Goal: Task Accomplishment & Management: Complete application form

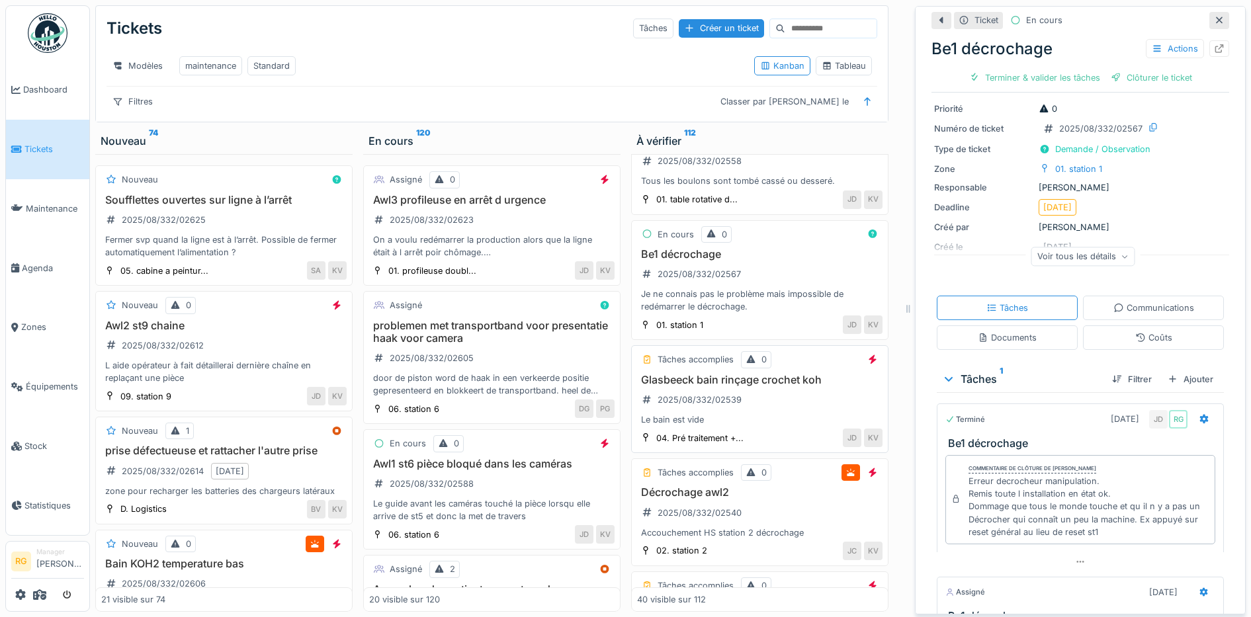
scroll to position [2340, 0]
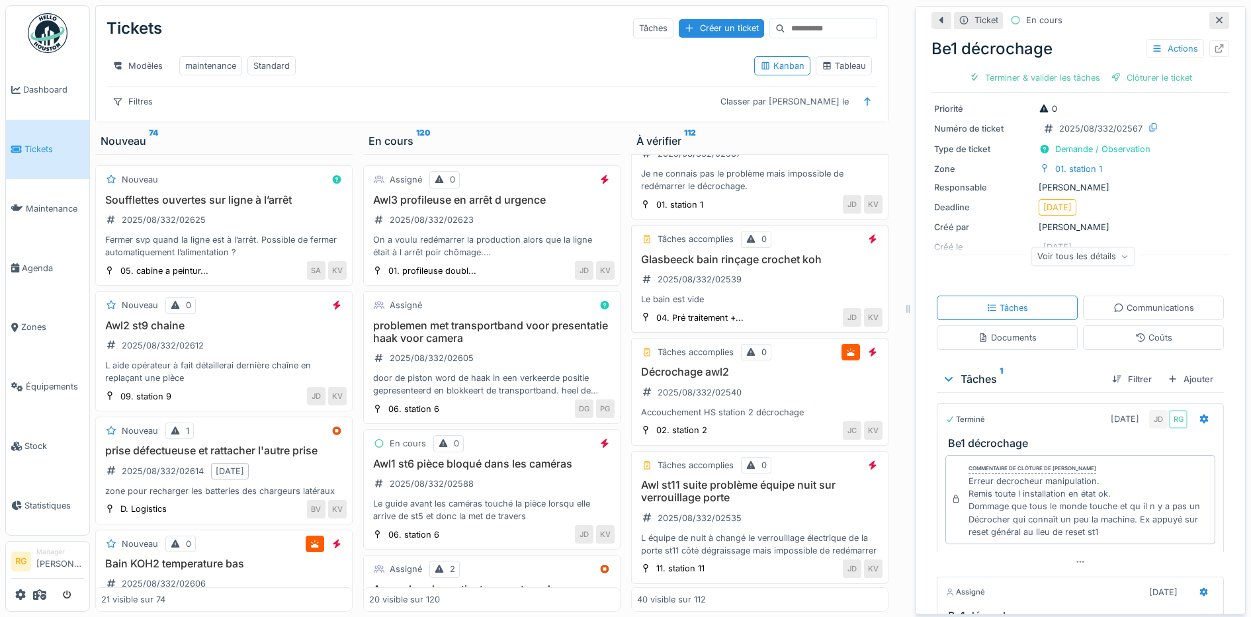
click at [763, 279] on div "Glasbeeck bain rinçage crochet koh 2025/08/332/02539 Le bain est vide" at bounding box center [760, 279] width 246 height 53
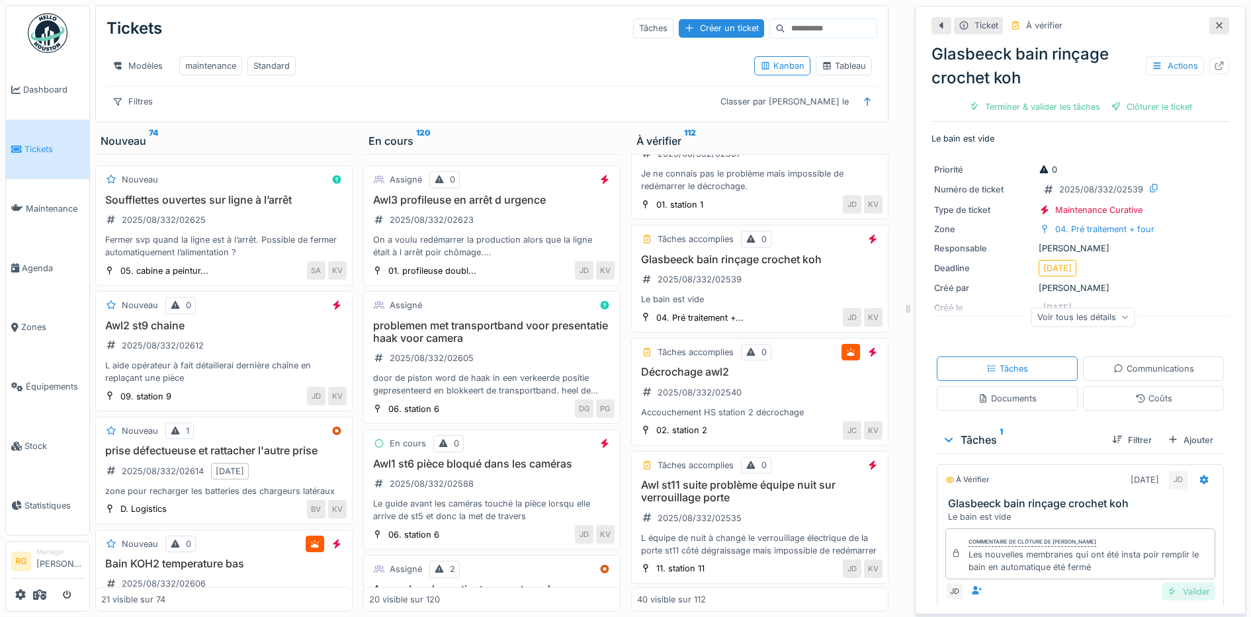
click at [1174, 583] on div "Valider" at bounding box center [1189, 592] width 54 height 18
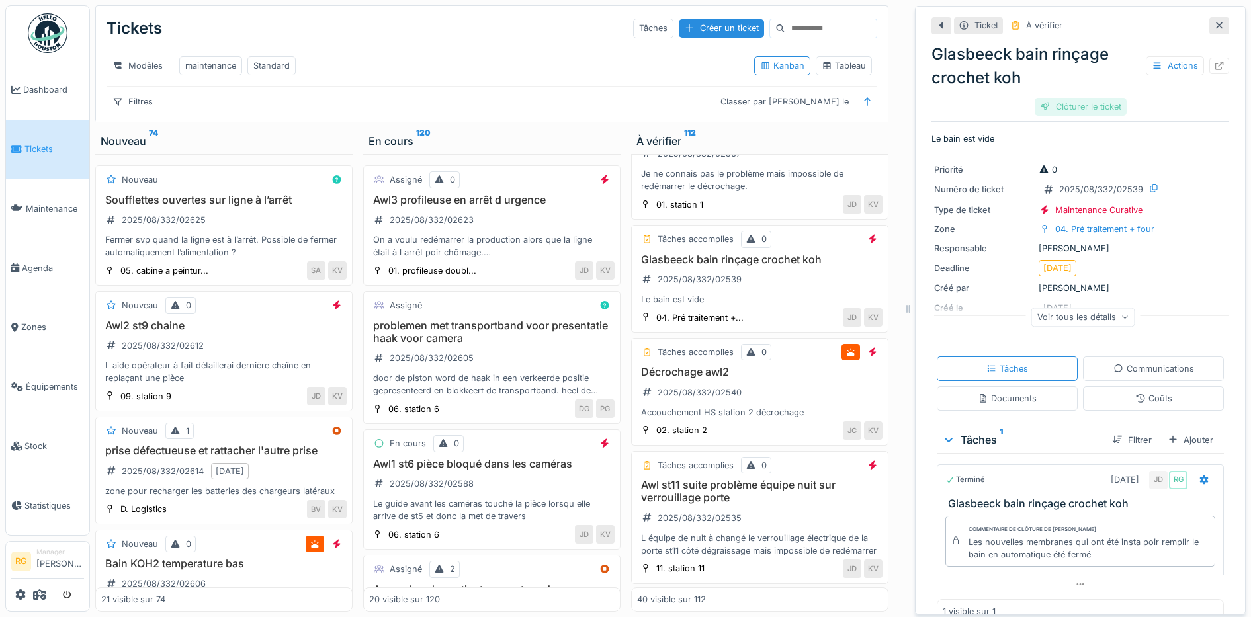
click at [1062, 98] on div "Clôturer le ticket" at bounding box center [1081, 107] width 92 height 18
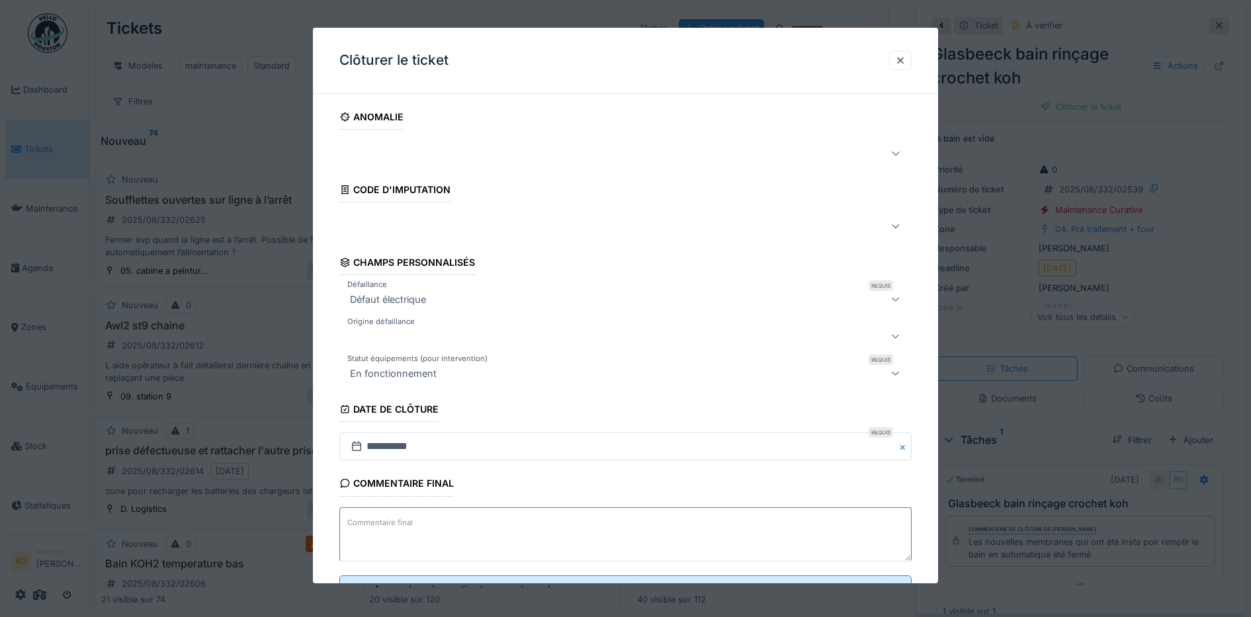
click at [378, 522] on label "Commentaire final" at bounding box center [380, 523] width 71 height 17
click at [378, 522] on textarea "Commentaire final" at bounding box center [625, 535] width 573 height 54
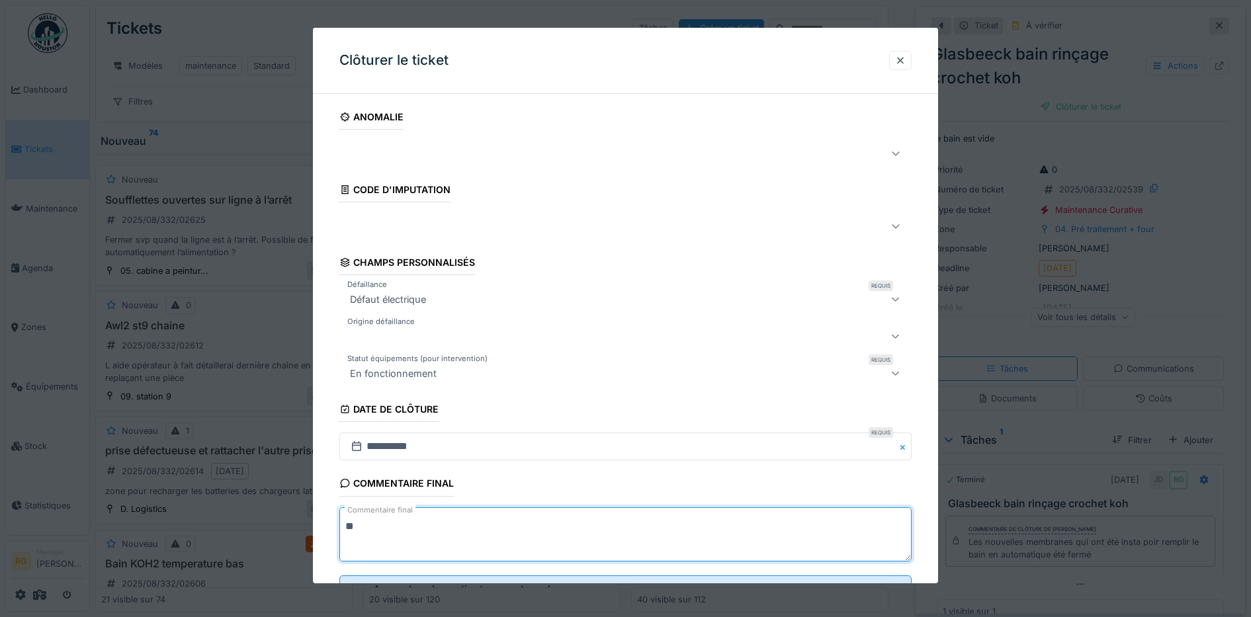
scroll to position [57, 0]
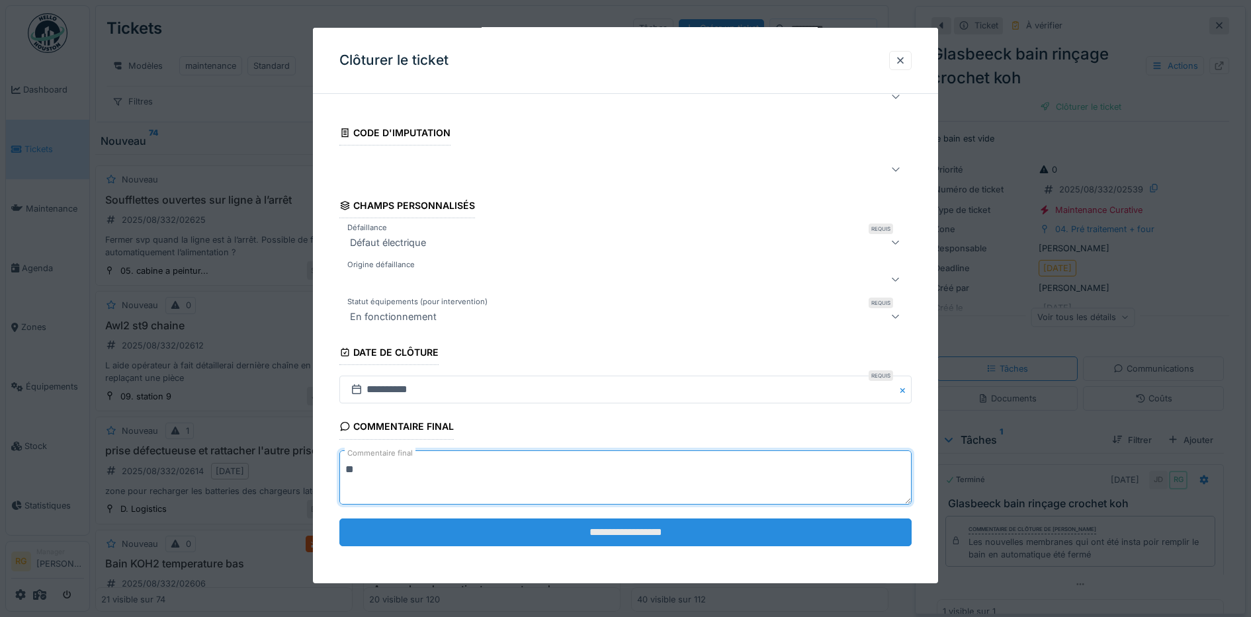
type textarea "**"
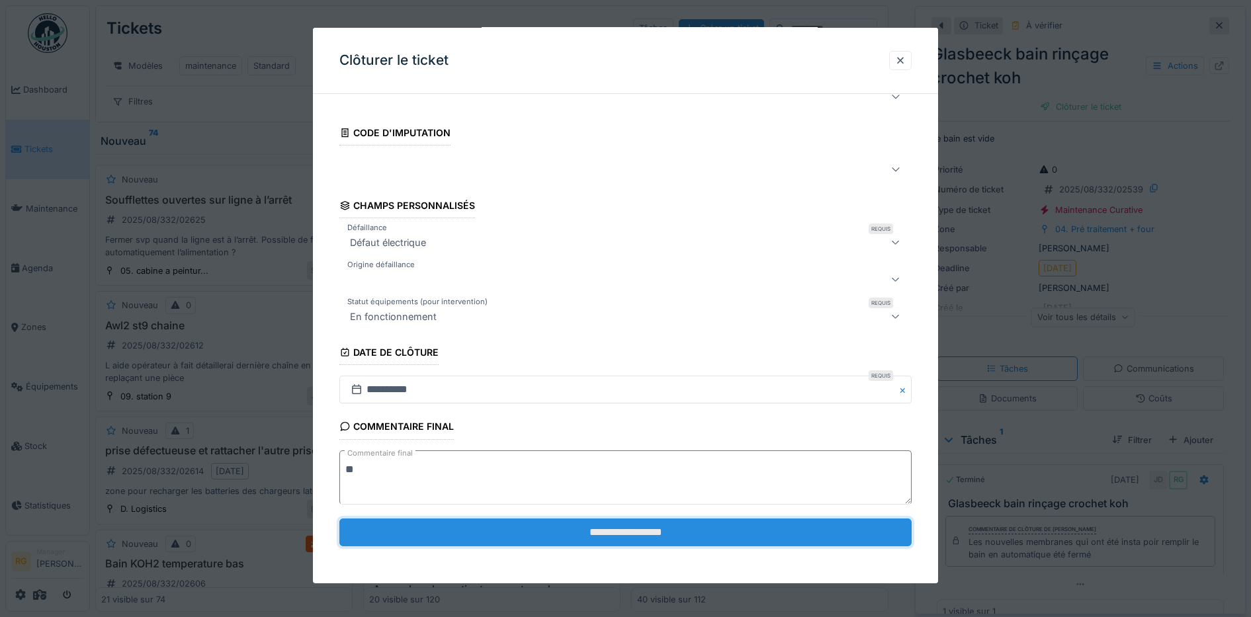
click at [559, 533] on input "**********" at bounding box center [625, 533] width 573 height 28
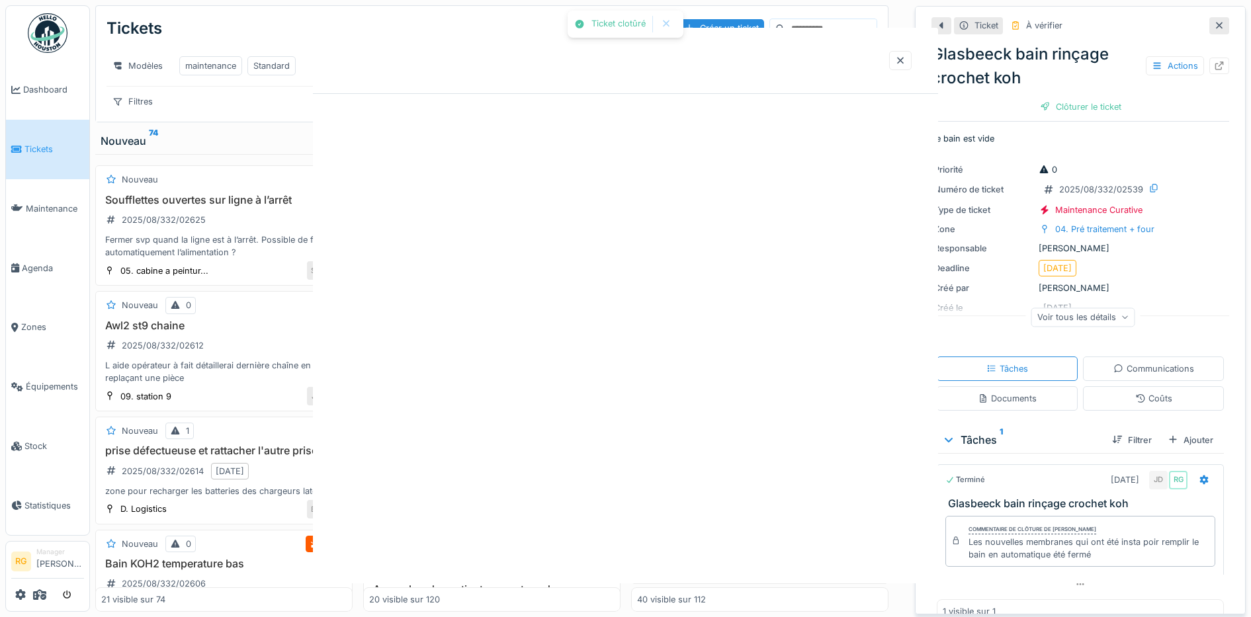
scroll to position [0, 0]
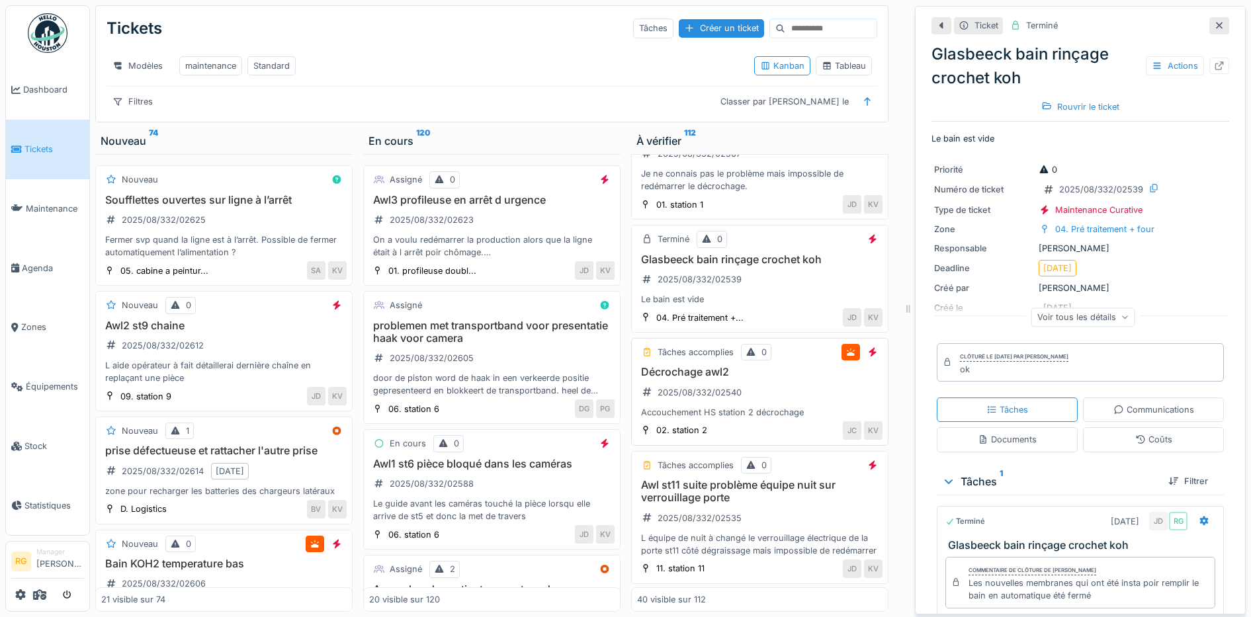
click at [767, 402] on div "Décrochage awl2 2025/08/332/02540 Accouchement HS station 2 décrochage" at bounding box center [760, 392] width 246 height 53
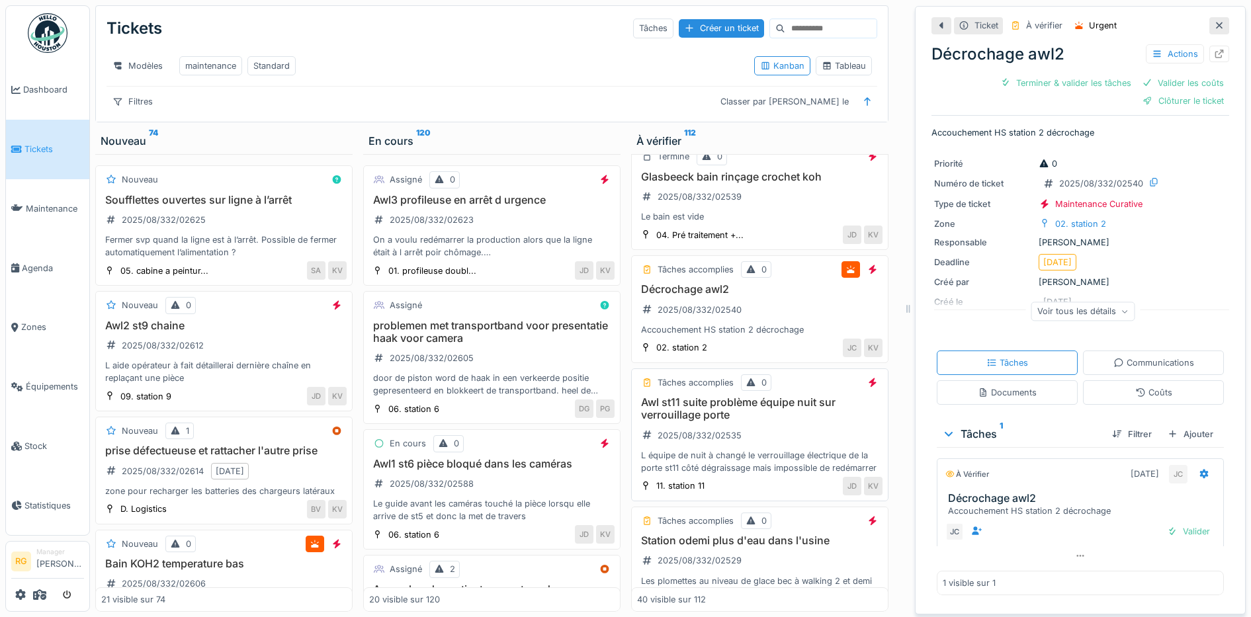
scroll to position [2505, 0]
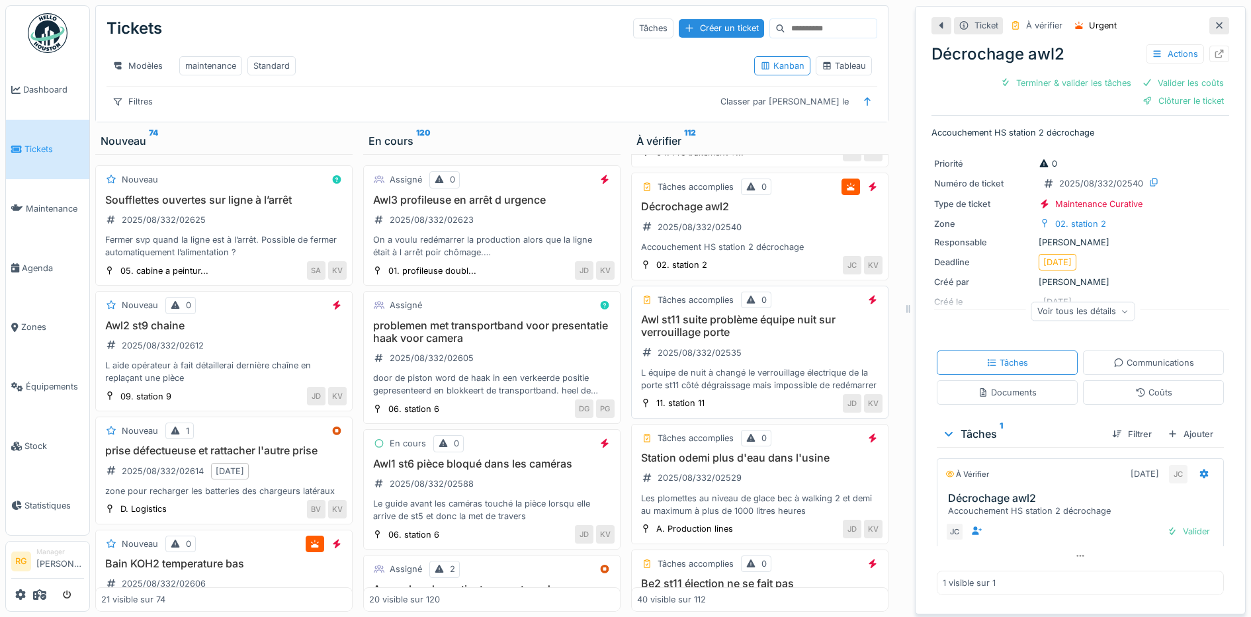
click at [778, 348] on div "Awl st11 suite problème équipe nuit sur verrouillage porte 2025/08/332/02535 L …" at bounding box center [760, 353] width 246 height 78
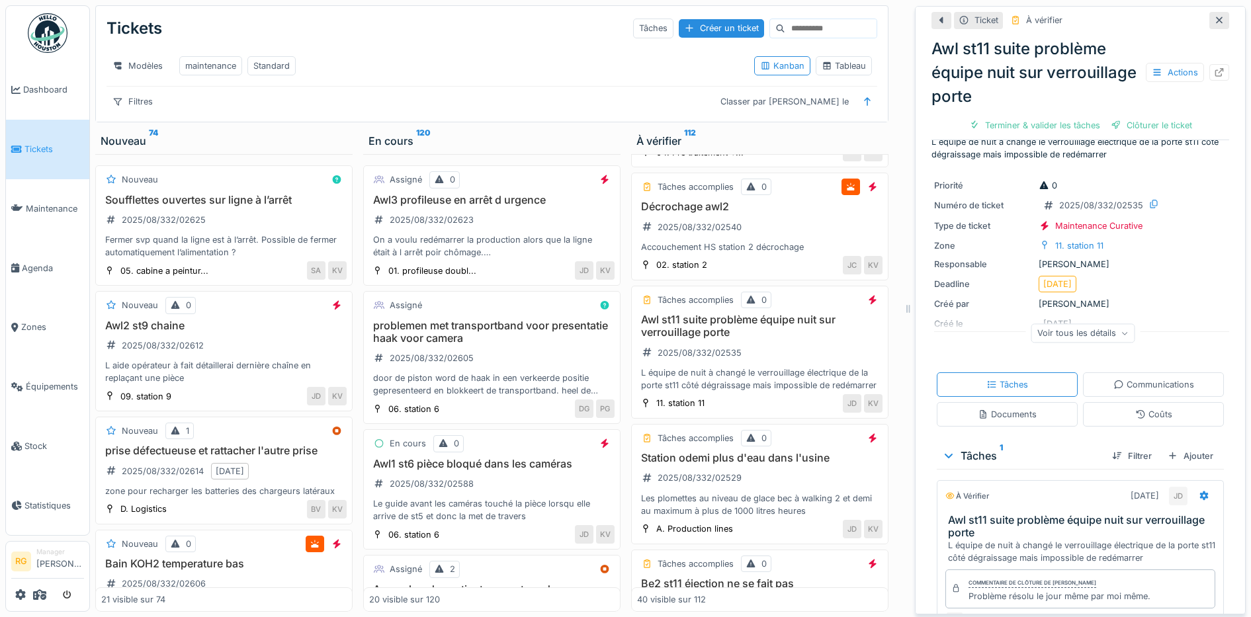
scroll to position [83, 0]
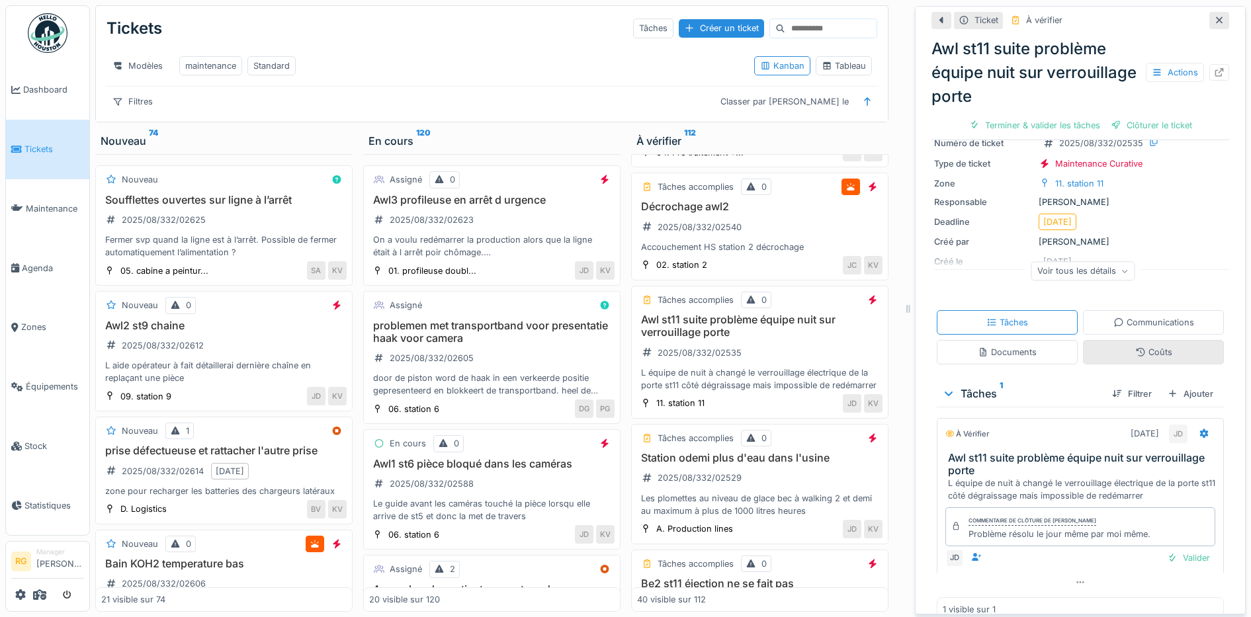
click at [1136, 346] on div "Coûts" at bounding box center [1154, 352] width 37 height 13
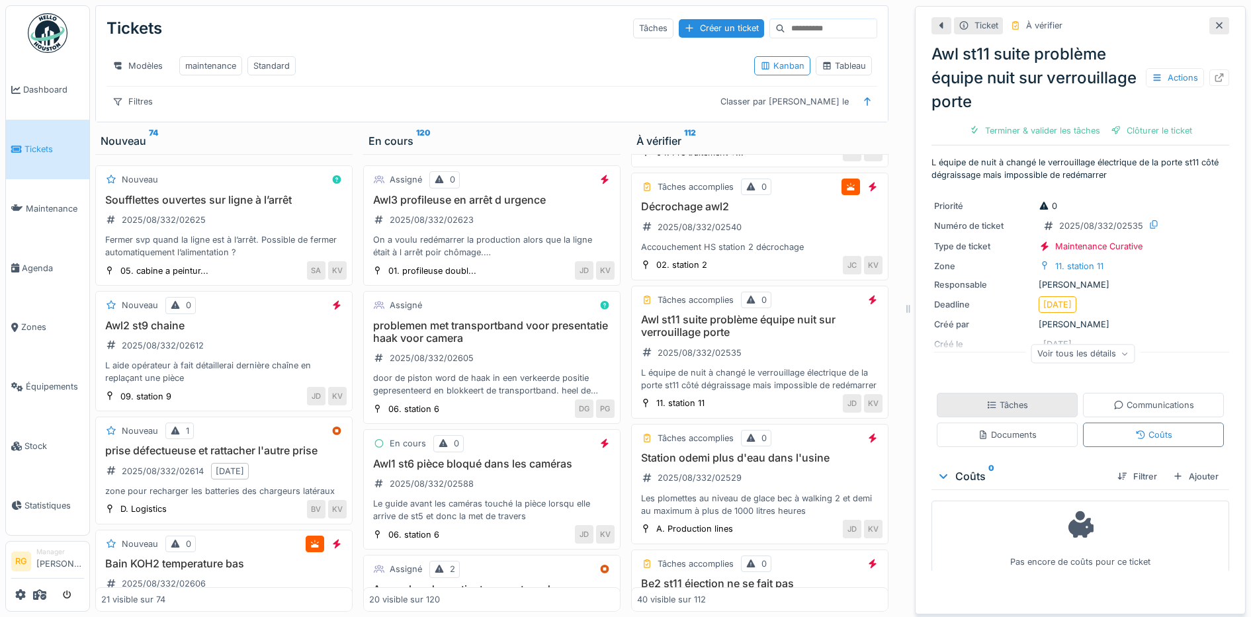
click at [1006, 399] on div "Tâches" at bounding box center [1008, 405] width 42 height 13
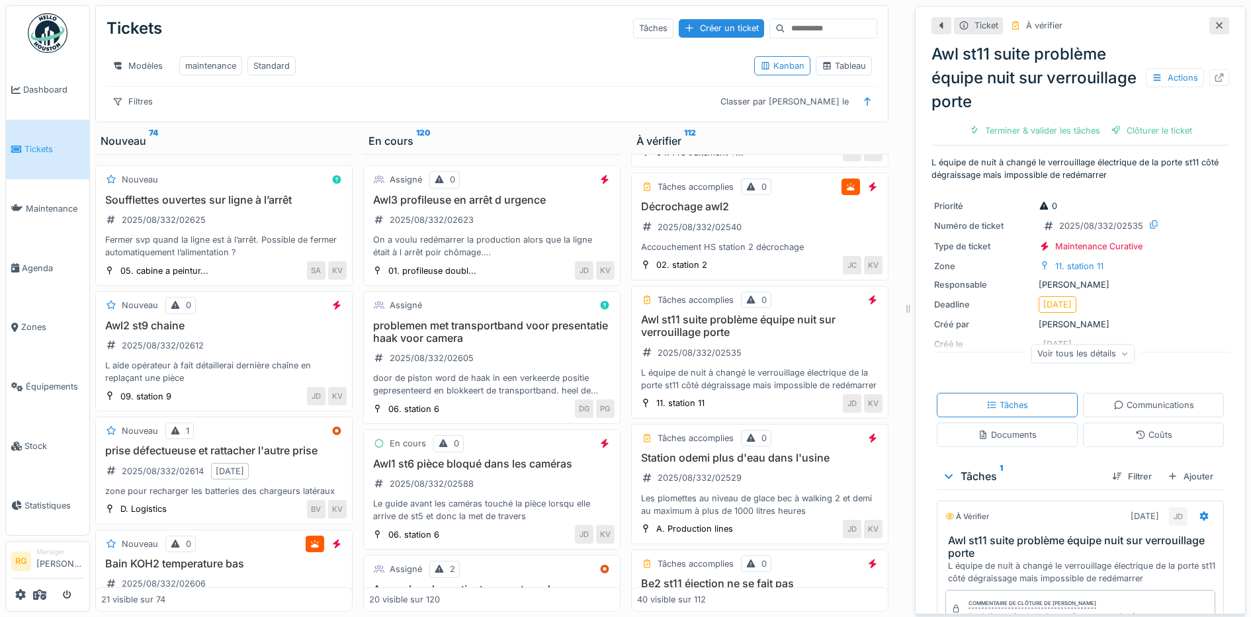
scroll to position [103, 0]
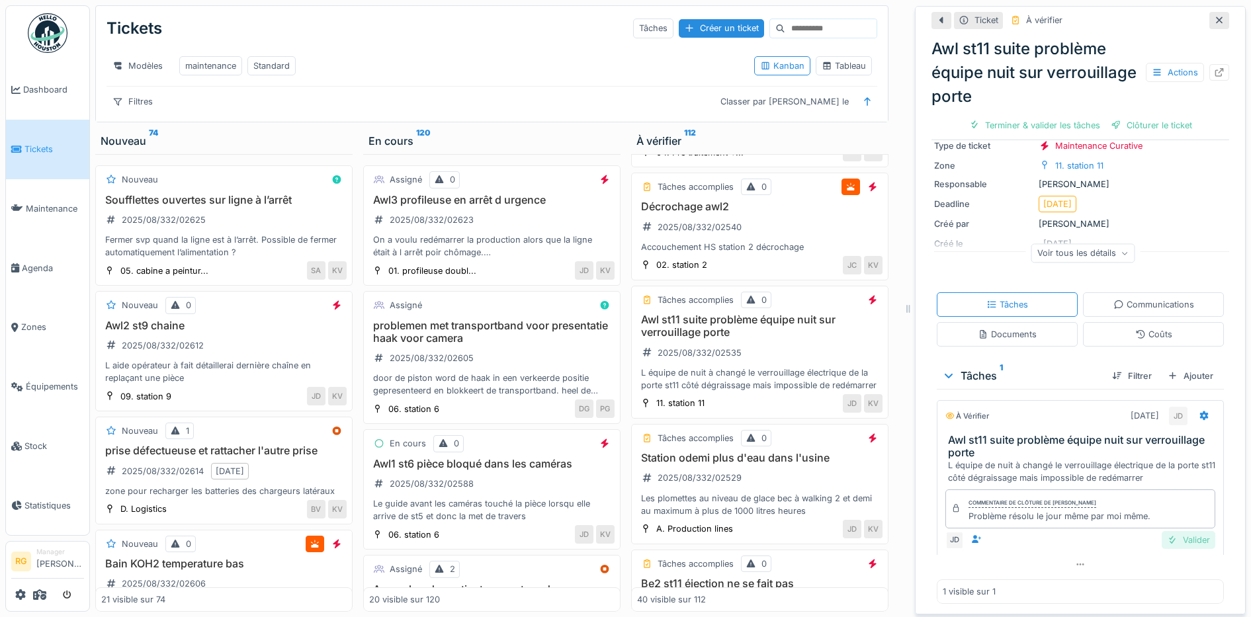
click at [1171, 531] on div "Valider" at bounding box center [1189, 540] width 54 height 18
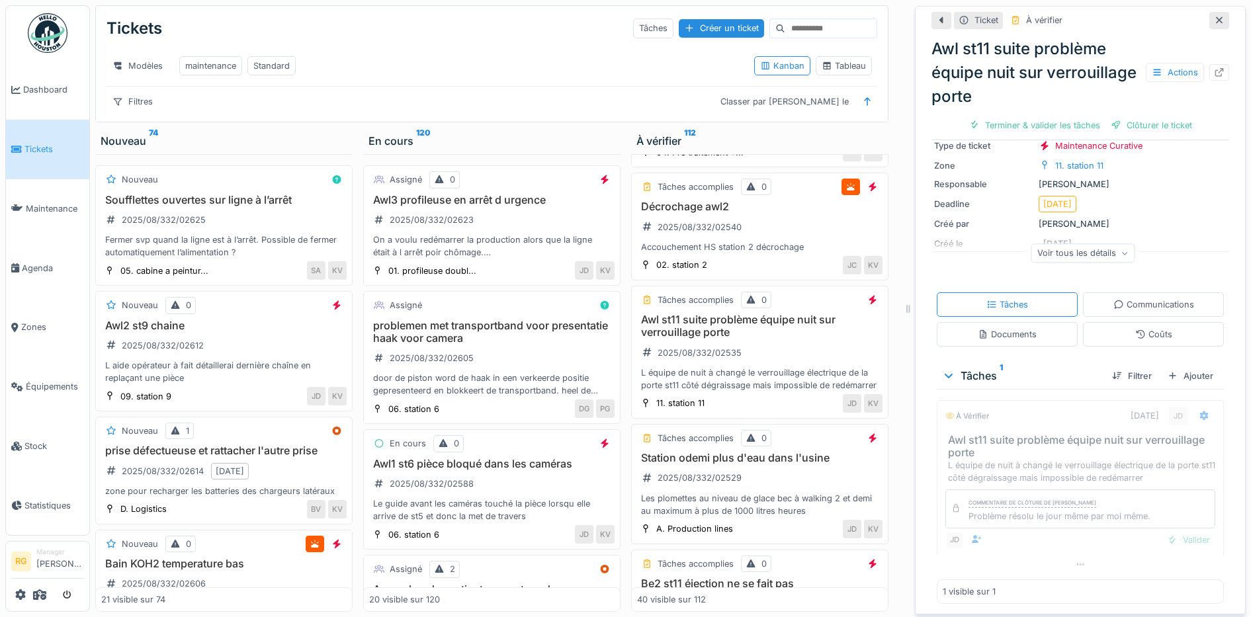
scroll to position [60, 0]
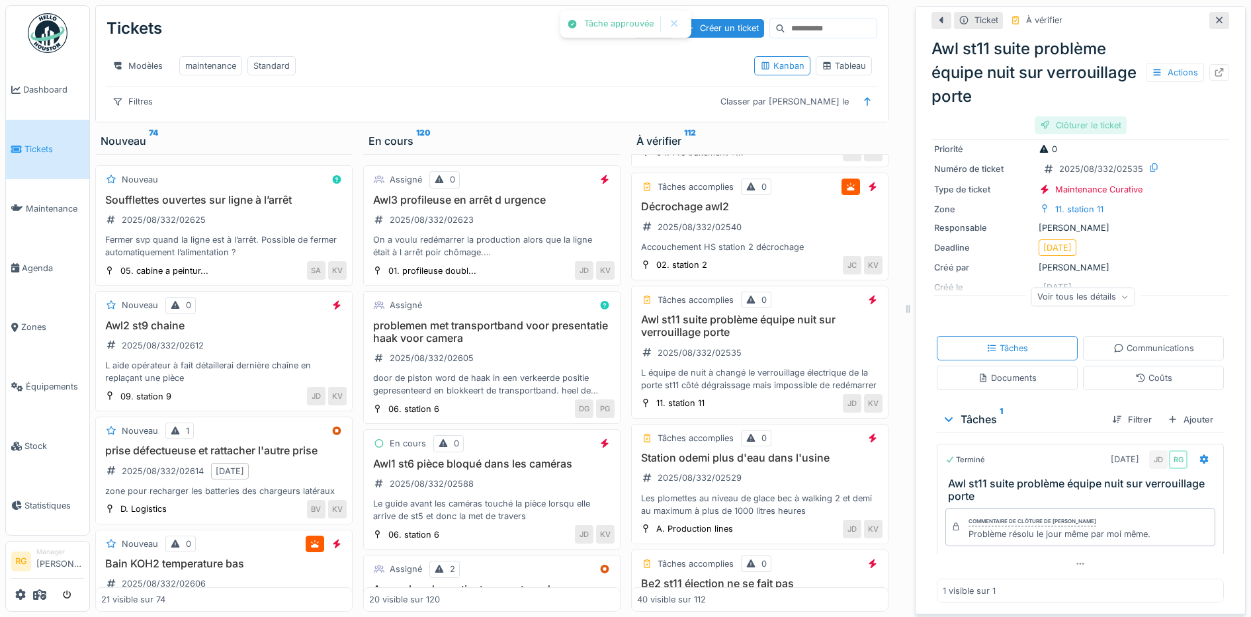
click at [1080, 116] on div "Clôturer le ticket" at bounding box center [1081, 125] width 92 height 18
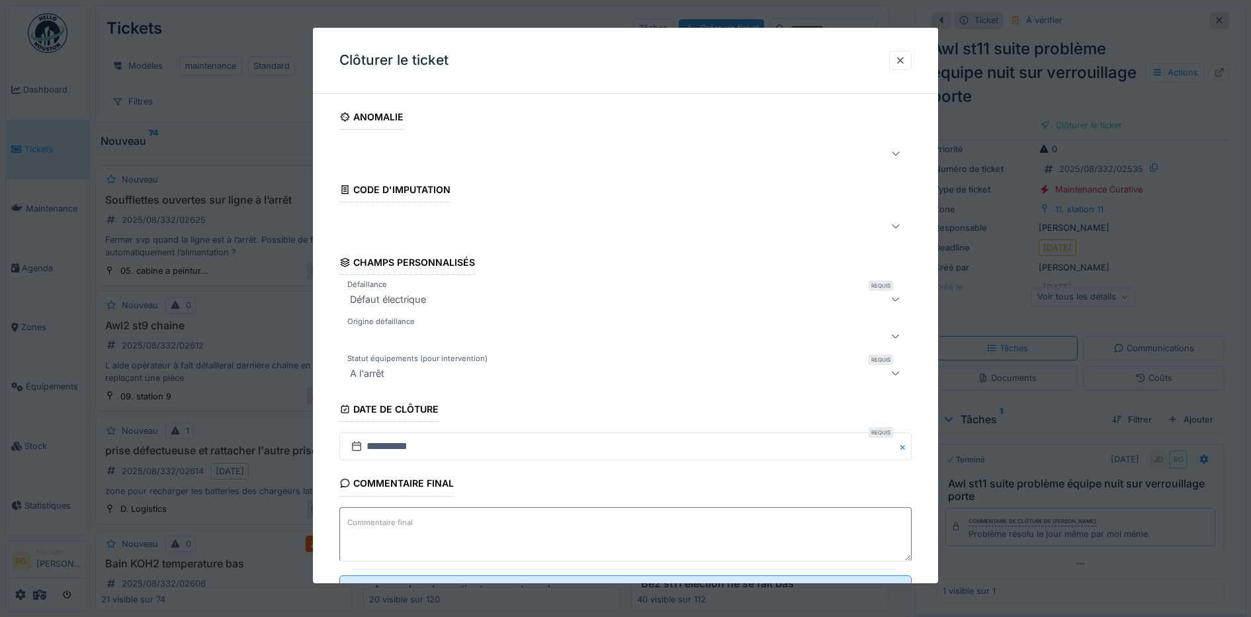
click at [371, 521] on label "Commentaire final" at bounding box center [380, 523] width 71 height 17
click at [371, 521] on textarea "Commentaire final" at bounding box center [625, 535] width 573 height 54
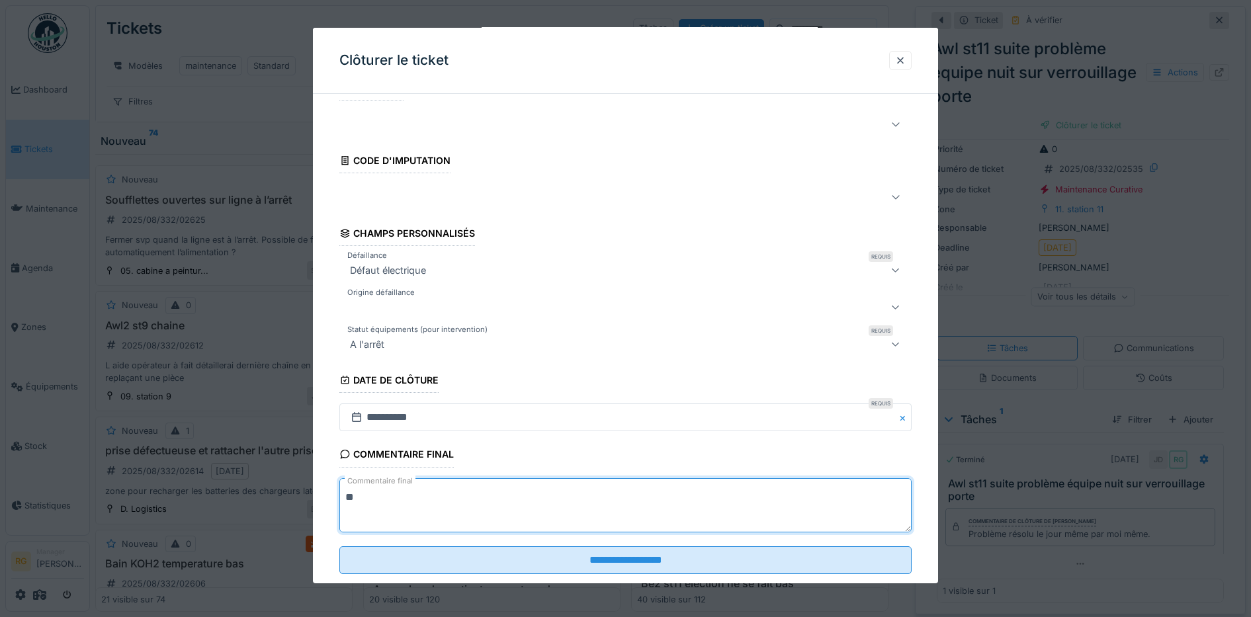
scroll to position [57, 0]
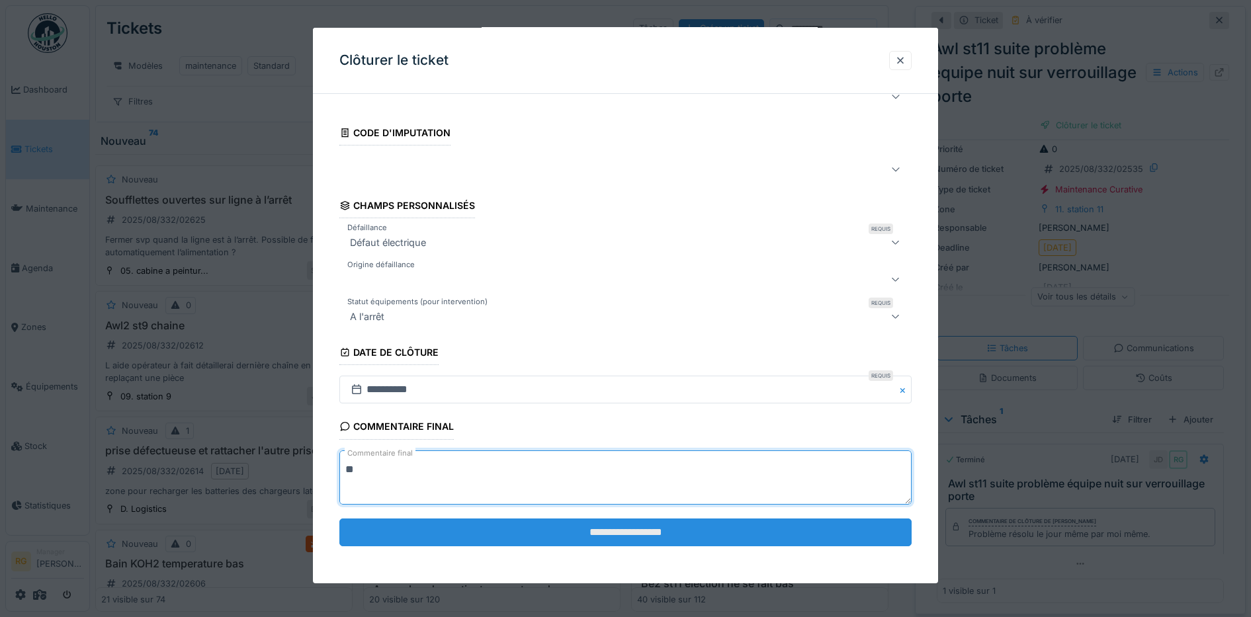
type textarea "**"
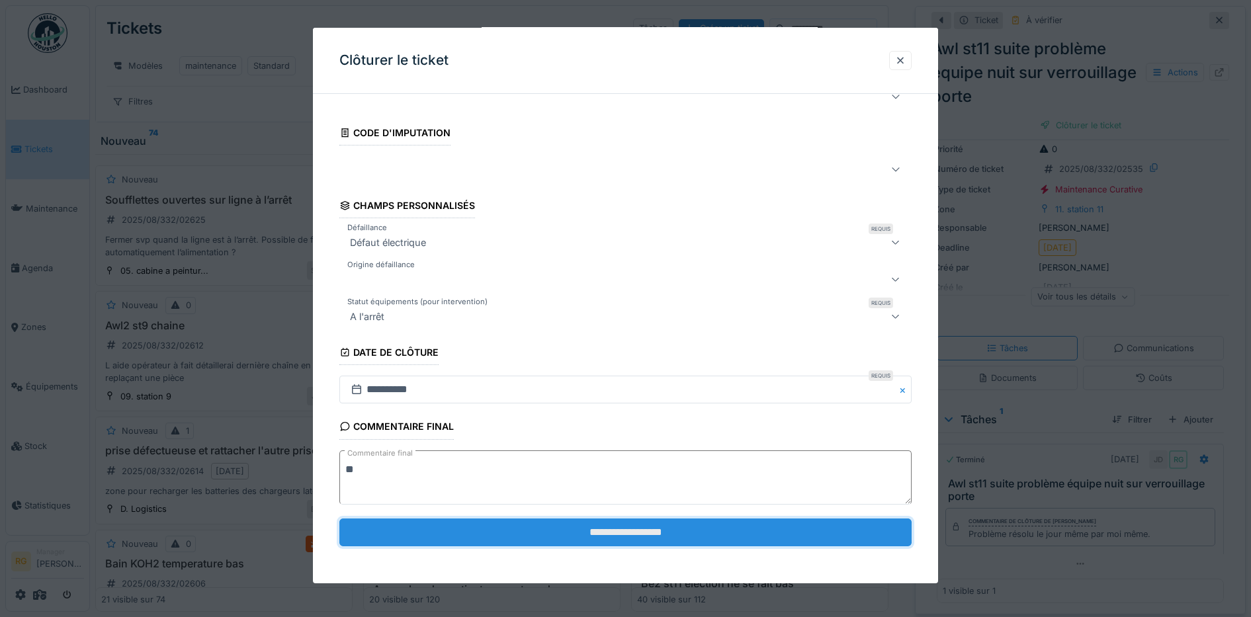
click at [715, 527] on input "**********" at bounding box center [625, 533] width 573 height 28
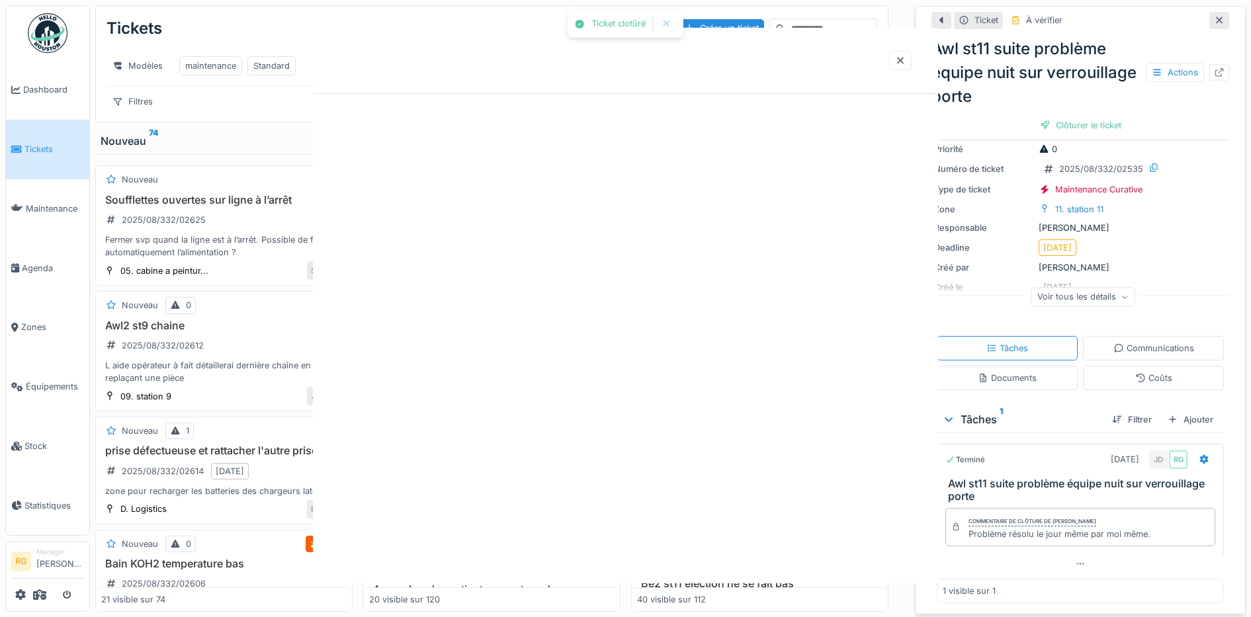
scroll to position [0, 0]
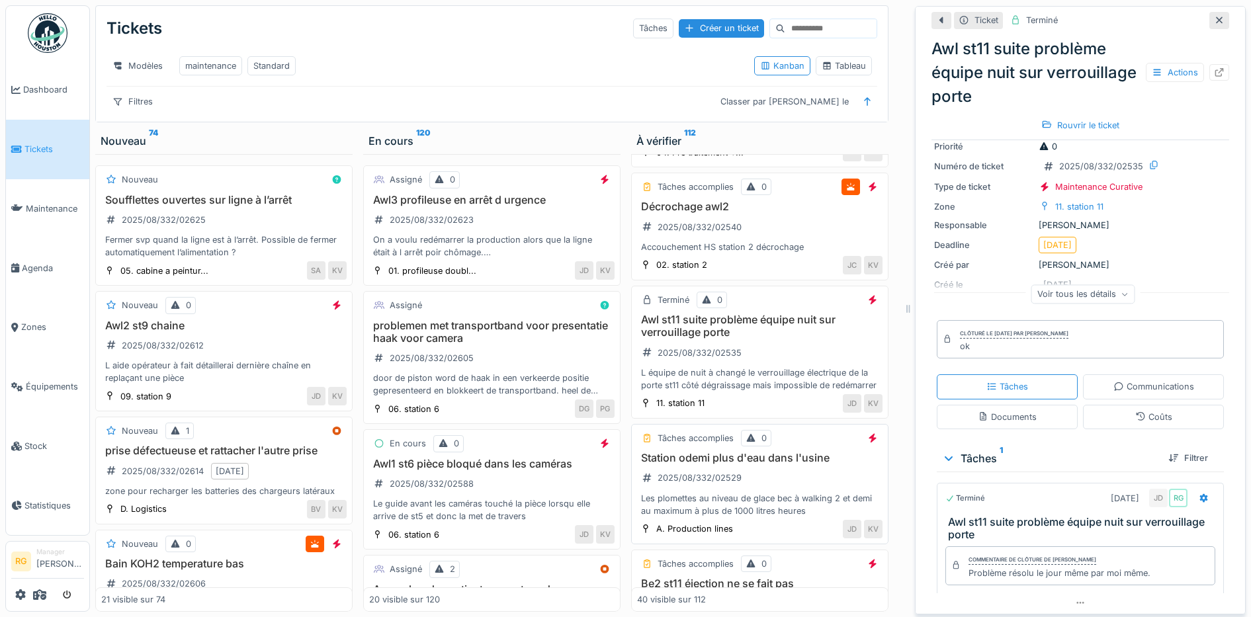
click at [764, 477] on div "Station odemi plus d'eau dans l'usine 2025/08/332/02529 Les plomettes au niveau…" at bounding box center [760, 485] width 246 height 66
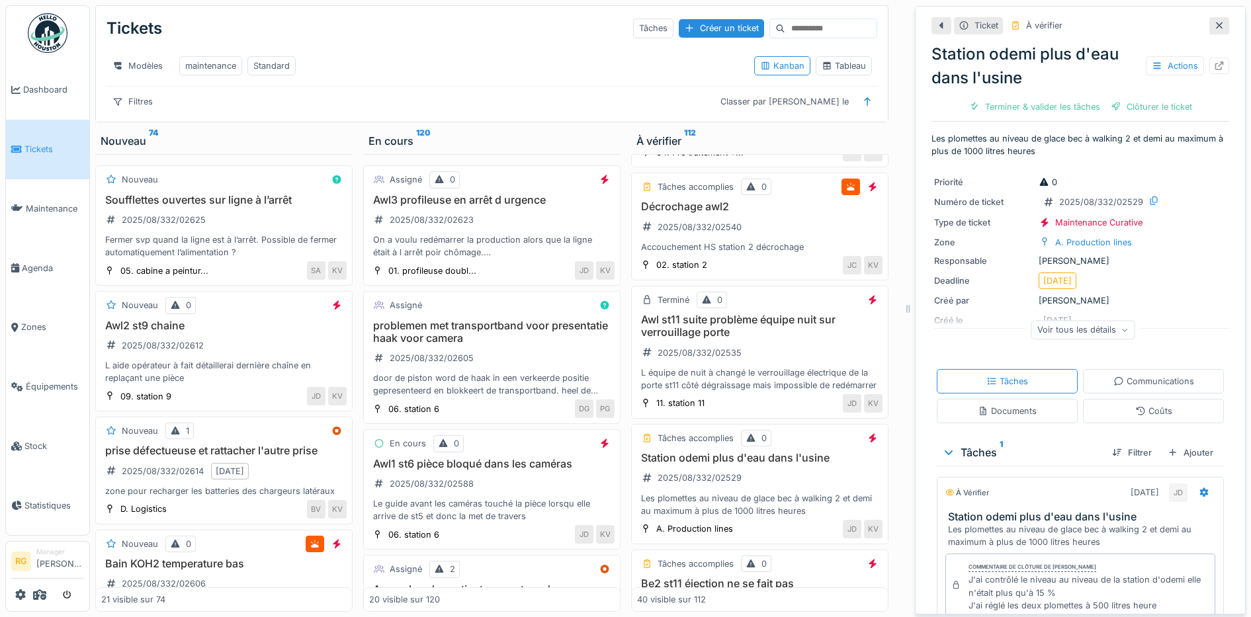
scroll to position [92, 0]
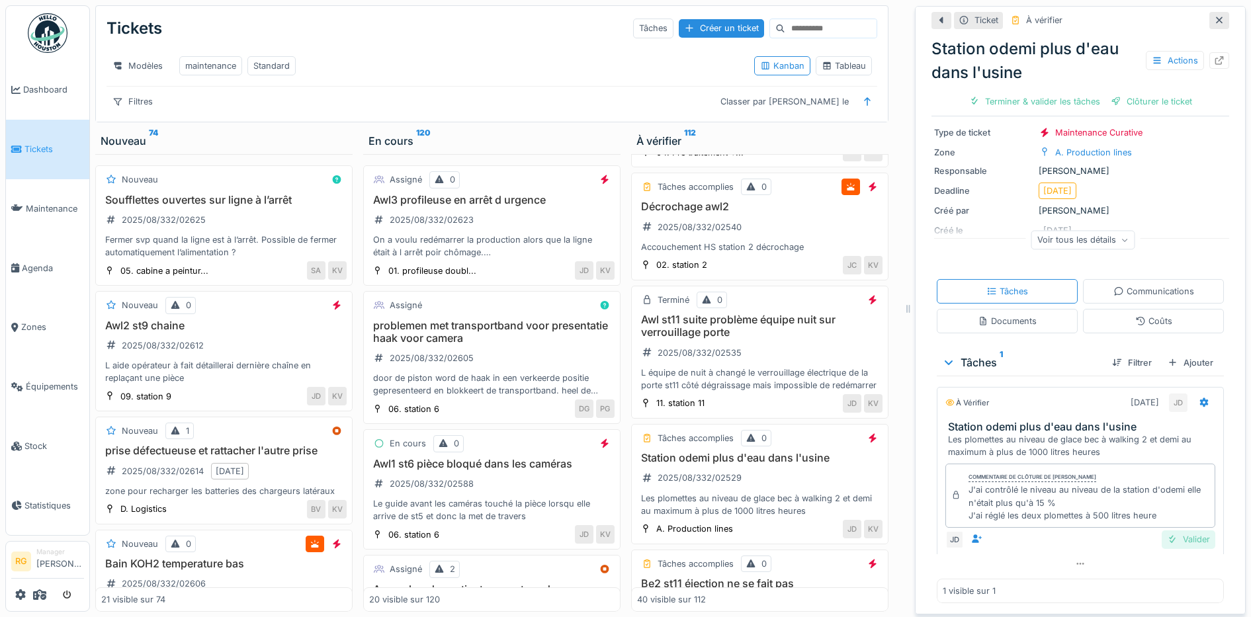
click at [1178, 532] on div "Valider" at bounding box center [1189, 540] width 54 height 18
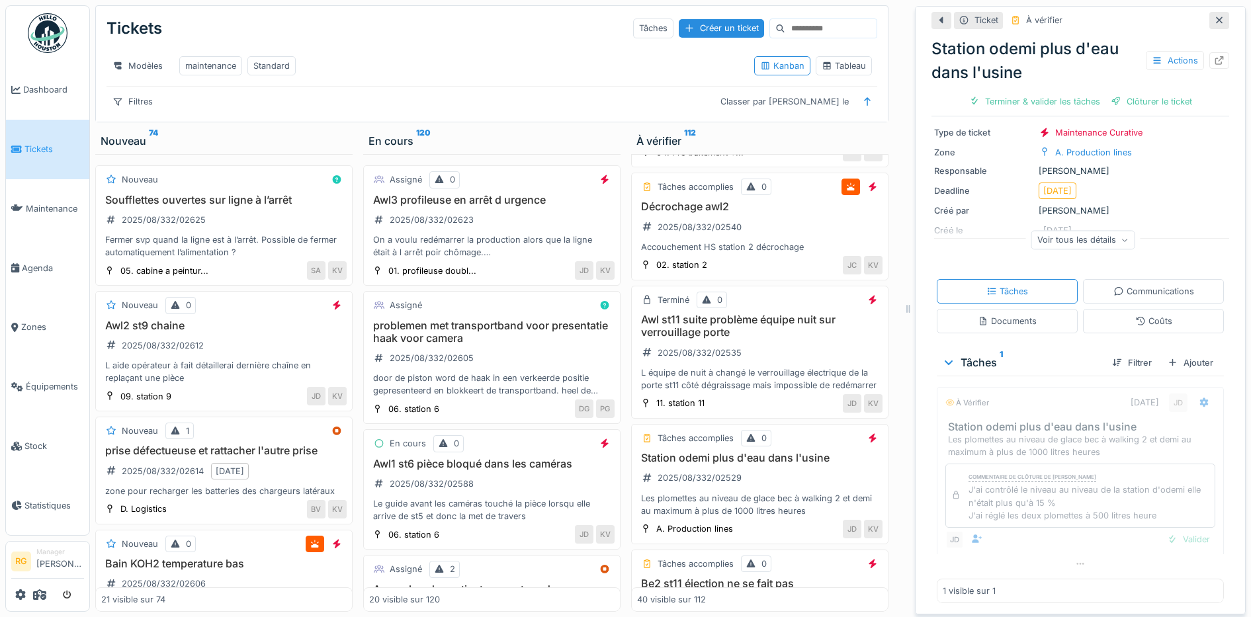
scroll to position [48, 0]
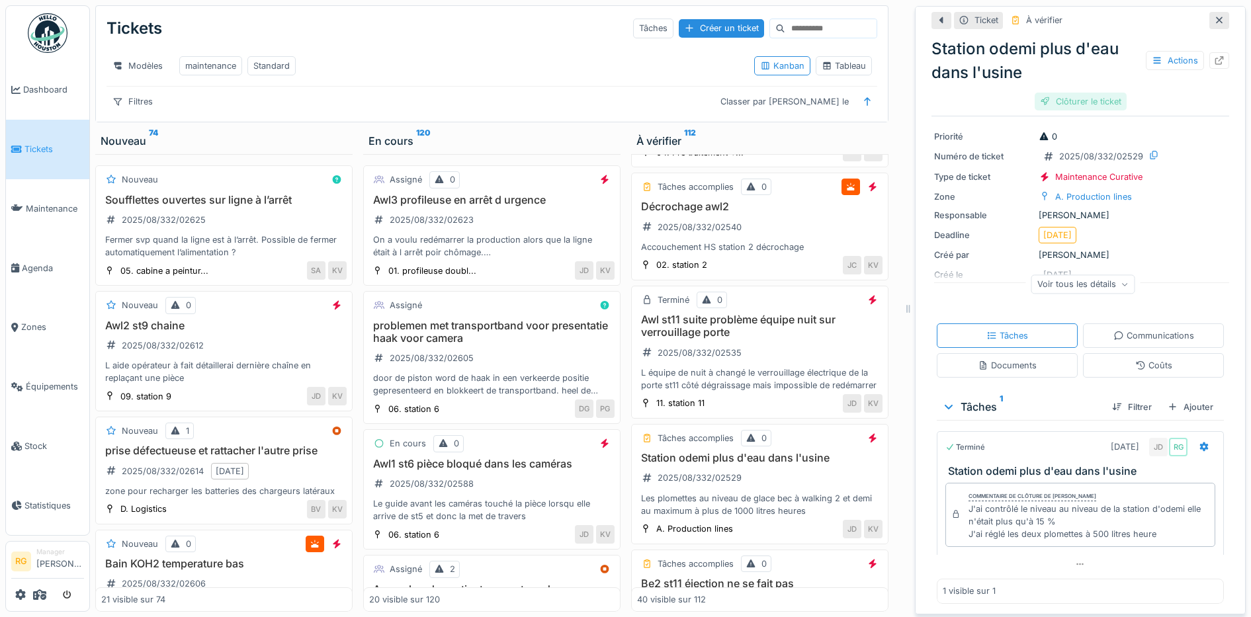
click at [1062, 93] on div "Clôturer le ticket" at bounding box center [1081, 102] width 92 height 18
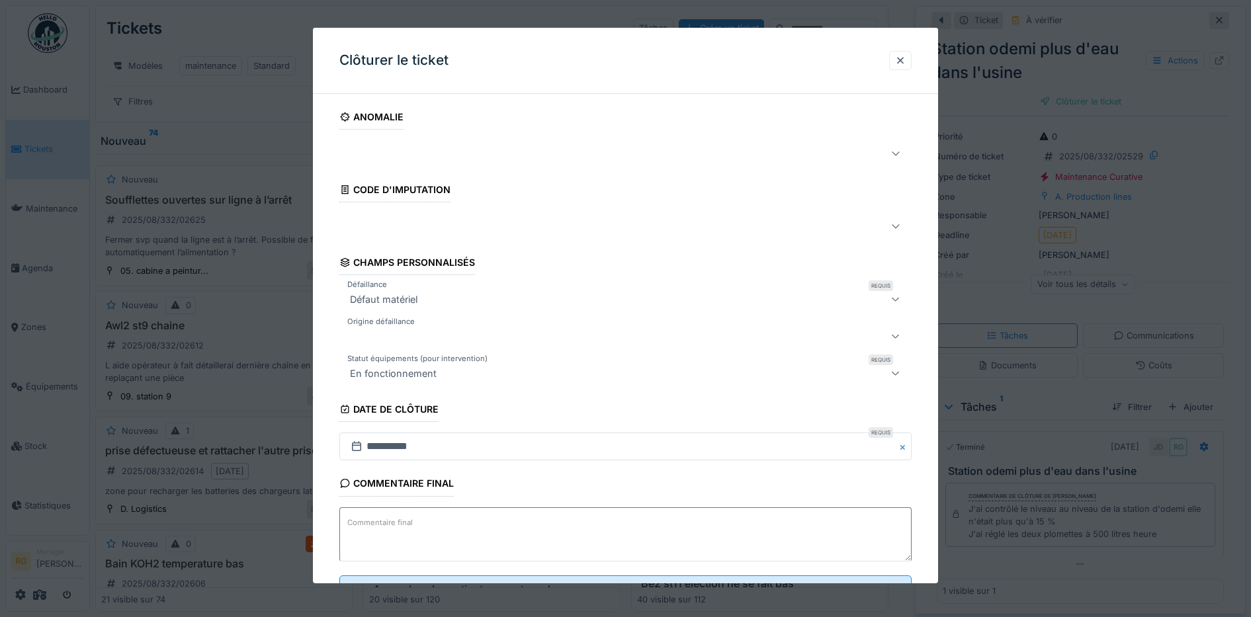
click at [414, 518] on textarea "Commentaire final" at bounding box center [625, 535] width 573 height 54
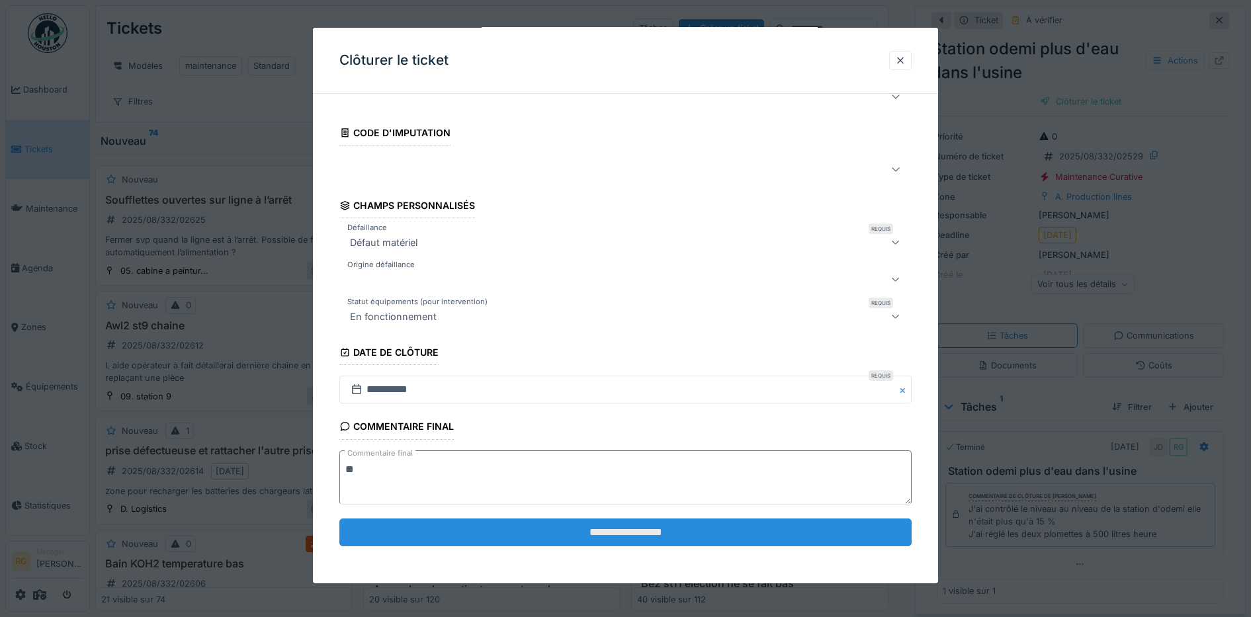
type textarea "**"
click at [667, 529] on input "**********" at bounding box center [625, 533] width 573 height 28
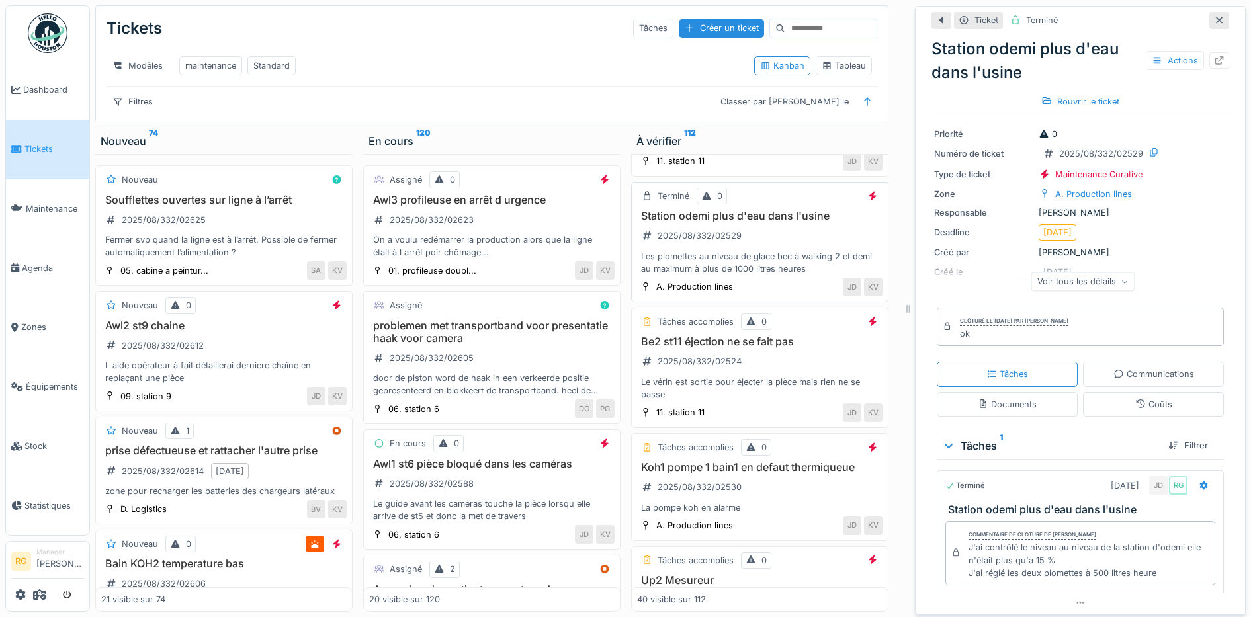
scroll to position [2753, 0]
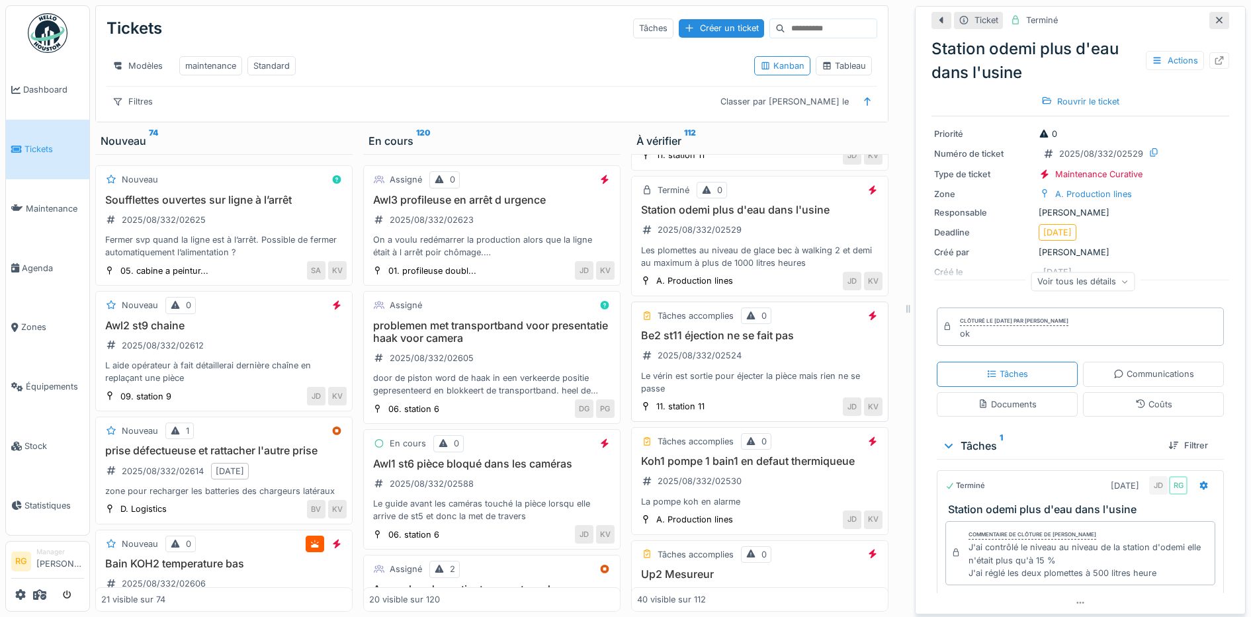
click at [764, 363] on div "Be2 st11 éjection ne se fait pas 2025/08/332/02524 Le vérin est sortie pour éje…" at bounding box center [760, 363] width 246 height 66
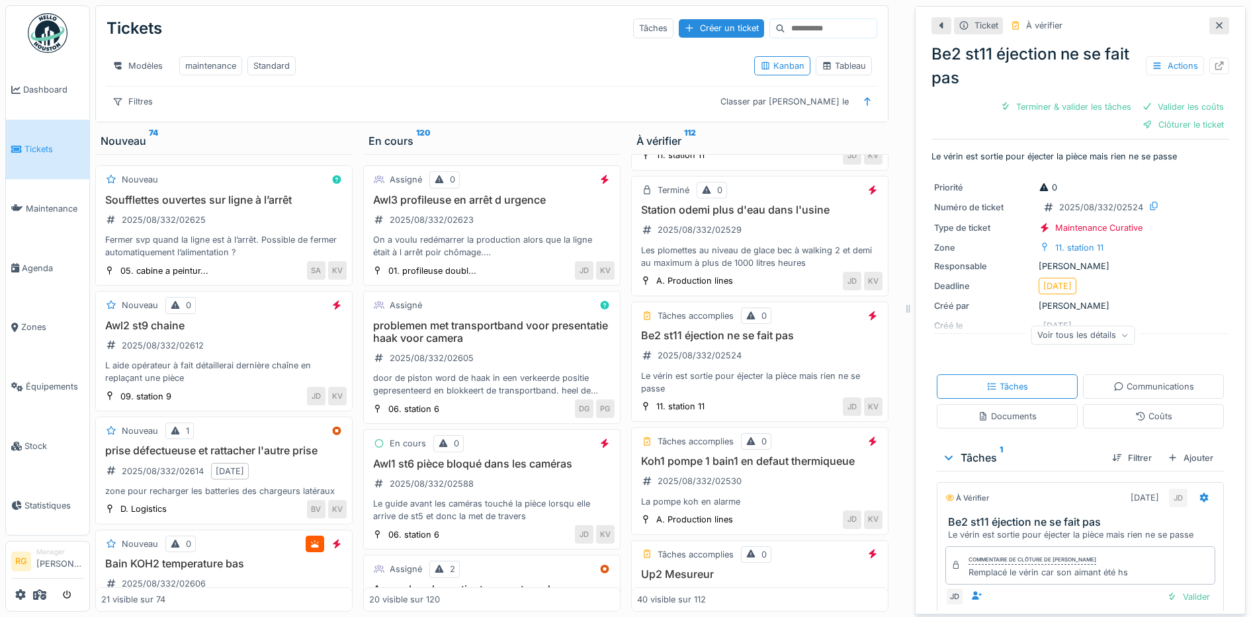
scroll to position [60, 0]
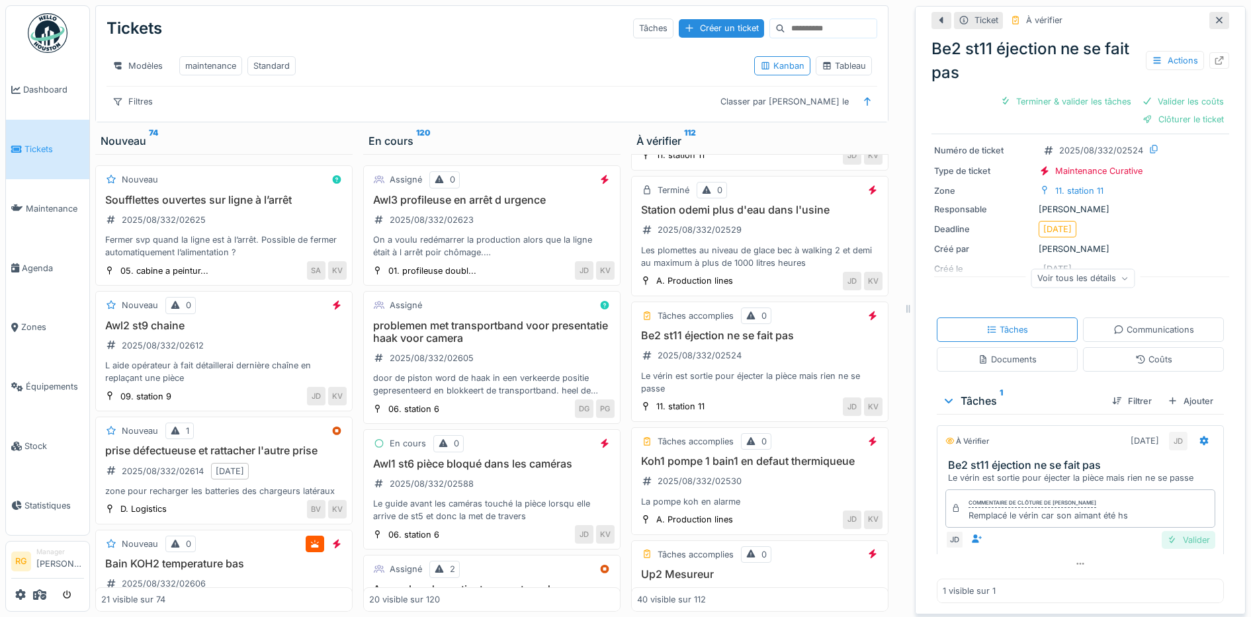
click at [1163, 531] on div "Valider" at bounding box center [1189, 540] width 54 height 18
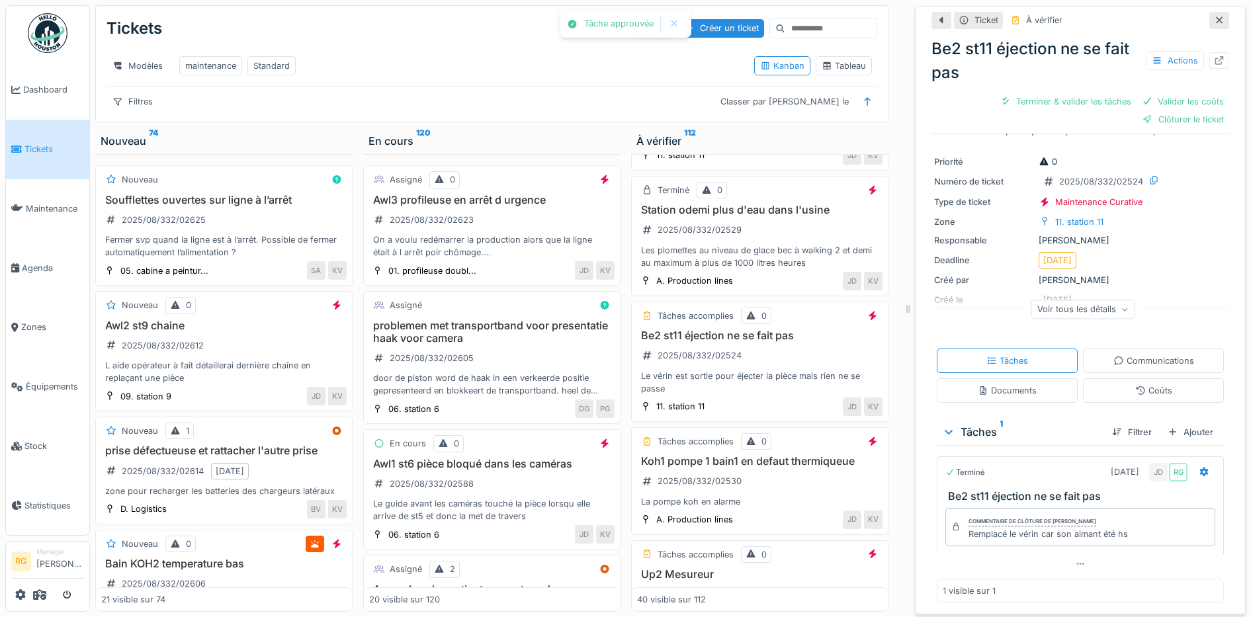
scroll to position [10, 0]
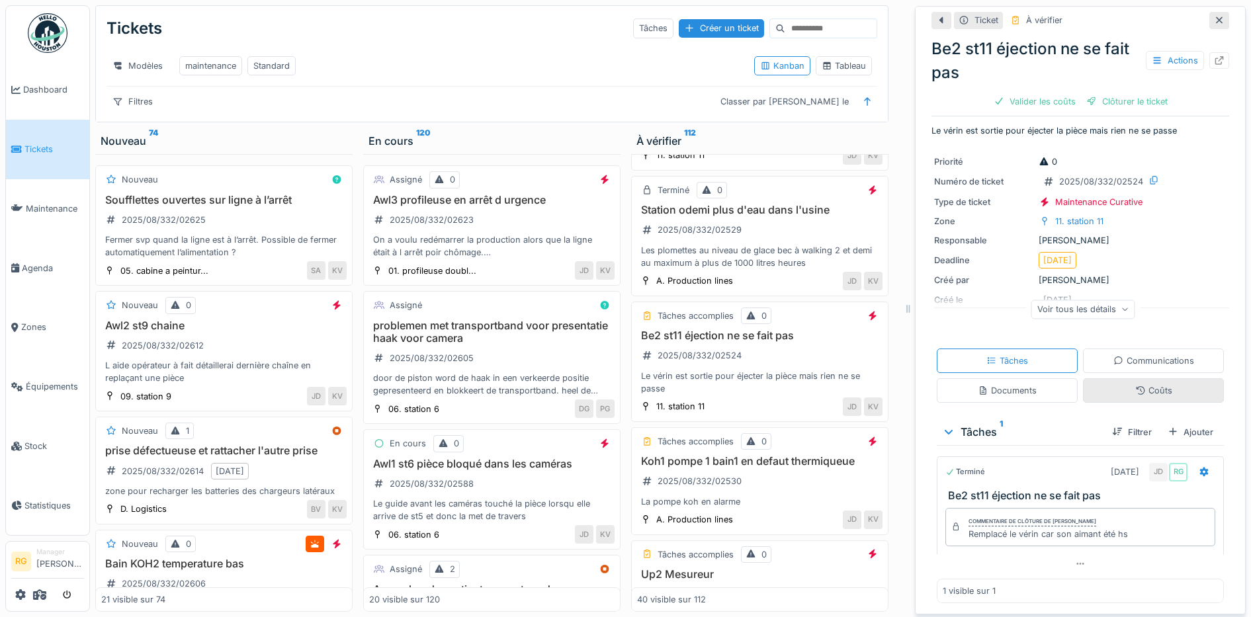
click at [1151, 388] on div "Coûts" at bounding box center [1153, 391] width 141 height 24
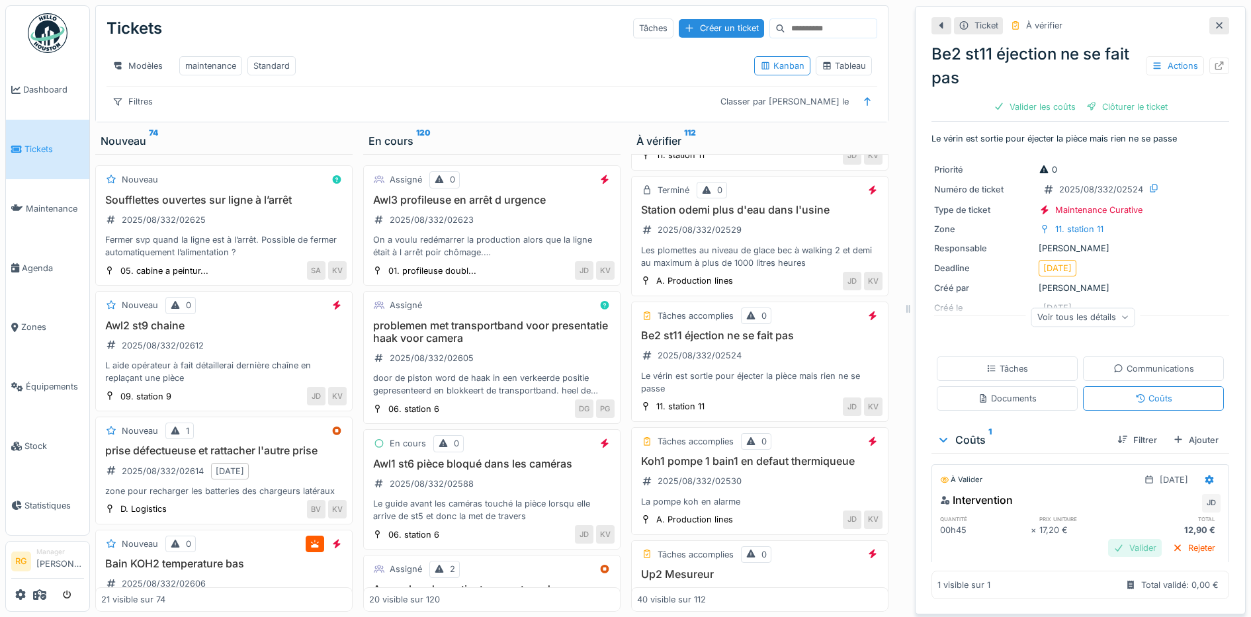
click at [1122, 539] on div "Valider" at bounding box center [1135, 548] width 54 height 18
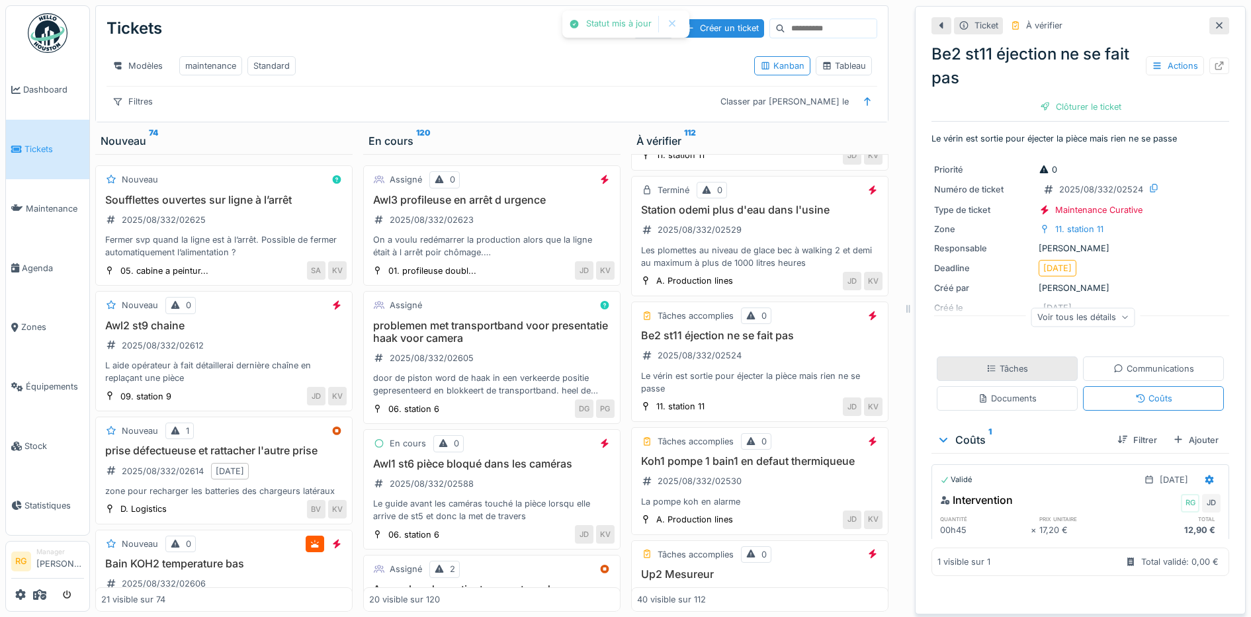
click at [989, 363] on div "Tâches" at bounding box center [1008, 369] width 42 height 13
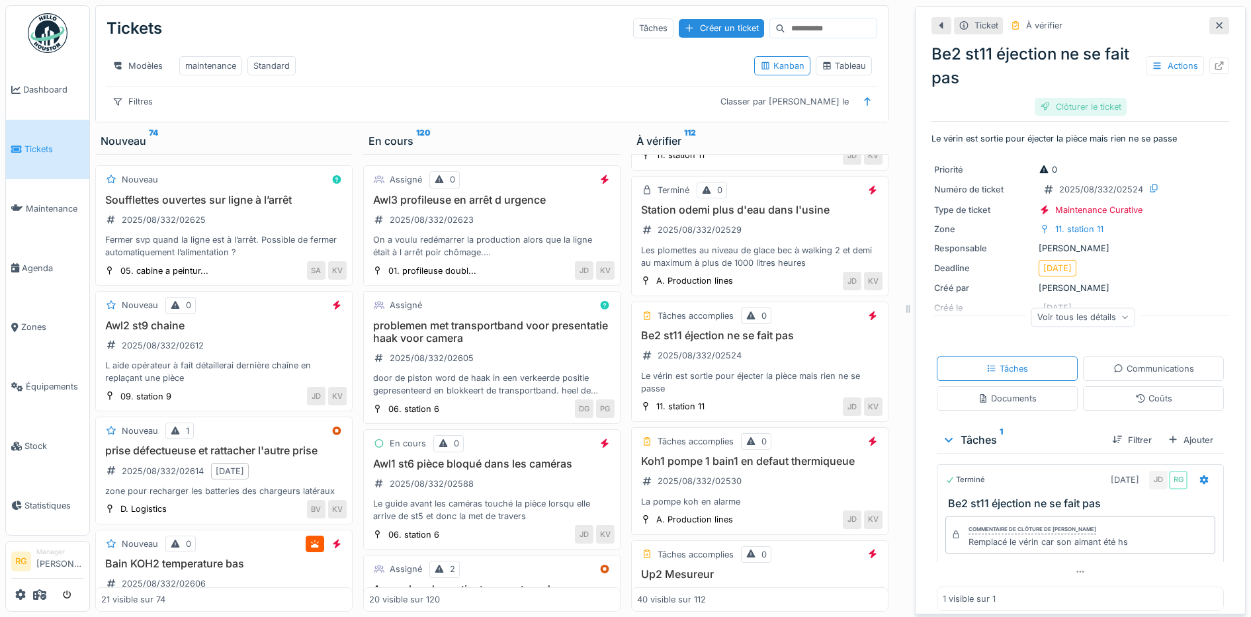
click at [1074, 98] on div "Clôturer le ticket" at bounding box center [1081, 107] width 92 height 18
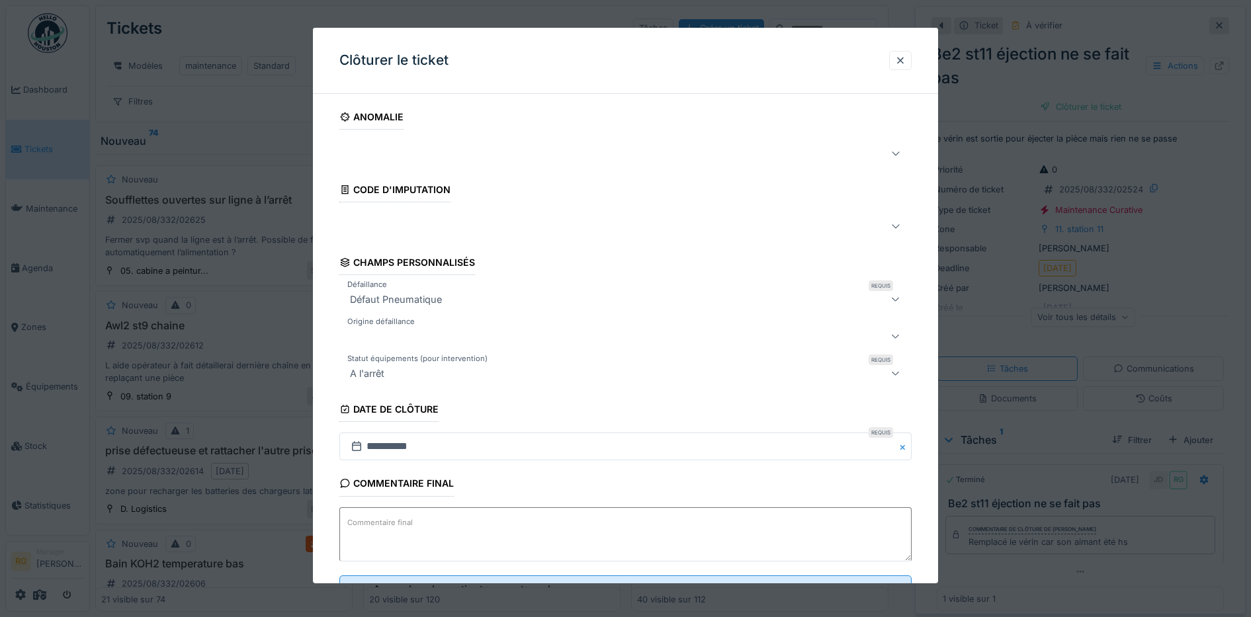
click at [438, 531] on textarea "Commentaire final" at bounding box center [625, 535] width 573 height 54
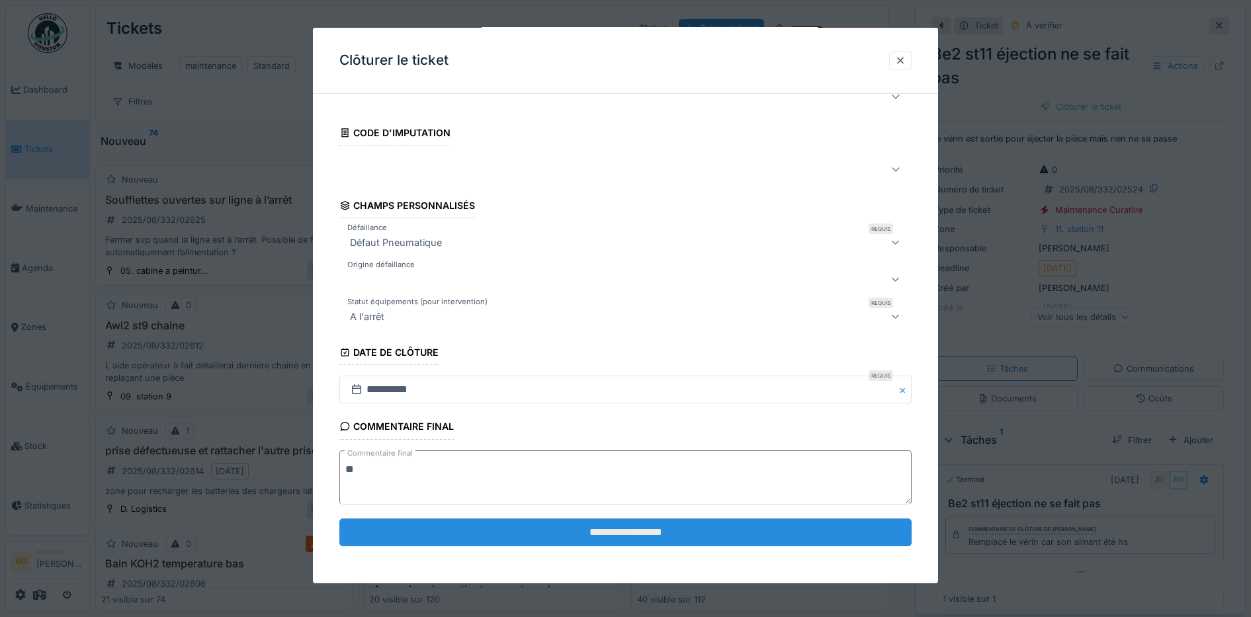
type textarea "**"
click at [521, 527] on input "**********" at bounding box center [625, 533] width 573 height 28
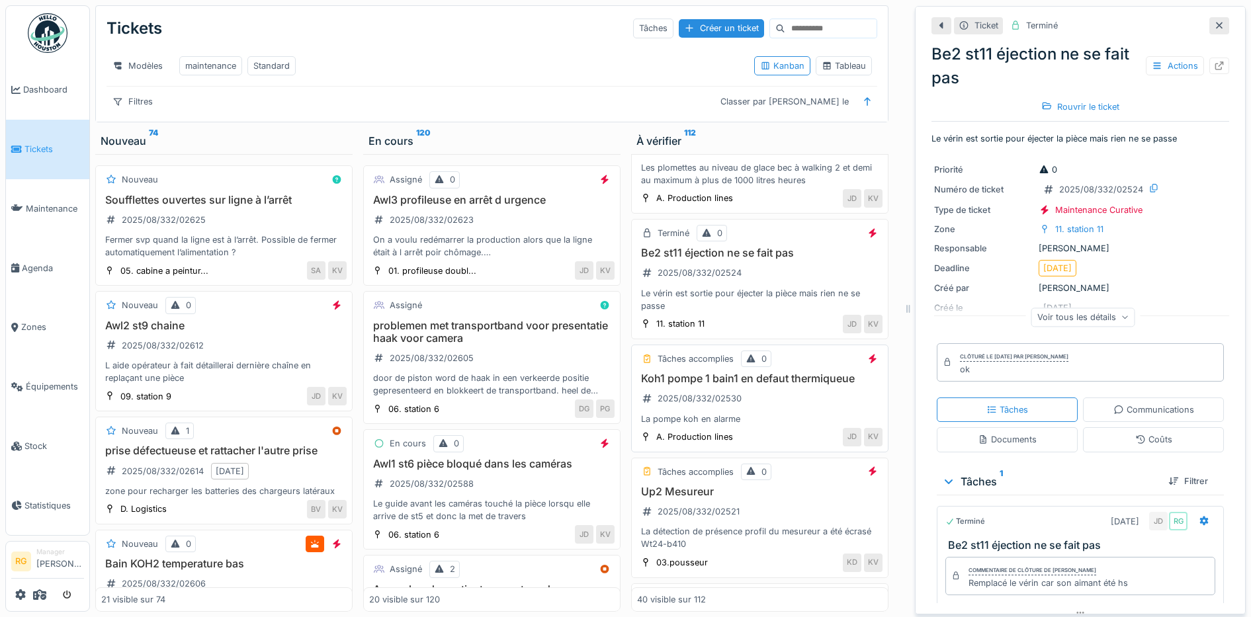
scroll to position [2919, 0]
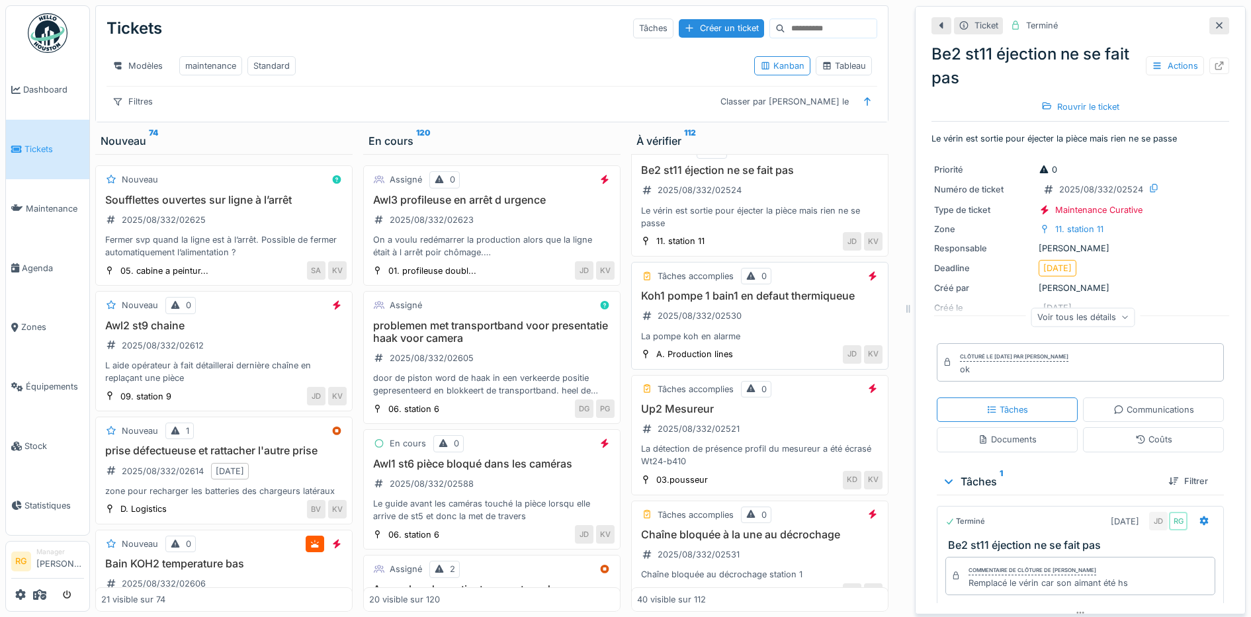
click at [759, 320] on div "Koh1 pompe 1 bain1 en defaut thermiqueue 2025/08/332/02530 La pompe koh en alar…" at bounding box center [760, 316] width 246 height 53
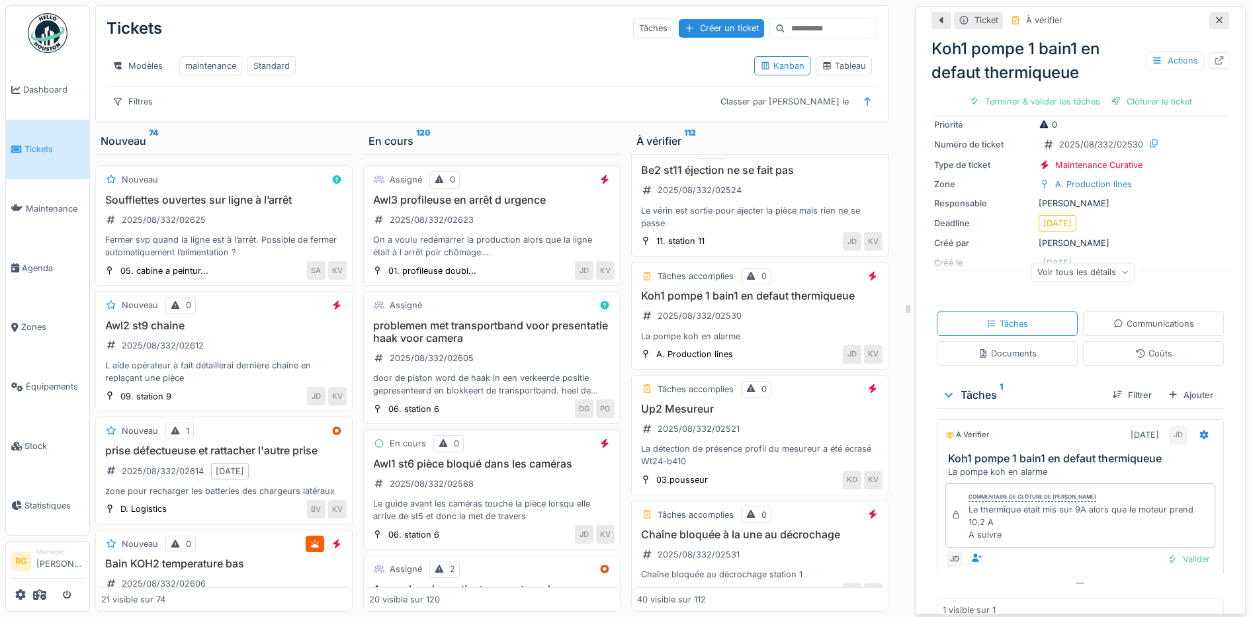
scroll to position [67, 0]
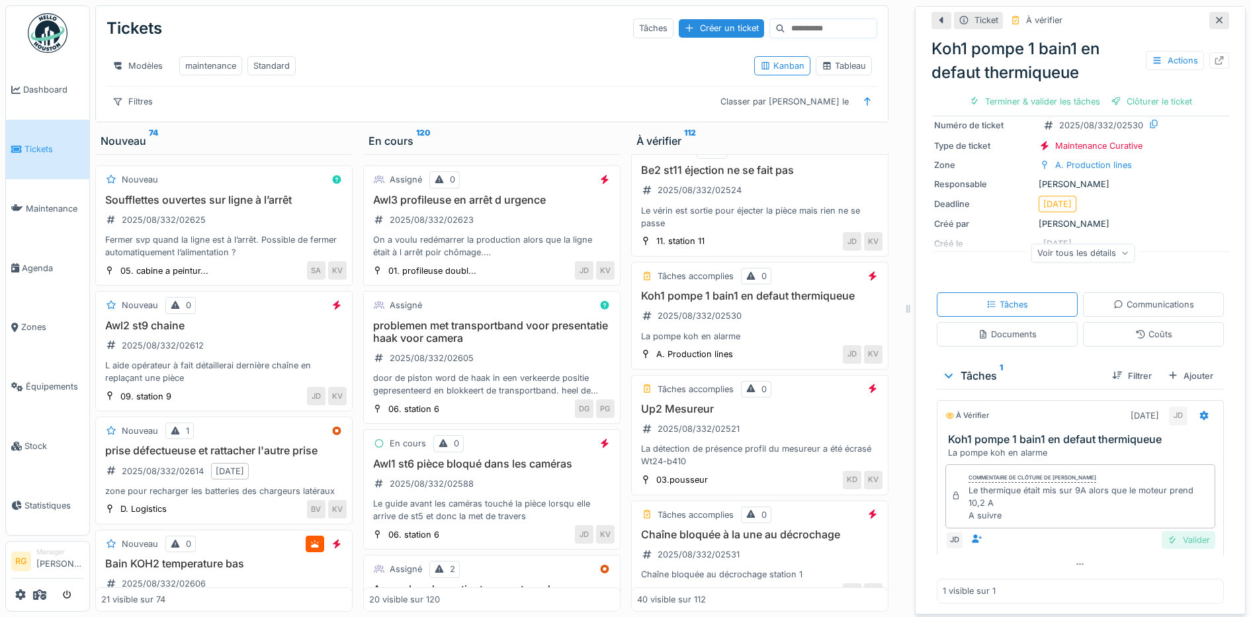
click at [1167, 531] on div "Valider" at bounding box center [1189, 540] width 54 height 18
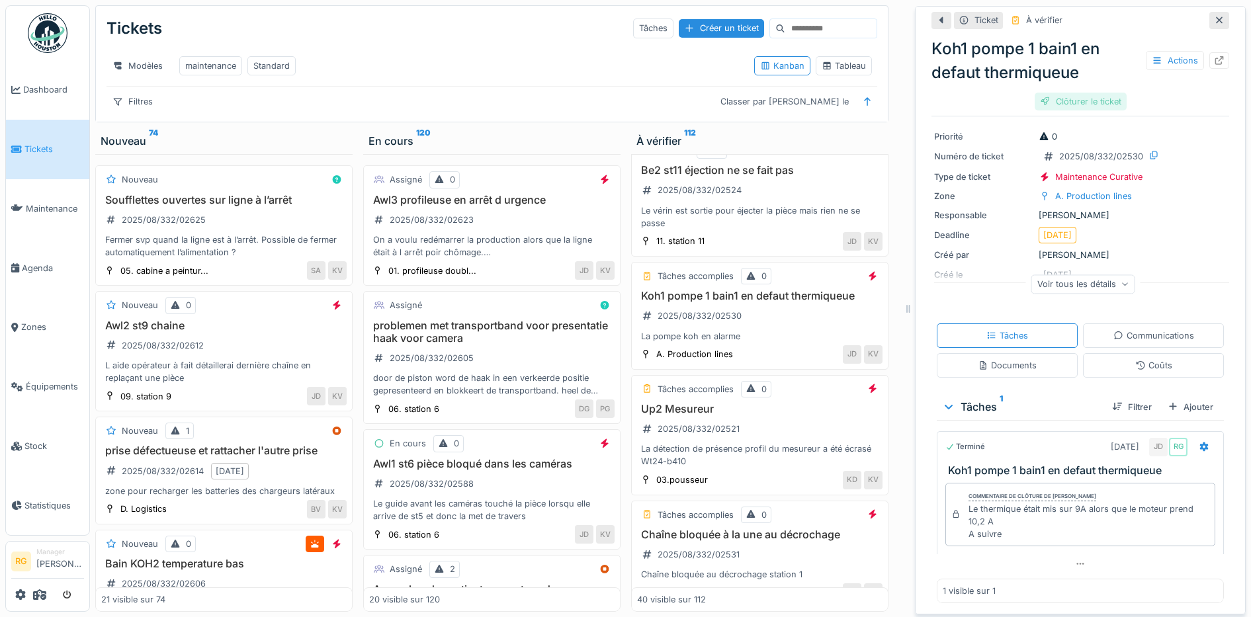
click at [1061, 93] on div "Clôturer le ticket" at bounding box center [1081, 102] width 92 height 18
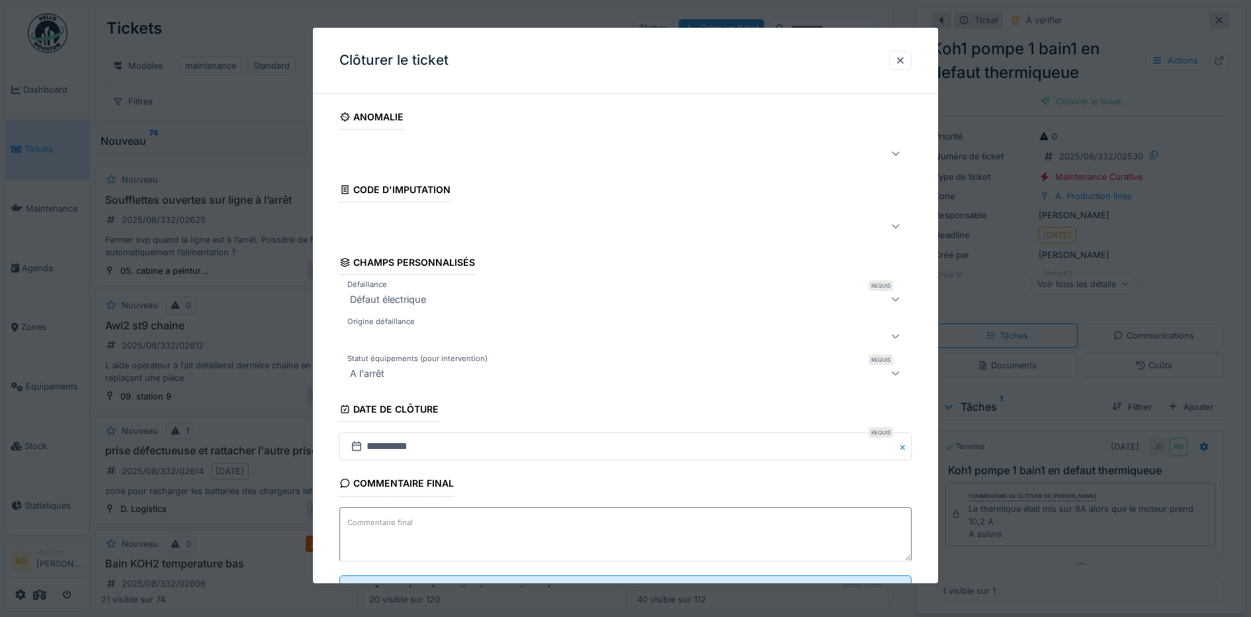
click at [395, 521] on label "Commentaire final" at bounding box center [380, 523] width 71 height 17
click at [395, 521] on textarea "Commentaire final" at bounding box center [625, 535] width 573 height 54
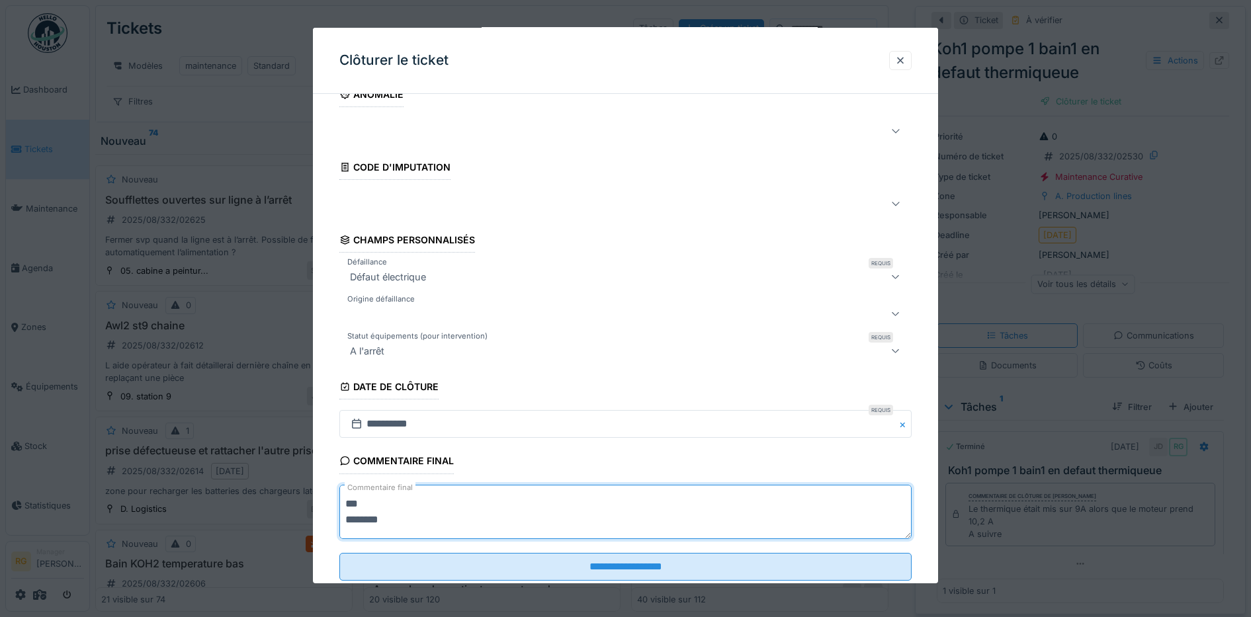
scroll to position [57, 0]
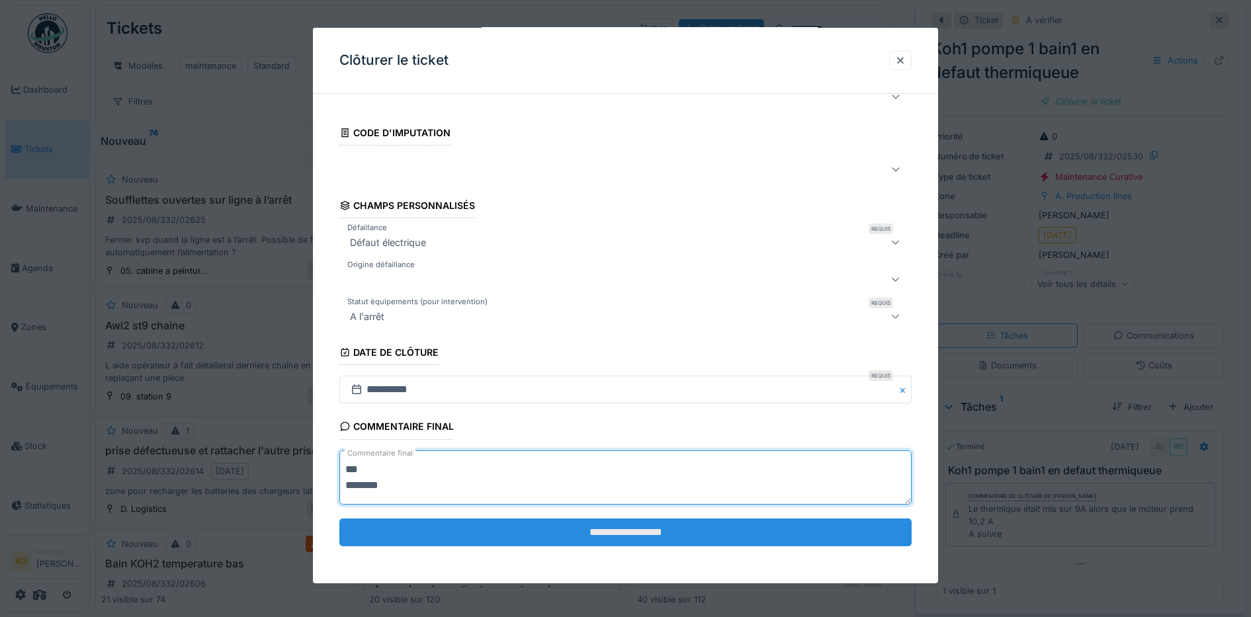
type textarea "*** ********"
click at [634, 537] on input "**********" at bounding box center [625, 533] width 573 height 28
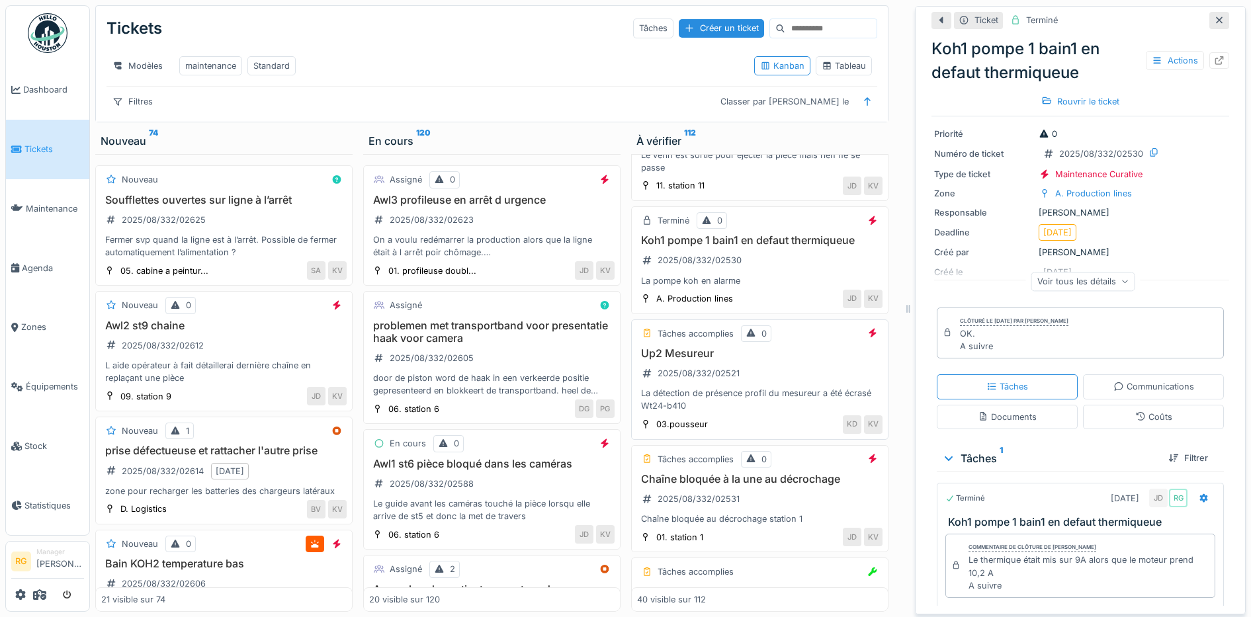
scroll to position [3002, 0]
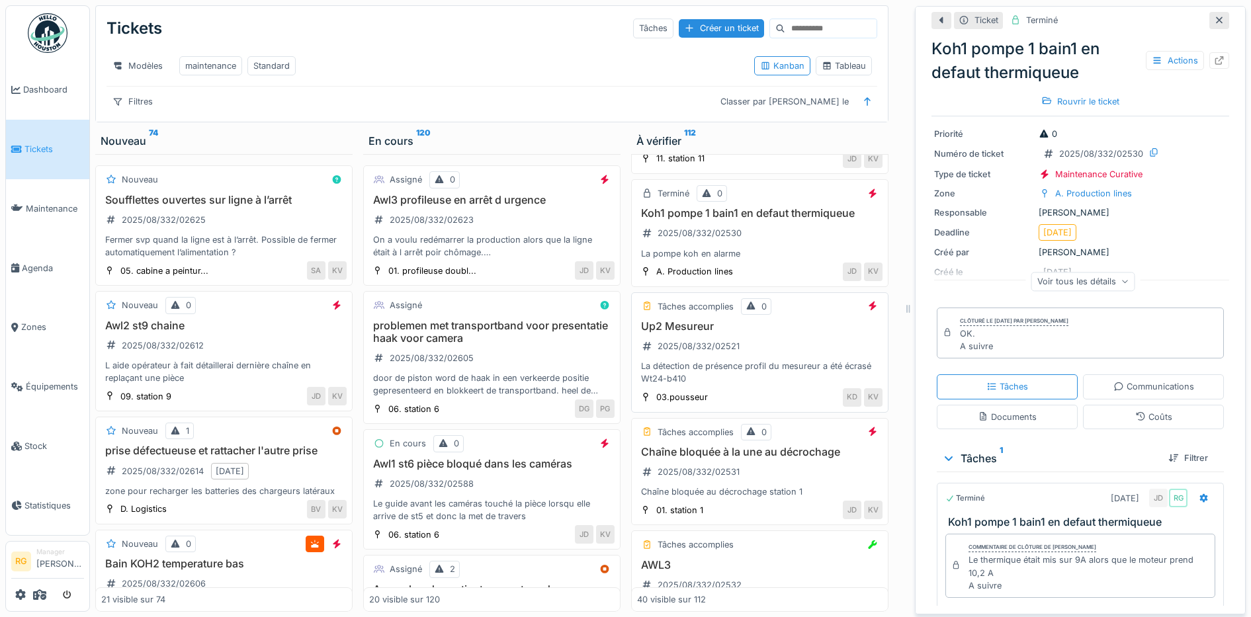
click at [776, 345] on div "Up2 Mesureur 2025/08/332/02521 La détection de présence profil du mesureur a ét…" at bounding box center [760, 353] width 246 height 66
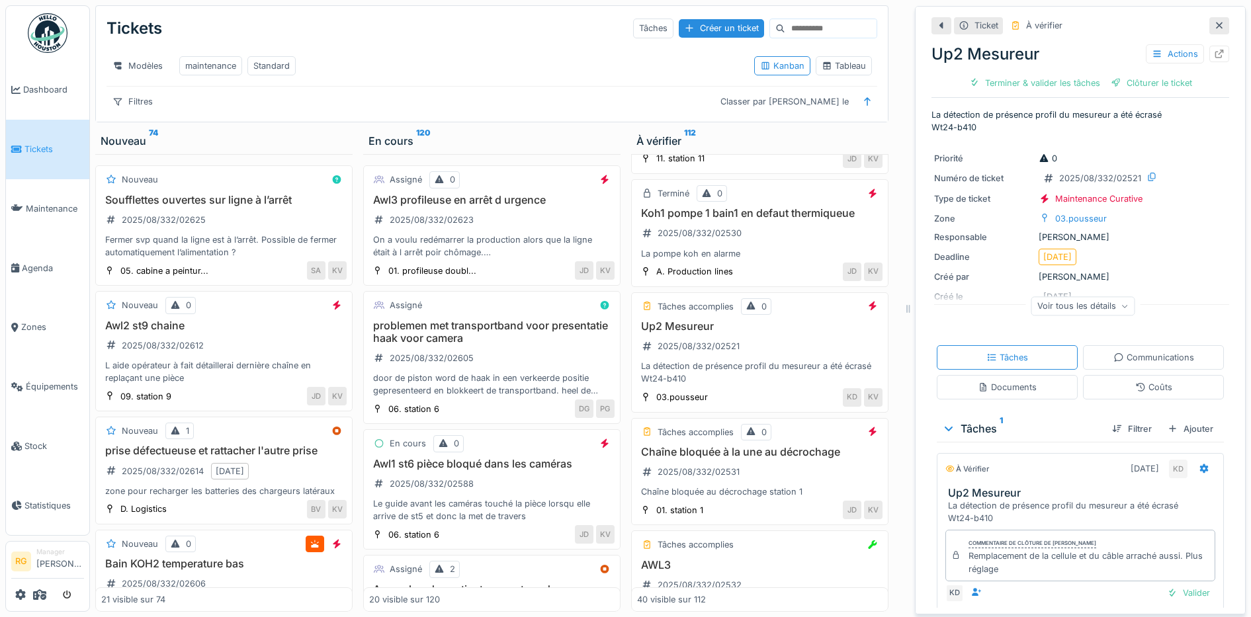
scroll to position [56, 0]
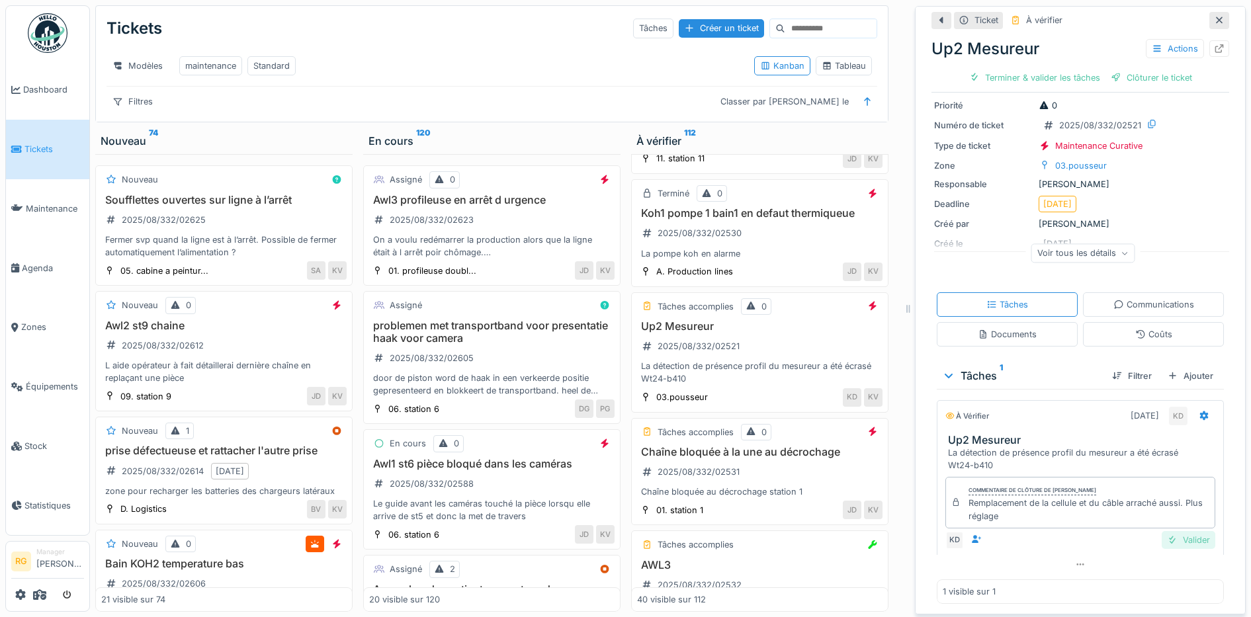
click at [1167, 531] on div "Valider" at bounding box center [1189, 540] width 54 height 18
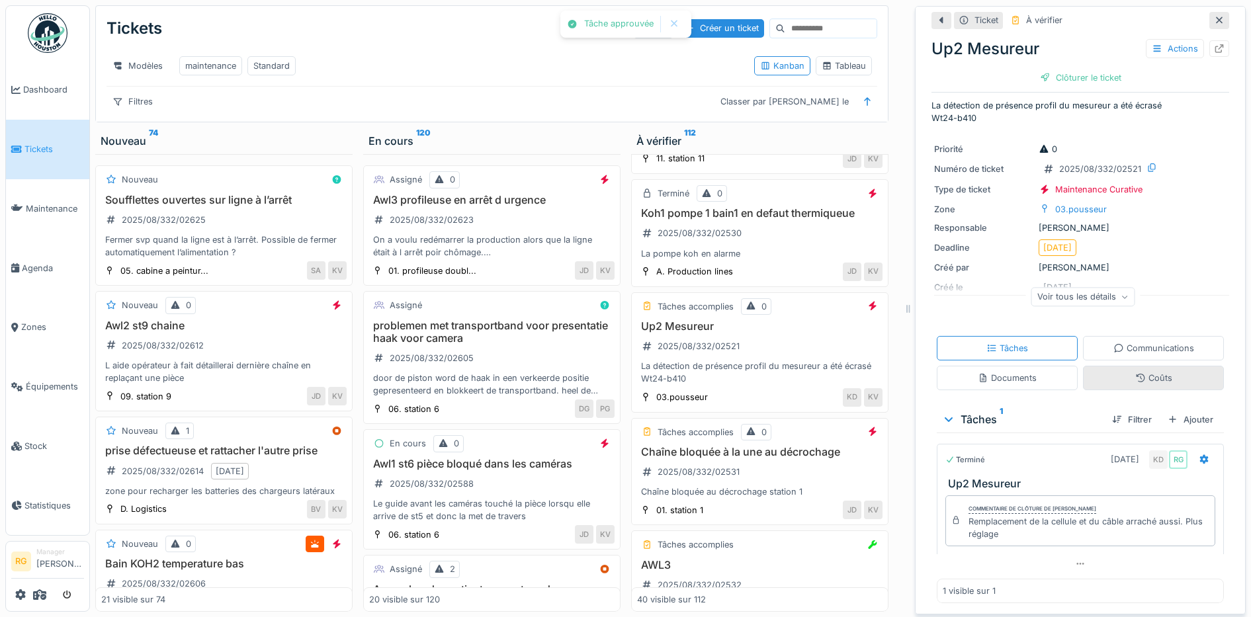
click at [1136, 374] on icon at bounding box center [1141, 378] width 11 height 9
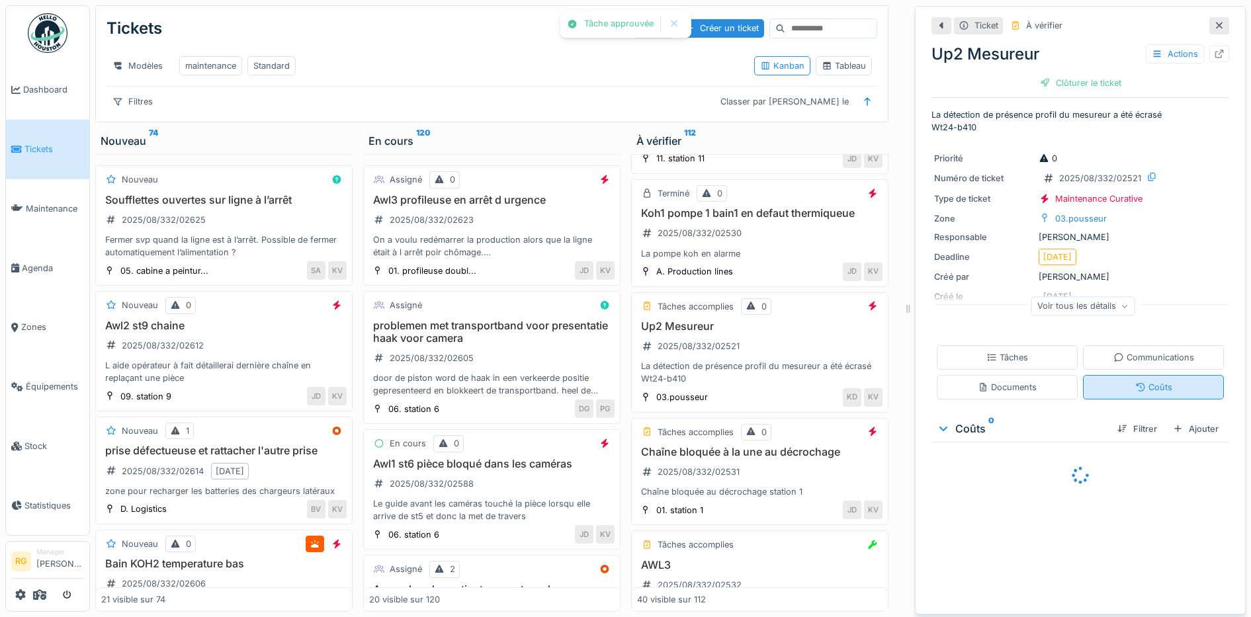
scroll to position [0, 0]
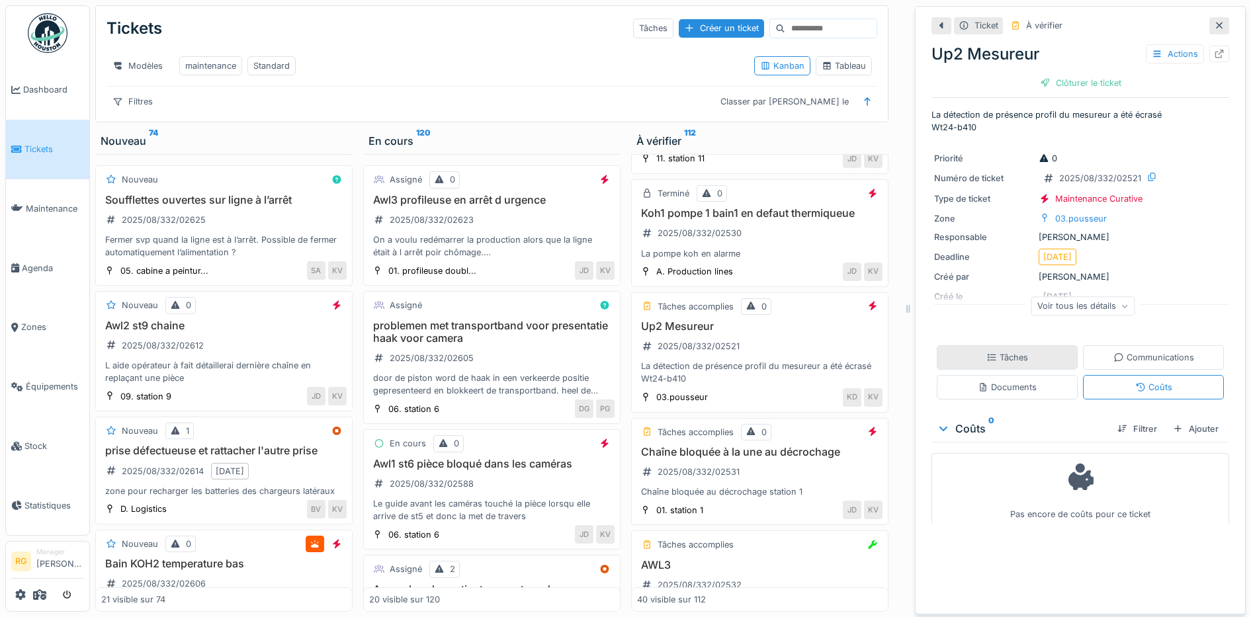
click at [994, 351] on div "Tâches" at bounding box center [1008, 357] width 42 height 13
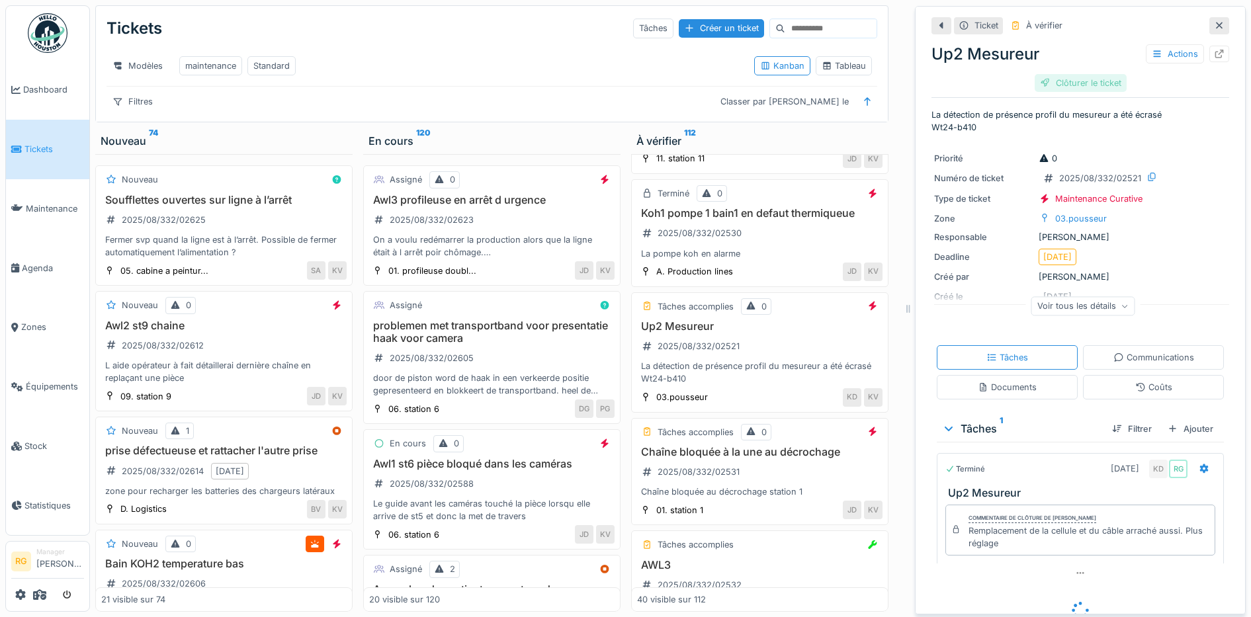
click at [1048, 74] on div "Clôturer le ticket" at bounding box center [1081, 83] width 92 height 18
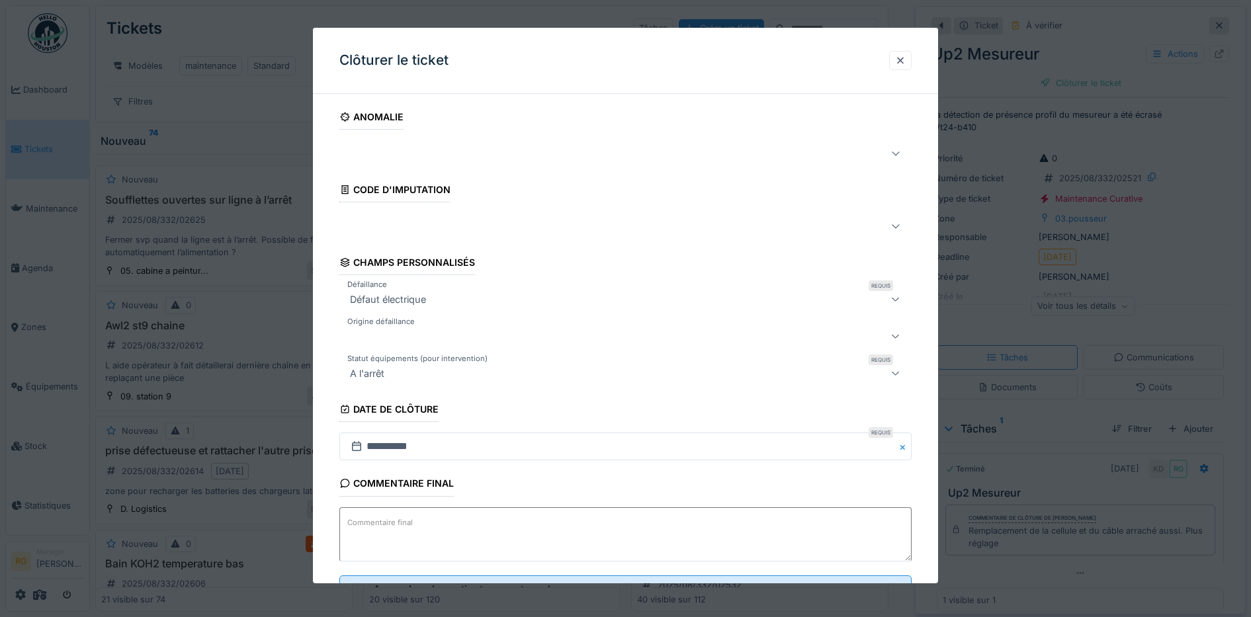
click at [434, 537] on textarea "Commentaire final" at bounding box center [625, 535] width 573 height 54
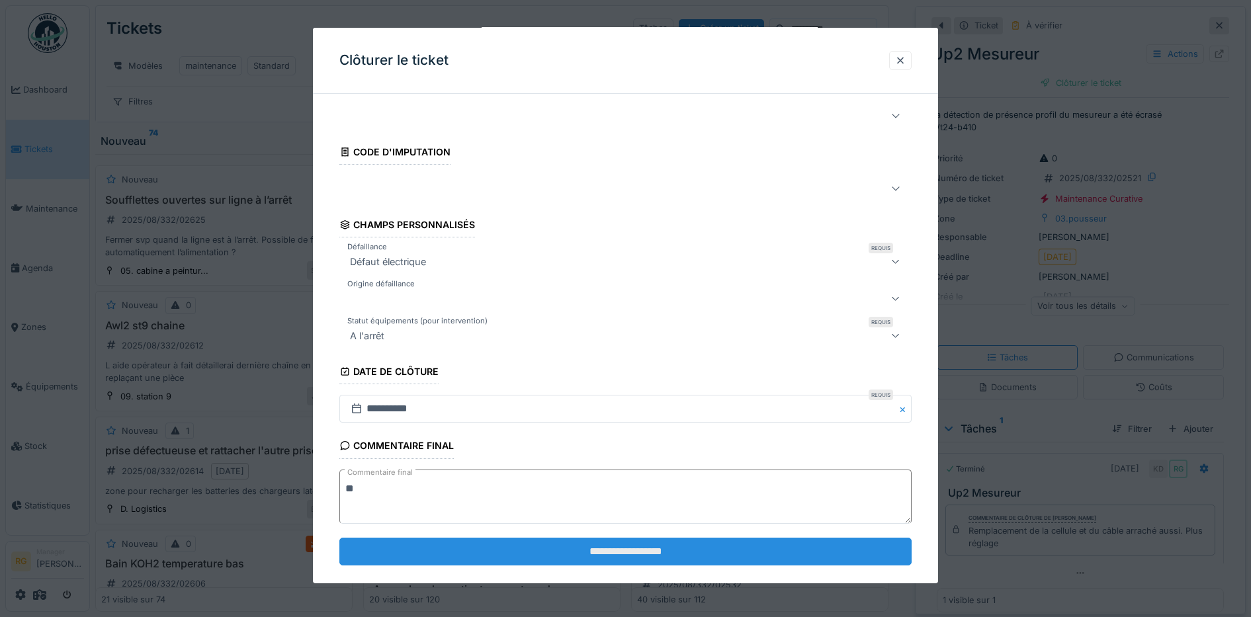
scroll to position [57, 0]
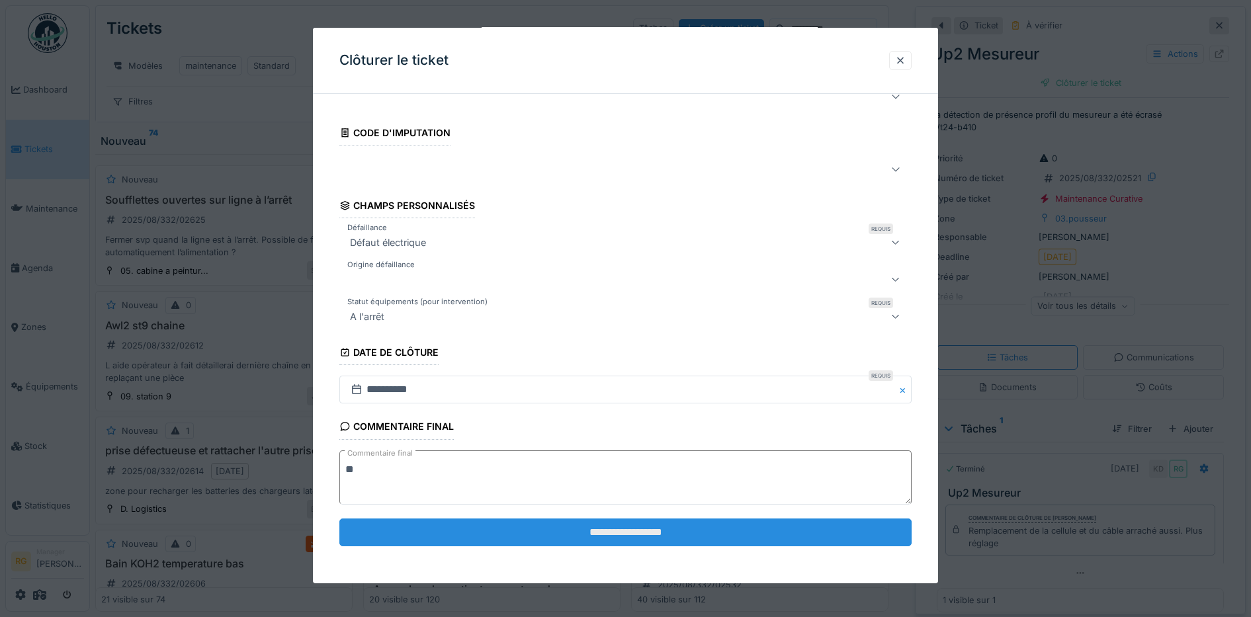
type textarea "**"
click at [584, 535] on input "**********" at bounding box center [625, 533] width 573 height 28
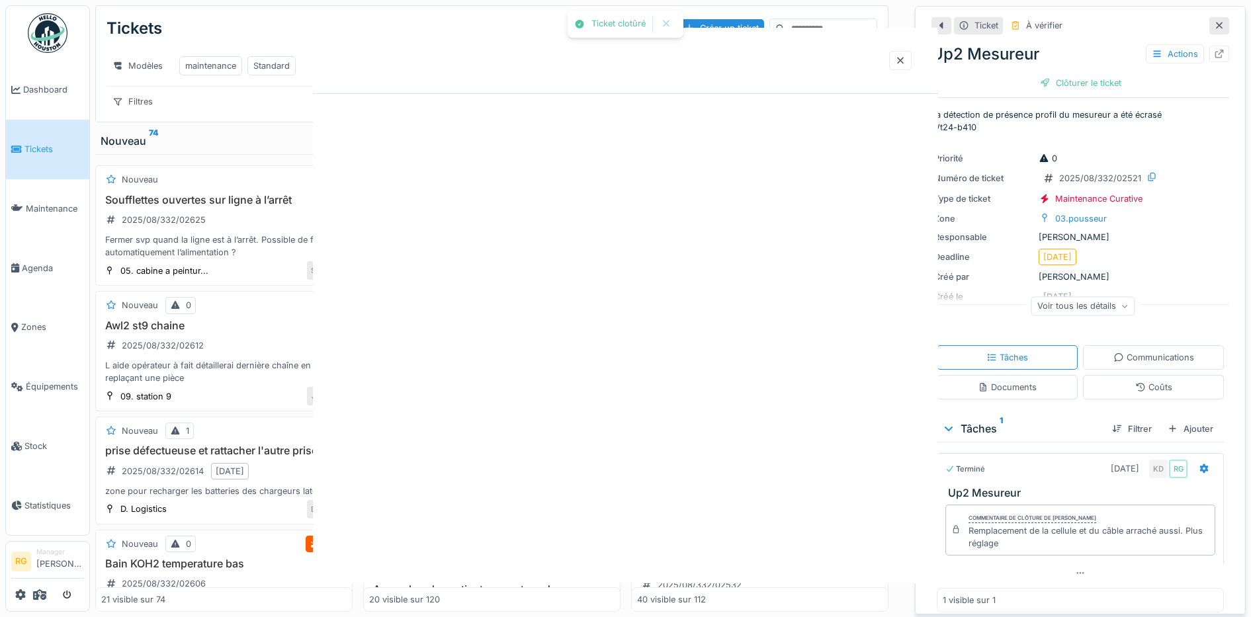
scroll to position [0, 0]
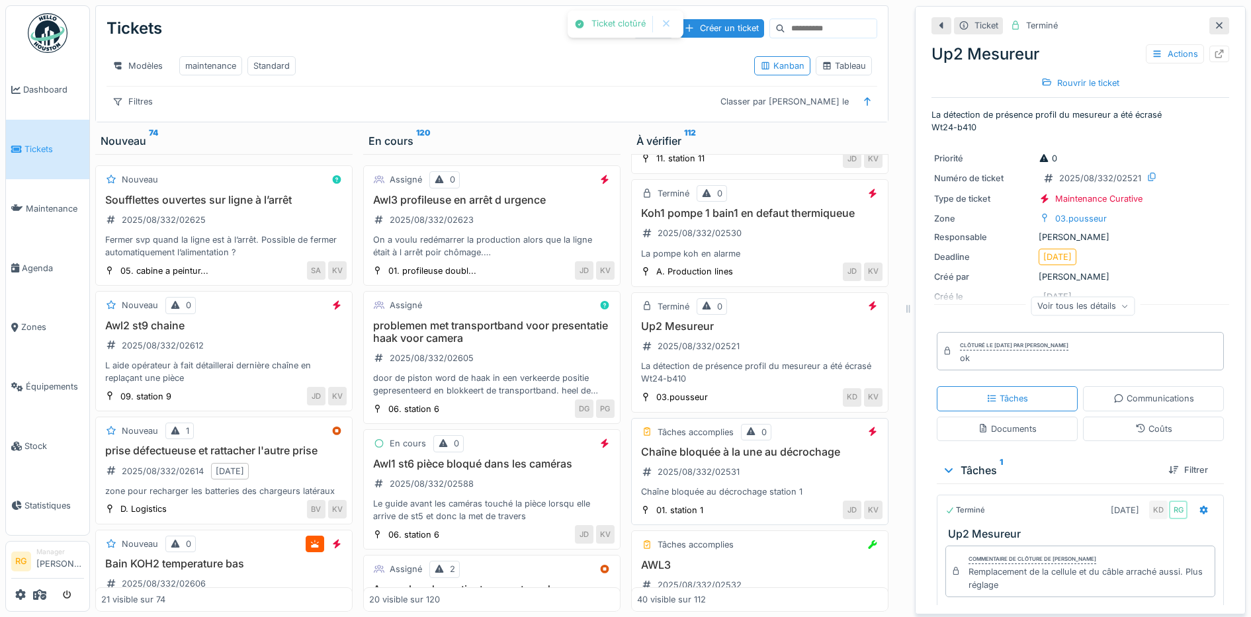
click at [789, 468] on div "Chaîne bloquée à la une au décrochage 2025/08/332/02531 Chaîne bloquée au décro…" at bounding box center [760, 472] width 246 height 53
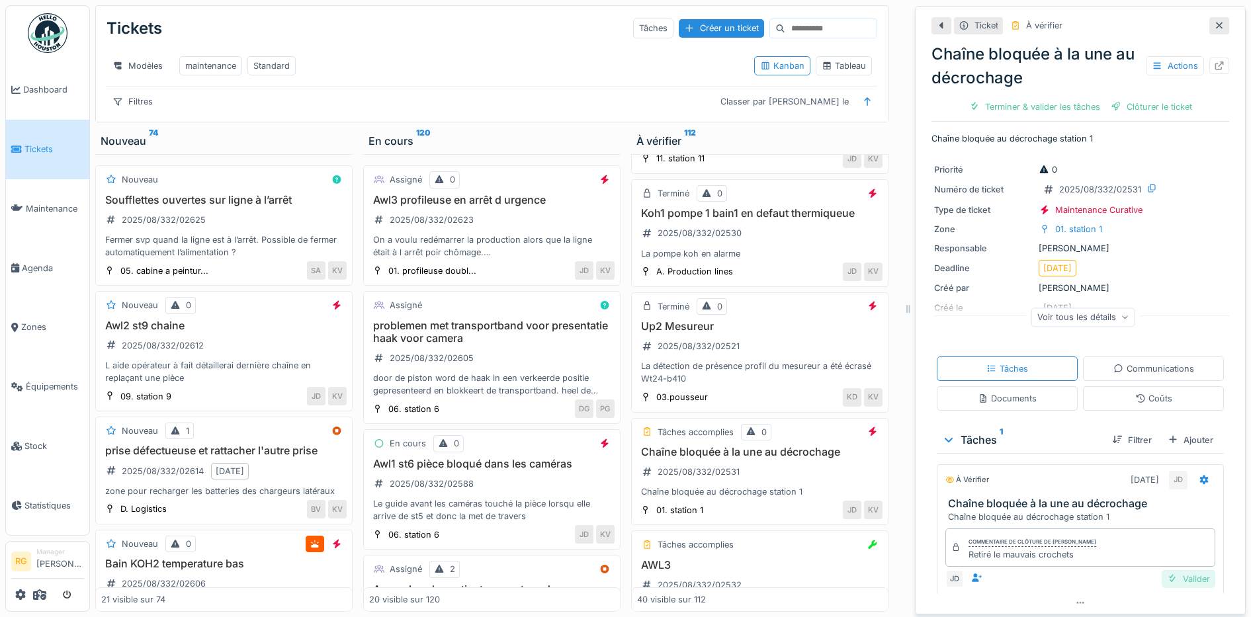
click at [1167, 570] on div "Valider" at bounding box center [1189, 579] width 54 height 18
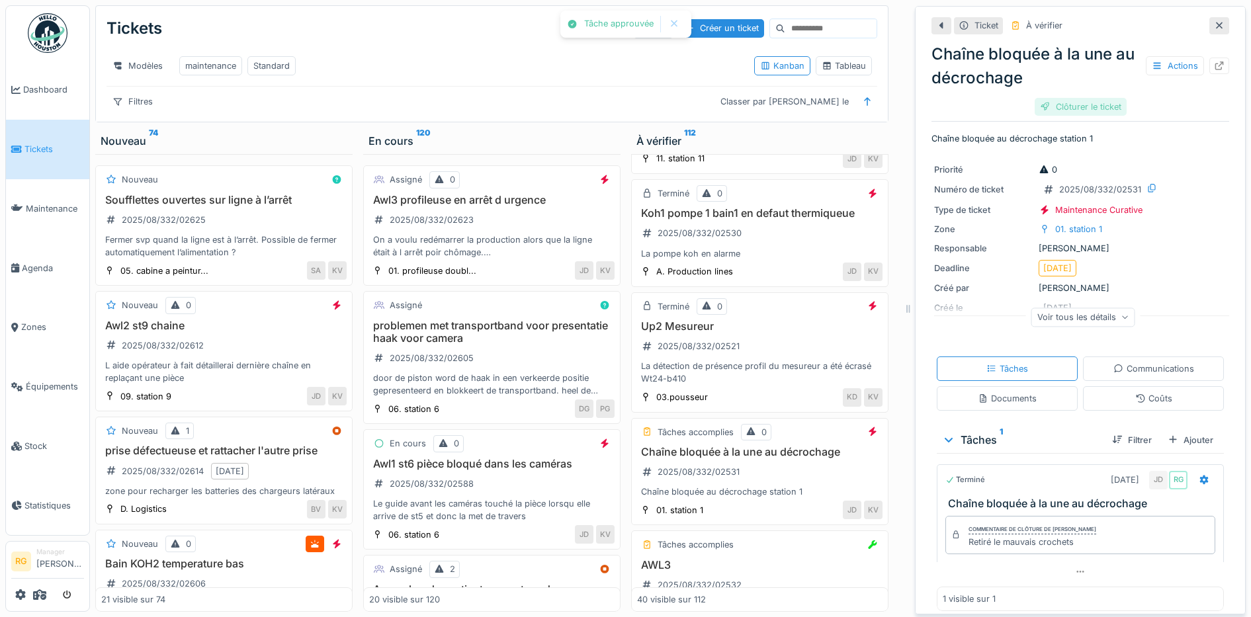
click at [1087, 98] on div "Clôturer le ticket" at bounding box center [1081, 107] width 92 height 18
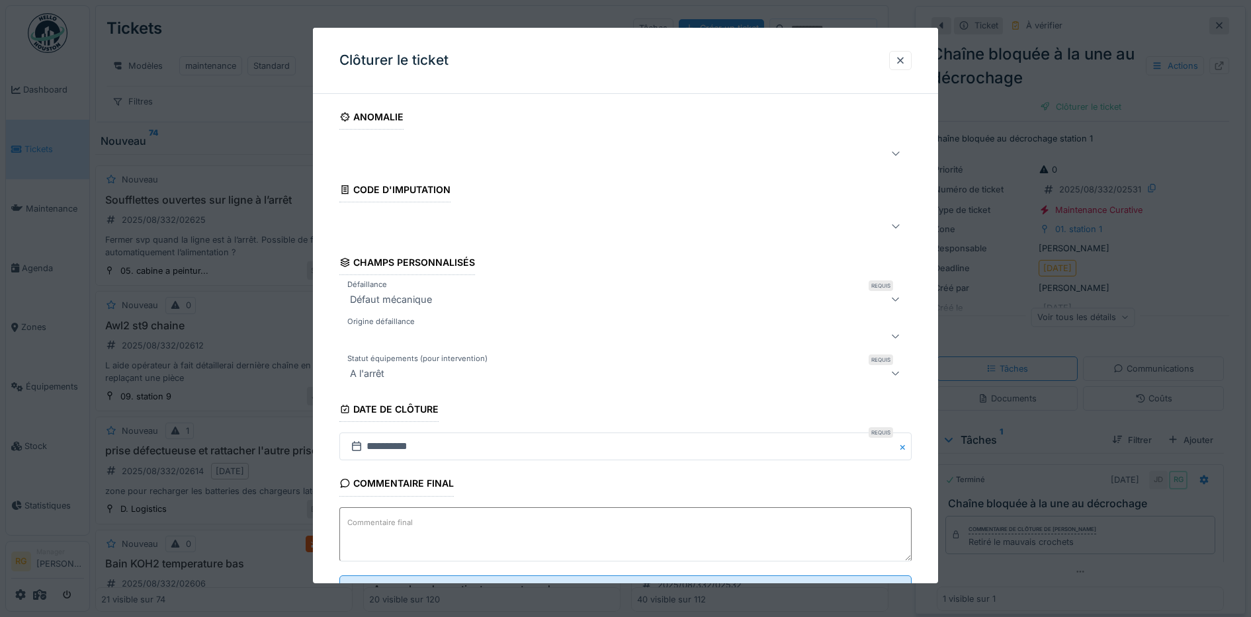
click at [427, 521] on textarea "Commentaire final" at bounding box center [625, 535] width 573 height 54
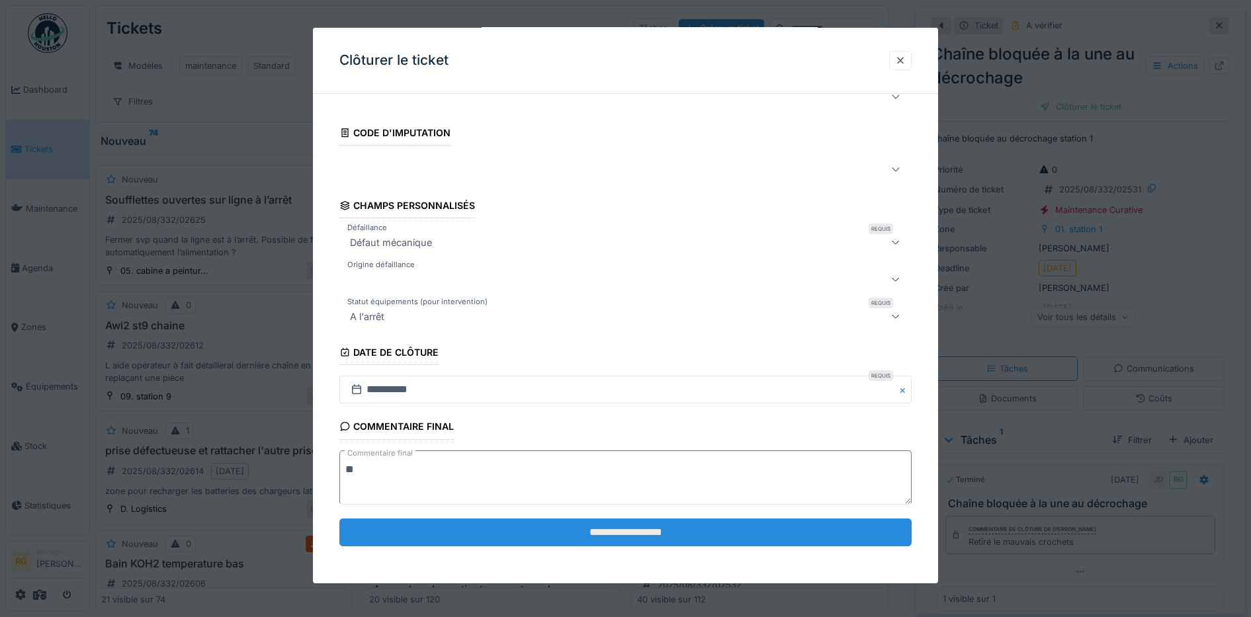
type textarea "**"
click at [551, 530] on input "**********" at bounding box center [625, 533] width 573 height 28
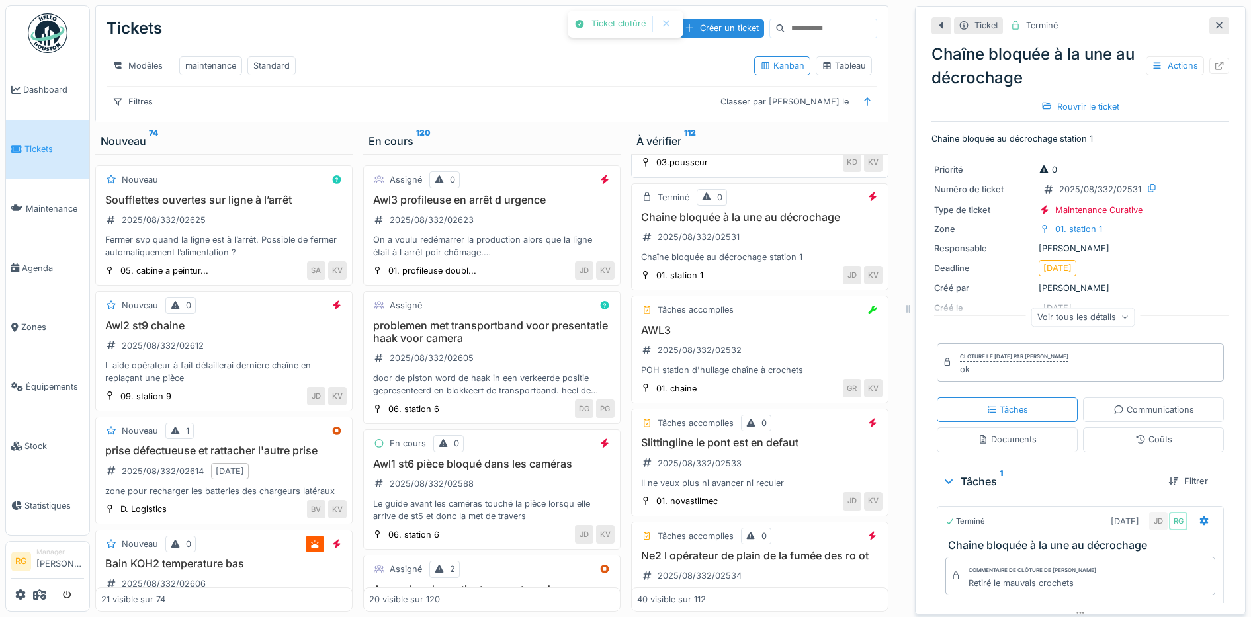
scroll to position [3250, 0]
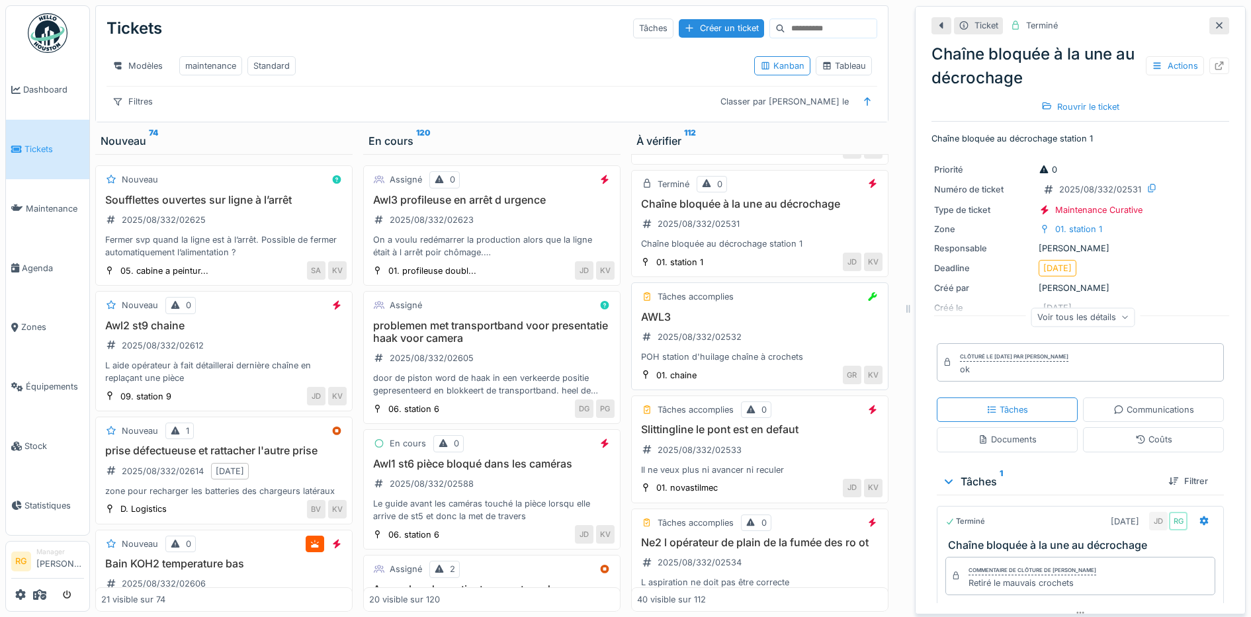
click at [773, 312] on h3 "AWL3" at bounding box center [760, 317] width 246 height 13
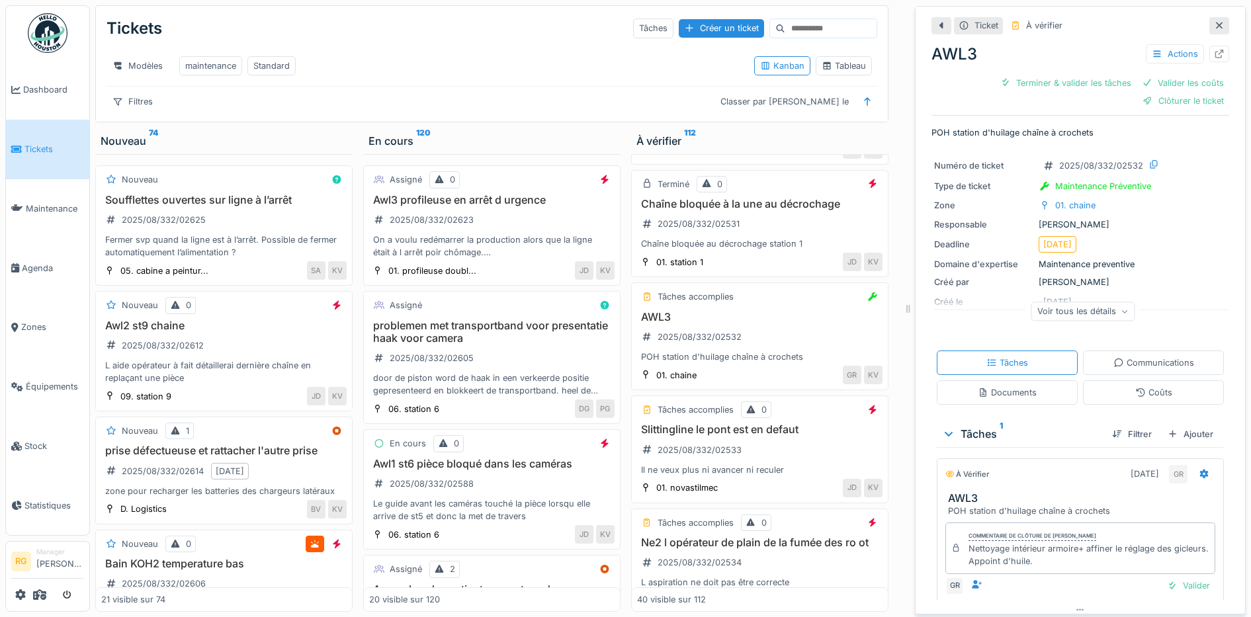
scroll to position [61, 0]
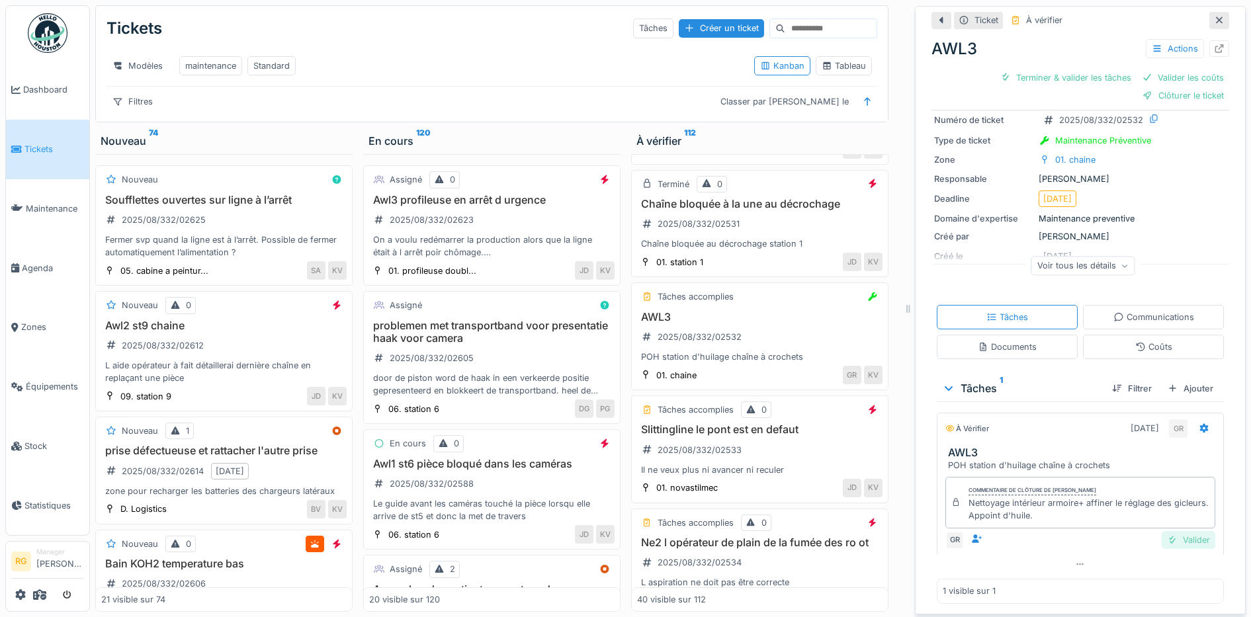
click at [1169, 531] on div "Valider" at bounding box center [1189, 540] width 54 height 18
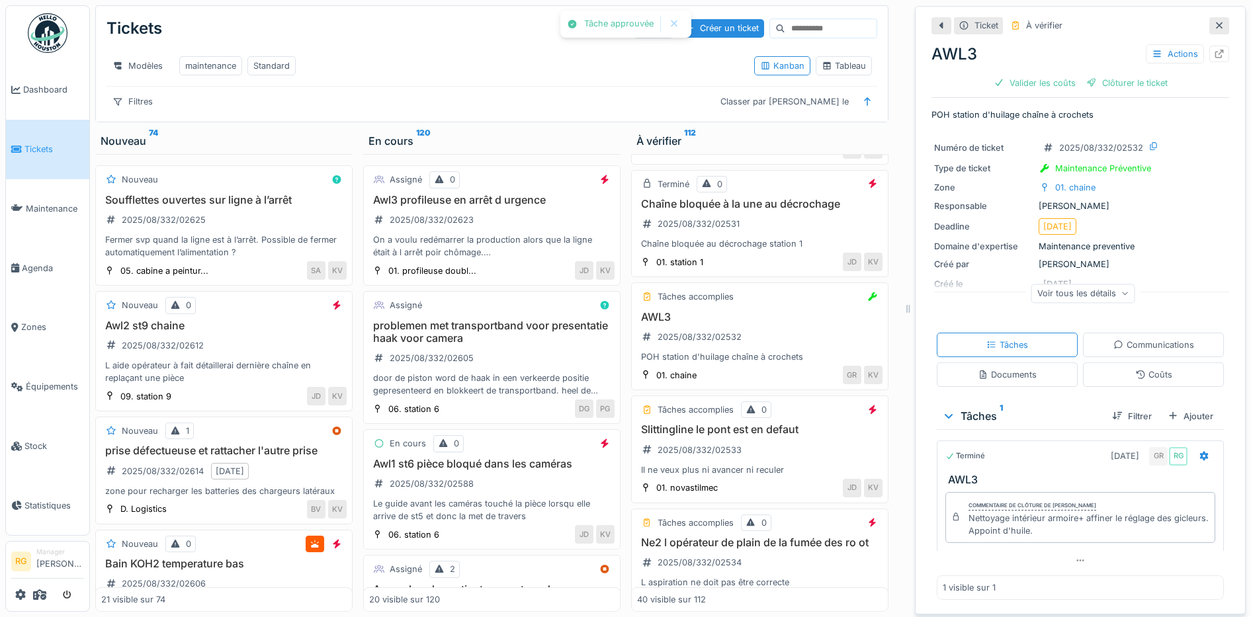
scroll to position [12, 0]
click at [1142, 369] on div "Coûts" at bounding box center [1154, 375] width 37 height 13
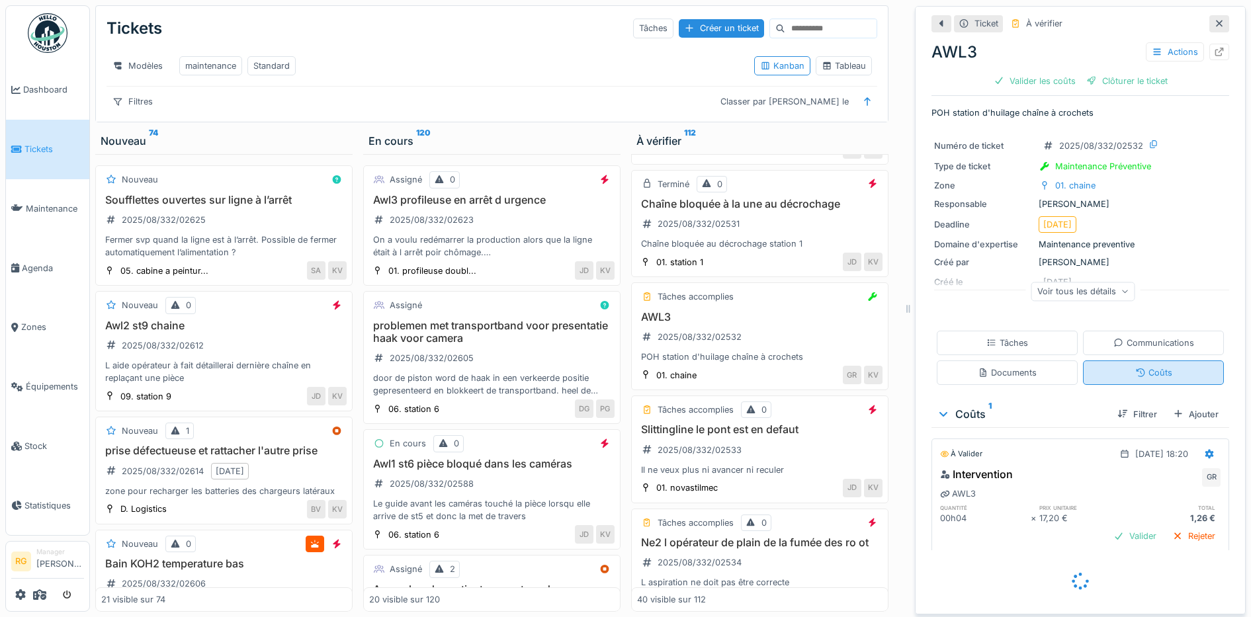
scroll to position [0, 0]
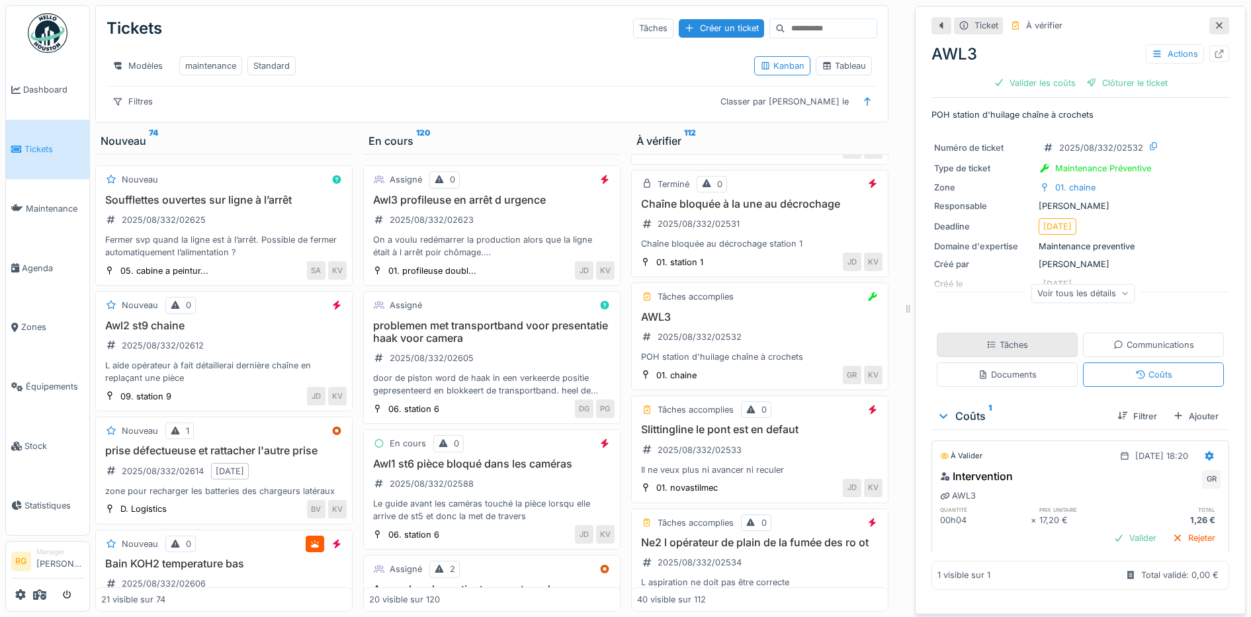
click at [1010, 339] on div "Tâches" at bounding box center [1008, 345] width 42 height 13
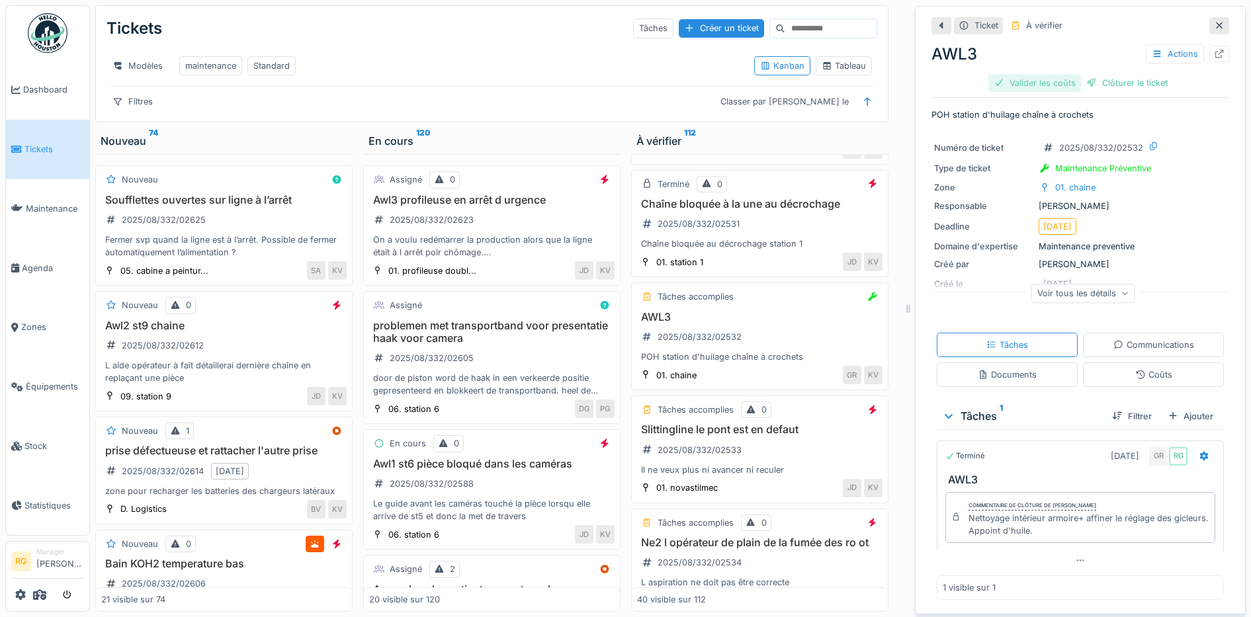
click at [1040, 74] on div "Valider les coûts" at bounding box center [1035, 83] width 93 height 18
click at [1065, 74] on div "Clôturer le ticket" at bounding box center [1081, 83] width 92 height 18
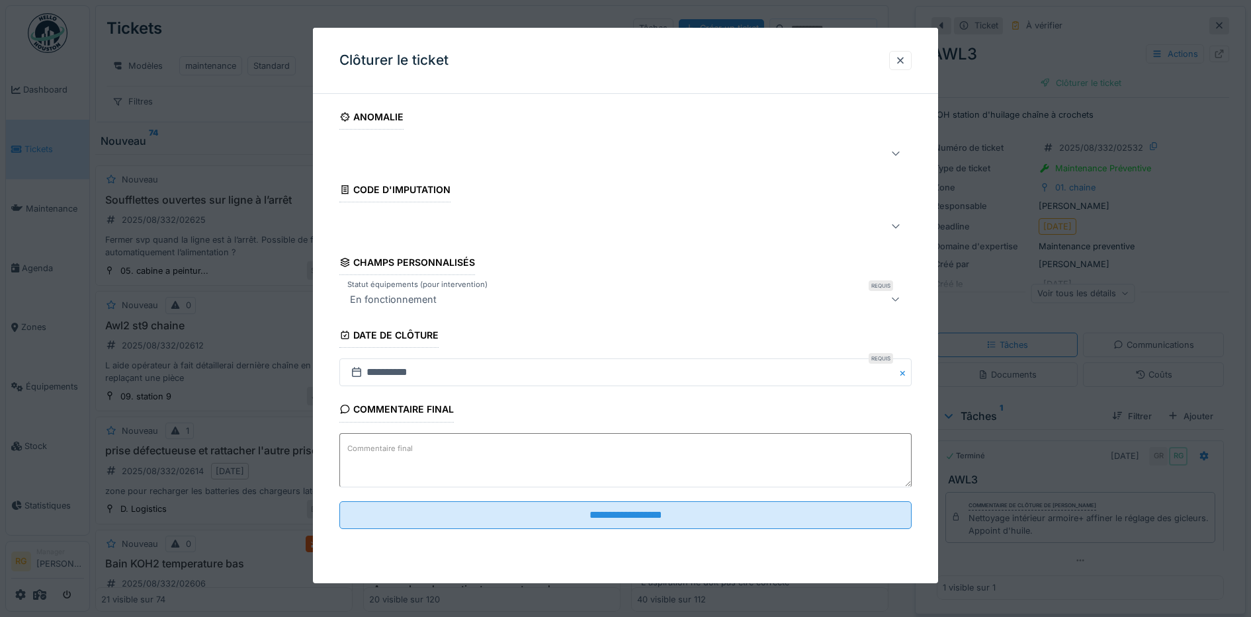
click at [400, 449] on label "Commentaire final" at bounding box center [380, 449] width 71 height 17
click at [400, 449] on textarea "Commentaire final" at bounding box center [625, 460] width 573 height 54
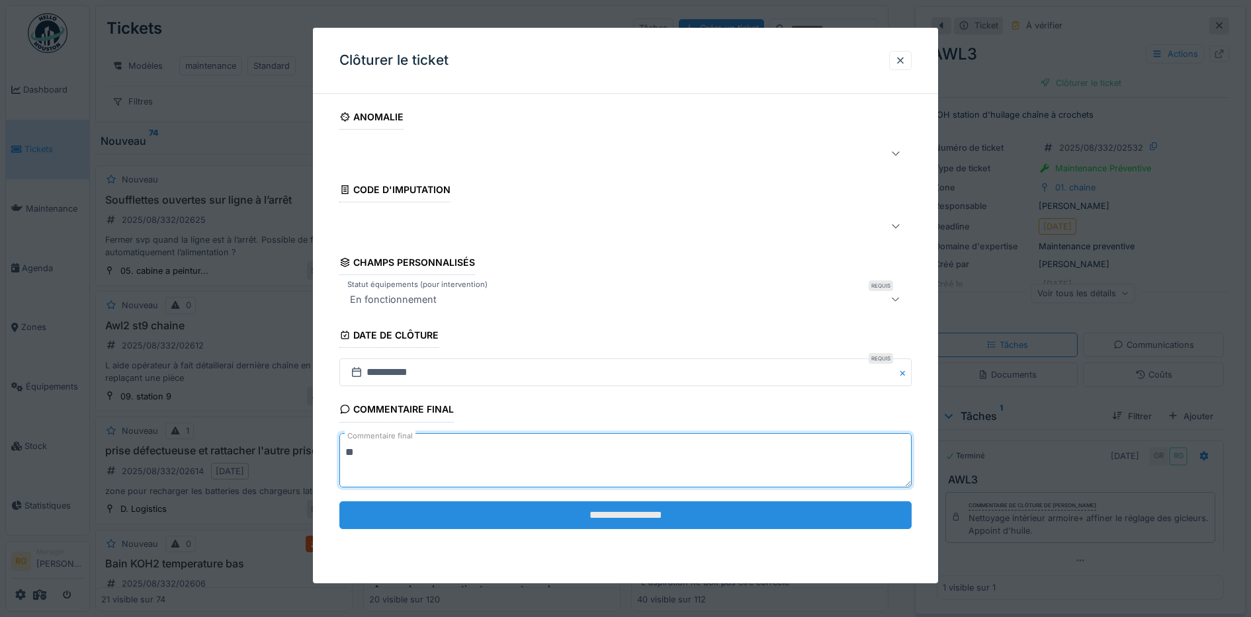
type textarea "**"
click at [621, 517] on input "**********" at bounding box center [625, 516] width 573 height 28
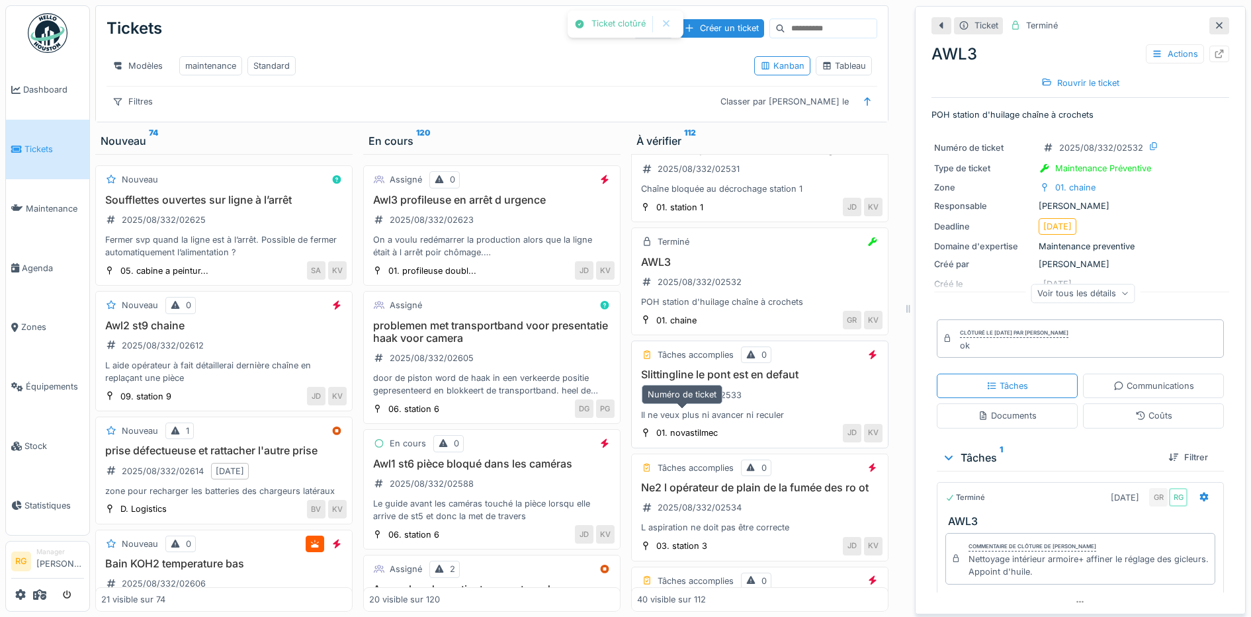
scroll to position [3332, 0]
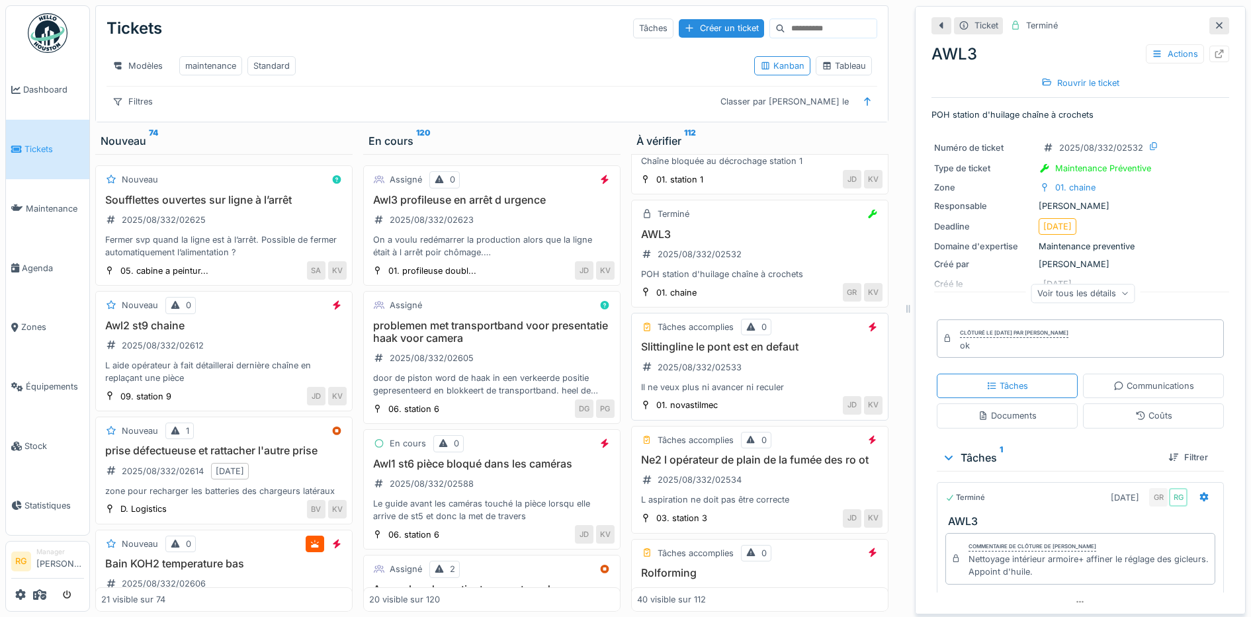
click at [774, 369] on div "Slittingline le pont est en defaut 2025/08/332/02533 Il ne veux plus ni avancer…" at bounding box center [760, 367] width 246 height 53
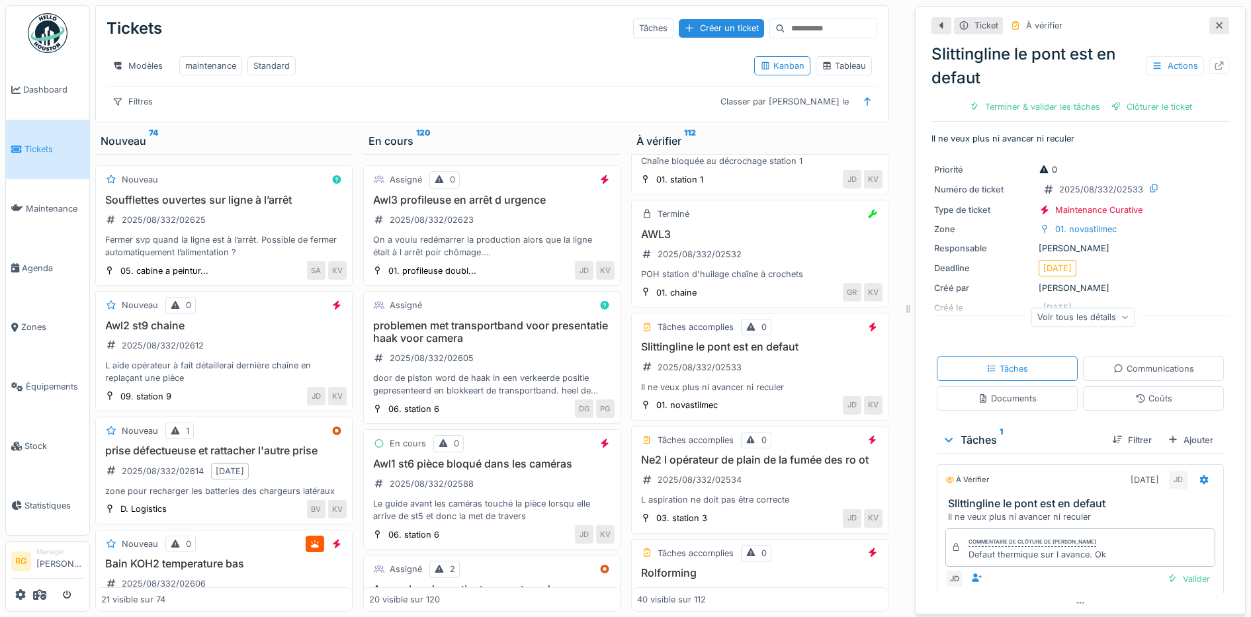
scroll to position [41, 0]
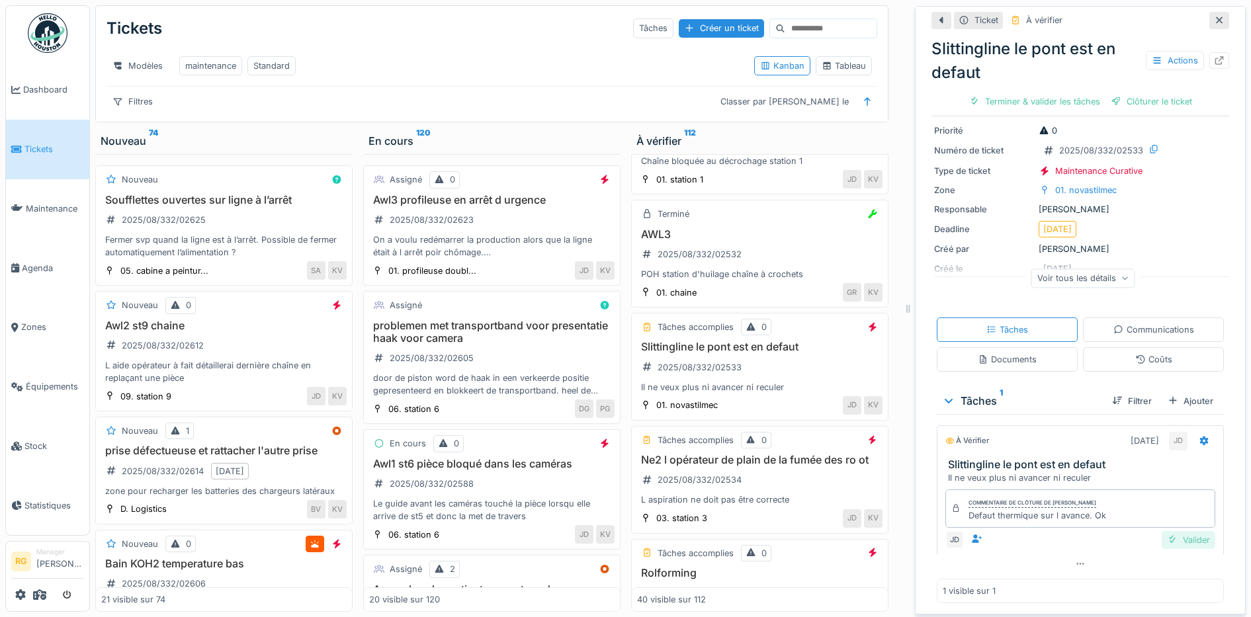
click at [1173, 531] on div "Valider" at bounding box center [1189, 540] width 54 height 18
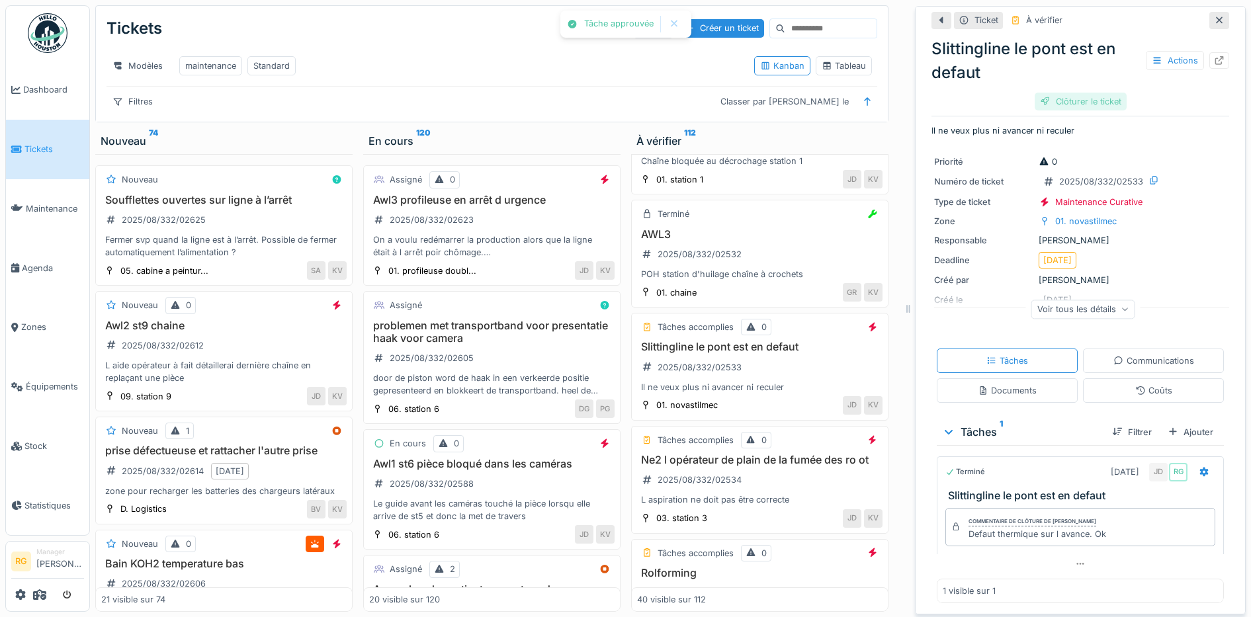
click at [1054, 93] on div "Clôturer le ticket" at bounding box center [1081, 102] width 92 height 18
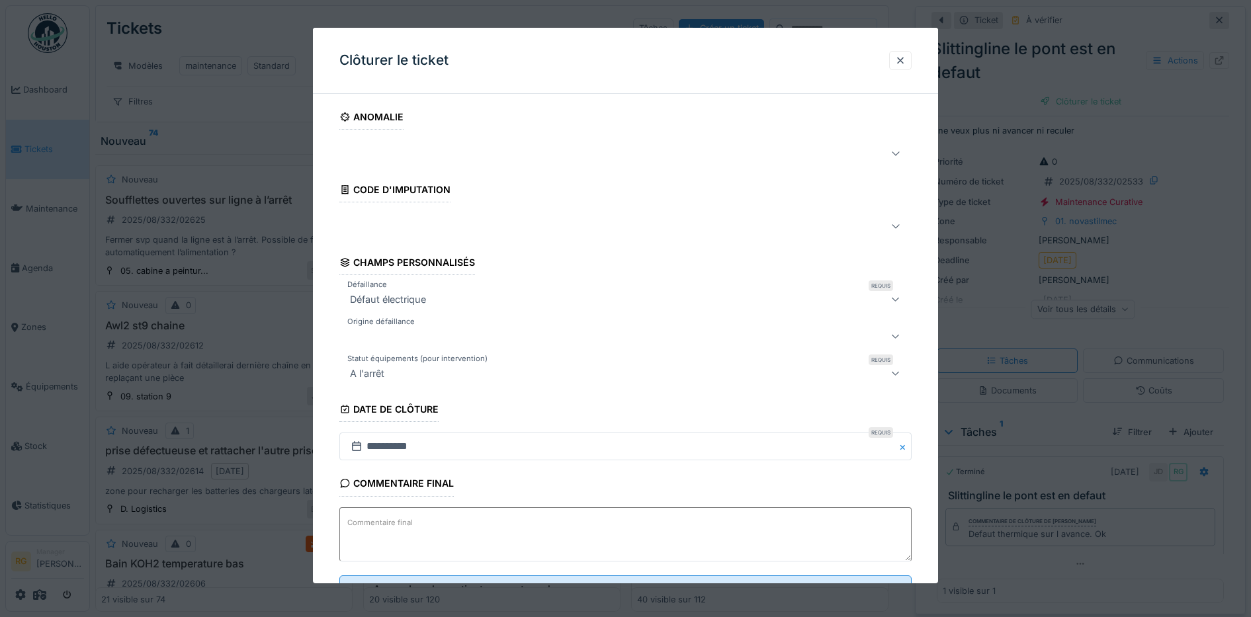
click at [578, 522] on textarea "Commentaire final" at bounding box center [625, 535] width 573 height 54
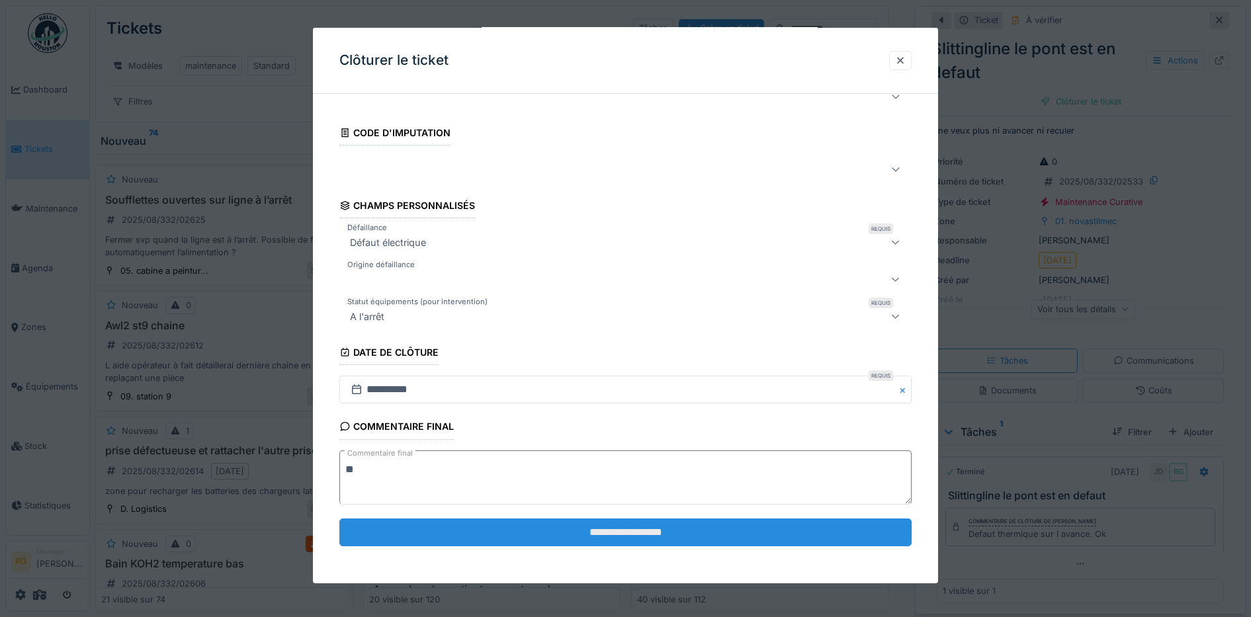
type textarea "**"
click at [605, 529] on input "**********" at bounding box center [625, 533] width 573 height 28
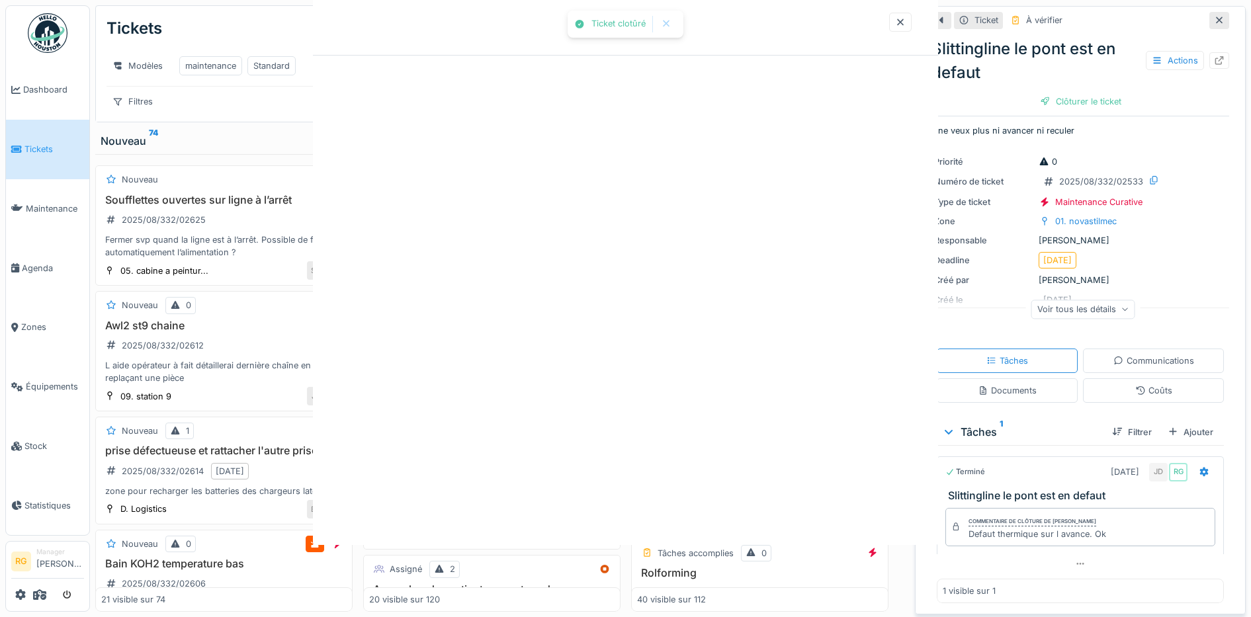
scroll to position [0, 0]
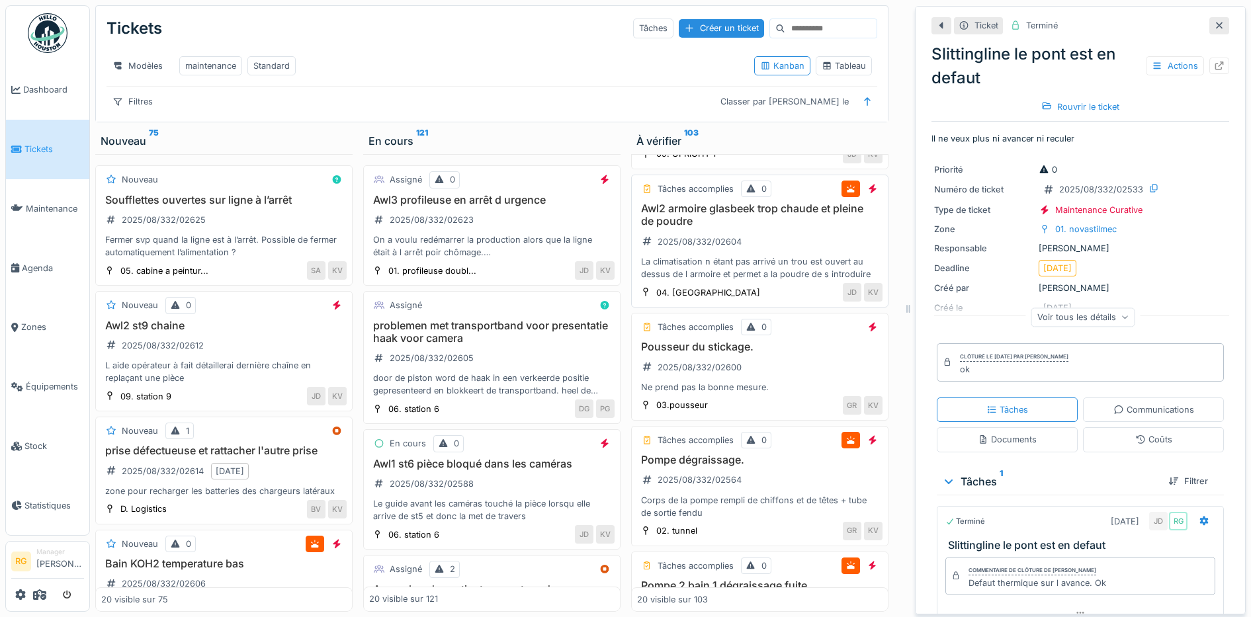
scroll to position [248, 0]
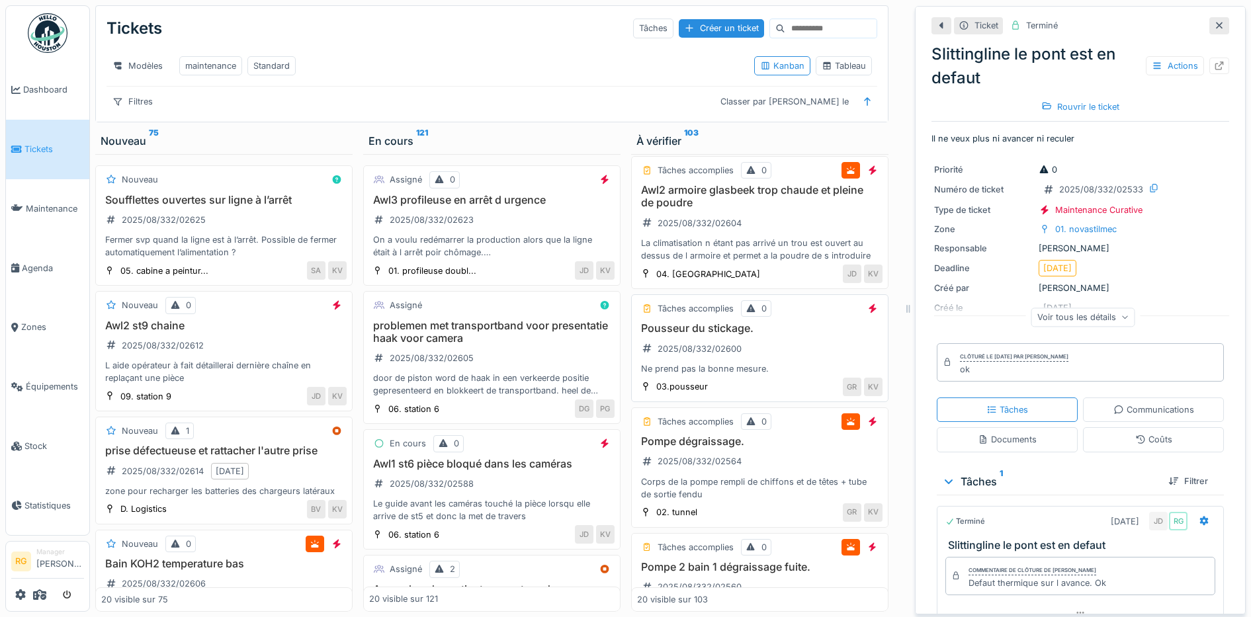
click at [759, 347] on div "Pousseur du stickage. 2025/08/332/02600 Ne prend pas la bonne mesure." at bounding box center [760, 348] width 246 height 53
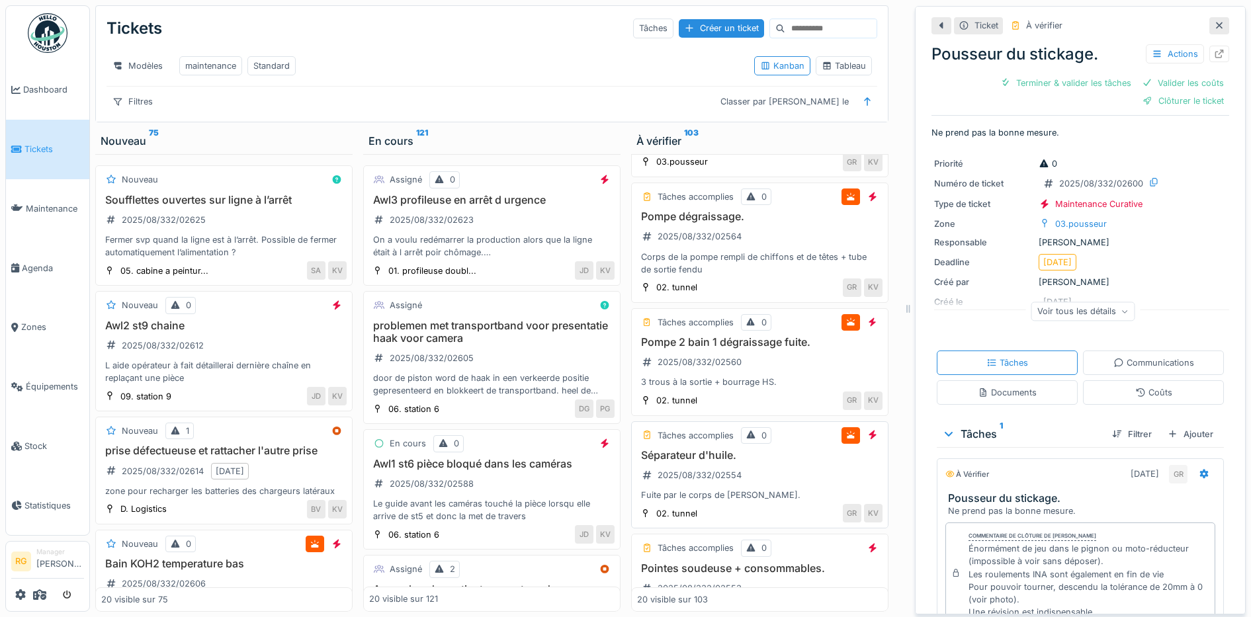
scroll to position [579, 0]
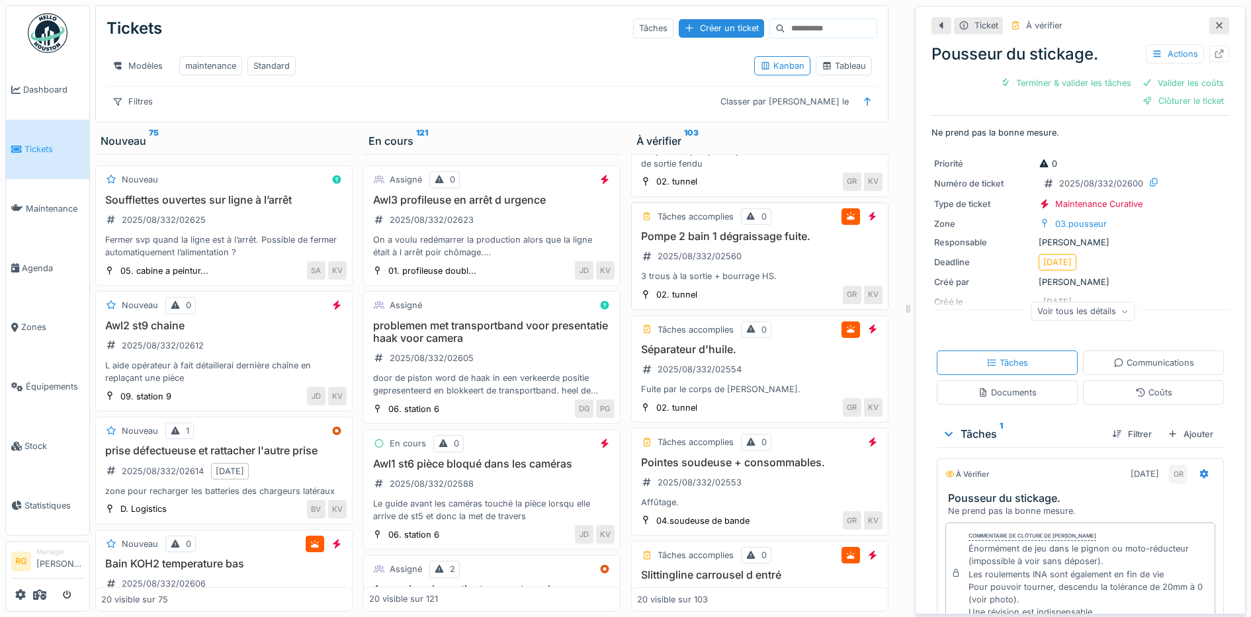
click at [766, 259] on div "Pompe 2 bain 1 dégraissage fuite. 2025/08/332/02560 3 trous à la sortie + bourr…" at bounding box center [760, 256] width 246 height 53
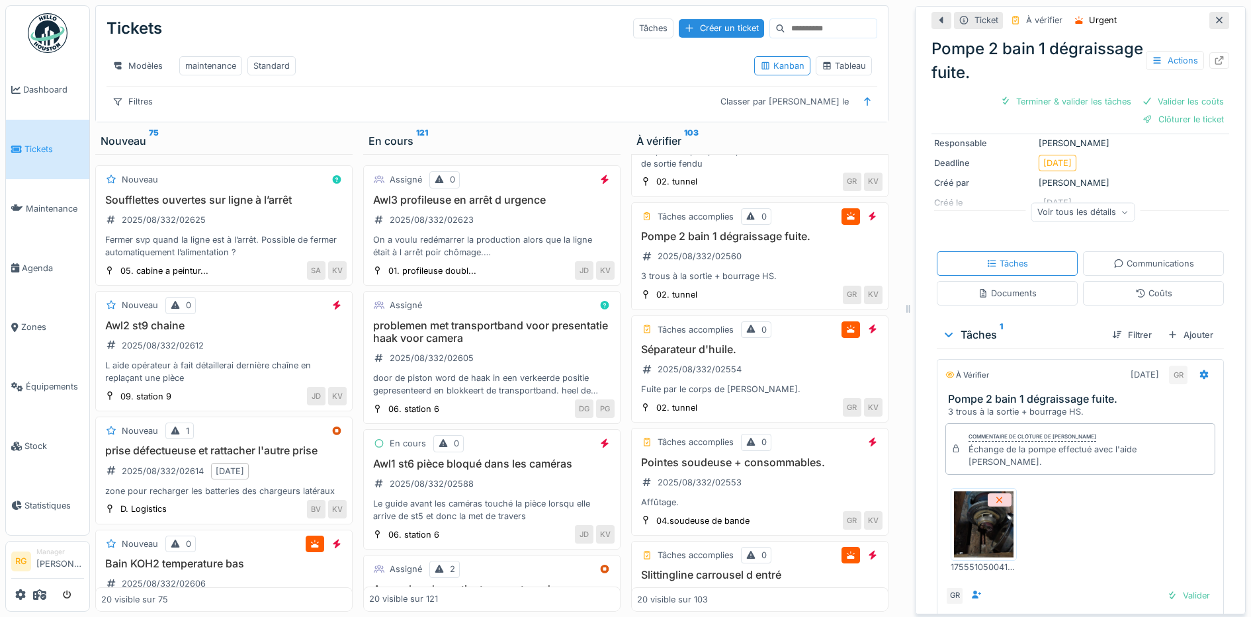
scroll to position [165, 0]
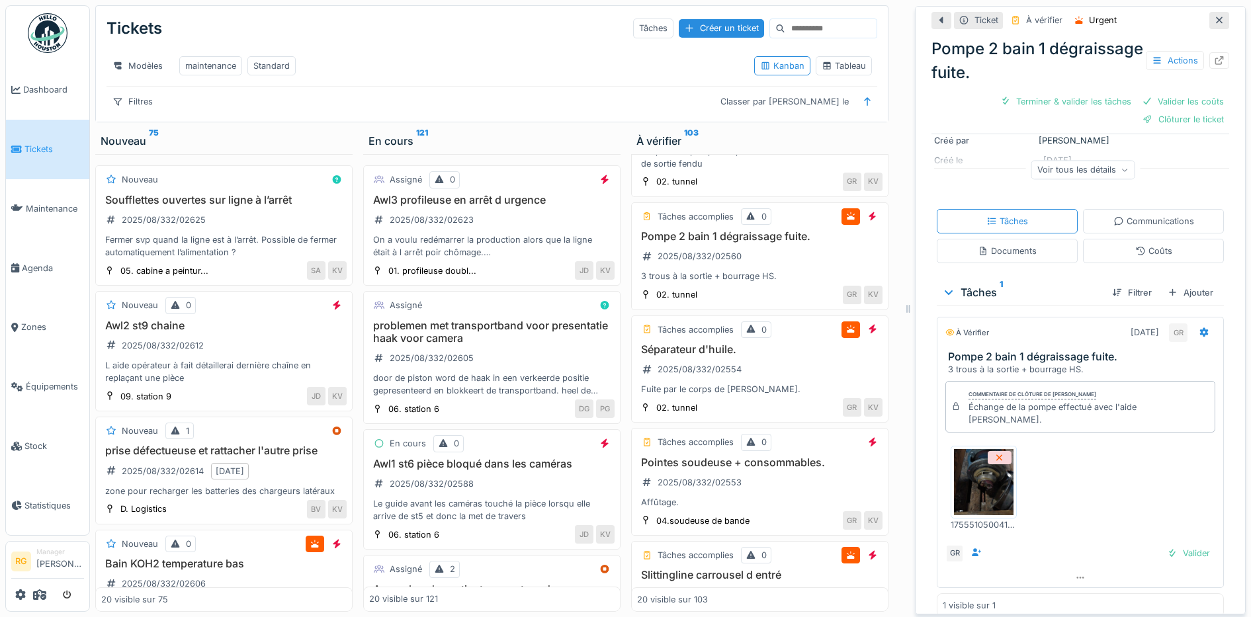
click at [979, 474] on img at bounding box center [984, 482] width 60 height 66
click at [1170, 545] on div "Valider" at bounding box center [1189, 554] width 54 height 18
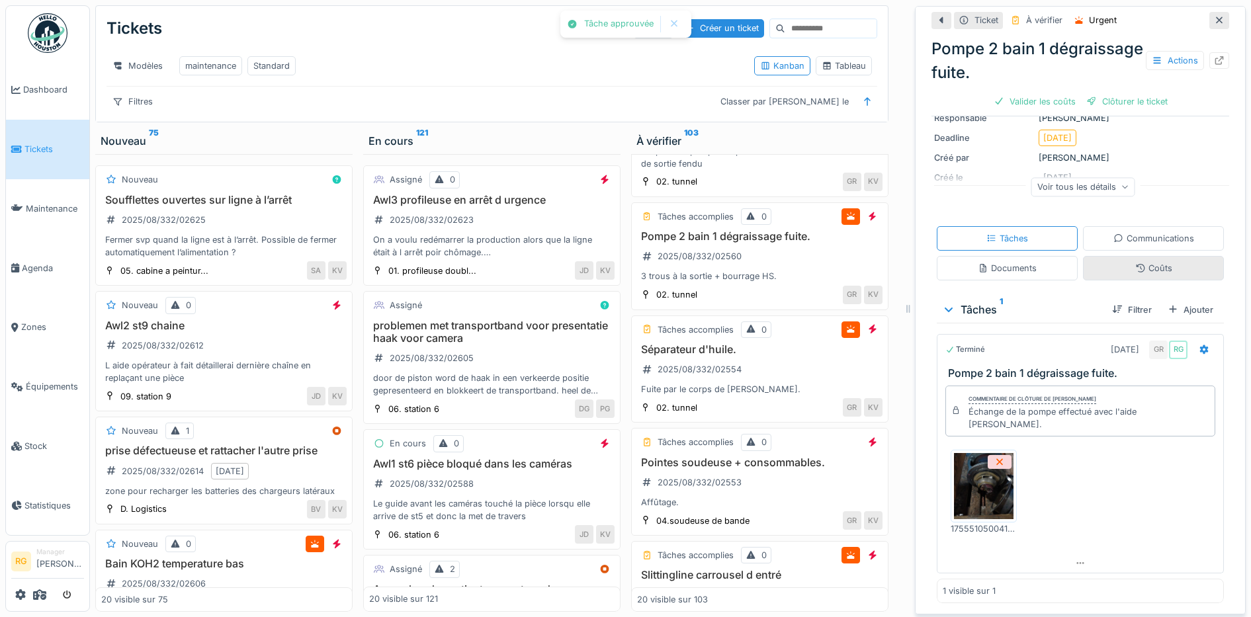
click at [1145, 262] on div "Coûts" at bounding box center [1154, 268] width 37 height 13
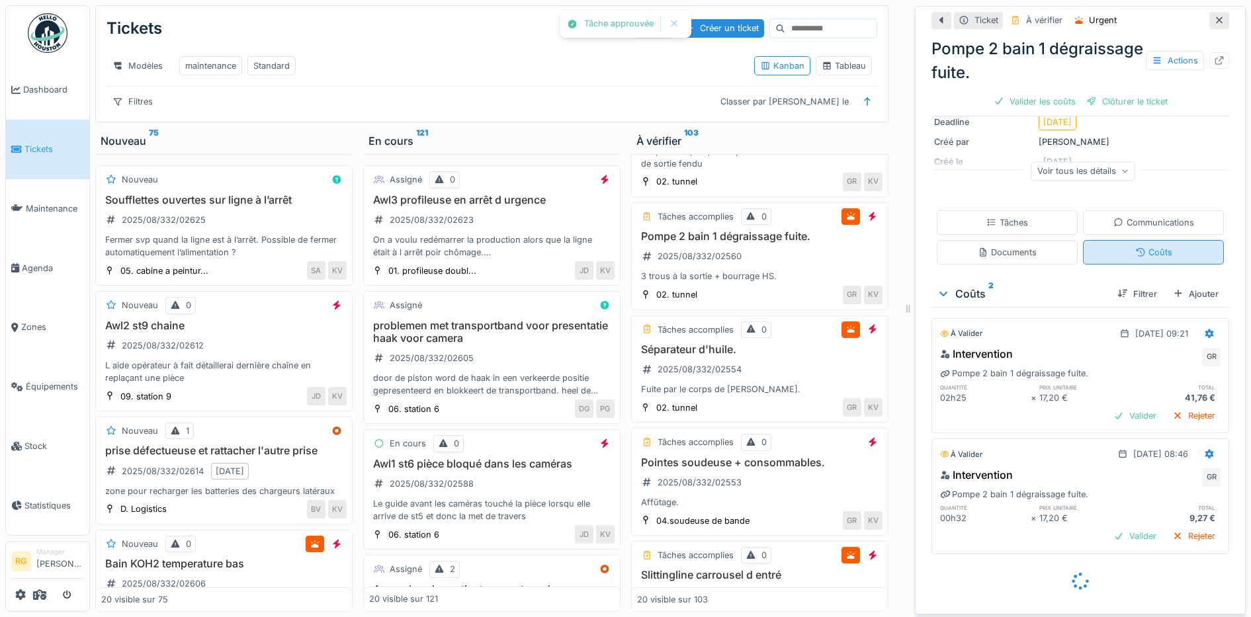
scroll to position [132, 0]
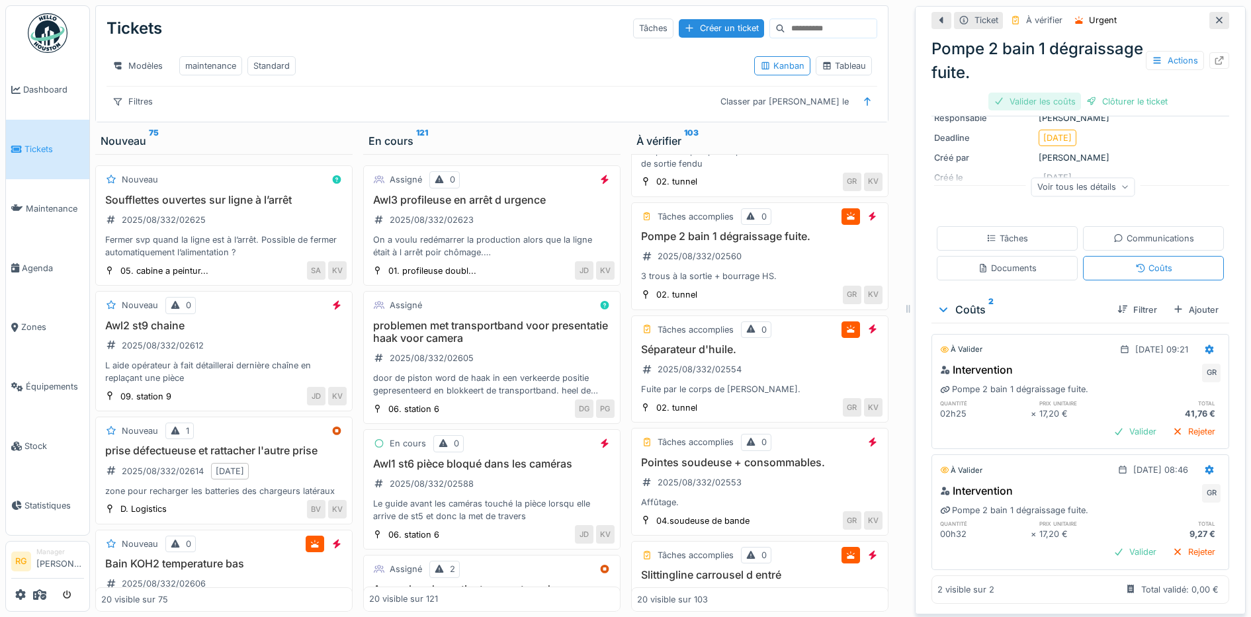
click at [1016, 94] on div "Valider les coûts" at bounding box center [1035, 102] width 93 height 18
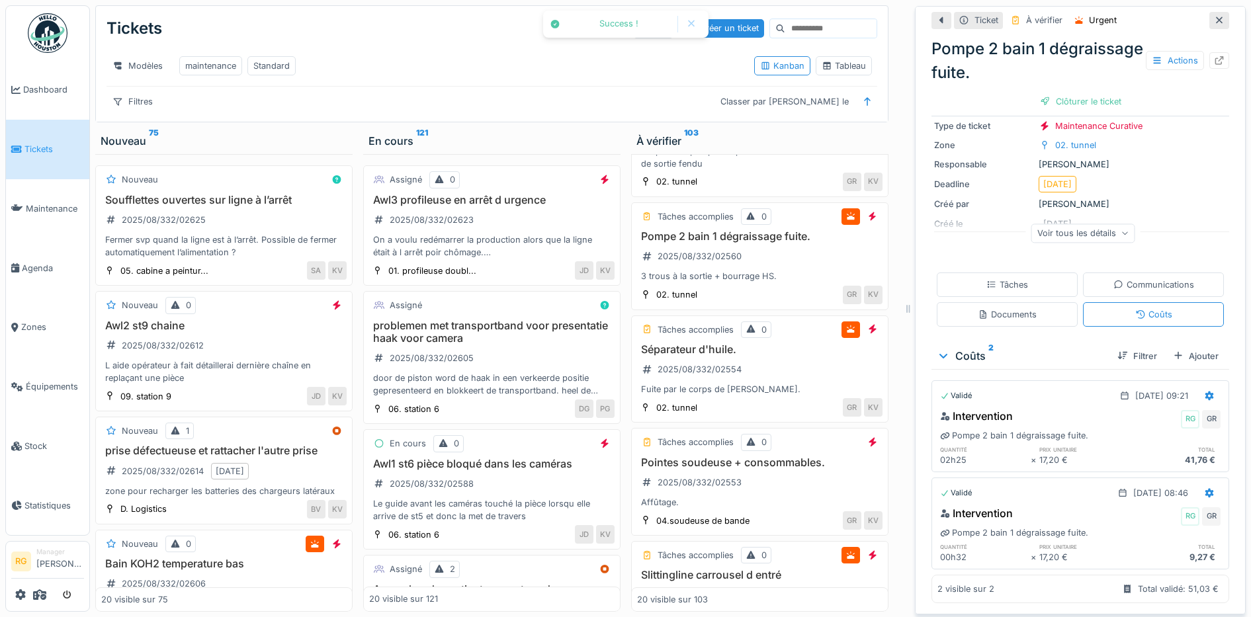
scroll to position [86, 0]
click at [1067, 93] on div "Clôturer le ticket" at bounding box center [1081, 102] width 92 height 18
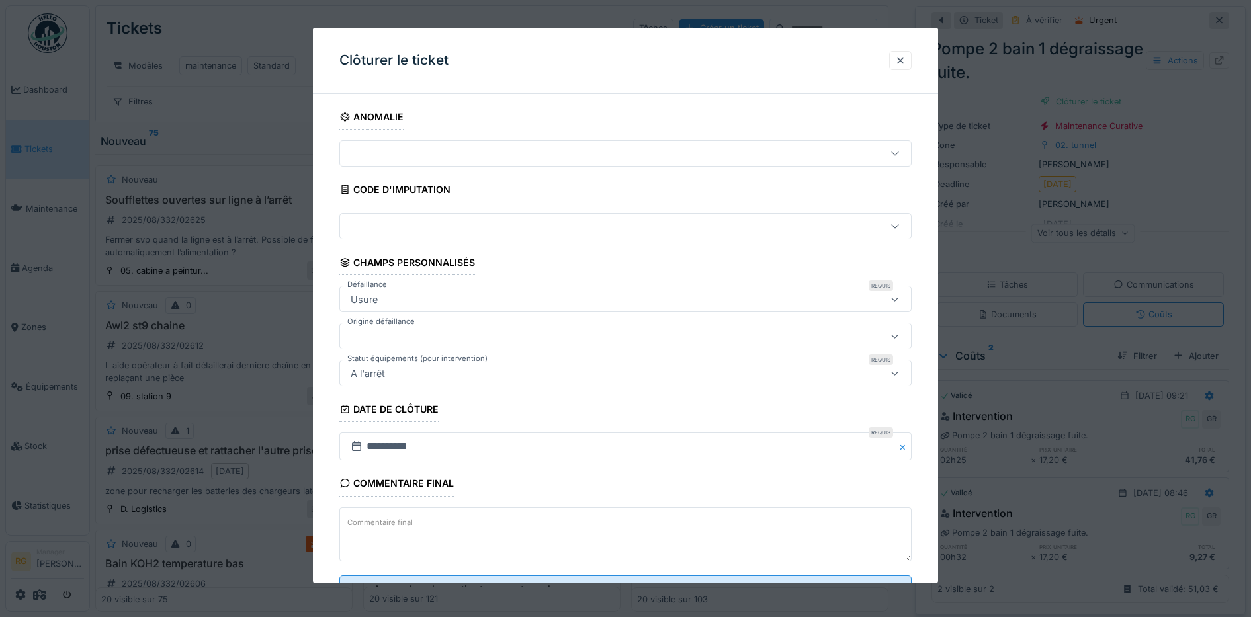
click at [386, 521] on label "Commentaire final" at bounding box center [380, 523] width 71 height 17
click at [386, 521] on textarea "Commentaire final" at bounding box center [625, 535] width 573 height 54
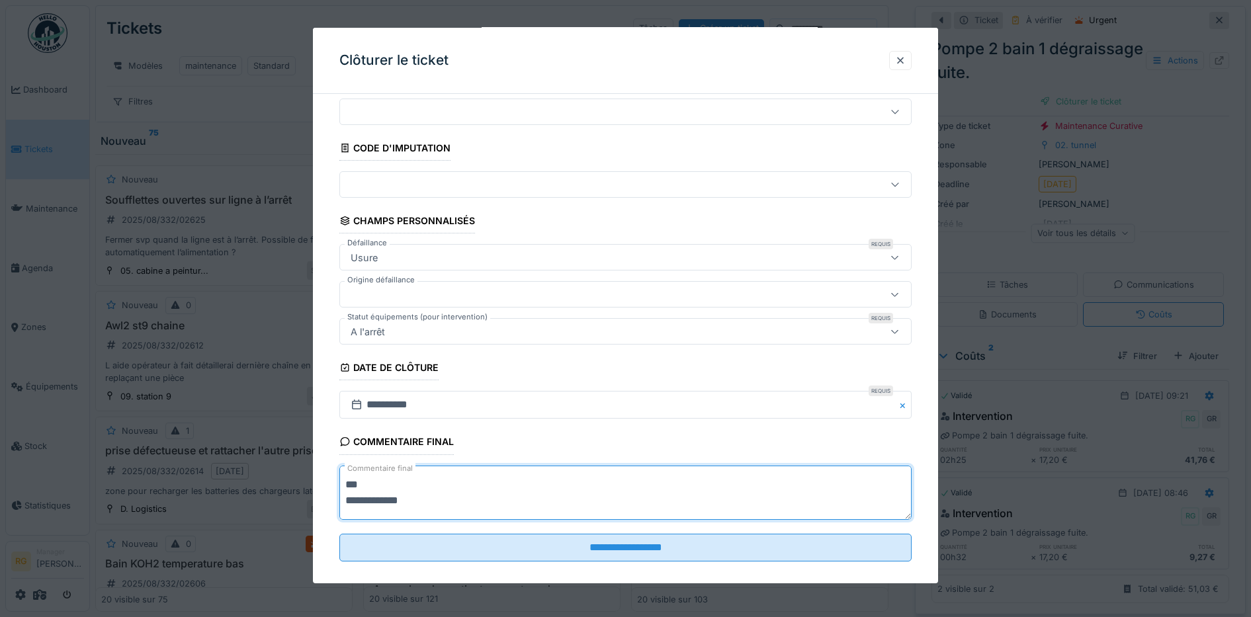
scroll to position [57, 0]
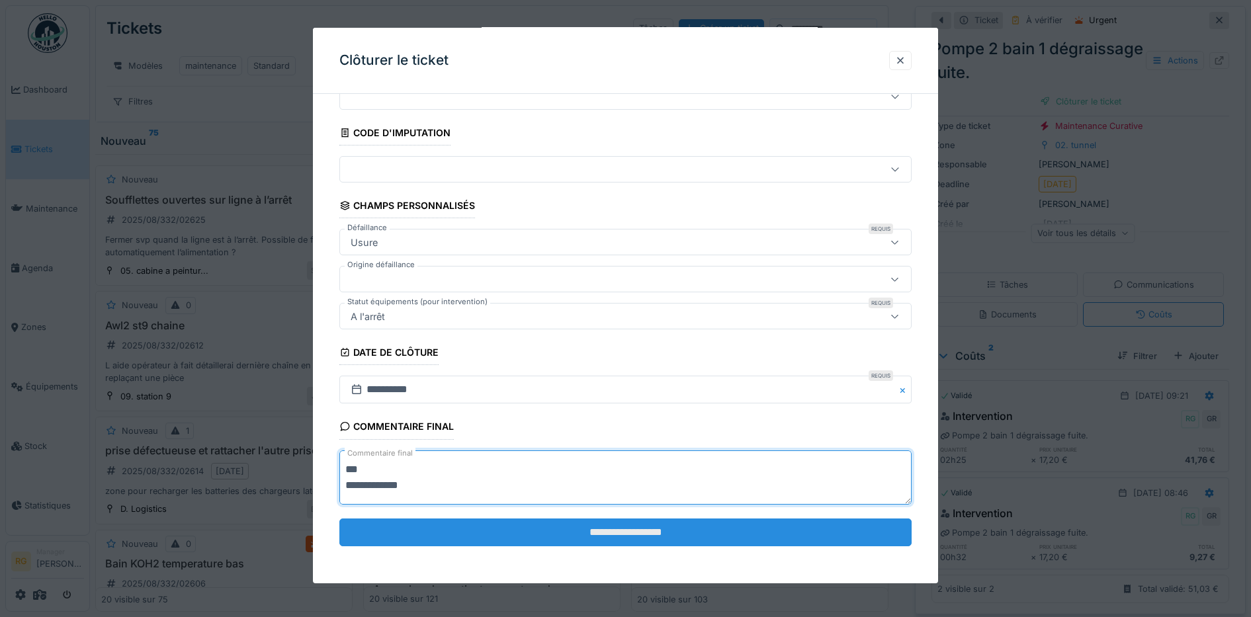
type textarea "**********"
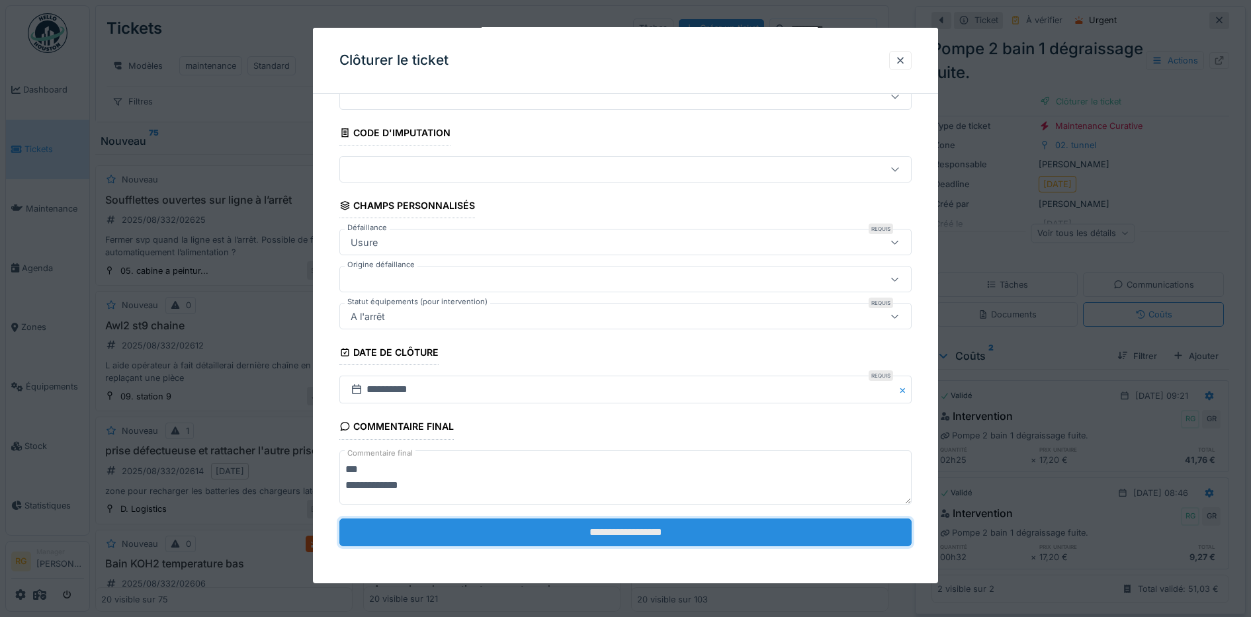
click at [580, 530] on input "**********" at bounding box center [625, 533] width 573 height 28
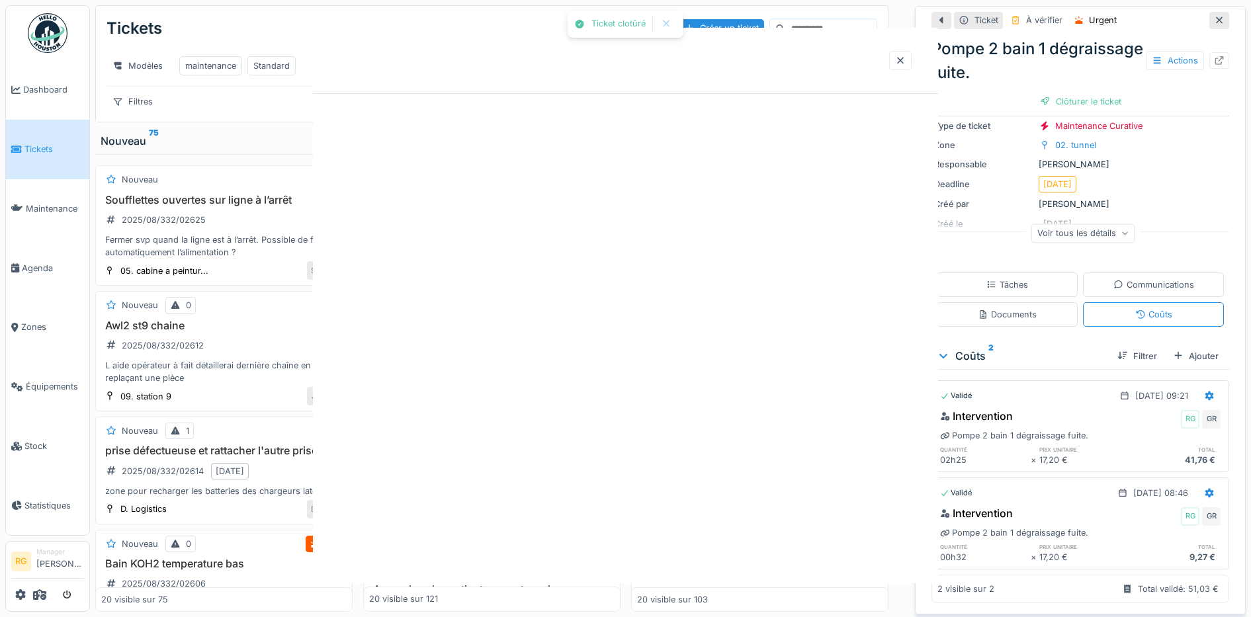
scroll to position [0, 0]
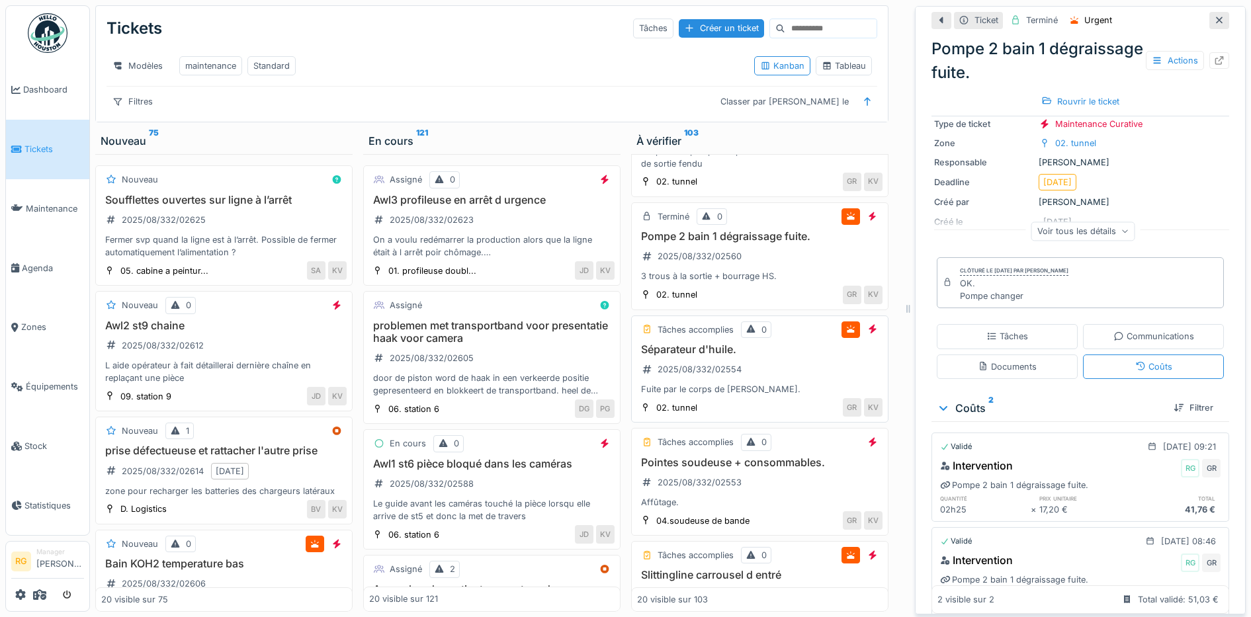
click at [788, 363] on div "Séparateur d'huile. 2025/08/332/02554 Fuite par le corps de bielle." at bounding box center [760, 369] width 246 height 53
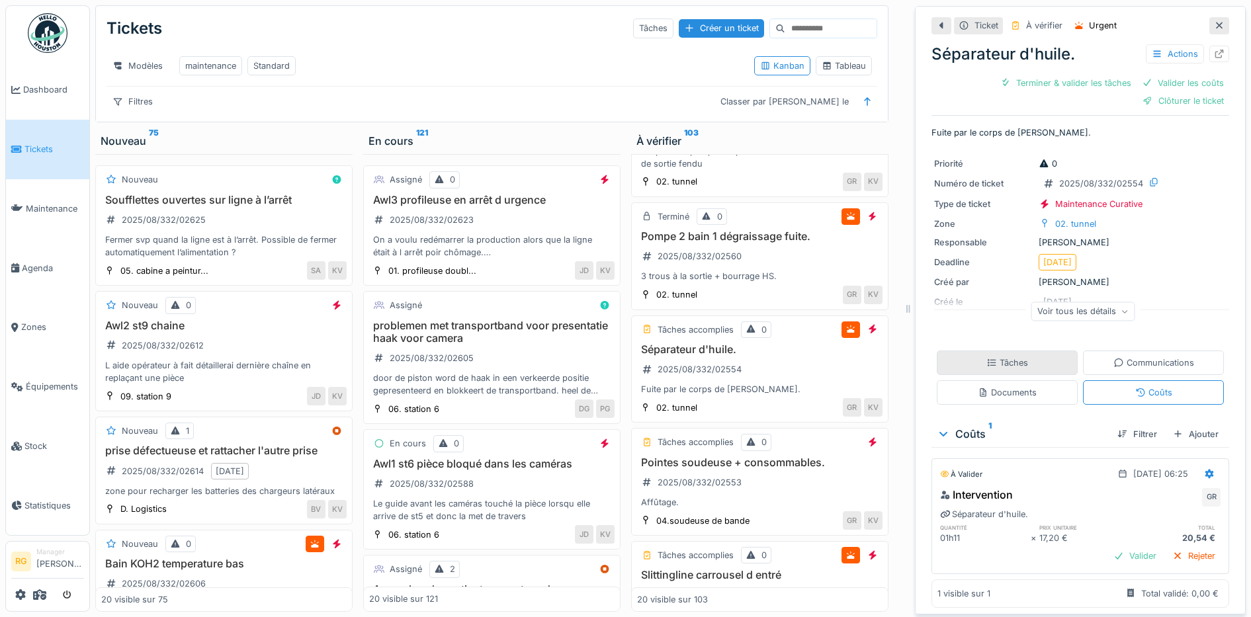
click at [993, 357] on div "Tâches" at bounding box center [1008, 363] width 42 height 13
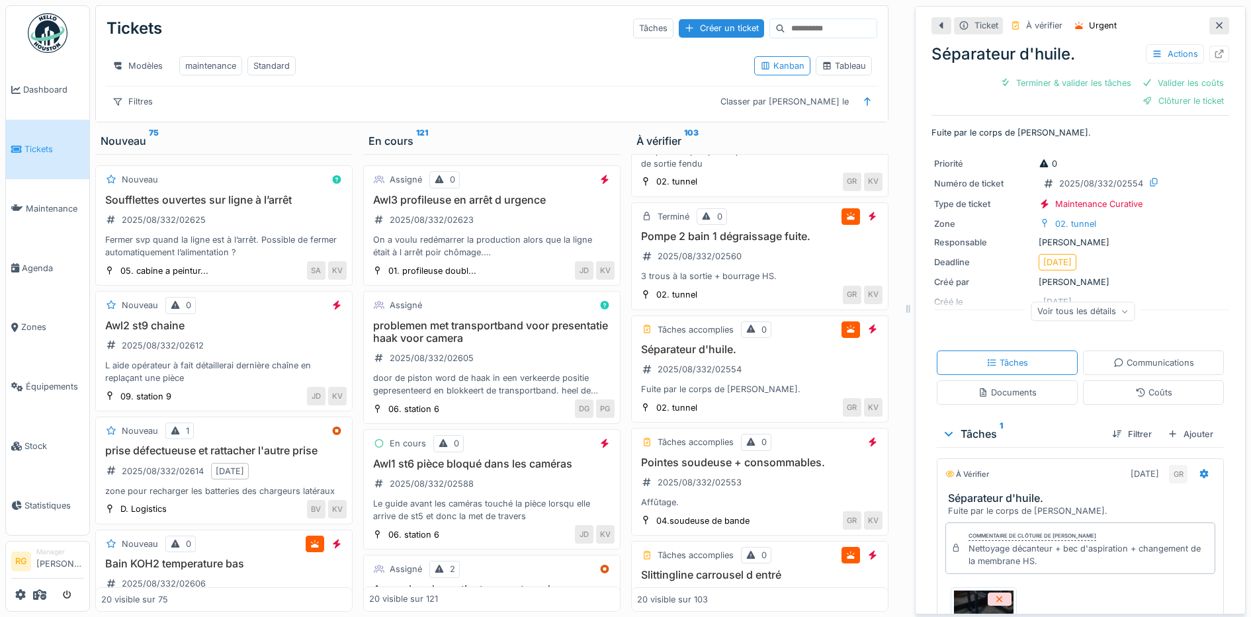
scroll to position [157, 0]
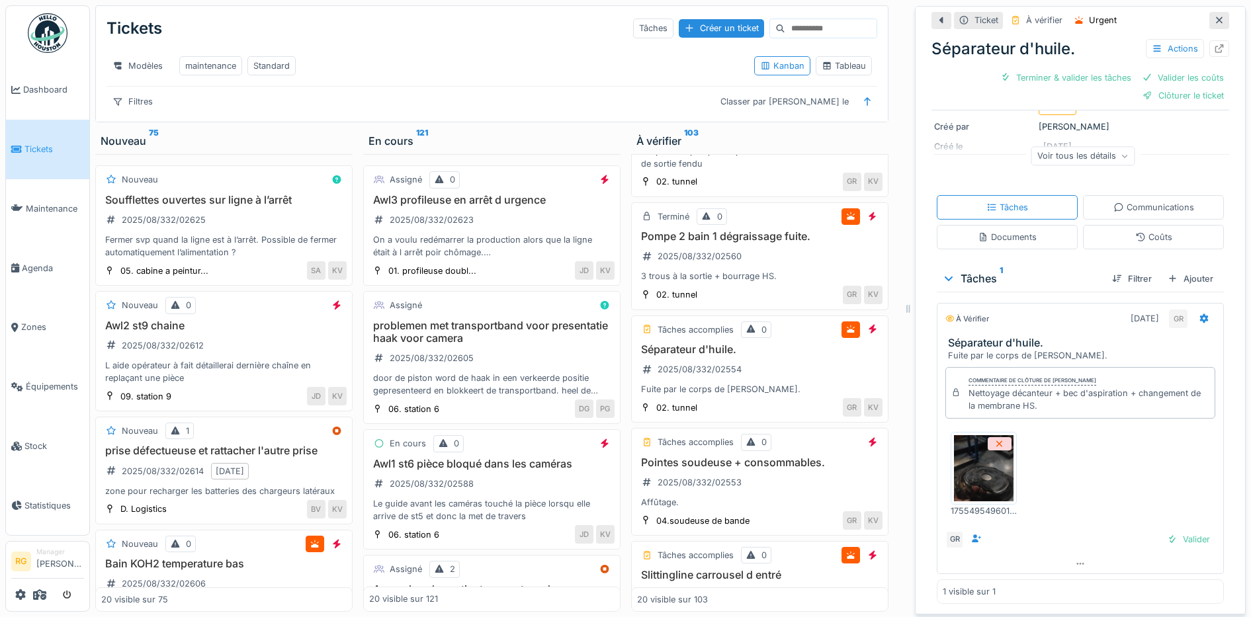
click at [968, 465] on img at bounding box center [984, 468] width 60 height 66
click at [1175, 531] on div "Valider" at bounding box center [1189, 540] width 54 height 18
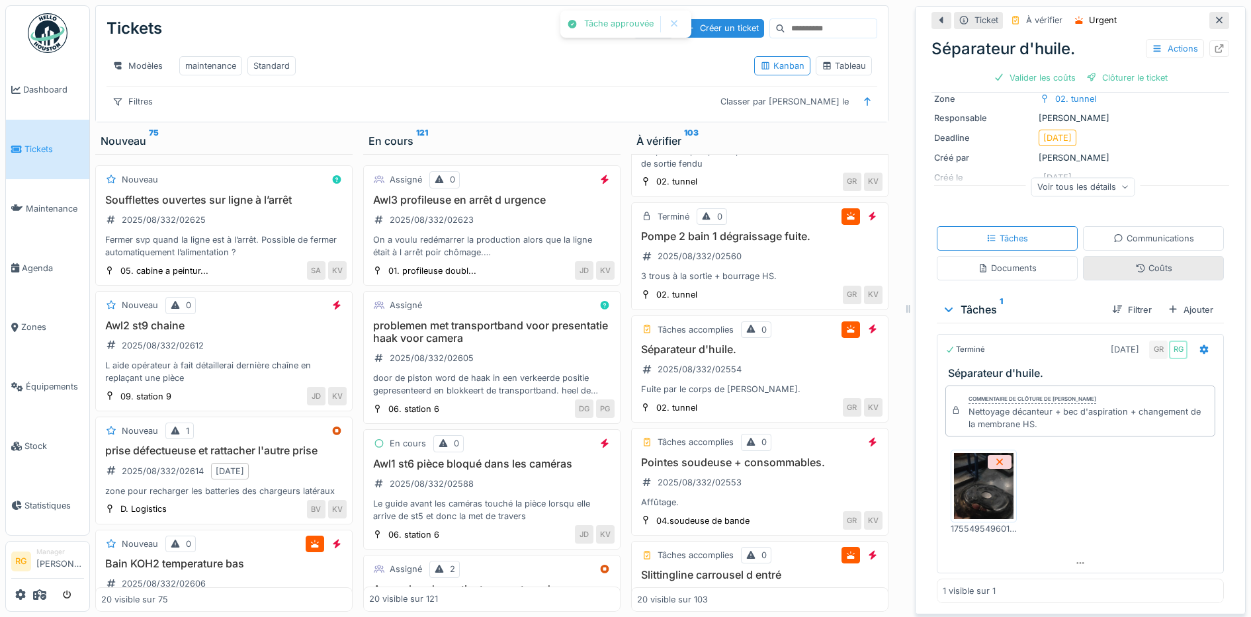
click at [1136, 262] on div "Coûts" at bounding box center [1154, 268] width 37 height 13
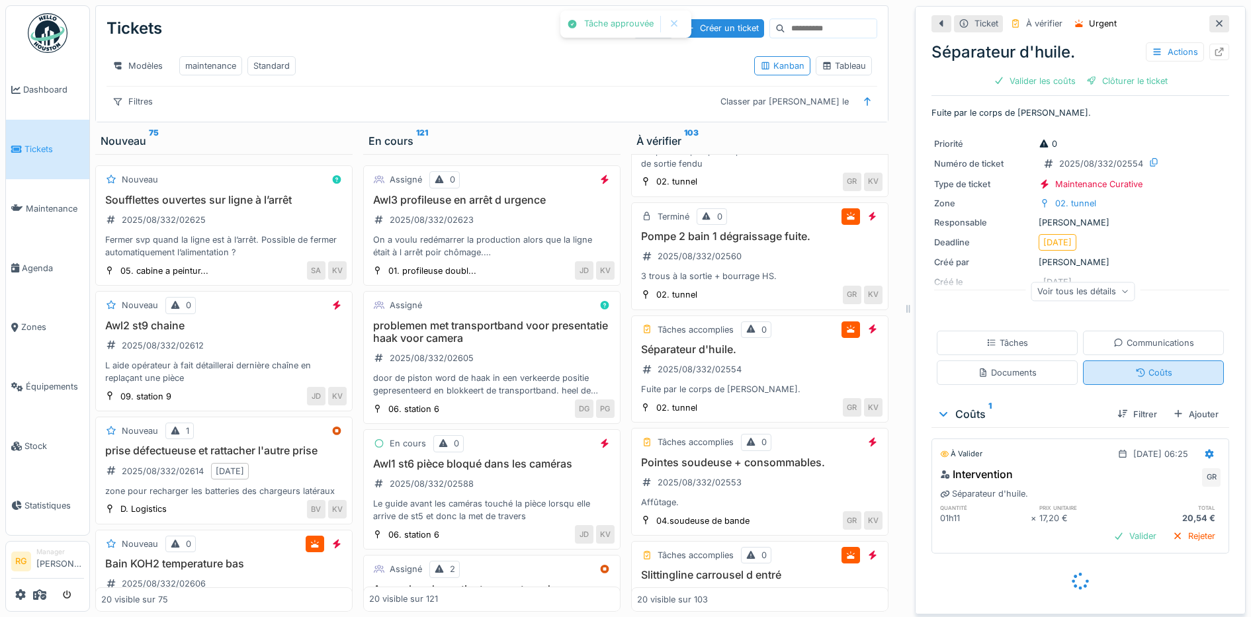
scroll to position [0, 0]
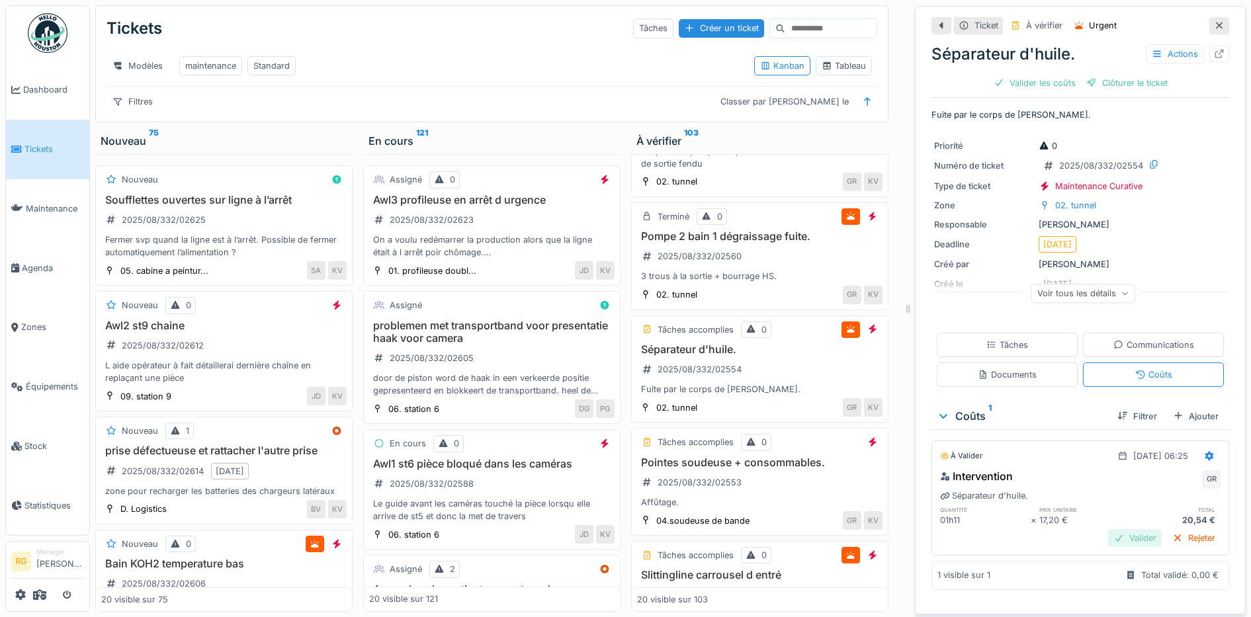
click at [1116, 529] on div "Valider" at bounding box center [1135, 538] width 54 height 18
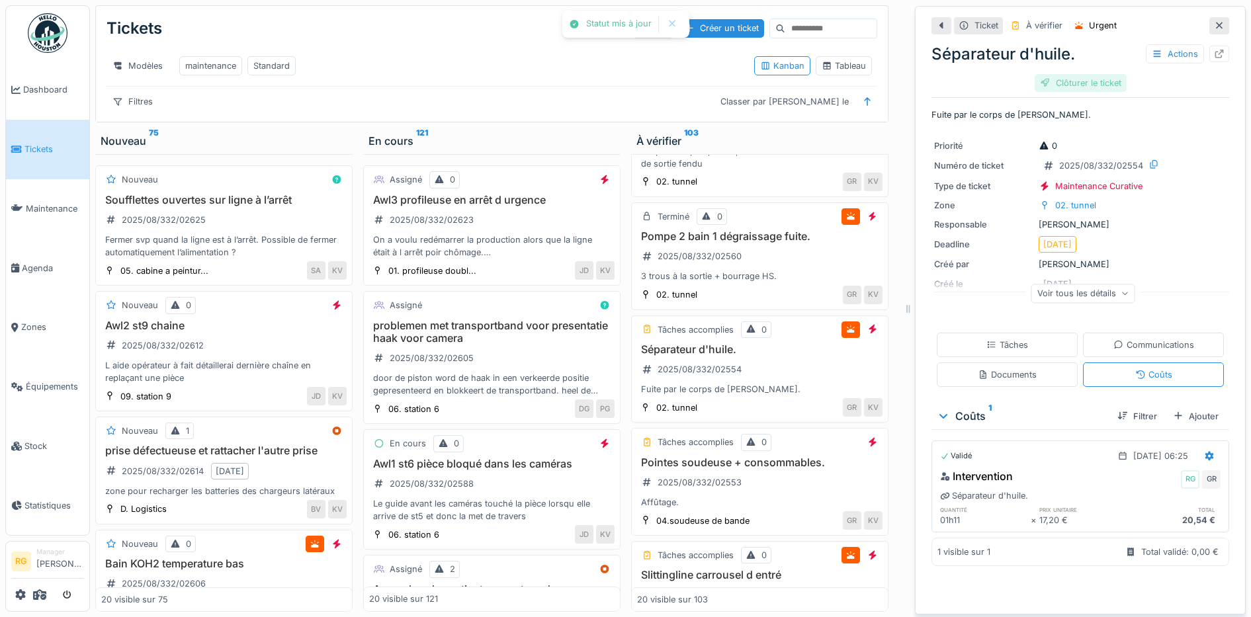
click at [1065, 74] on div "Clôturer le ticket" at bounding box center [1081, 83] width 92 height 18
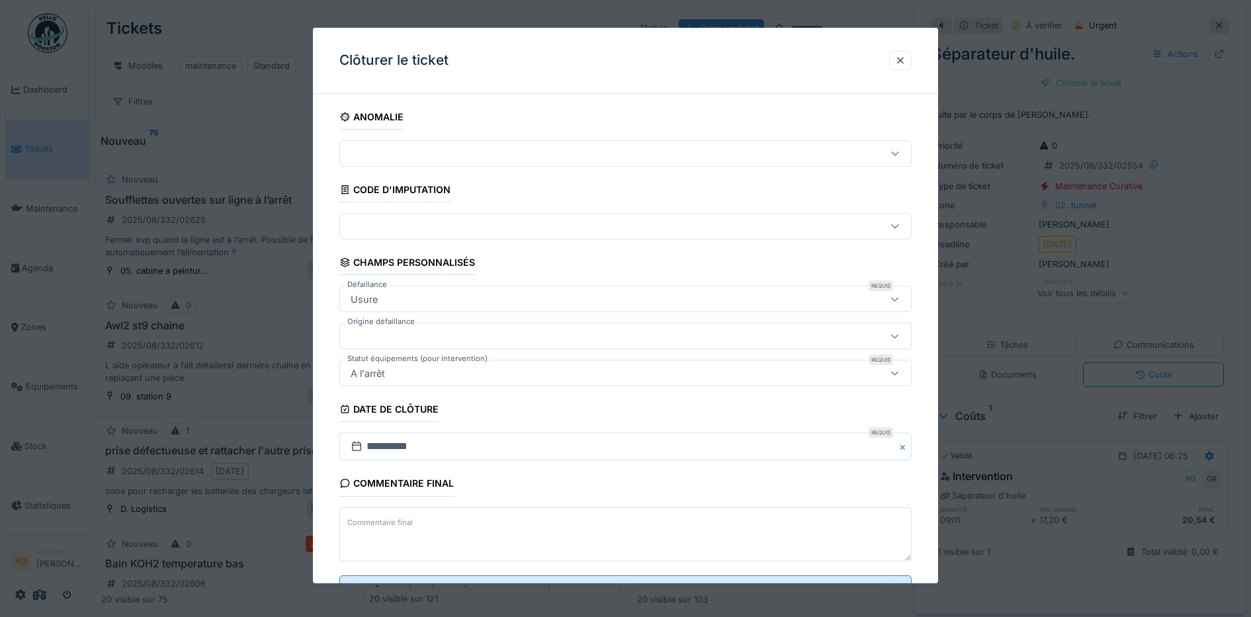
click at [375, 523] on label "Commentaire final" at bounding box center [380, 523] width 71 height 17
click at [375, 523] on textarea "Commentaire final" at bounding box center [625, 535] width 573 height 54
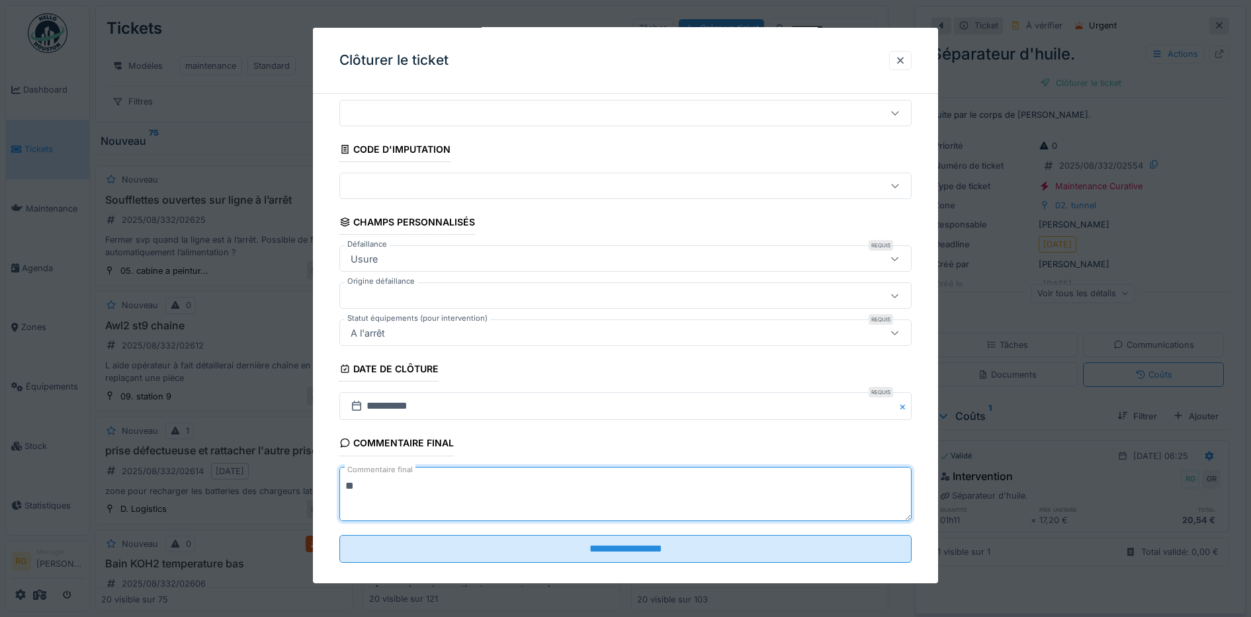
scroll to position [57, 0]
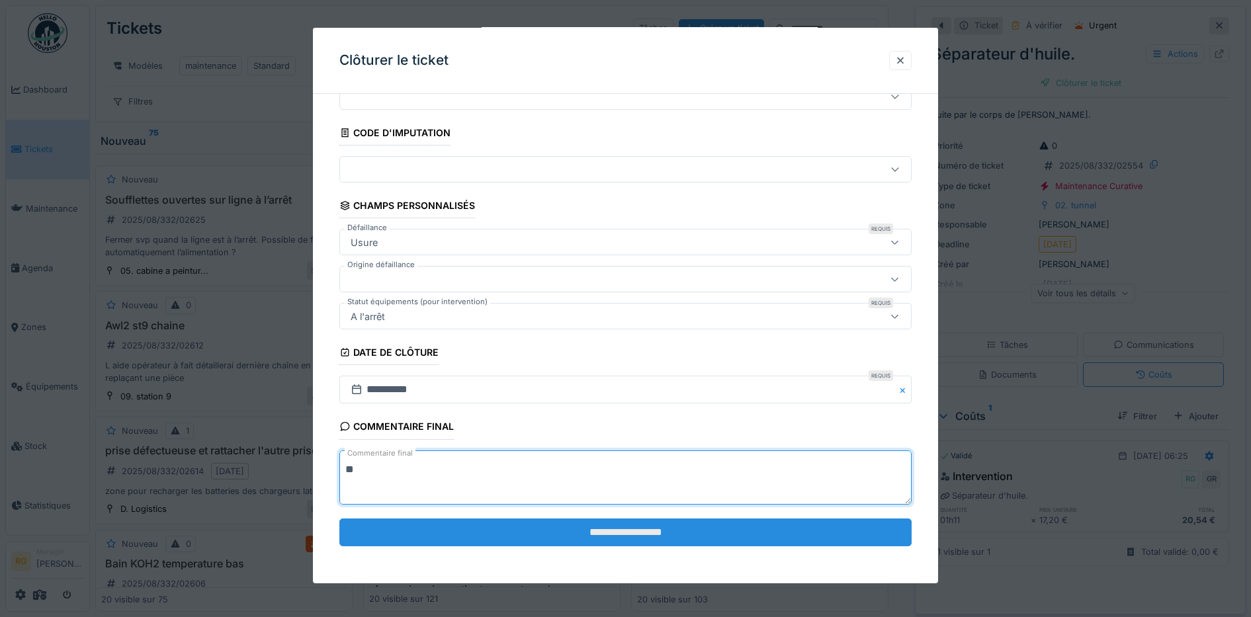
type textarea "**"
click at [692, 530] on input "**********" at bounding box center [625, 533] width 573 height 28
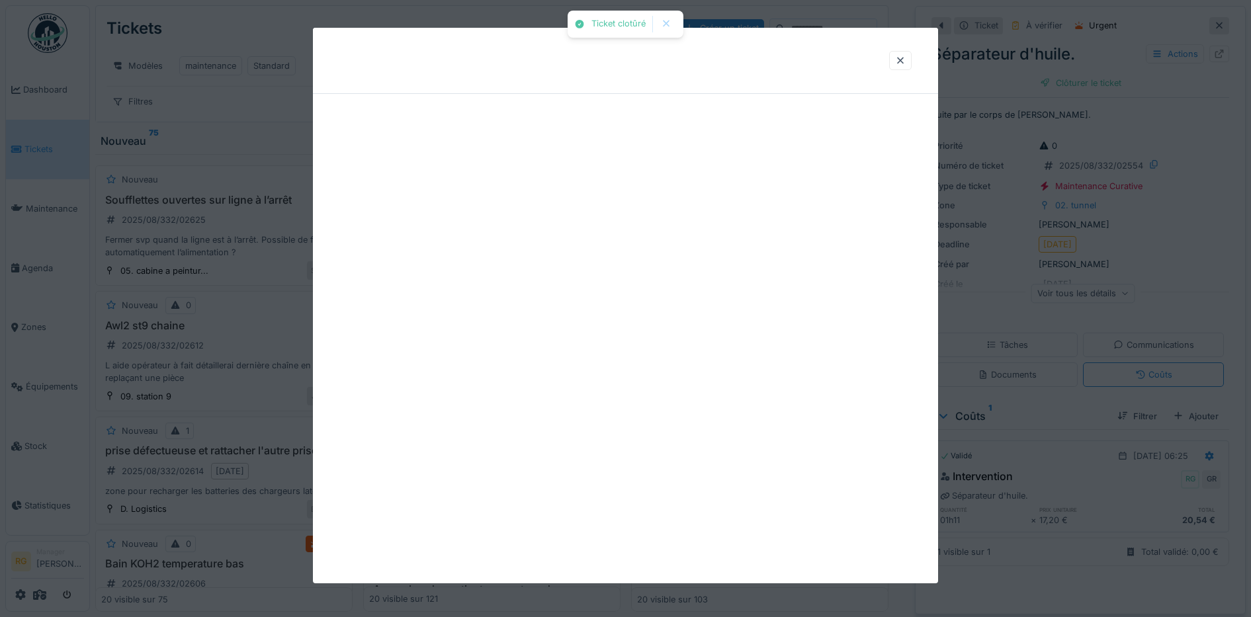
scroll to position [0, 0]
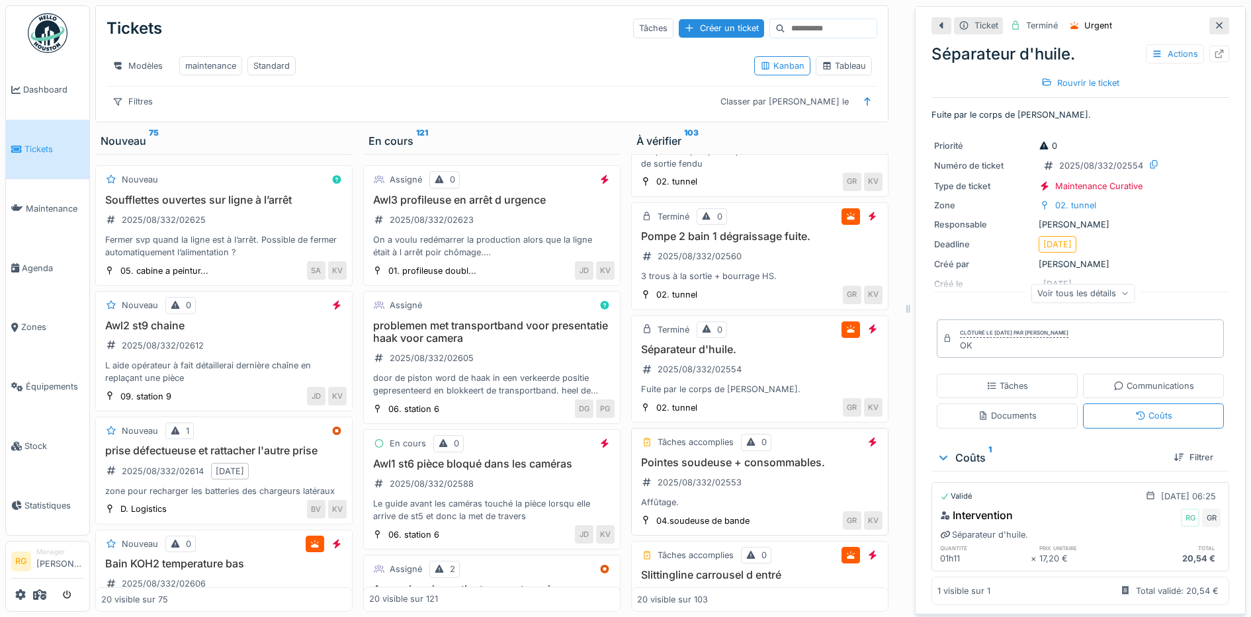
click at [787, 486] on div "Pointes soudeuse + consommables. 2025/08/332/02553 Affûtage." at bounding box center [760, 483] width 246 height 53
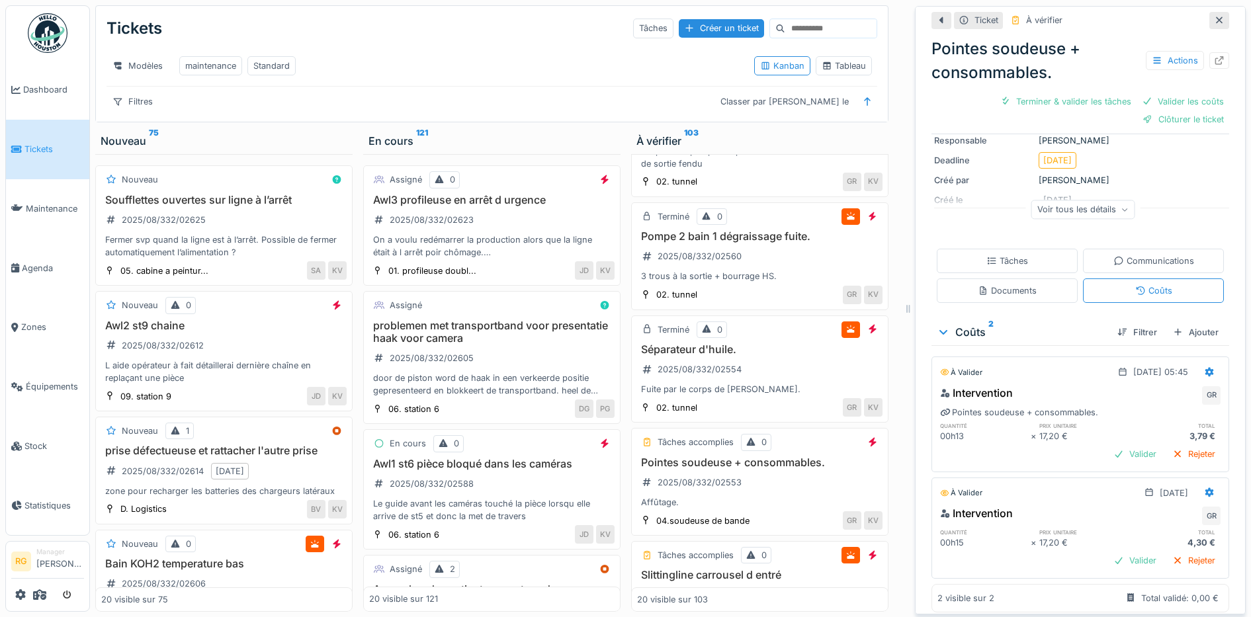
scroll to position [136, 0]
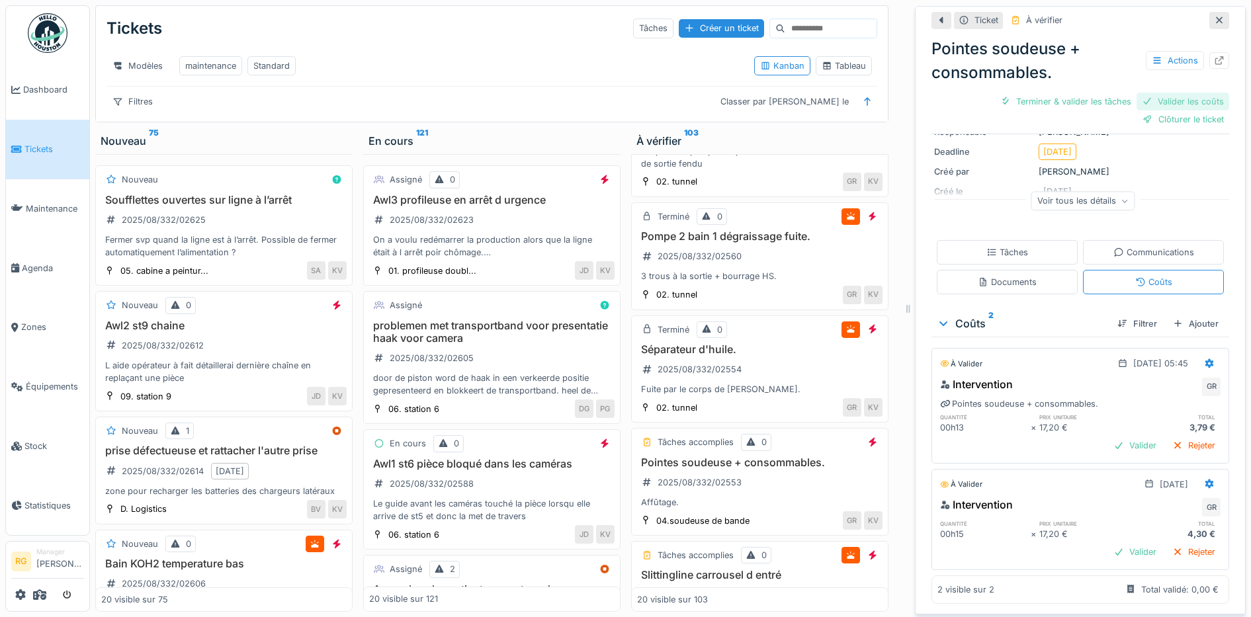
click at [1155, 93] on div "Valider les coûts" at bounding box center [1183, 102] width 93 height 18
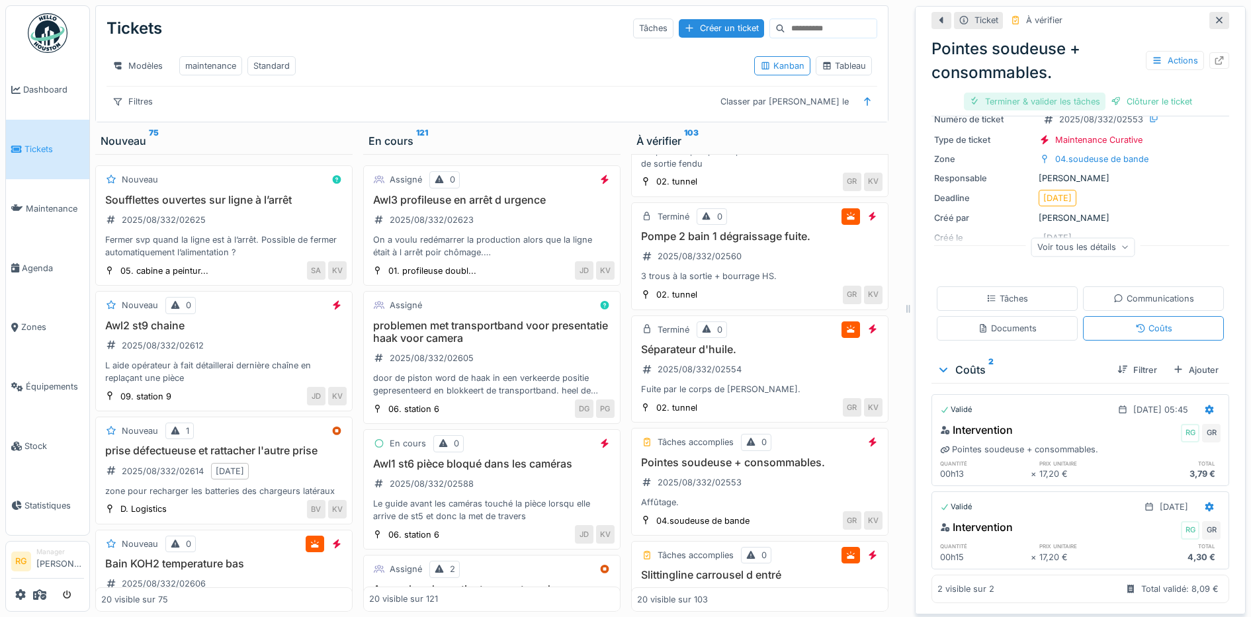
click at [1030, 93] on div "Terminer & valider les tâches" at bounding box center [1035, 102] width 142 height 18
click at [1069, 93] on div "Clôturer le ticket" at bounding box center [1081, 102] width 92 height 18
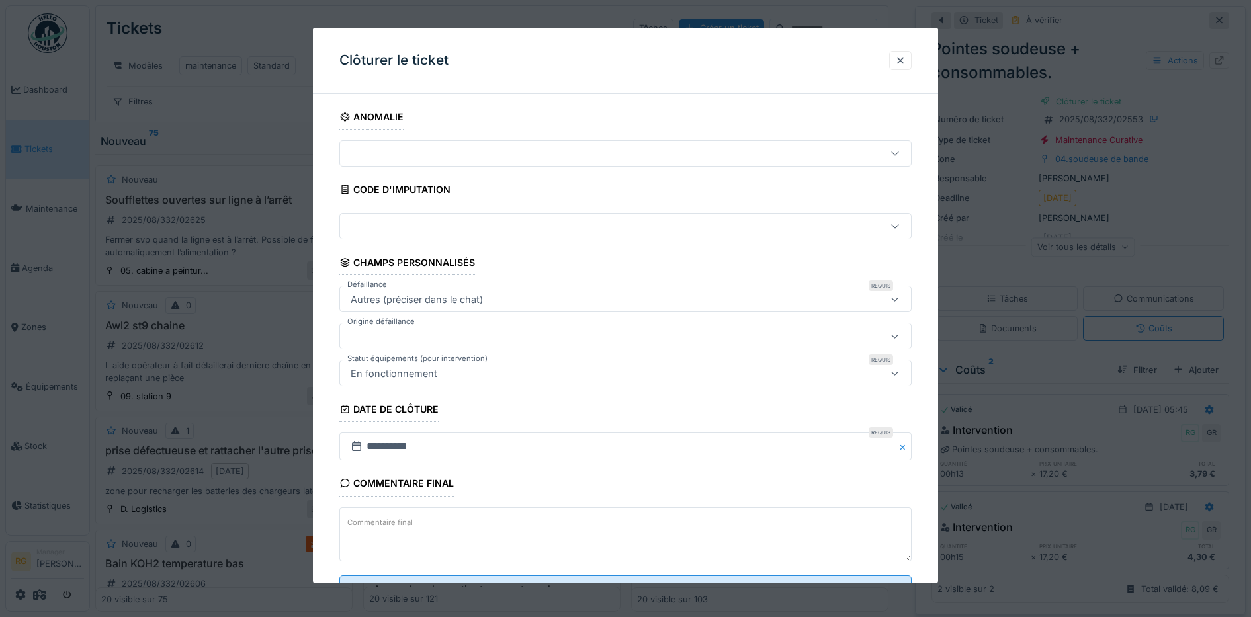
click at [447, 529] on textarea "Commentaire final" at bounding box center [625, 535] width 573 height 54
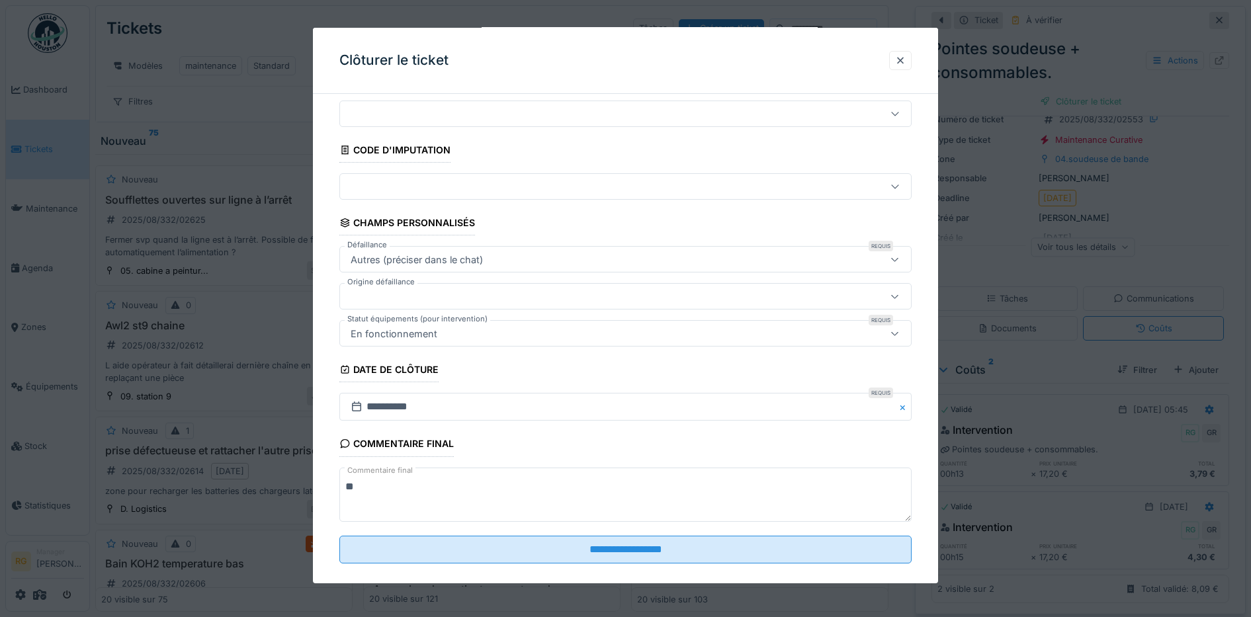
scroll to position [57, 0]
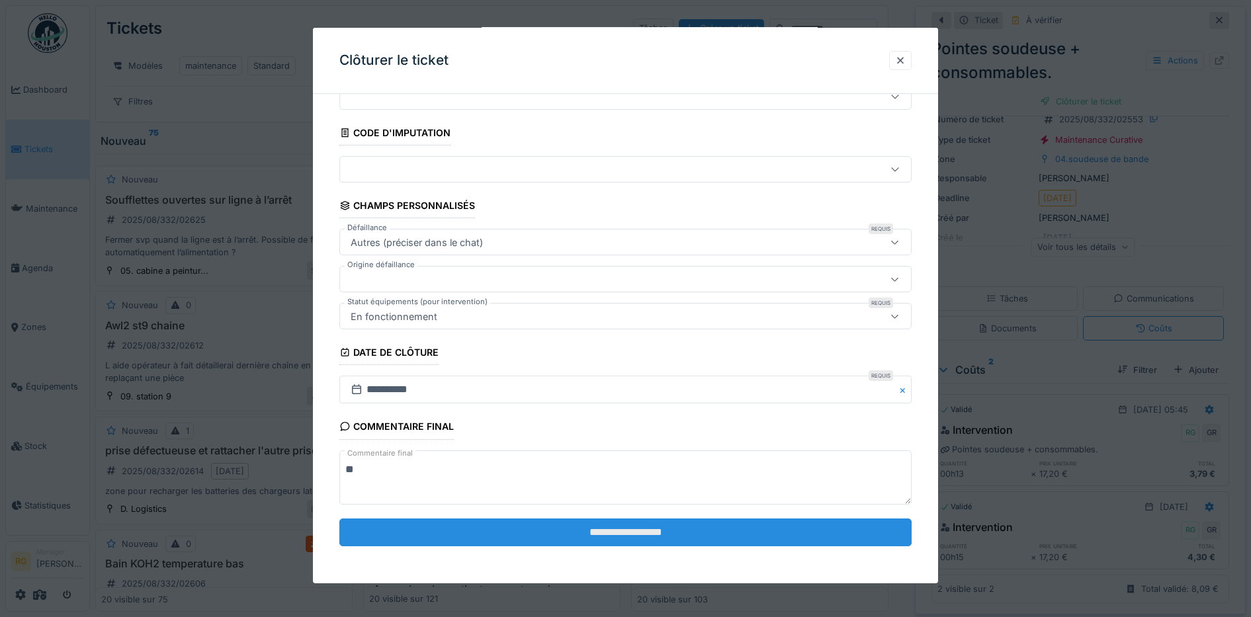
type textarea "**"
click at [573, 531] on input "**********" at bounding box center [625, 533] width 573 height 28
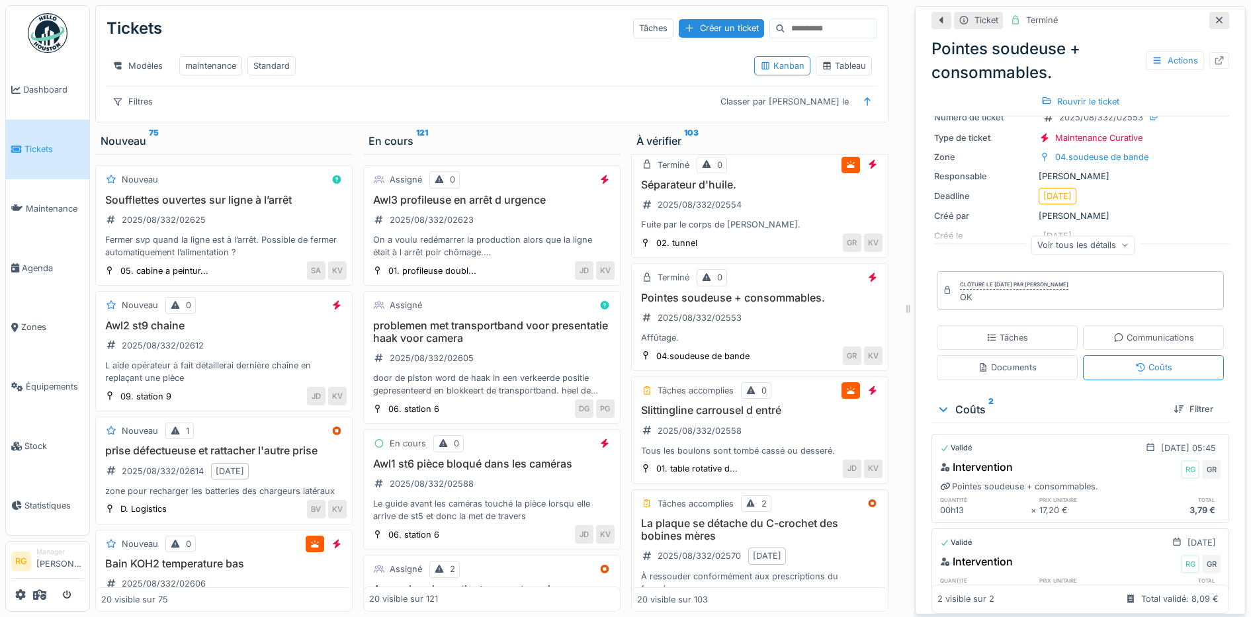
scroll to position [910, 0]
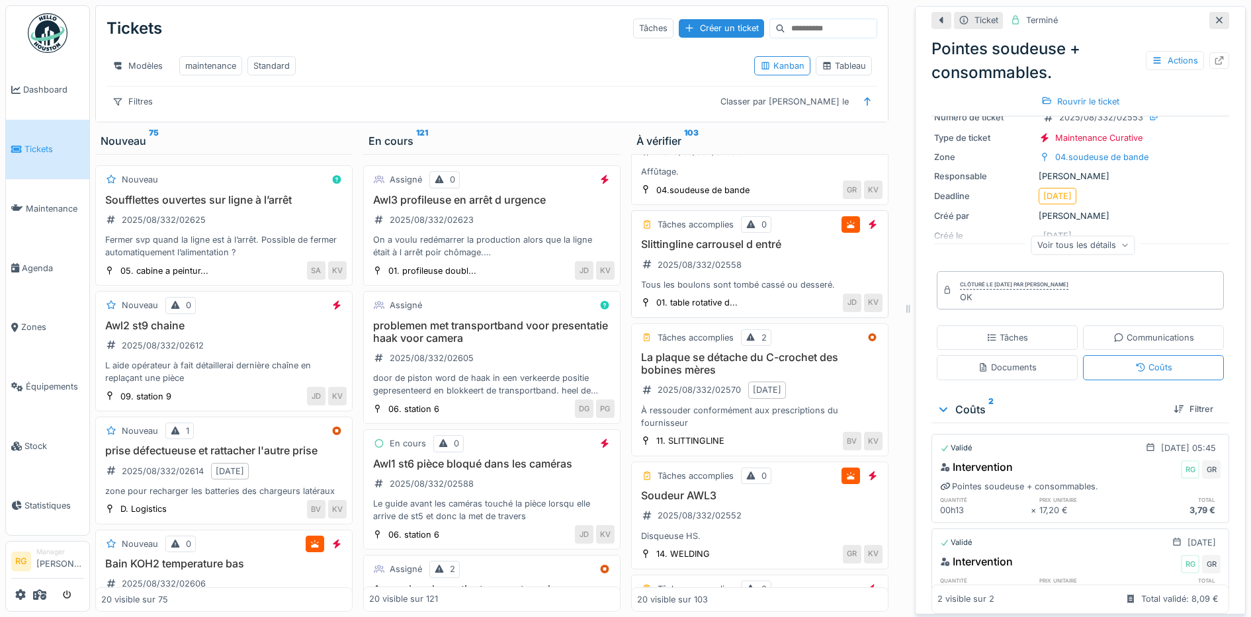
click at [763, 263] on div "Slittingline carrousel d entré 2025/08/332/02558 Tous les boulons sont tombé ca…" at bounding box center [760, 264] width 246 height 53
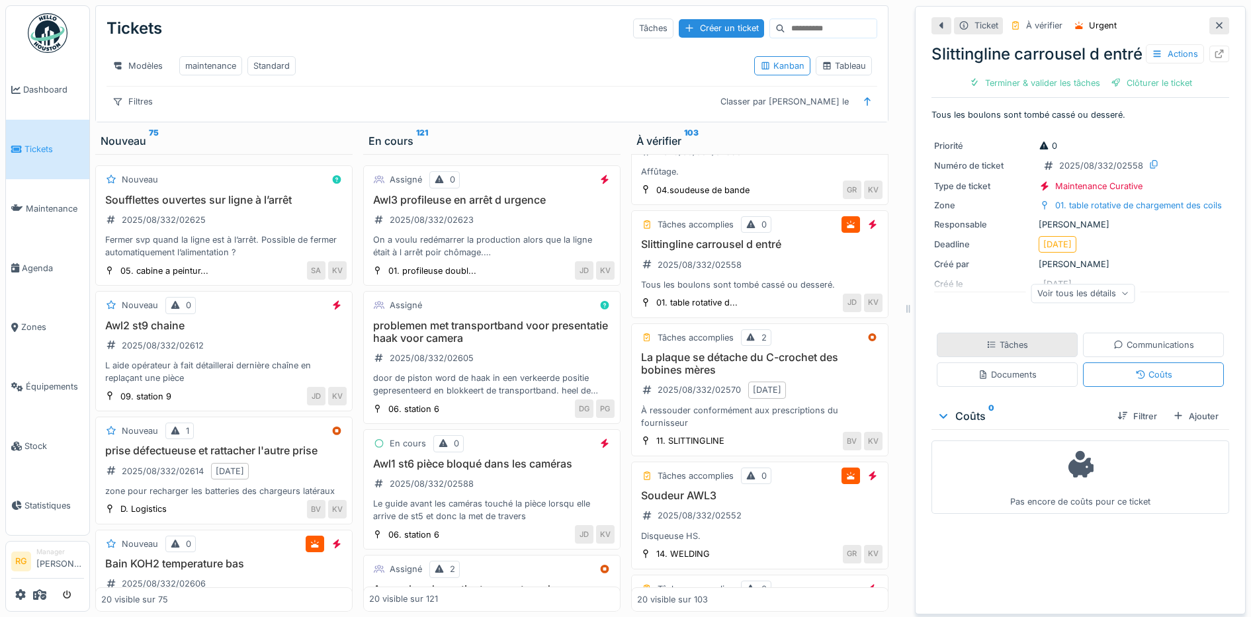
click at [1000, 351] on div "Tâches" at bounding box center [1008, 345] width 42 height 13
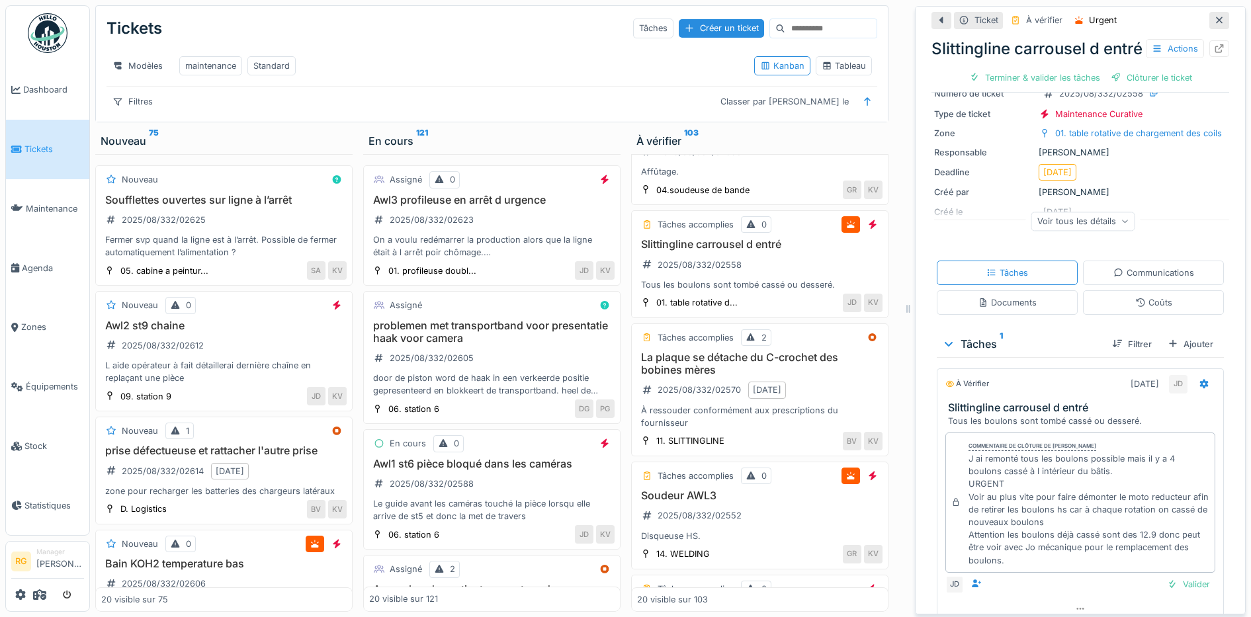
scroll to position [143, 0]
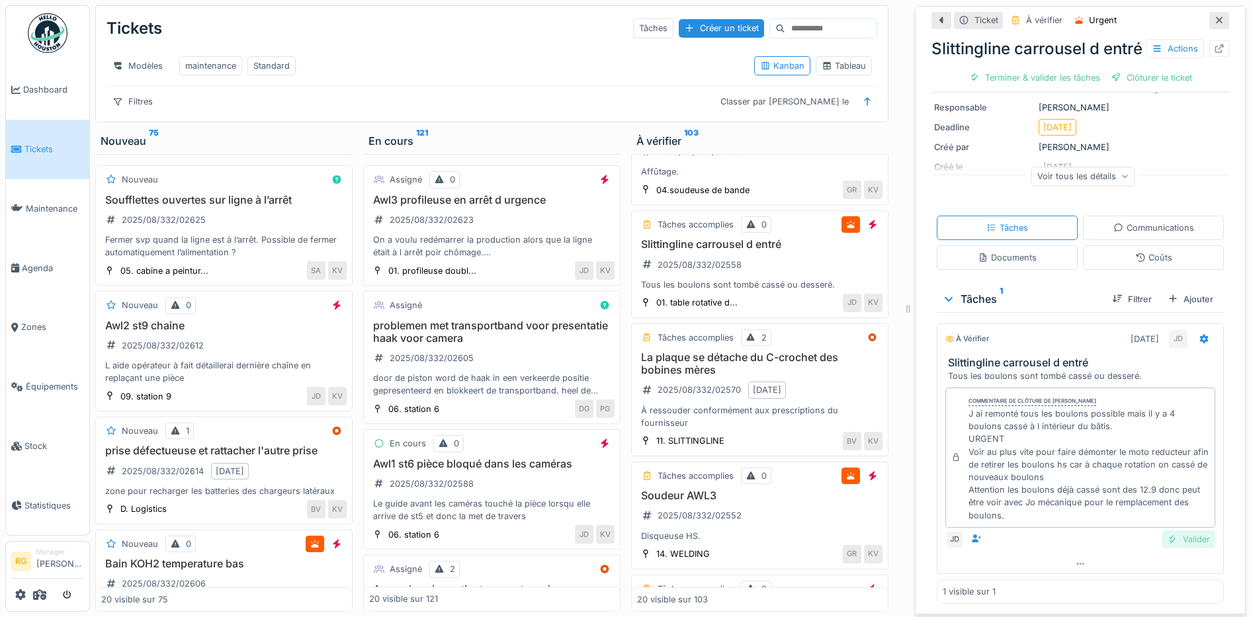
click at [1170, 531] on div "Valider" at bounding box center [1189, 540] width 54 height 18
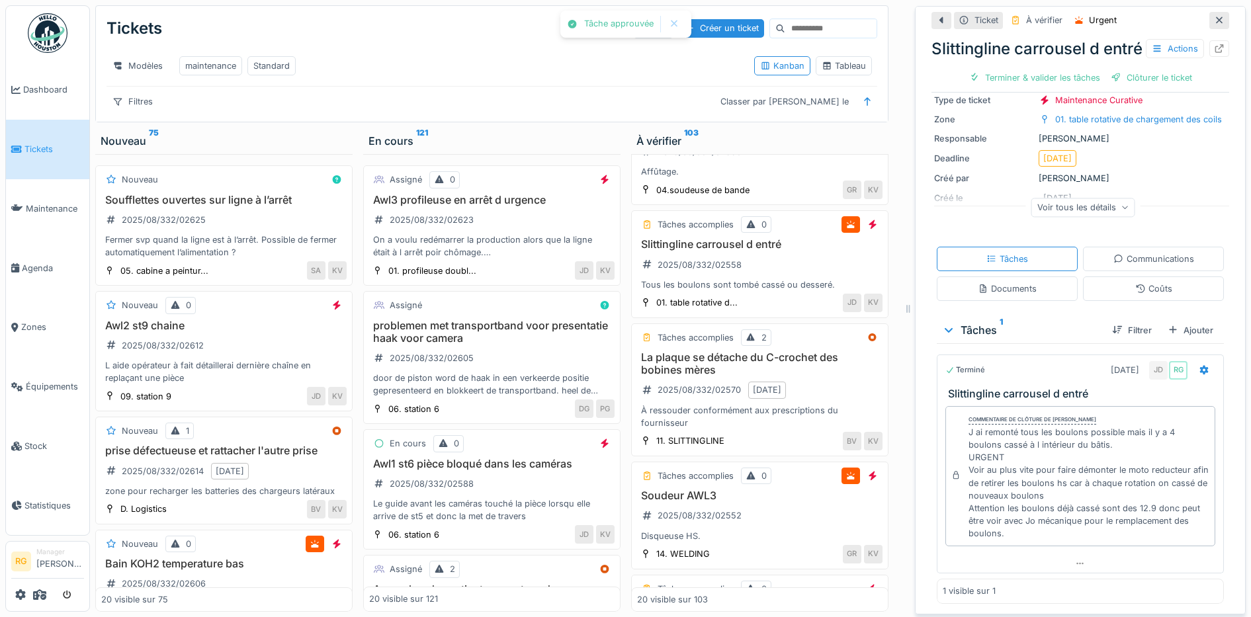
scroll to position [112, 0]
click at [1171, 322] on div "Ajouter" at bounding box center [1191, 331] width 56 height 18
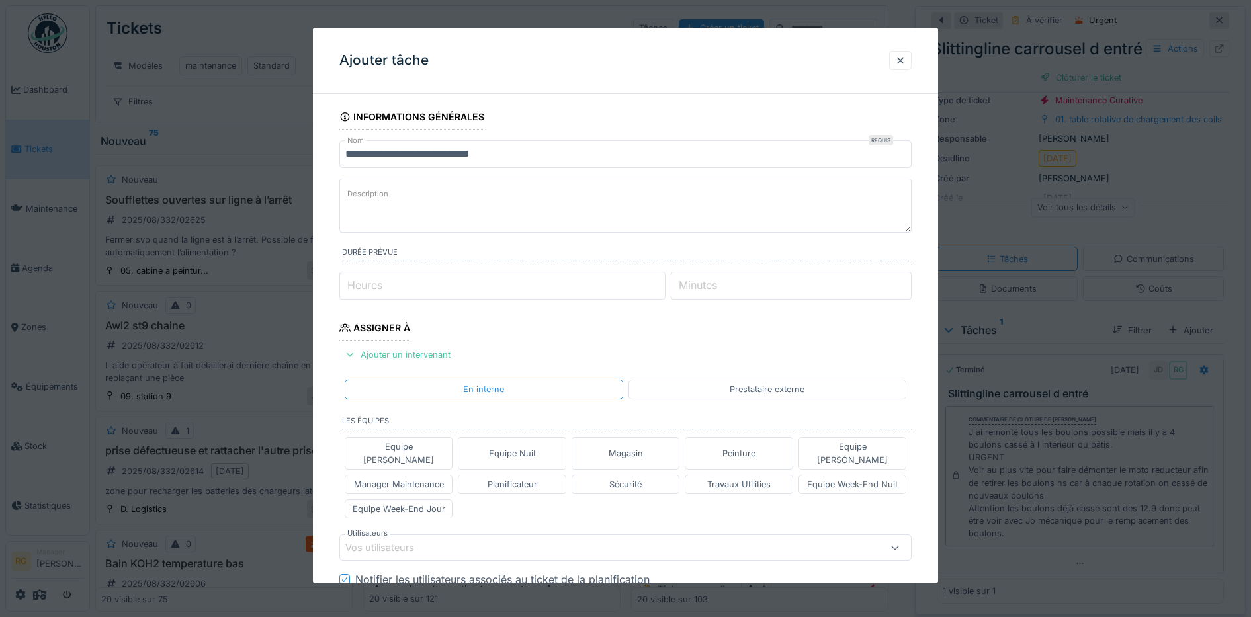
click at [388, 191] on label "Description" at bounding box center [368, 194] width 46 height 17
click at [388, 191] on textarea "Description" at bounding box center [625, 206] width 573 height 54
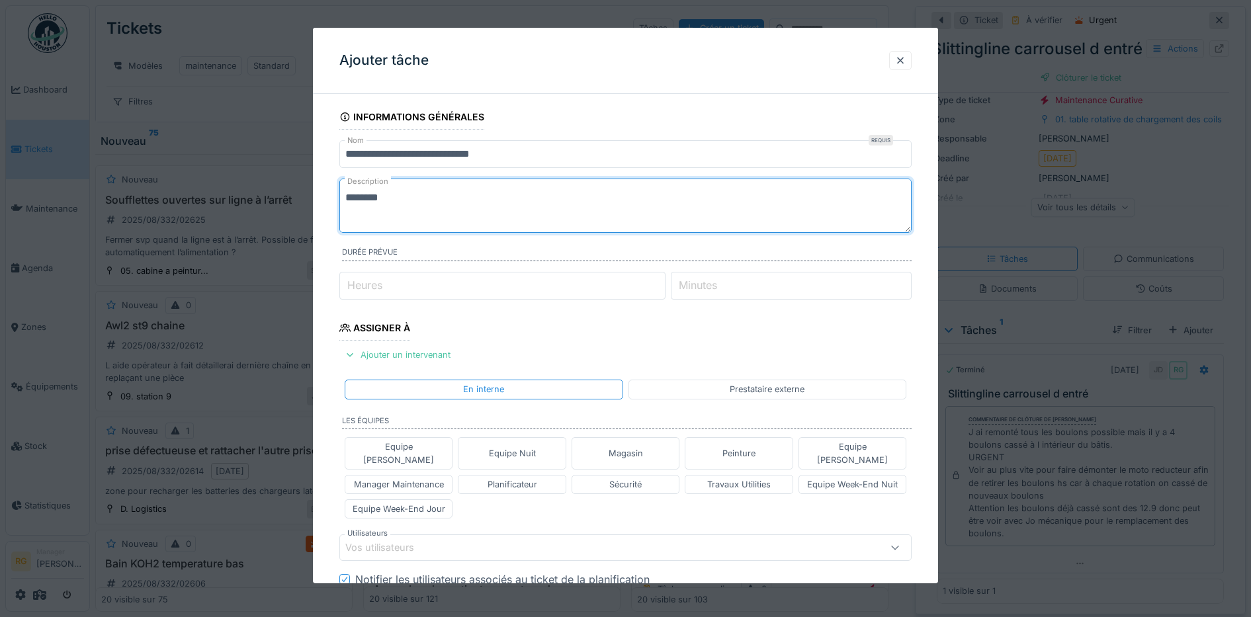
scroll to position [0, 0]
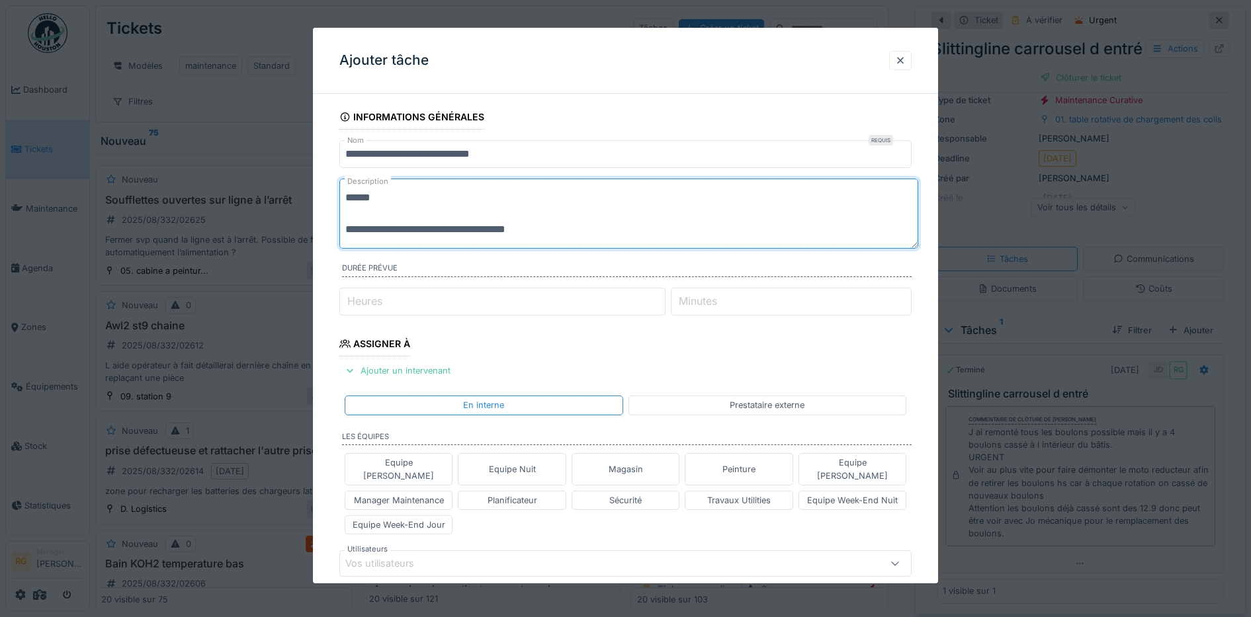
click at [351, 214] on textarea "**********" at bounding box center [628, 214] width 579 height 70
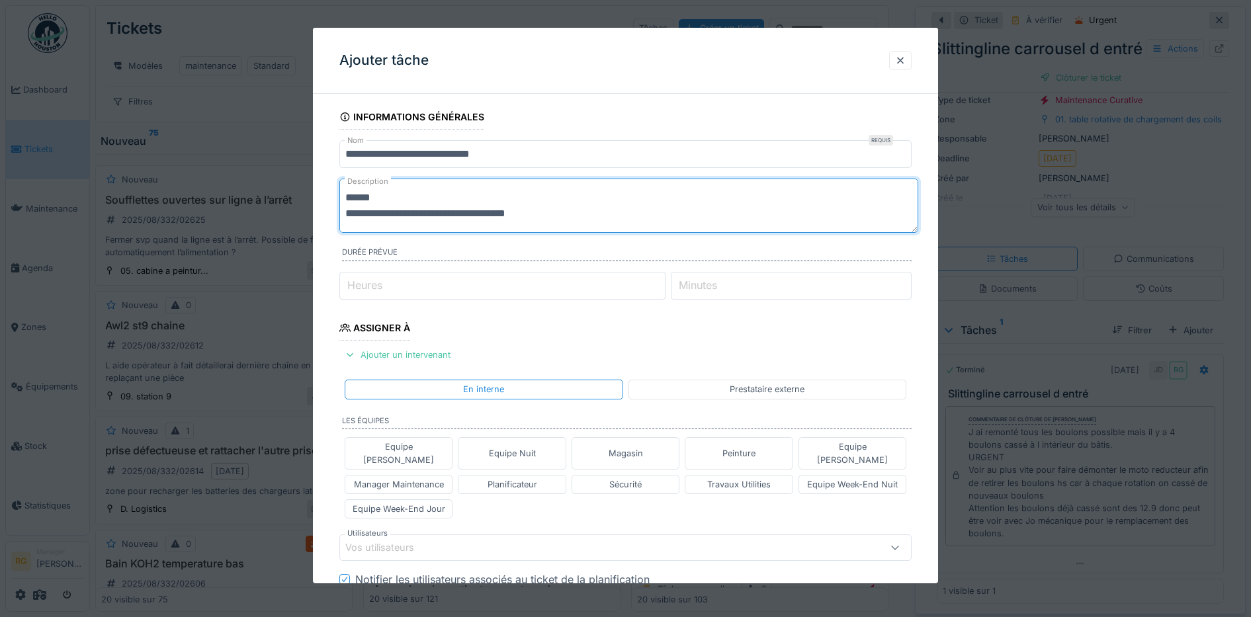
click at [548, 214] on textarea "**********" at bounding box center [628, 206] width 579 height 54
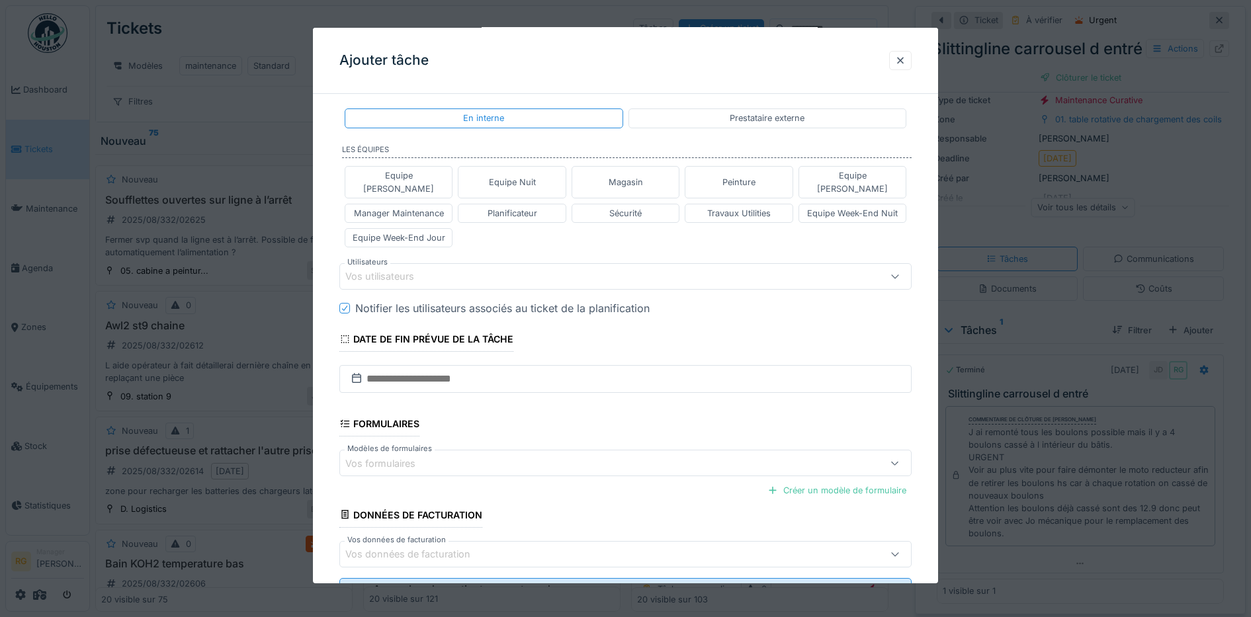
scroll to position [365, 0]
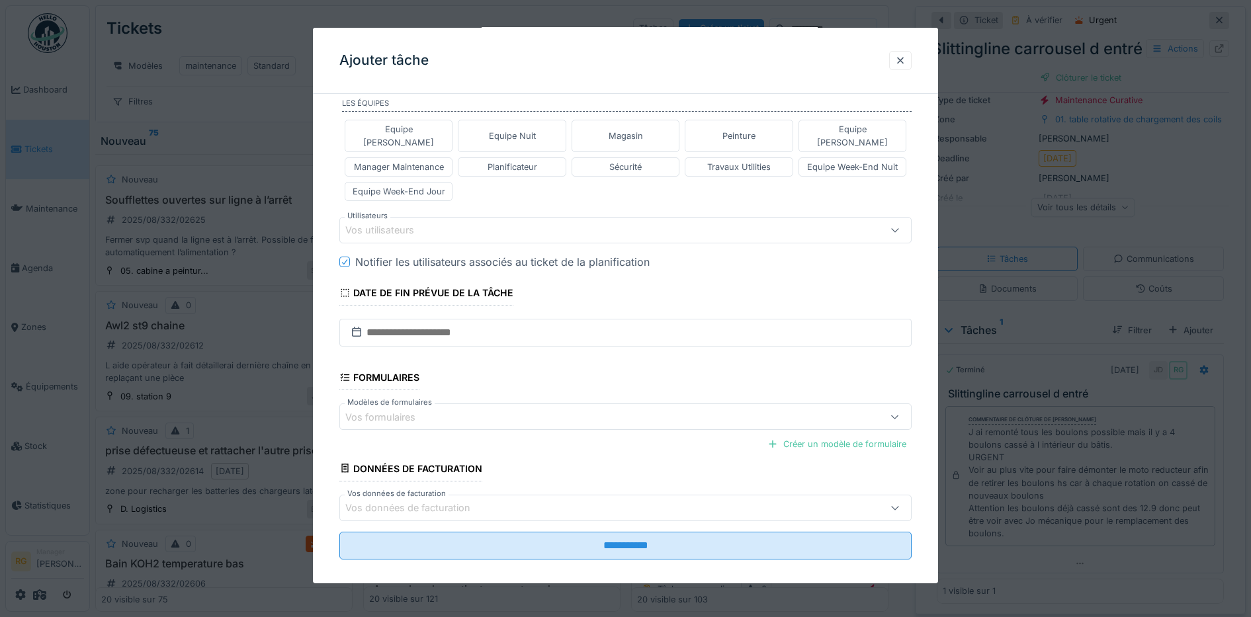
type textarea "**********"
click at [374, 223] on div "Vos utilisateurs" at bounding box center [388, 230] width 87 height 15
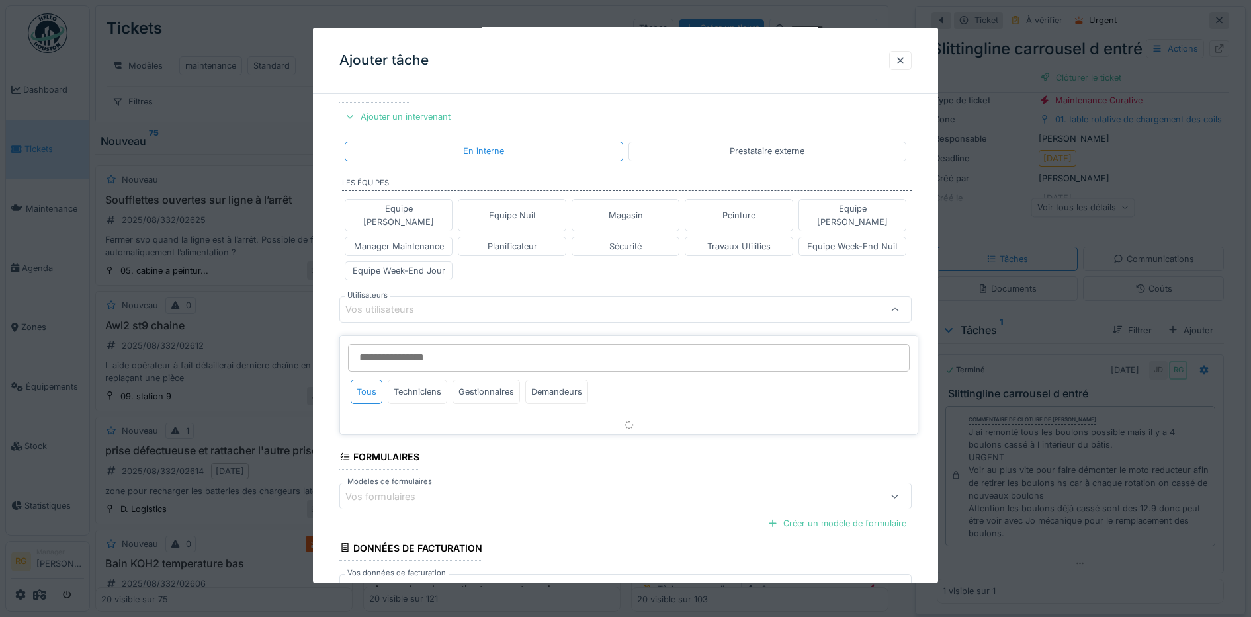
scroll to position [277, 0]
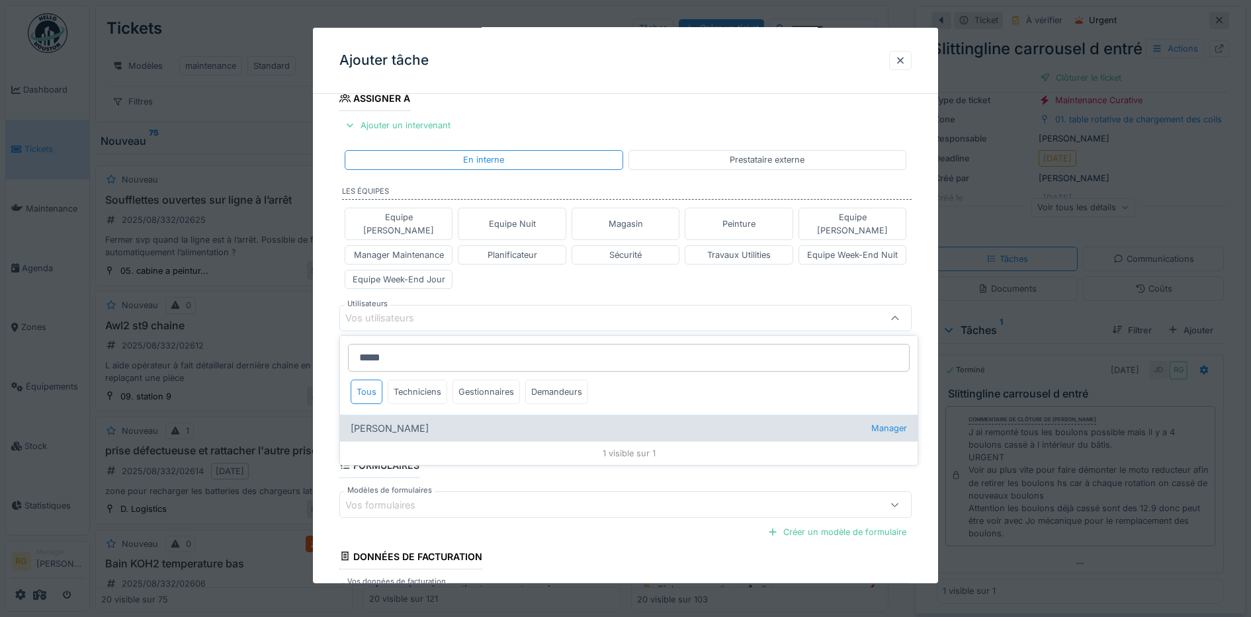
type input "*****"
click at [386, 418] on div "Kjell Vanassche Manager" at bounding box center [629, 428] width 578 height 26
type input "*****"
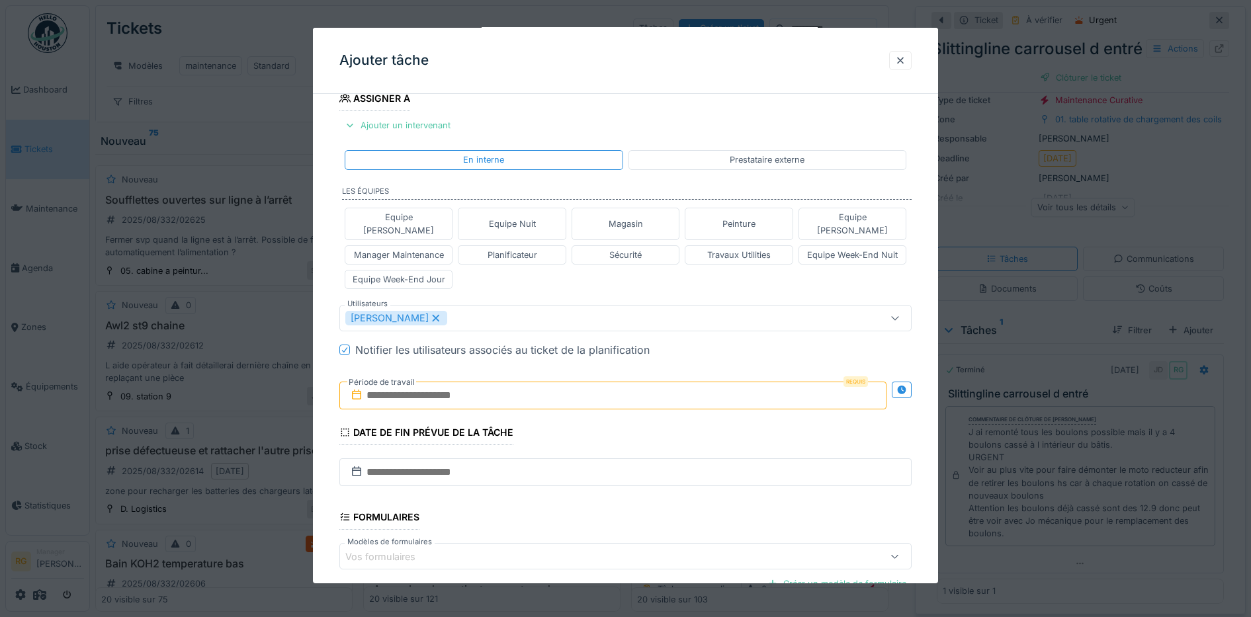
click at [324, 337] on div "**********" at bounding box center [626, 281] width 626 height 909
click at [394, 385] on input "text" at bounding box center [613, 396] width 548 height 28
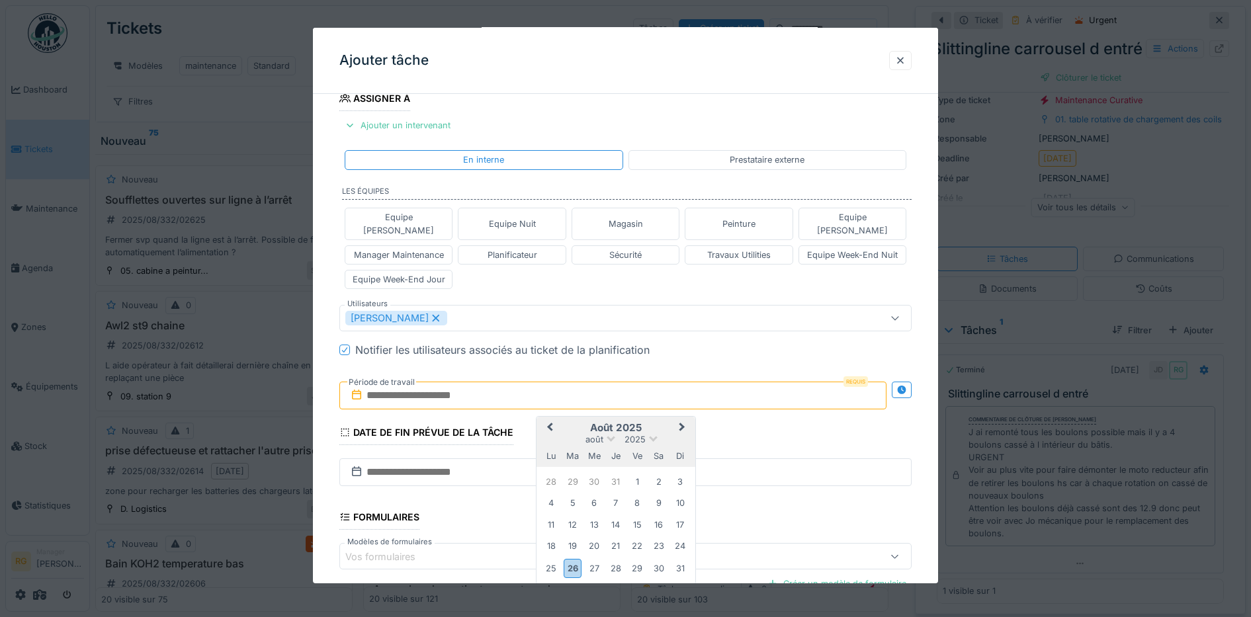
click at [662, 422] on h2 "août 2025" at bounding box center [616, 428] width 159 height 12
click at [571, 559] on div "26" at bounding box center [573, 568] width 18 height 19
click at [635, 560] on div "29" at bounding box center [638, 569] width 18 height 18
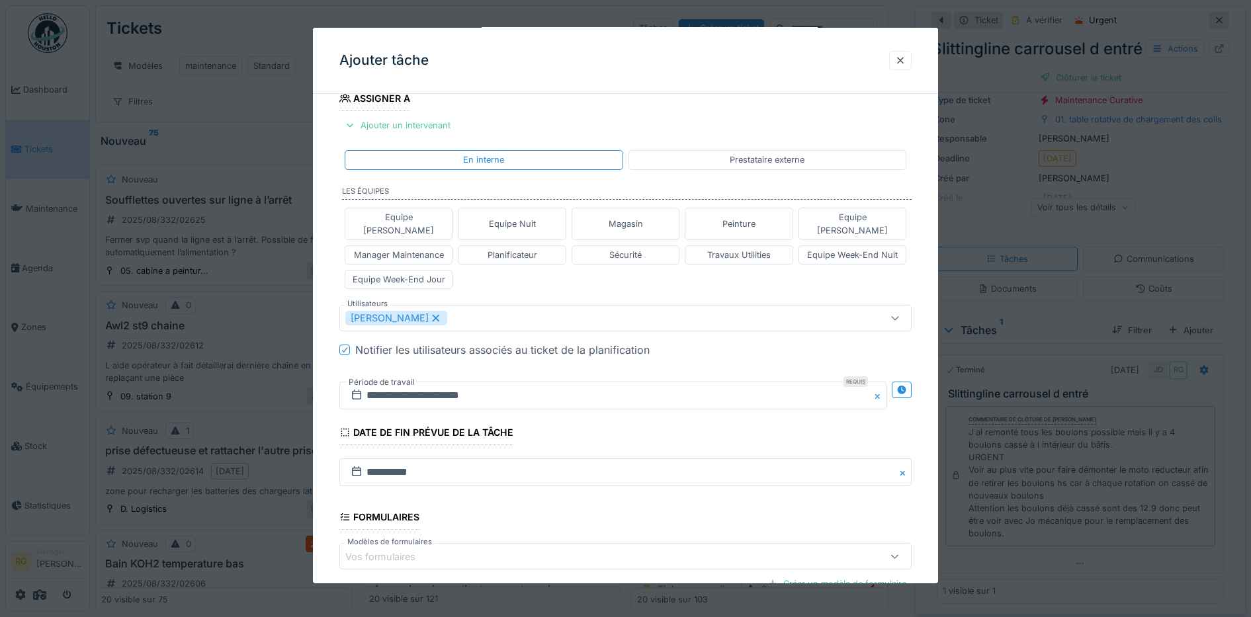
scroll to position [417, 0]
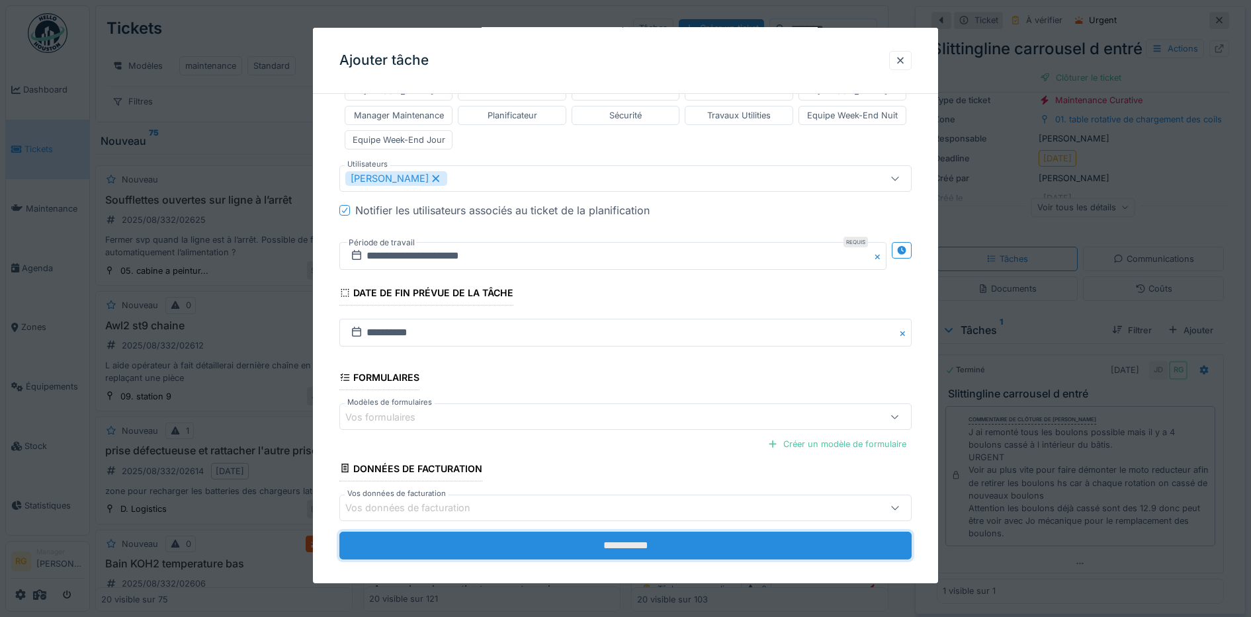
click at [625, 535] on input "**********" at bounding box center [625, 546] width 573 height 28
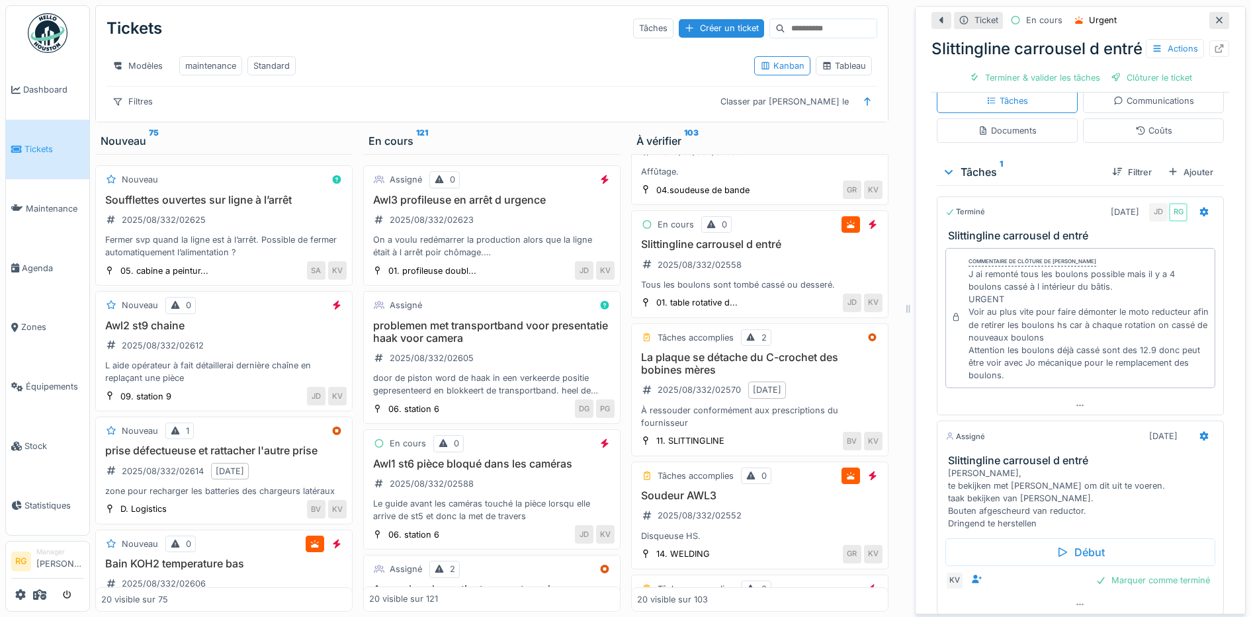
scroll to position [0, 0]
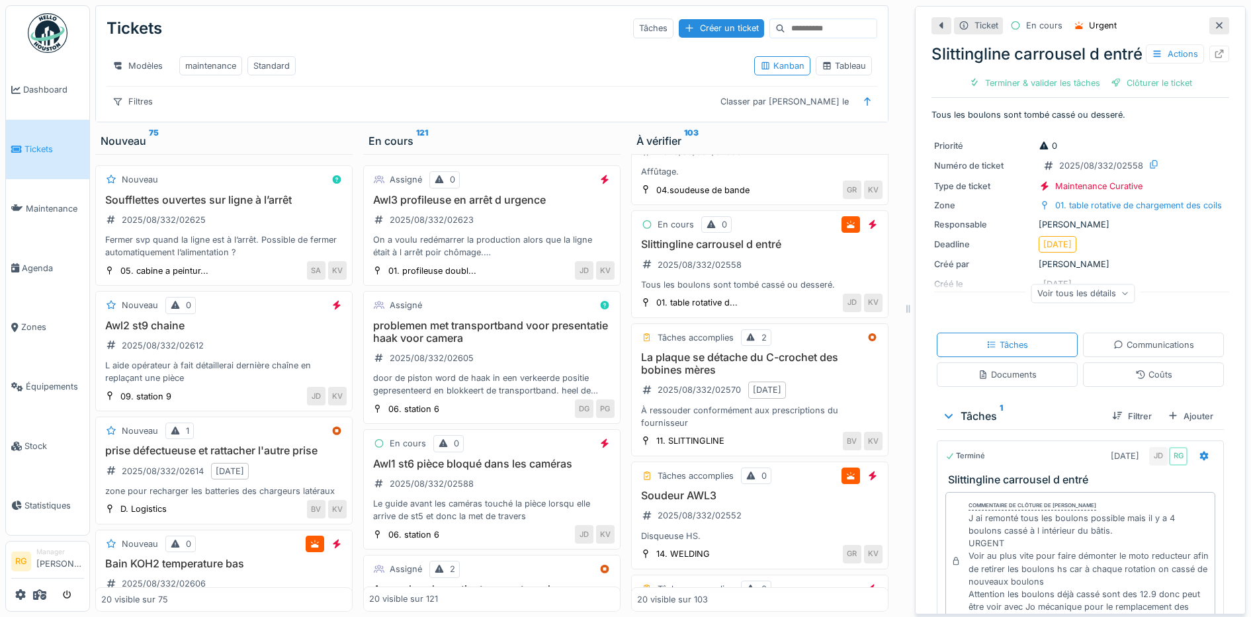
click at [1111, 303] on div "Voir tous les détails" at bounding box center [1084, 293] width 104 height 19
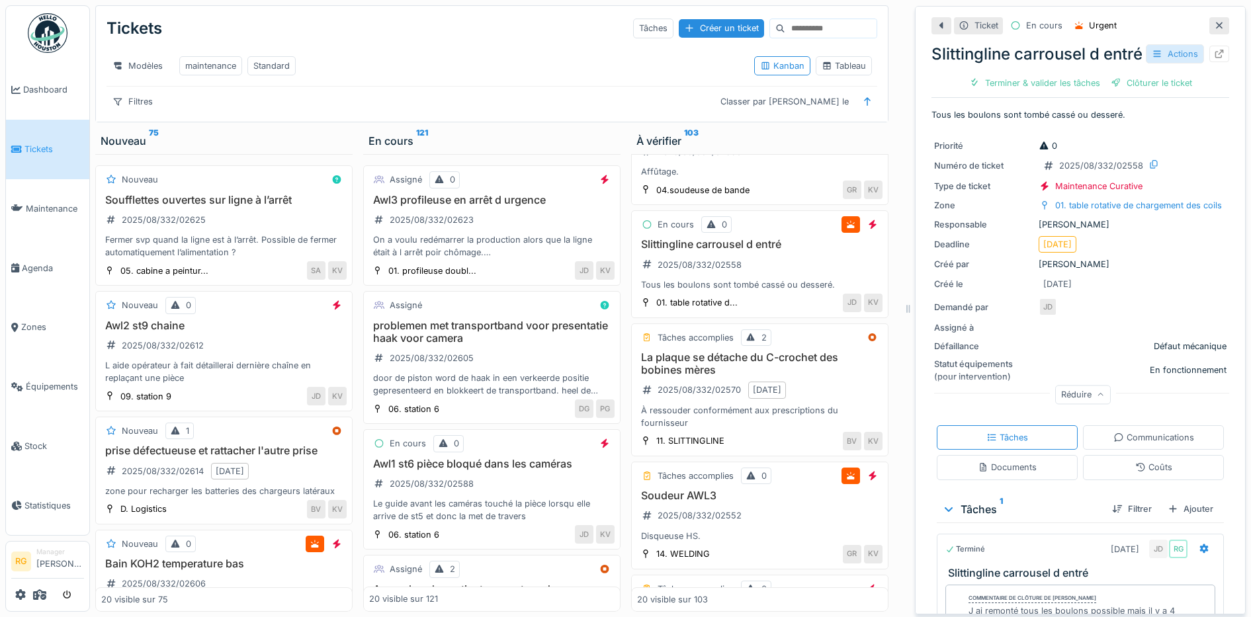
click at [1147, 52] on div "Actions" at bounding box center [1175, 53] width 58 height 19
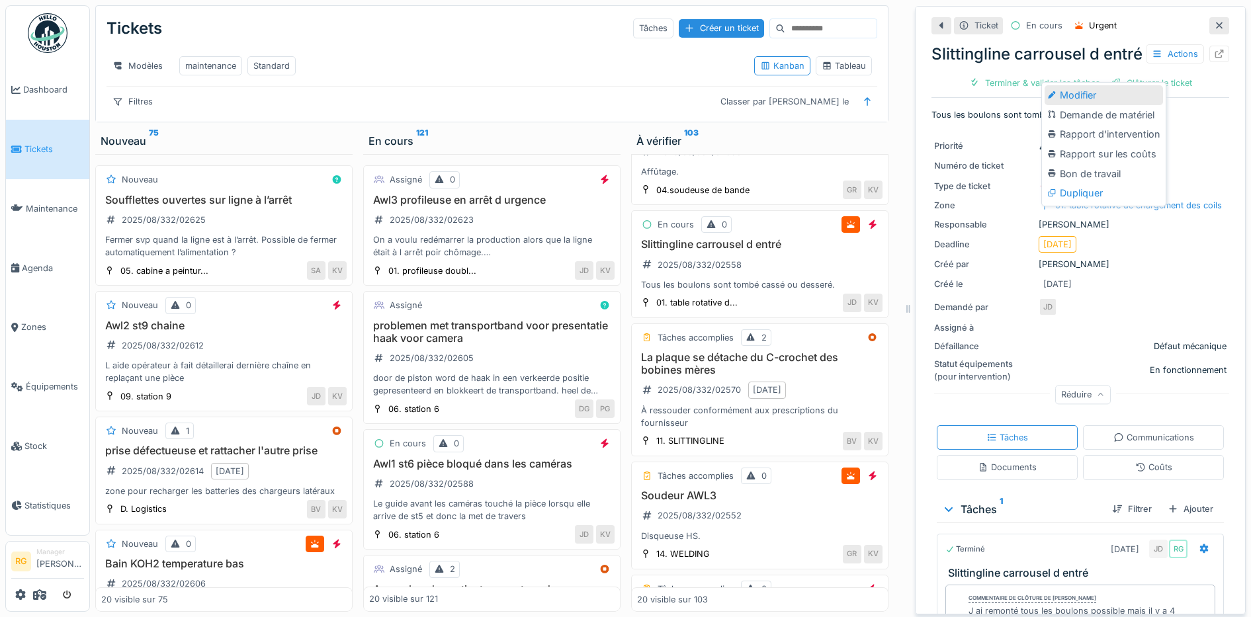
click at [1096, 85] on div "Modifier" at bounding box center [1104, 95] width 118 height 20
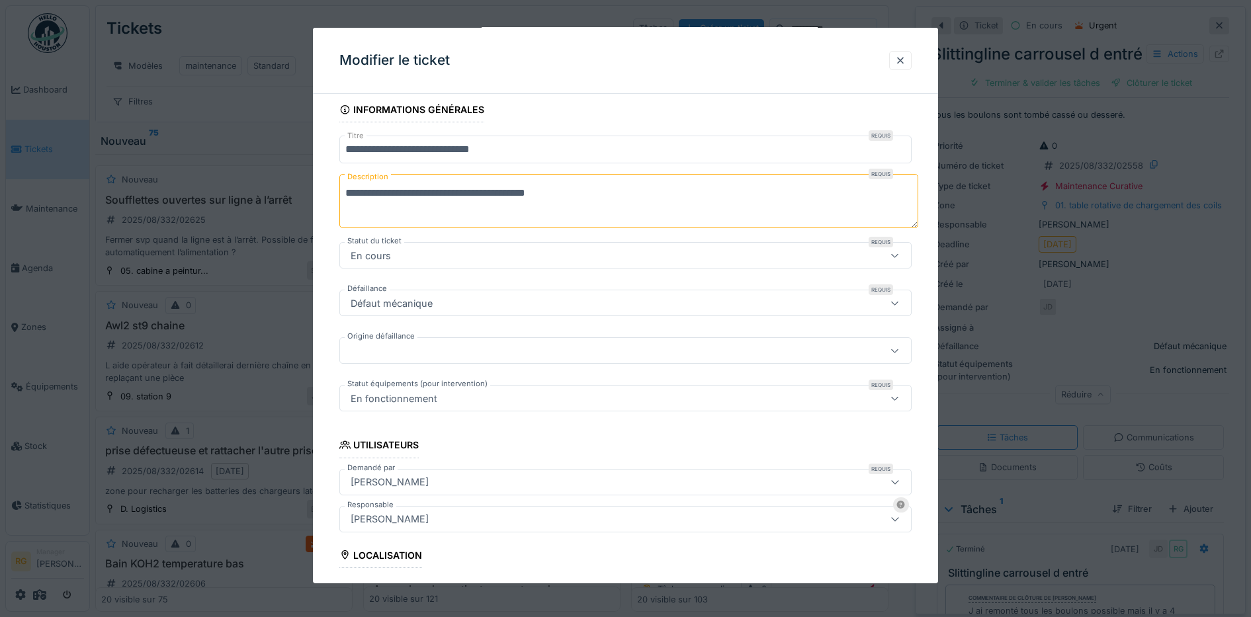
scroll to position [165, 0]
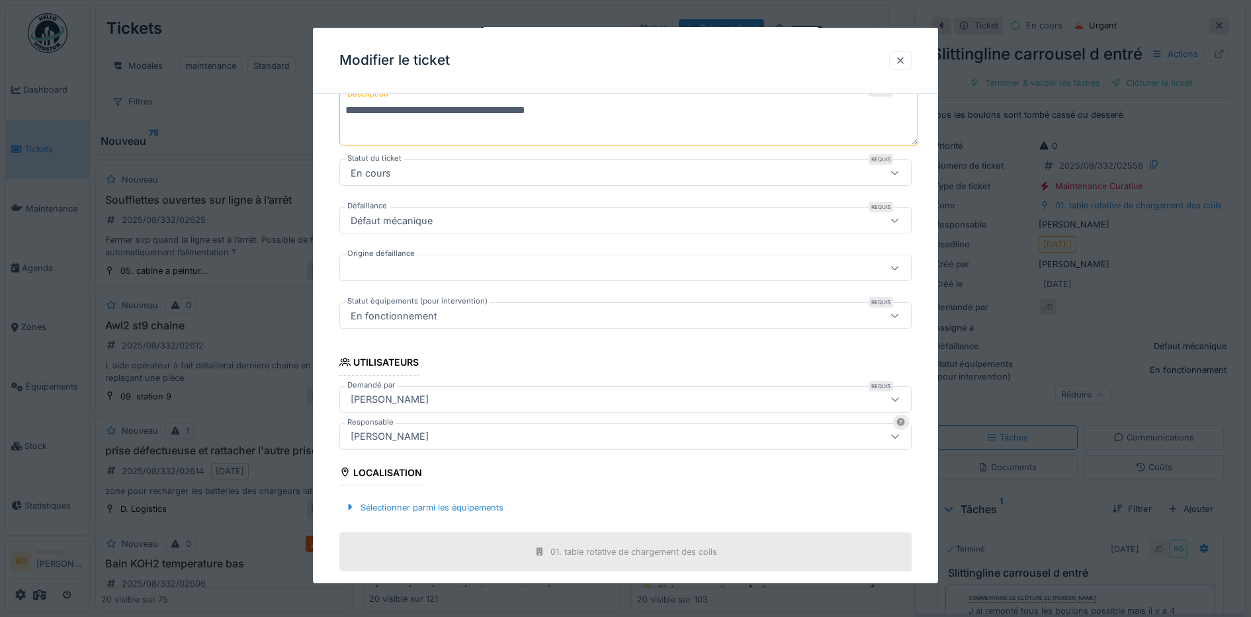
click at [906, 58] on div at bounding box center [900, 60] width 11 height 13
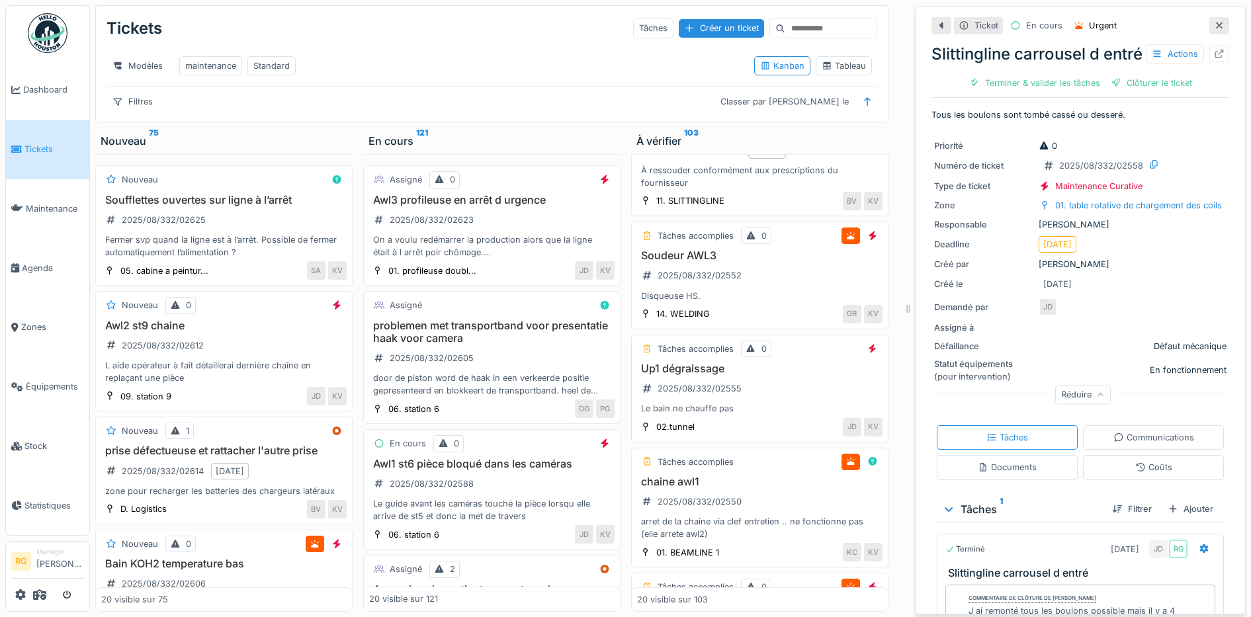
scroll to position [1158, 0]
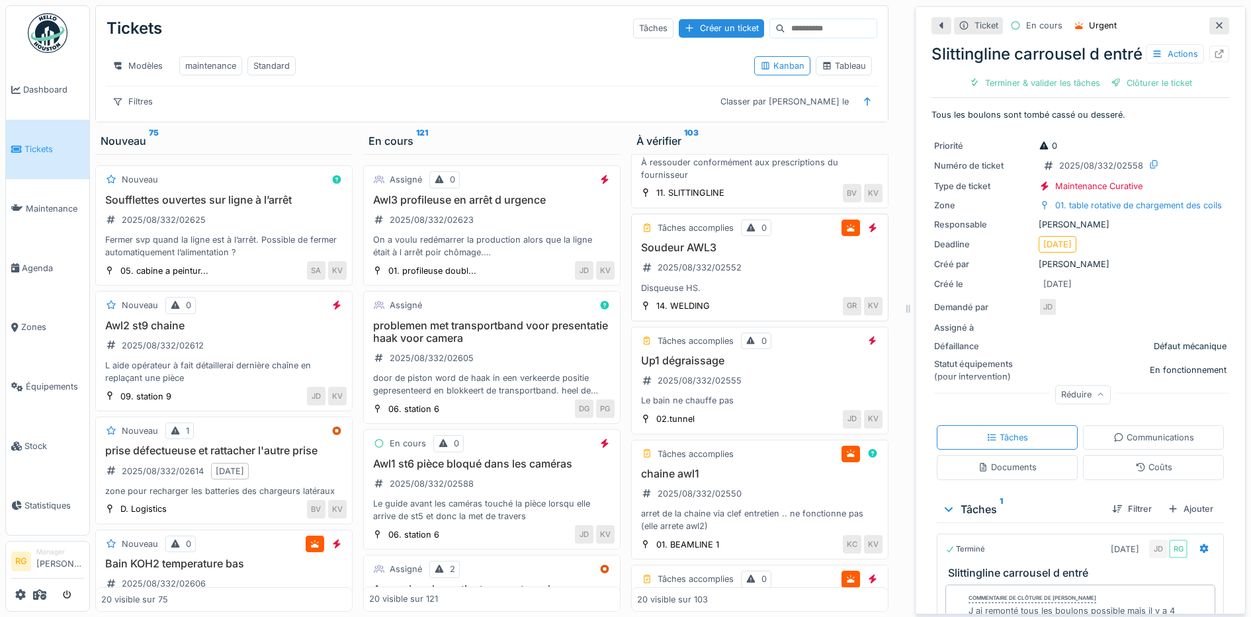
click at [740, 273] on div "Soudeur AWL3 2025/08/332/02552 Disqueuse HS." at bounding box center [760, 268] width 246 height 53
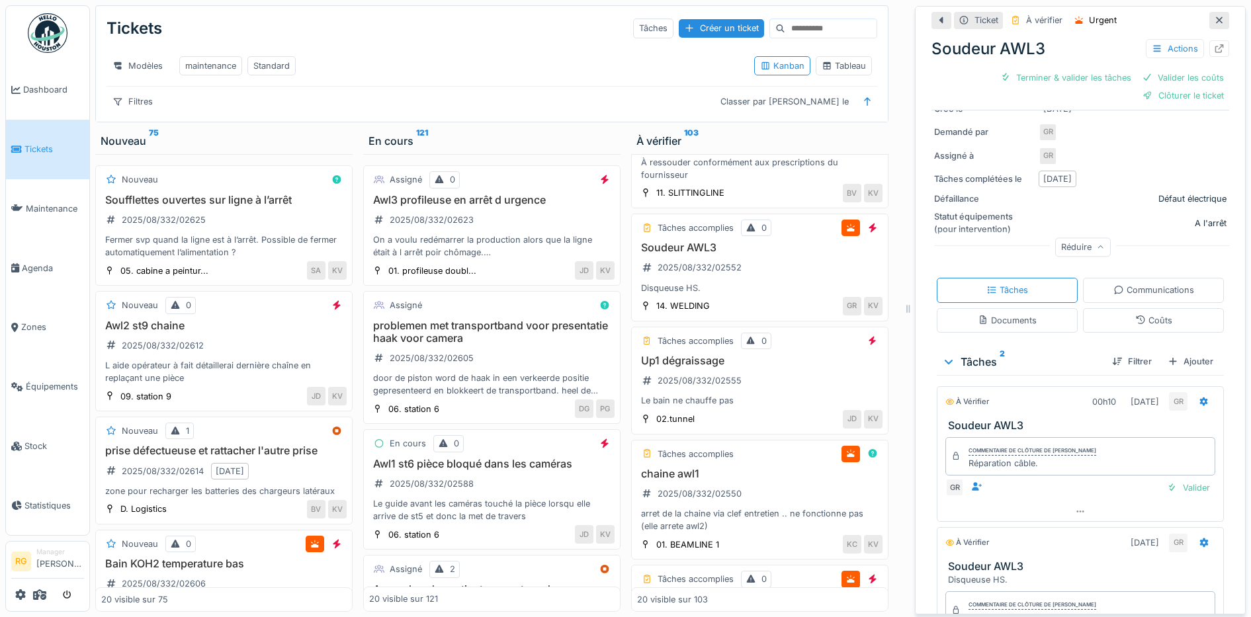
scroll to position [296, 0]
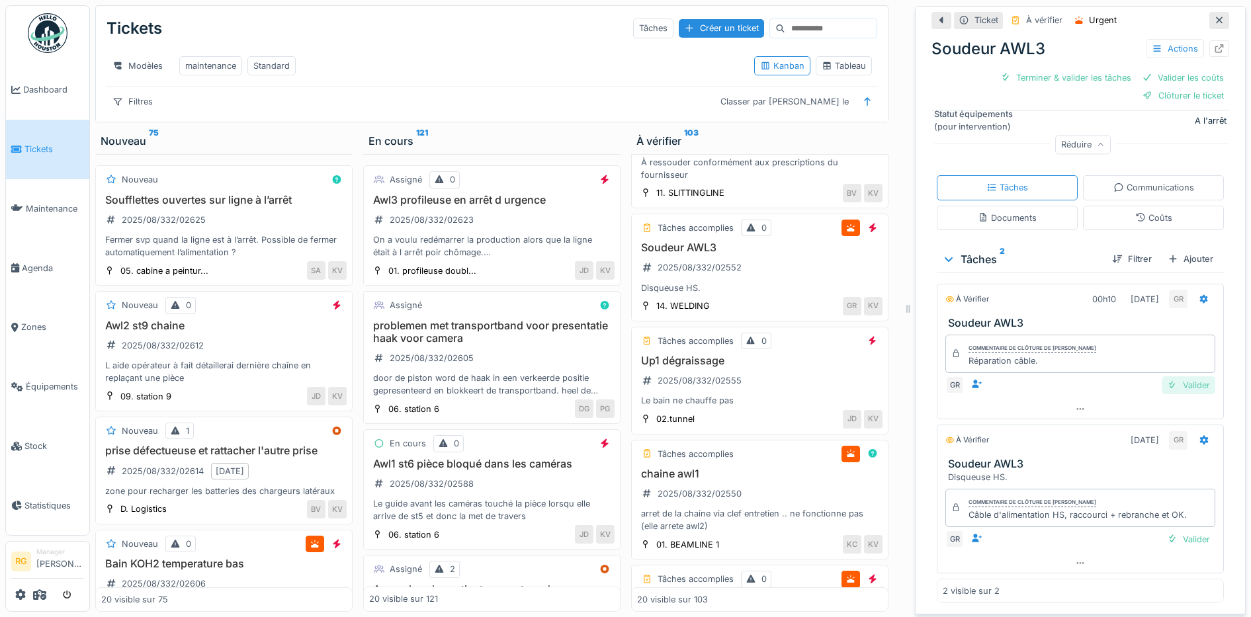
click at [1172, 377] on div "Valider" at bounding box center [1189, 386] width 54 height 18
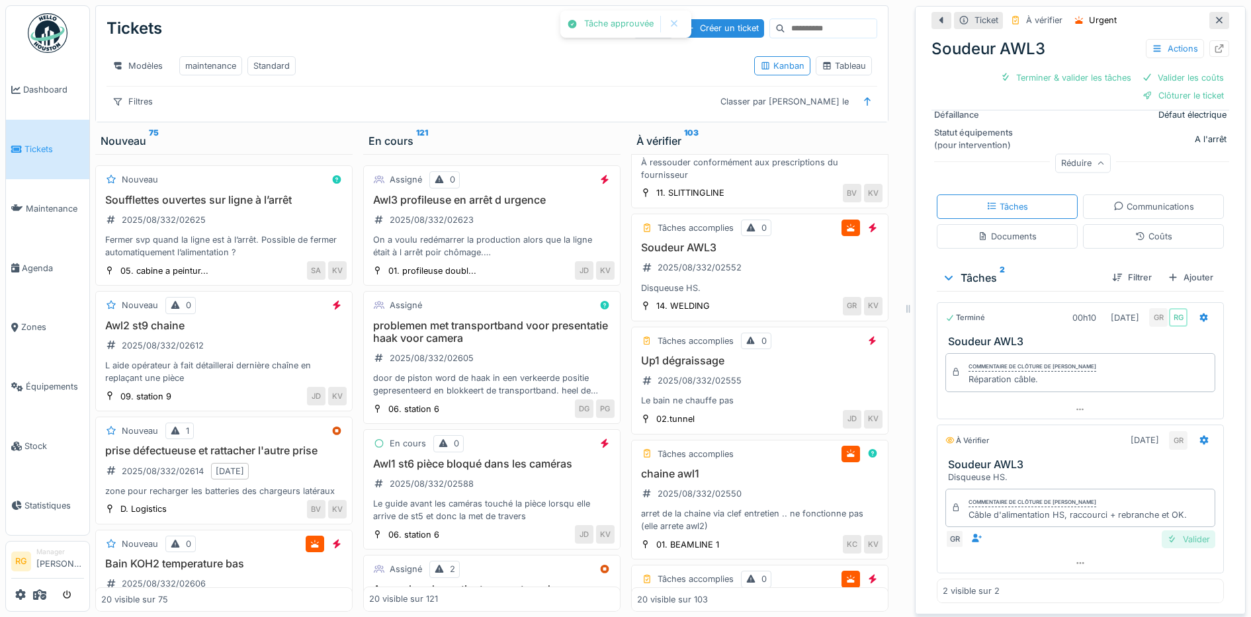
scroll to position [271, 0]
click at [1168, 531] on div "Valider" at bounding box center [1189, 540] width 54 height 18
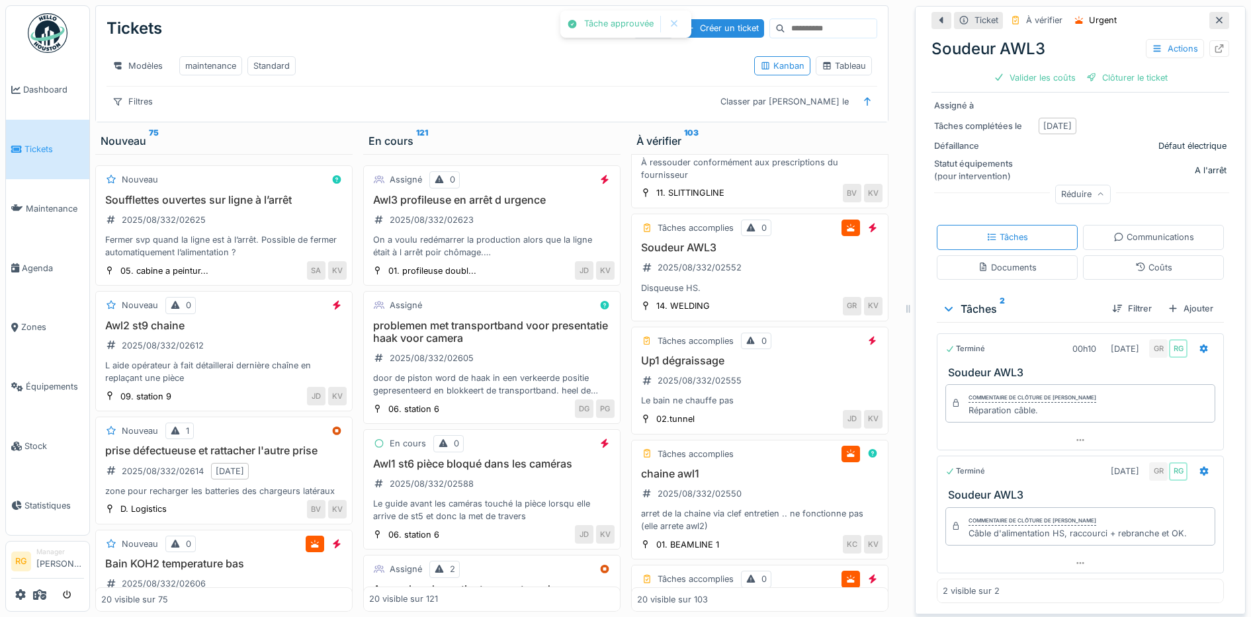
click at [1137, 261] on div "Coûts" at bounding box center [1154, 267] width 37 height 13
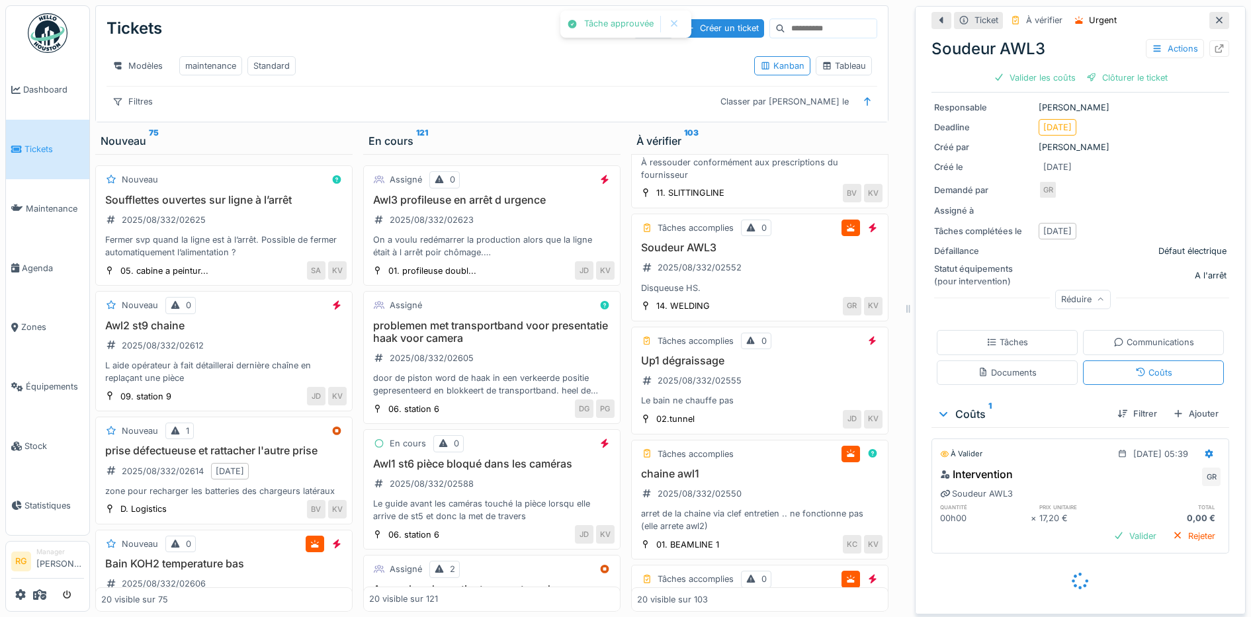
scroll to position [101, 0]
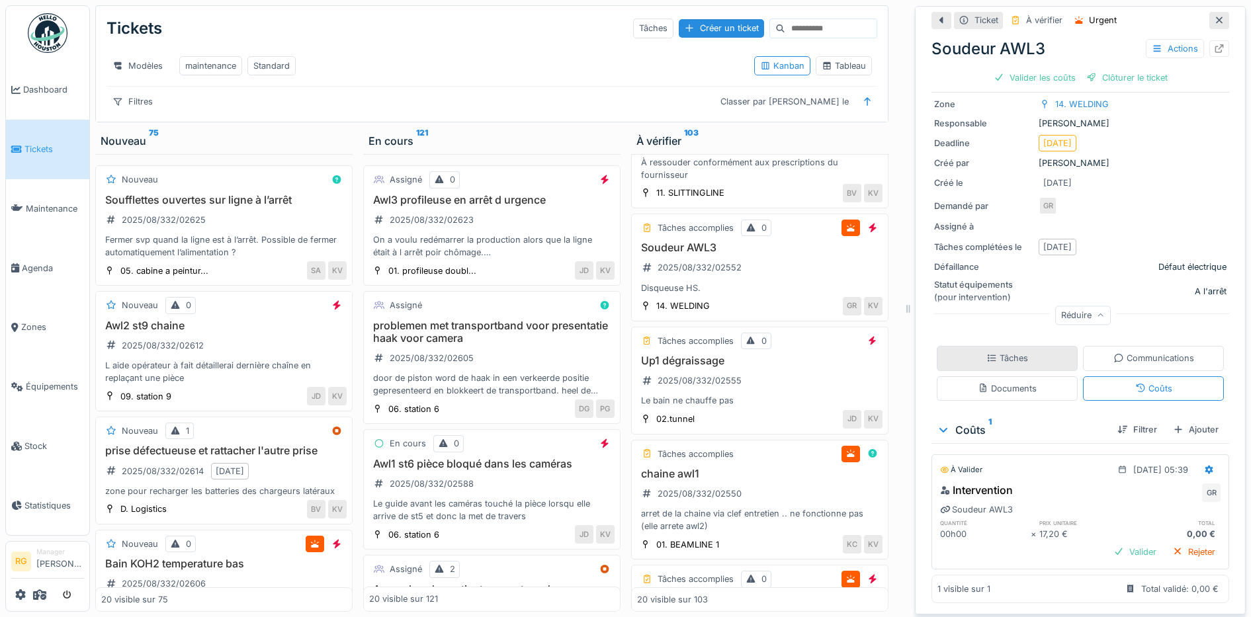
click at [988, 352] on div "Tâches" at bounding box center [1008, 358] width 42 height 13
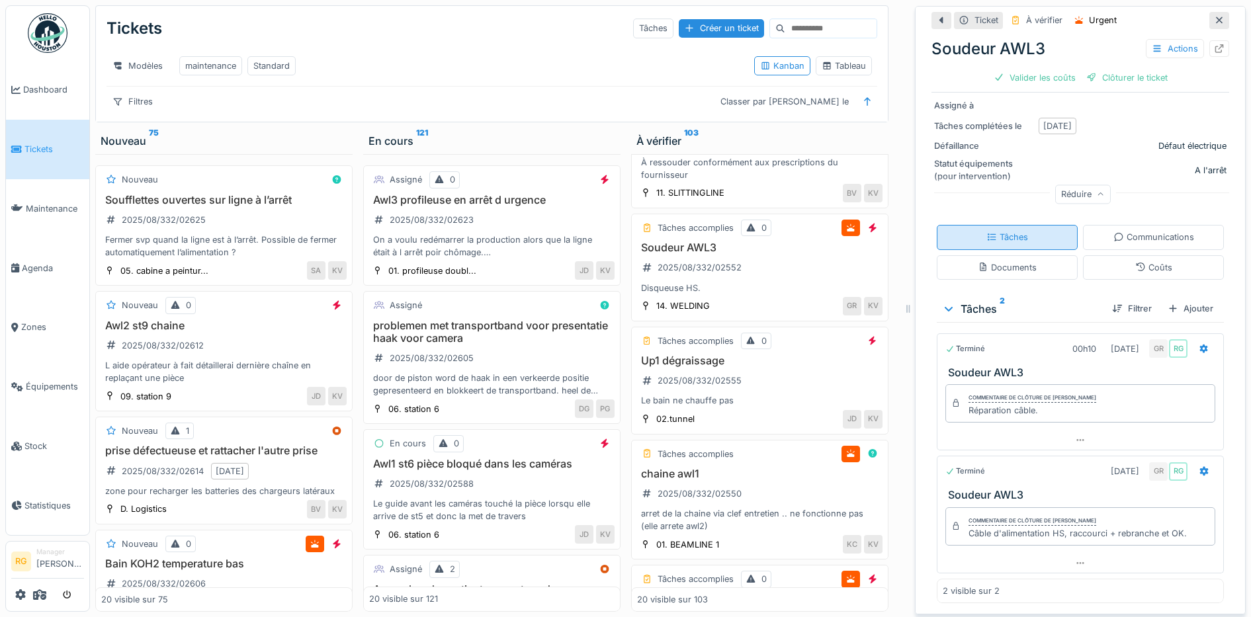
scroll to position [222, 0]
click at [1136, 261] on div "Coûts" at bounding box center [1154, 267] width 37 height 13
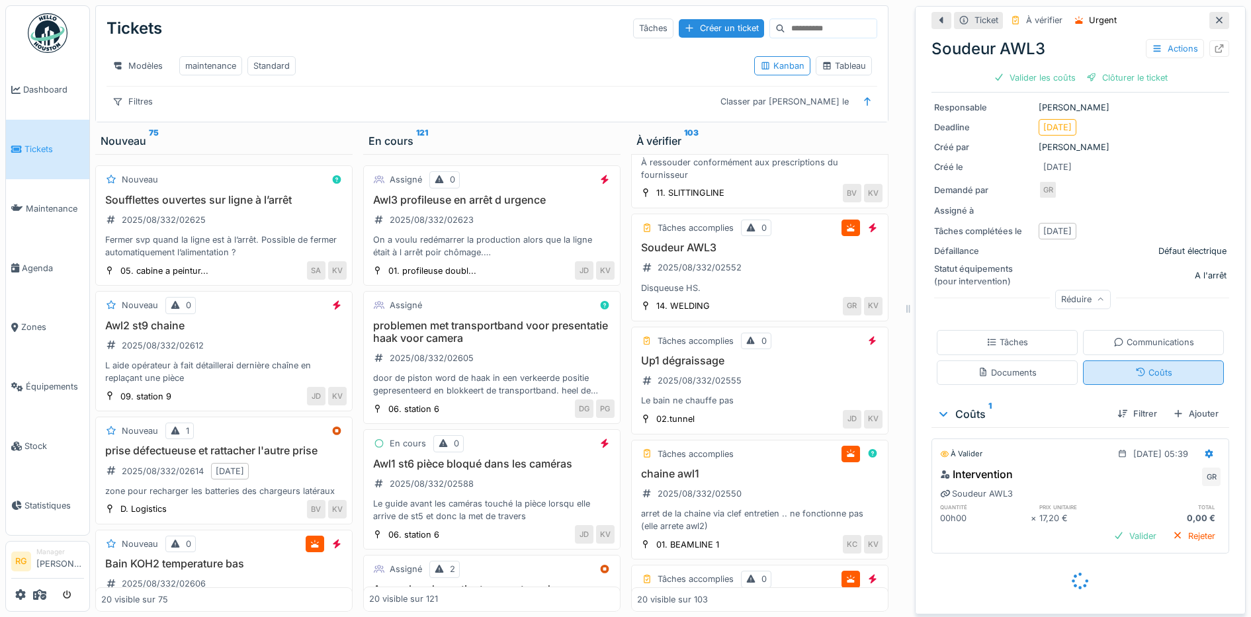
scroll to position [101, 0]
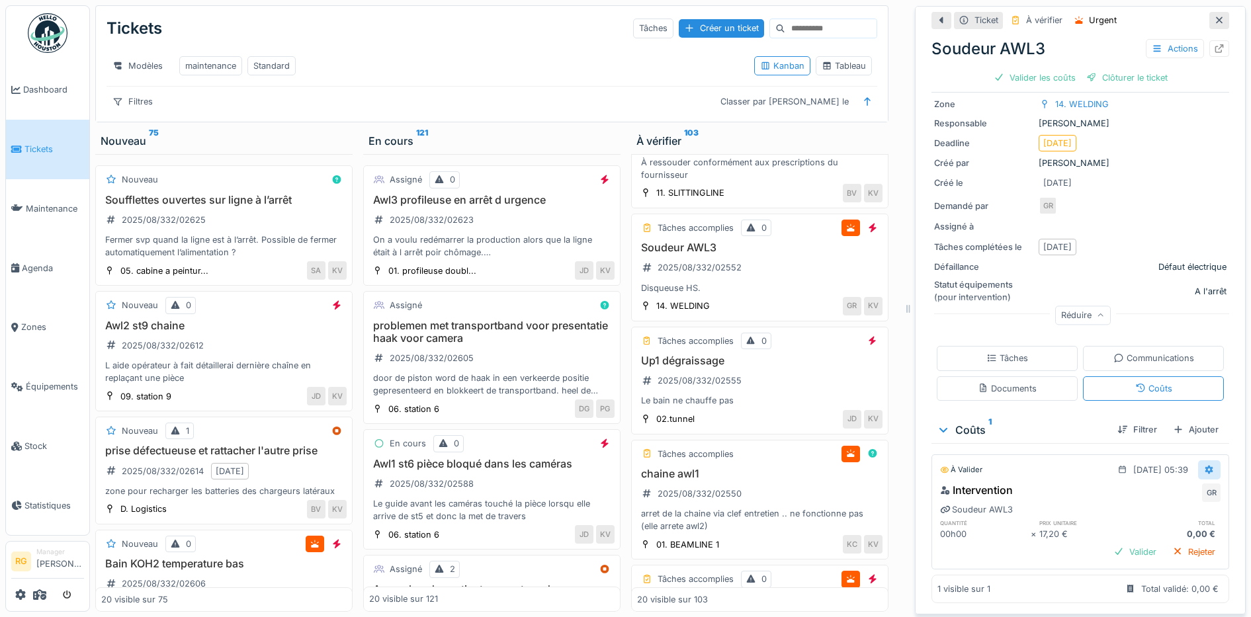
click at [1204, 466] on icon at bounding box center [1209, 470] width 11 height 9
click at [1152, 490] on div "Modifier" at bounding box center [1147, 500] width 64 height 20
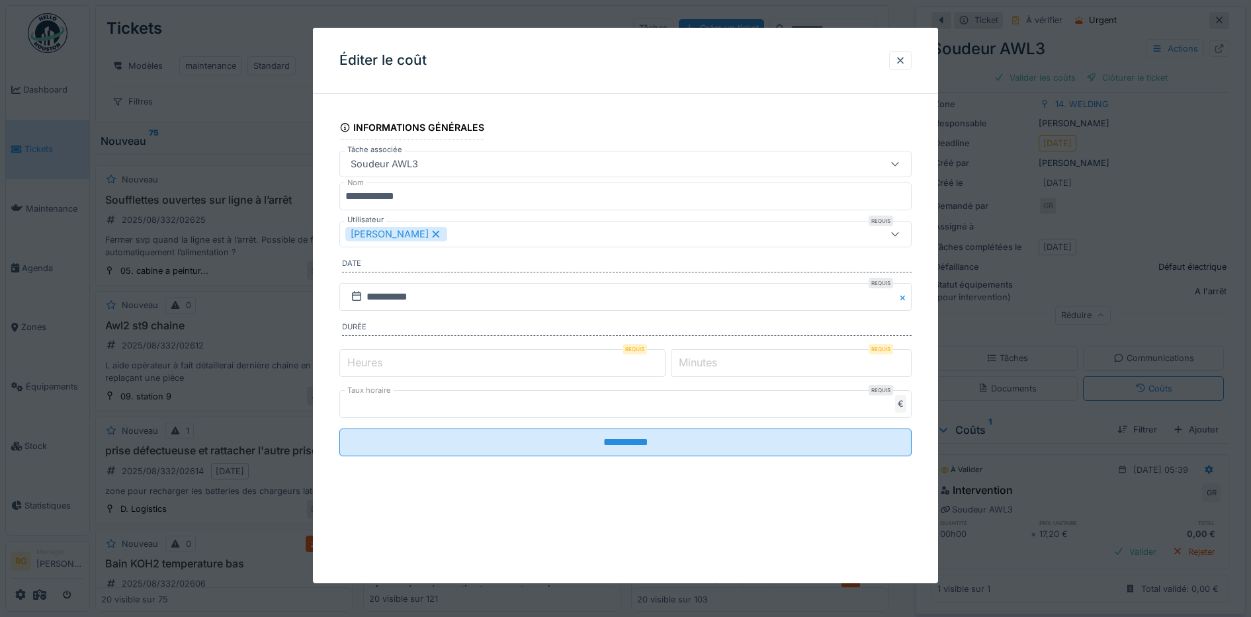
click at [357, 359] on label "Heures" at bounding box center [365, 363] width 40 height 16
click at [357, 359] on input "*" at bounding box center [502, 363] width 326 height 28
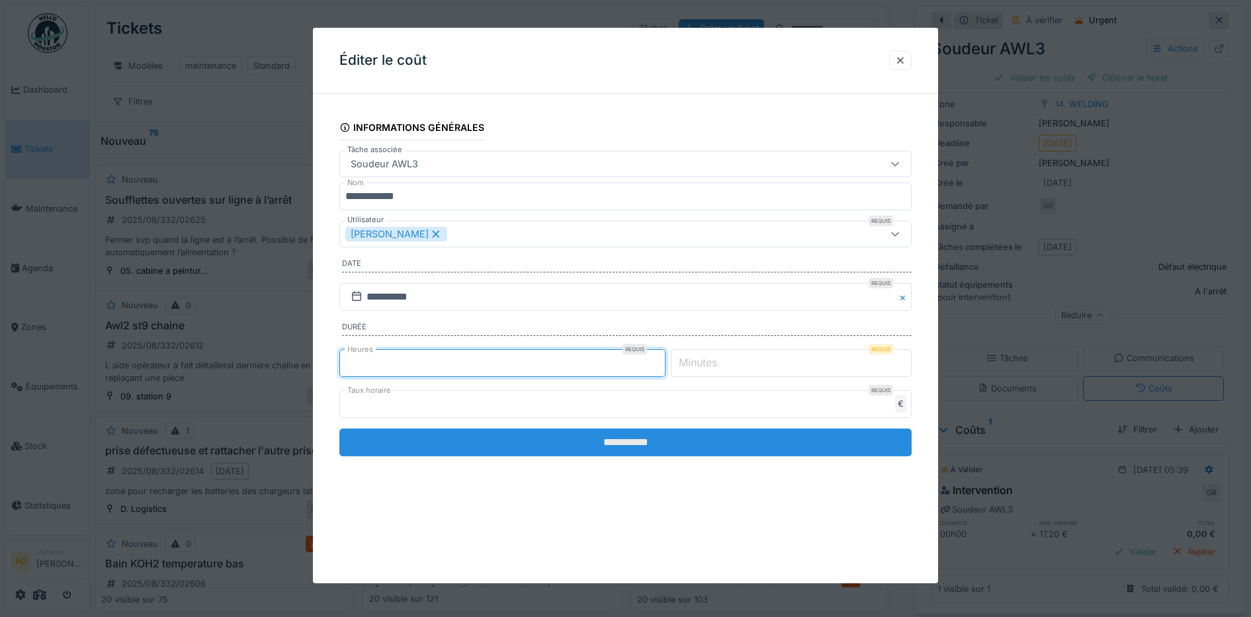
type input "*"
click at [553, 446] on input "**********" at bounding box center [625, 443] width 573 height 28
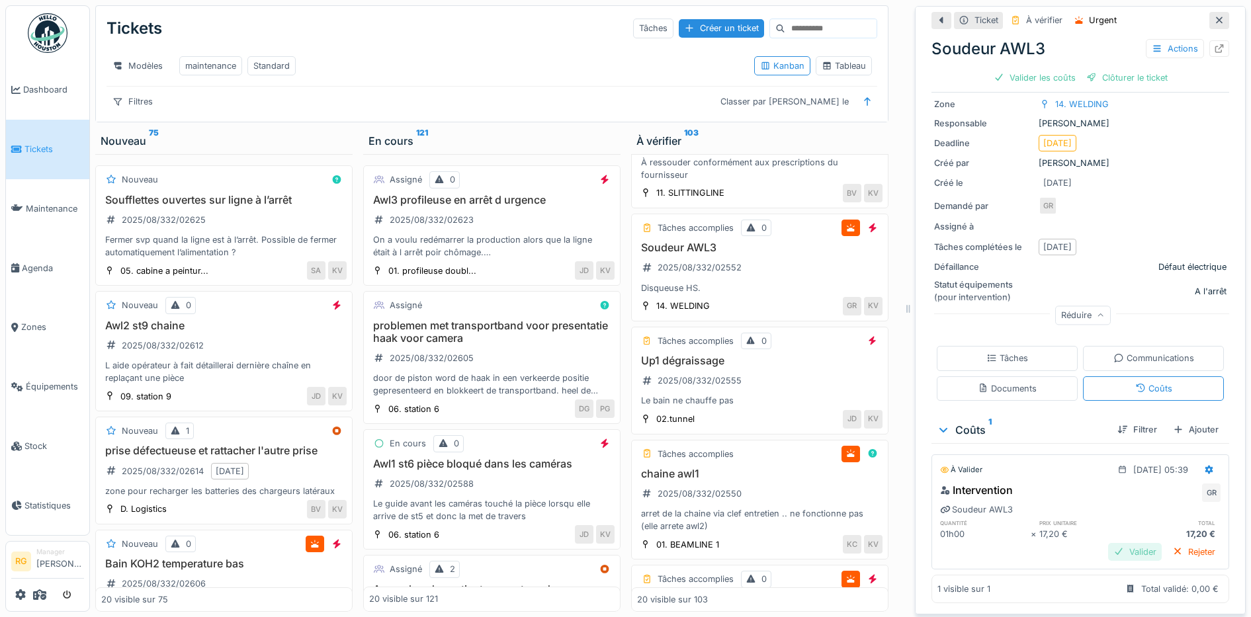
click at [1108, 543] on div "Valider" at bounding box center [1135, 552] width 54 height 18
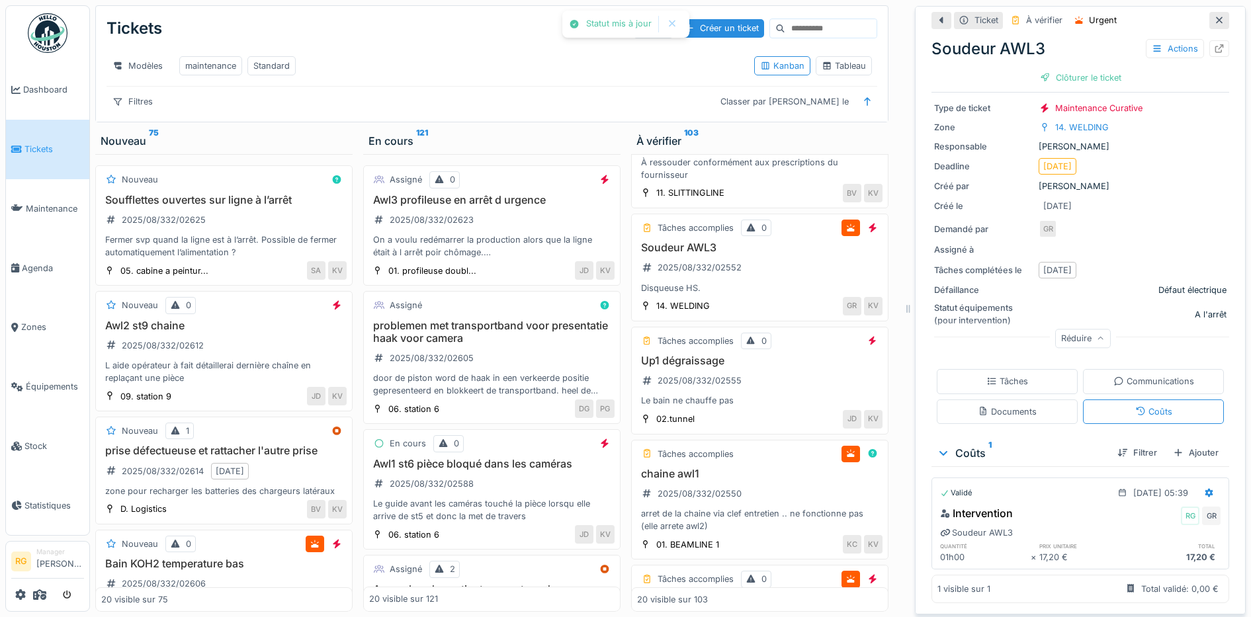
scroll to position [78, 0]
click at [1079, 69] on div "Clôturer le ticket" at bounding box center [1081, 78] width 92 height 18
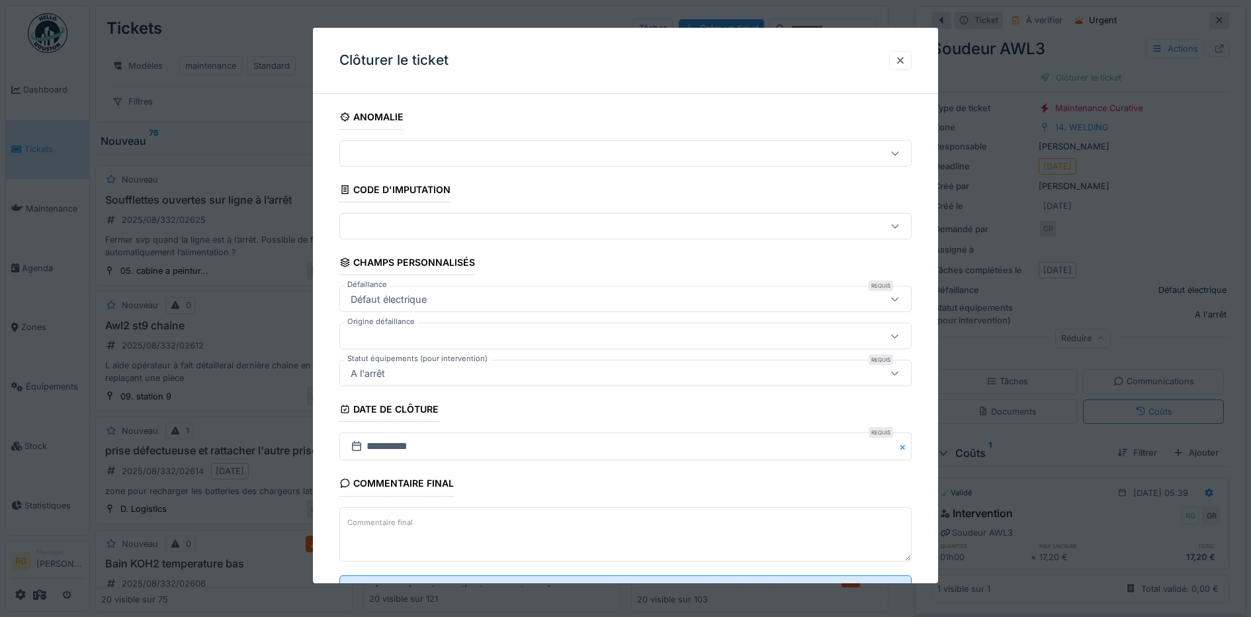
click at [416, 519] on textarea "Commentaire final" at bounding box center [625, 535] width 573 height 54
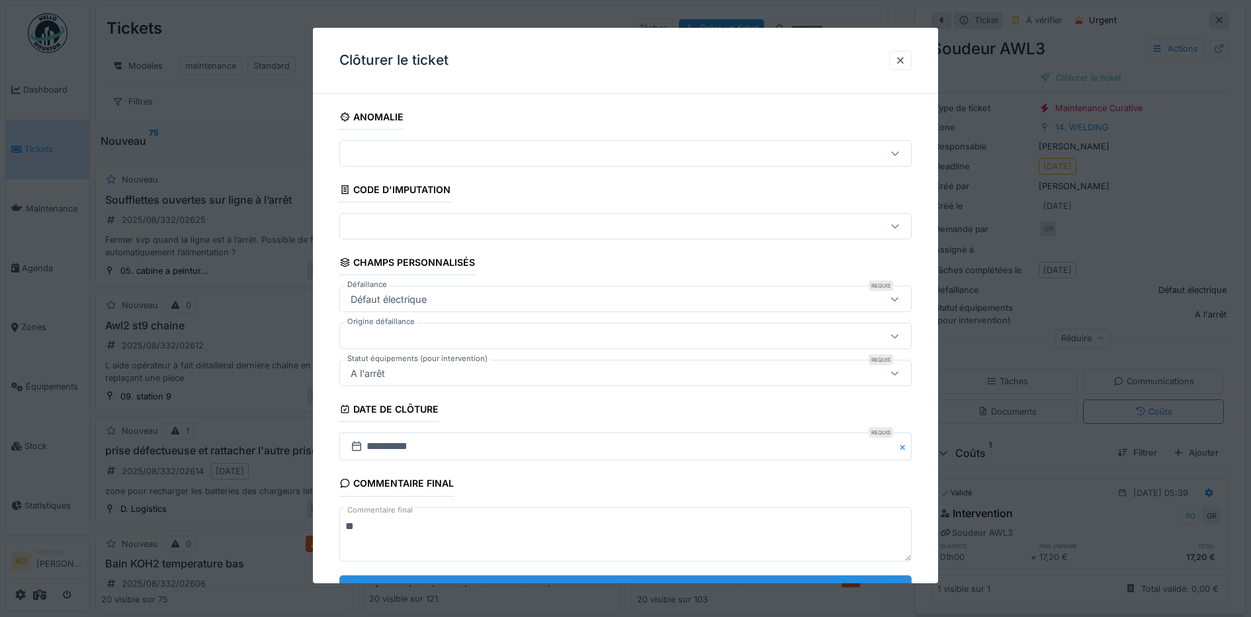
scroll to position [57, 0]
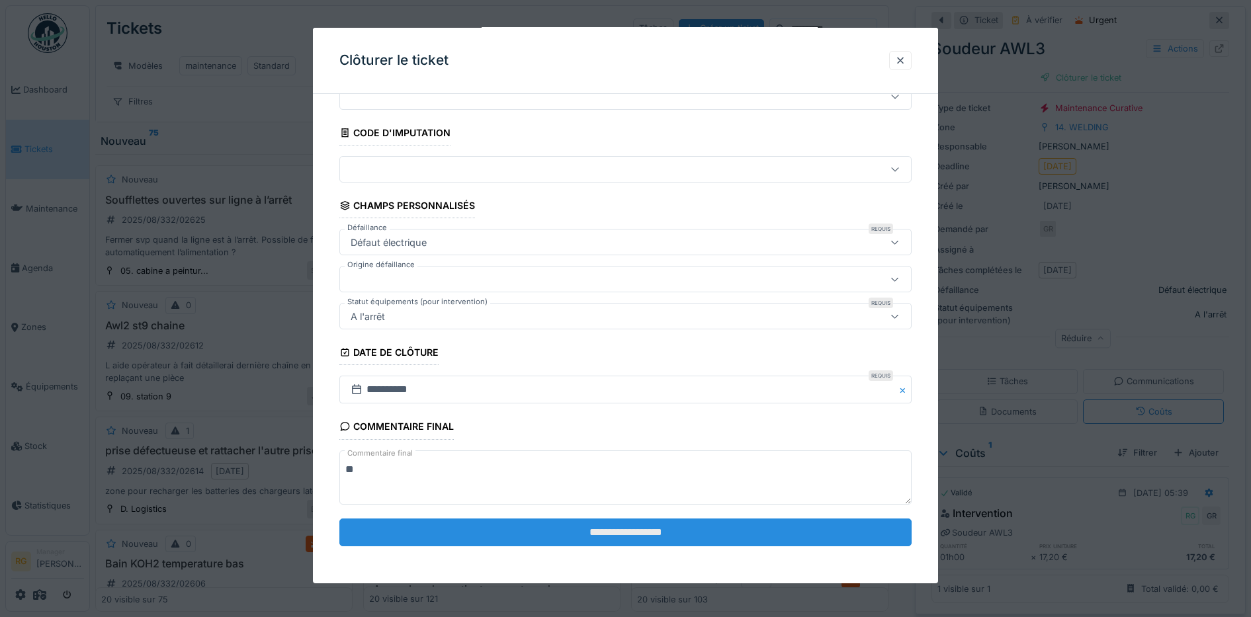
type textarea "**"
click at [633, 538] on input "**********" at bounding box center [625, 533] width 573 height 28
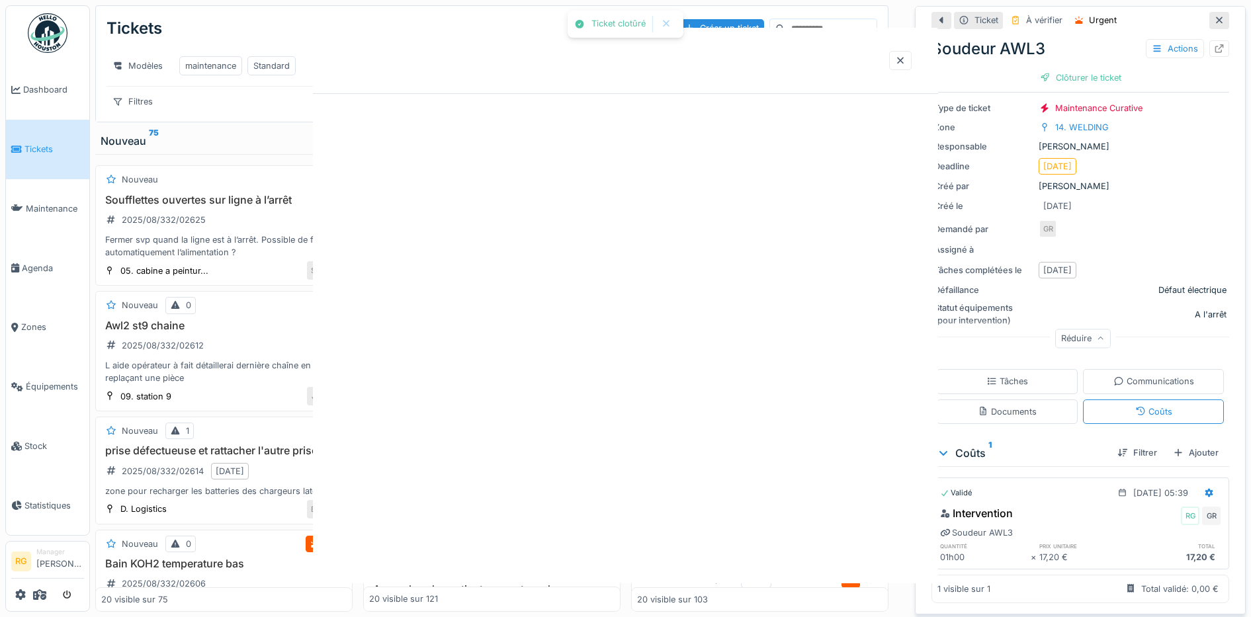
scroll to position [0, 0]
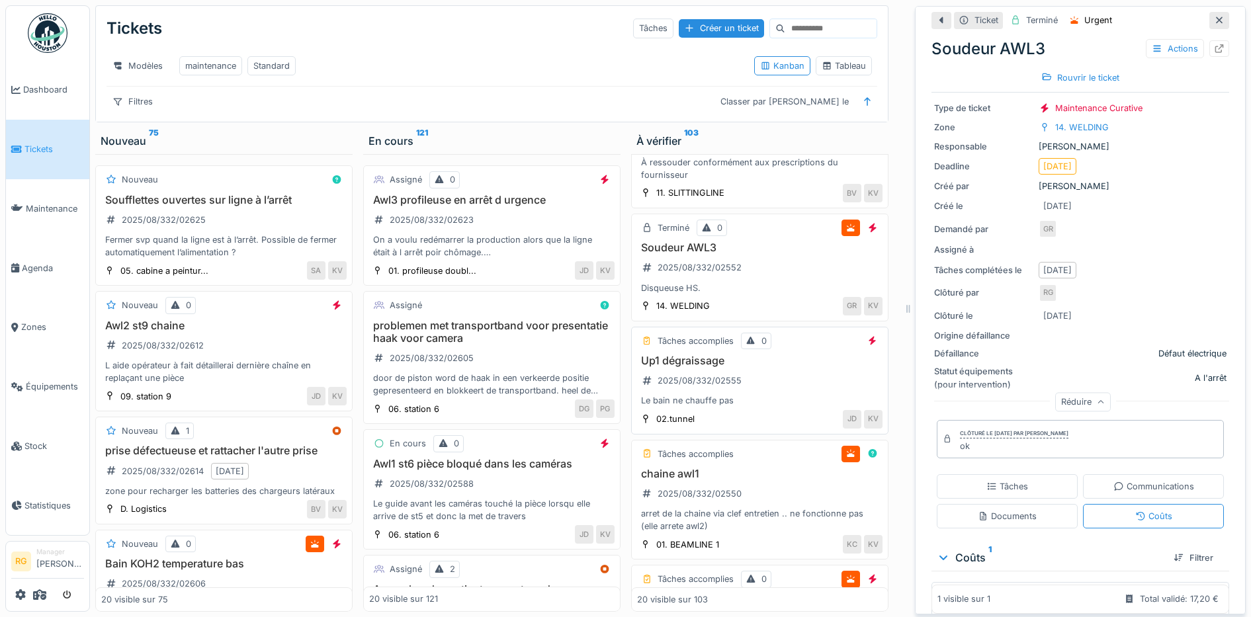
click at [746, 382] on div "Up1 dégraissage 2025/08/332/02555 Le bain ne chauffe pas" at bounding box center [760, 381] width 246 height 53
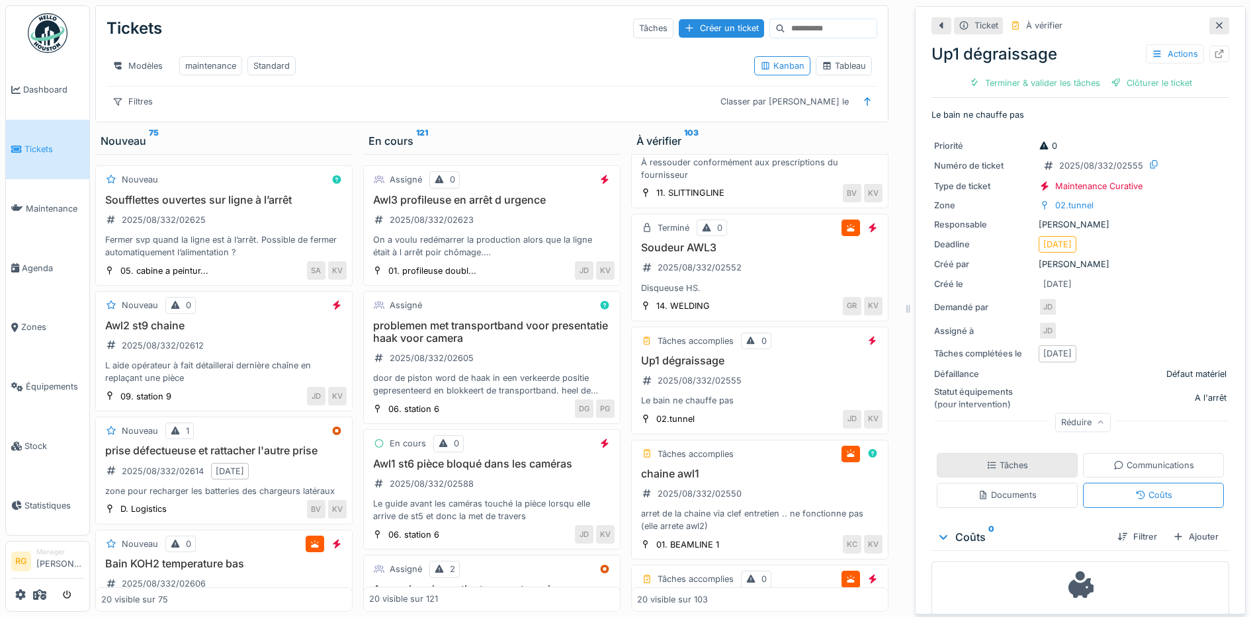
click at [987, 459] on div "Tâches" at bounding box center [1008, 465] width 42 height 13
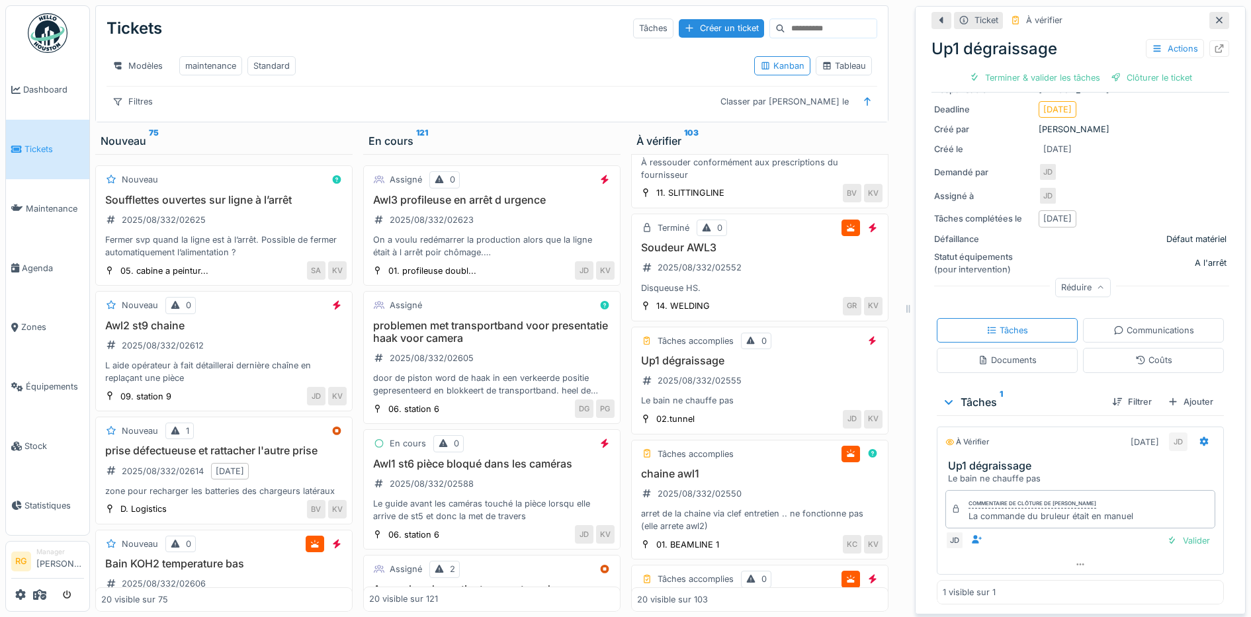
scroll to position [136, 0]
click at [1167, 531] on div "Valider" at bounding box center [1189, 540] width 54 height 18
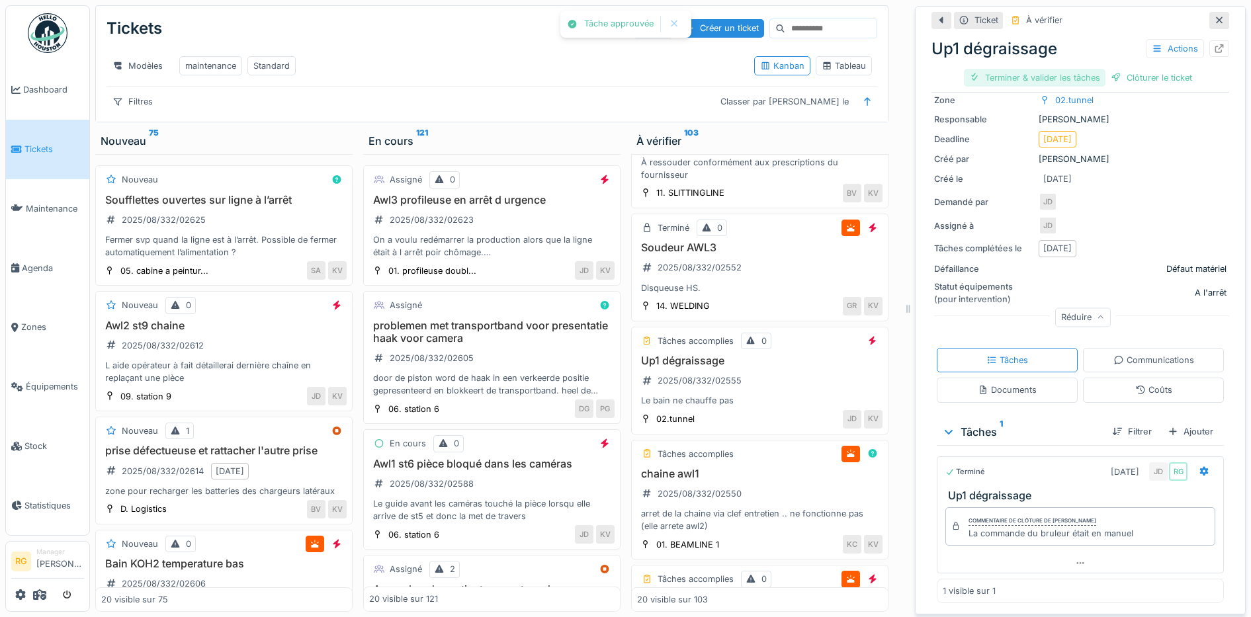
scroll to position [99, 0]
click at [1060, 69] on div "Clôturer le ticket" at bounding box center [1081, 78] width 92 height 18
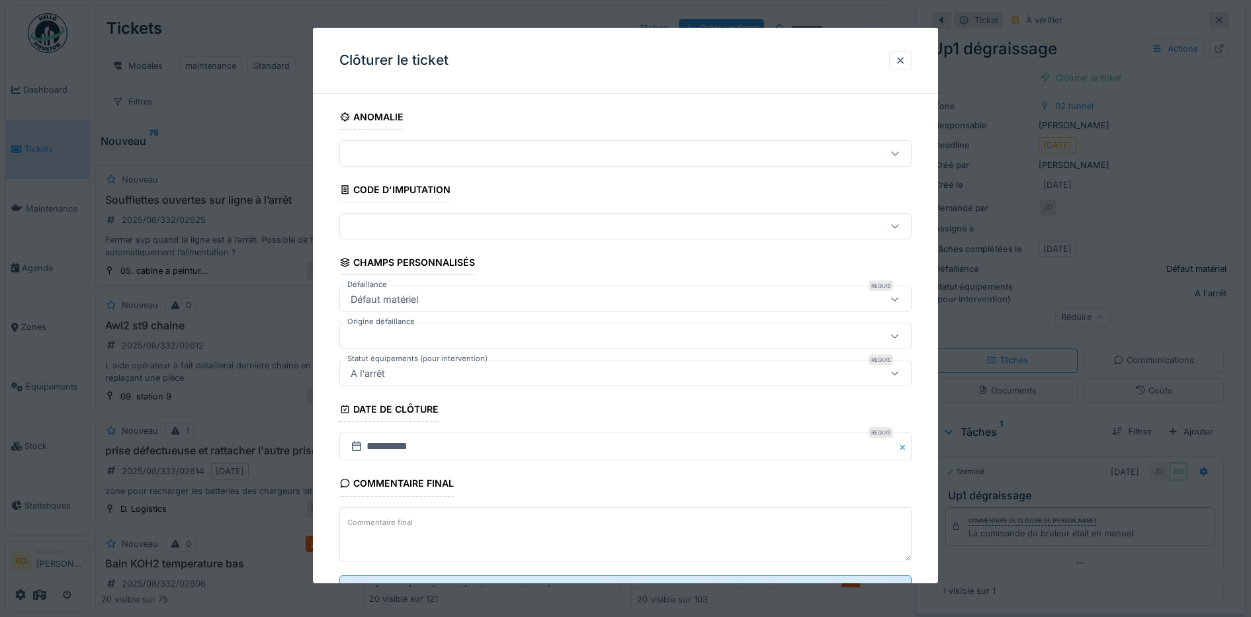
click at [518, 524] on textarea "Commentaire final" at bounding box center [625, 535] width 573 height 54
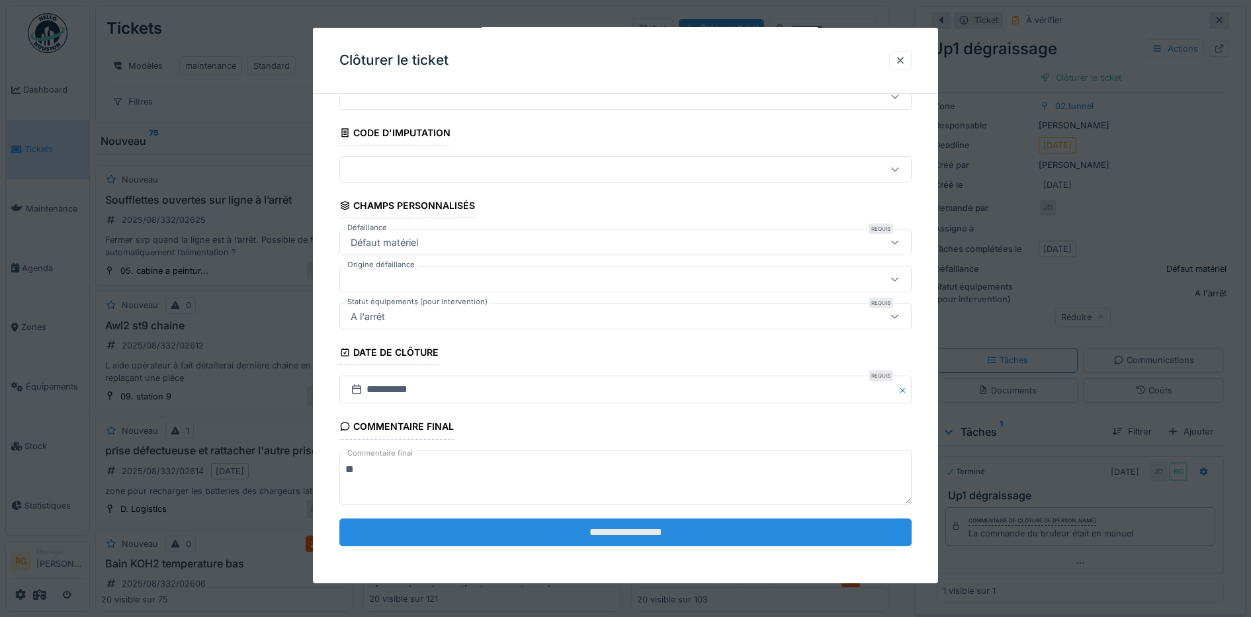
type textarea "**"
click at [639, 532] on input "**********" at bounding box center [625, 533] width 573 height 28
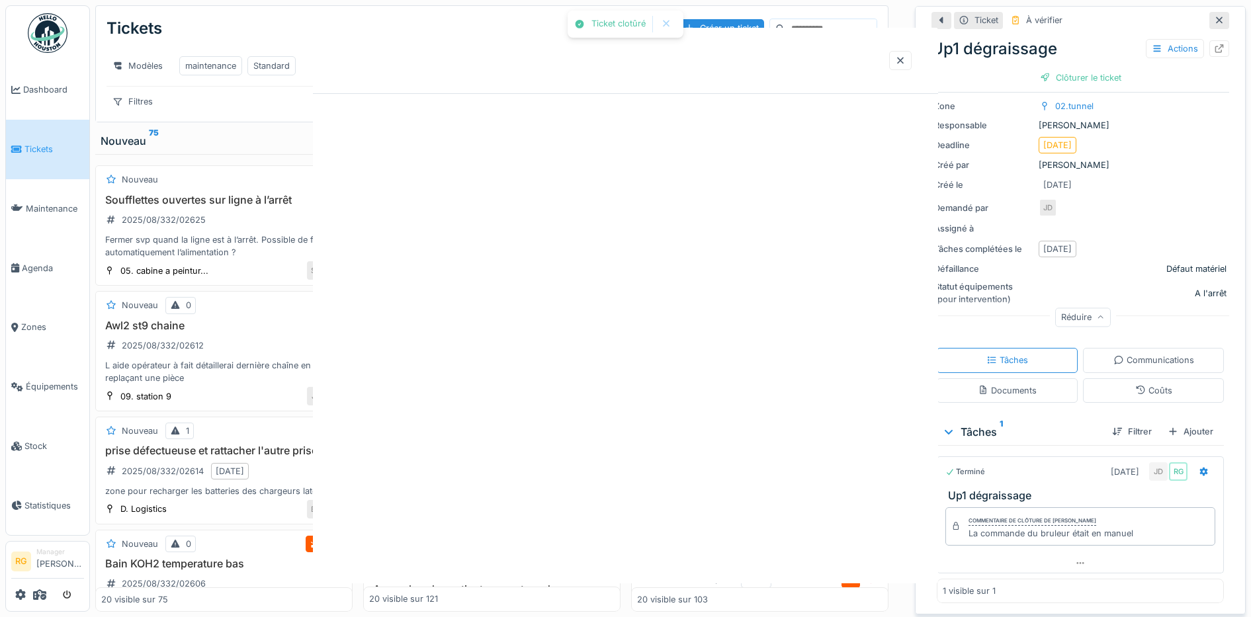
scroll to position [0, 0]
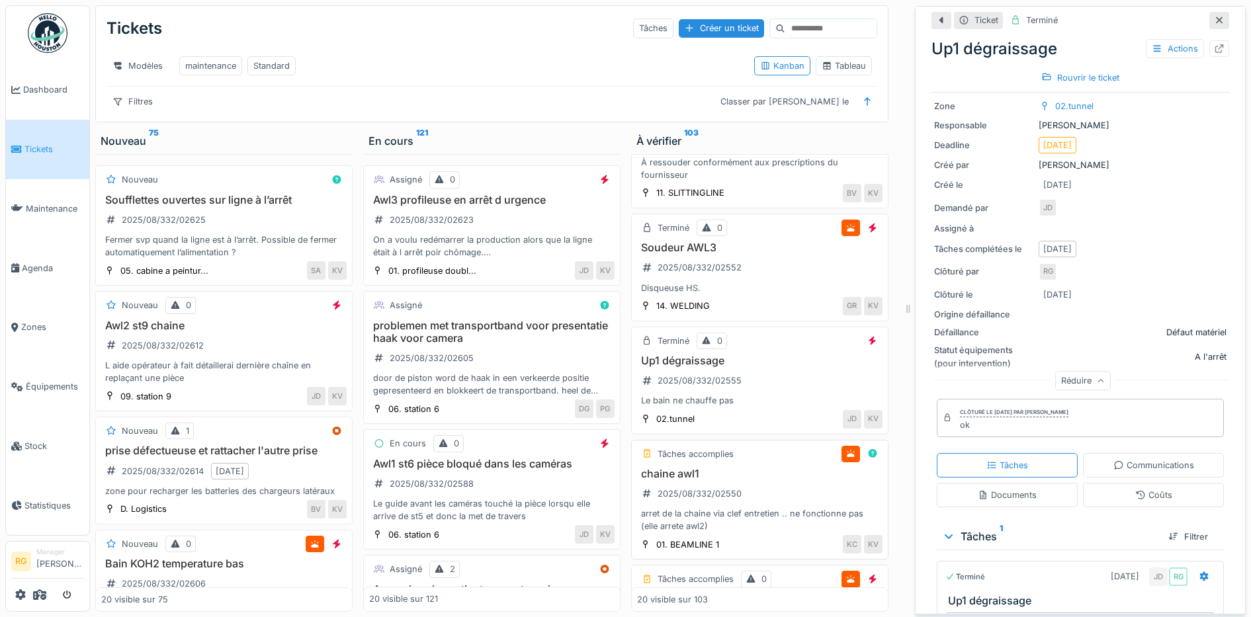
click at [766, 479] on h3 "chaine awl1" at bounding box center [760, 474] width 246 height 13
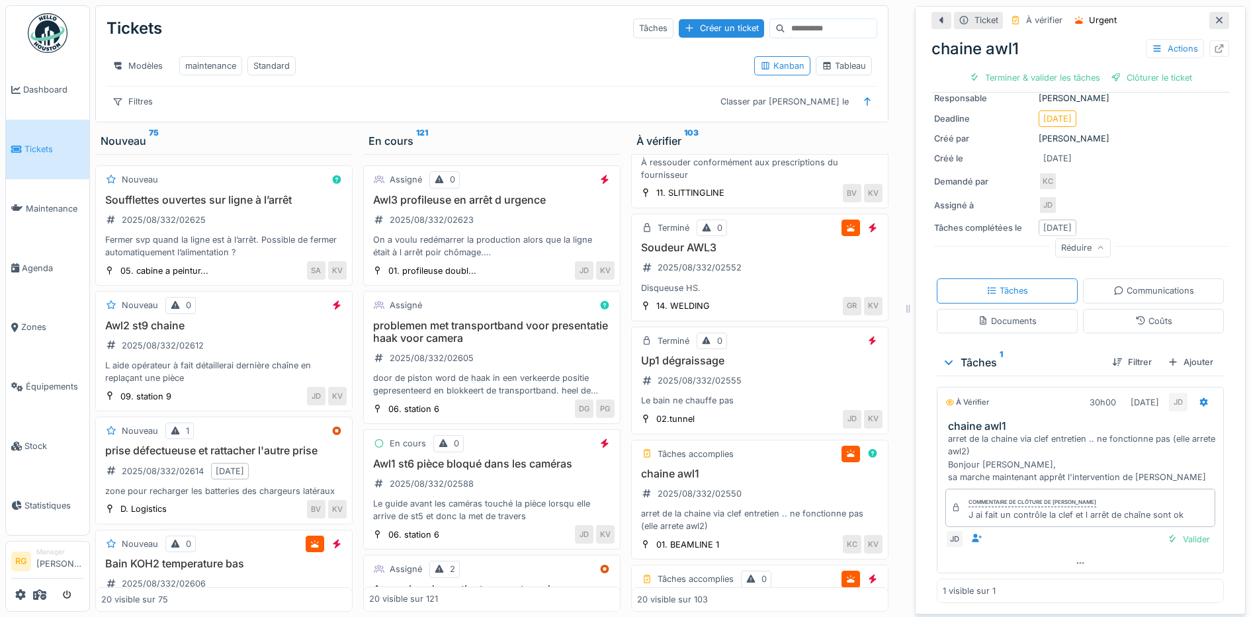
scroll to position [120, 0]
click at [1170, 531] on div "Valider" at bounding box center [1189, 540] width 54 height 18
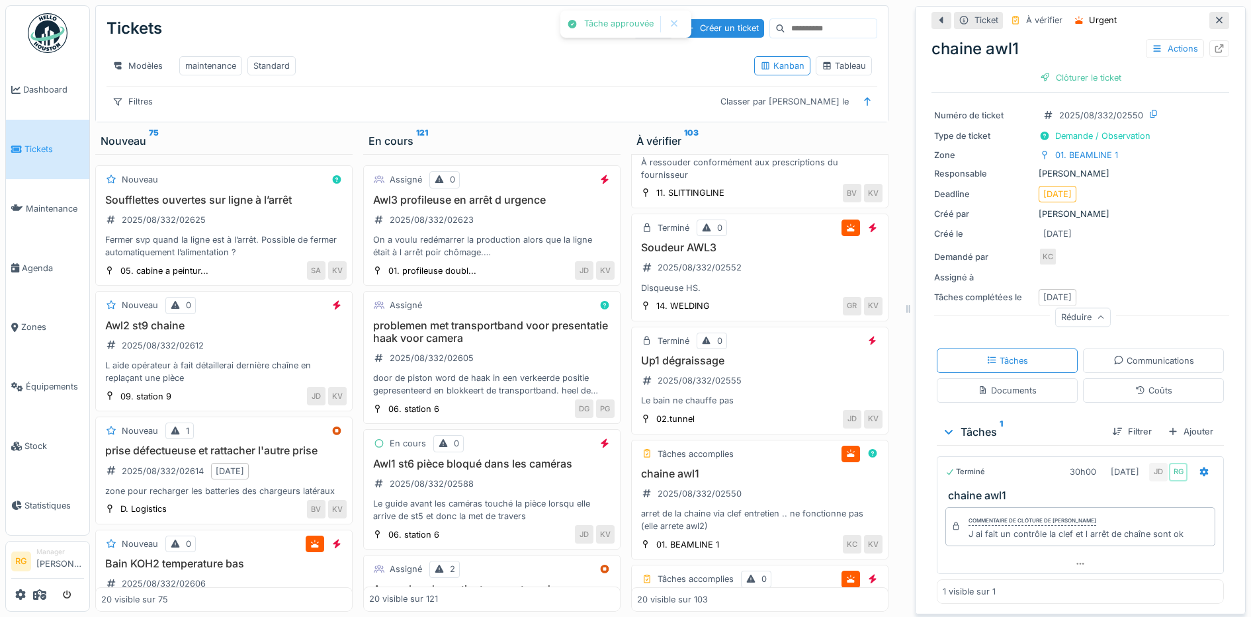
scroll to position [46, 0]
click at [1066, 69] on div "Clôturer le ticket" at bounding box center [1081, 78] width 92 height 18
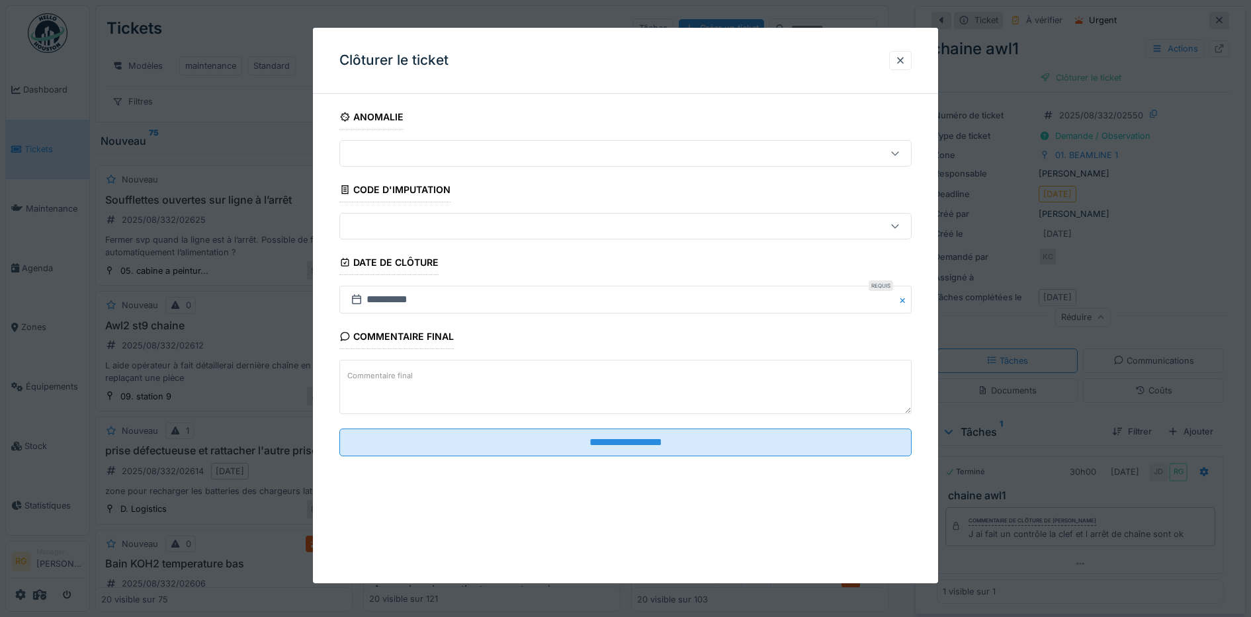
click at [377, 375] on label "Commentaire final" at bounding box center [380, 376] width 71 height 17
click at [377, 375] on textarea "Commentaire final" at bounding box center [625, 387] width 573 height 54
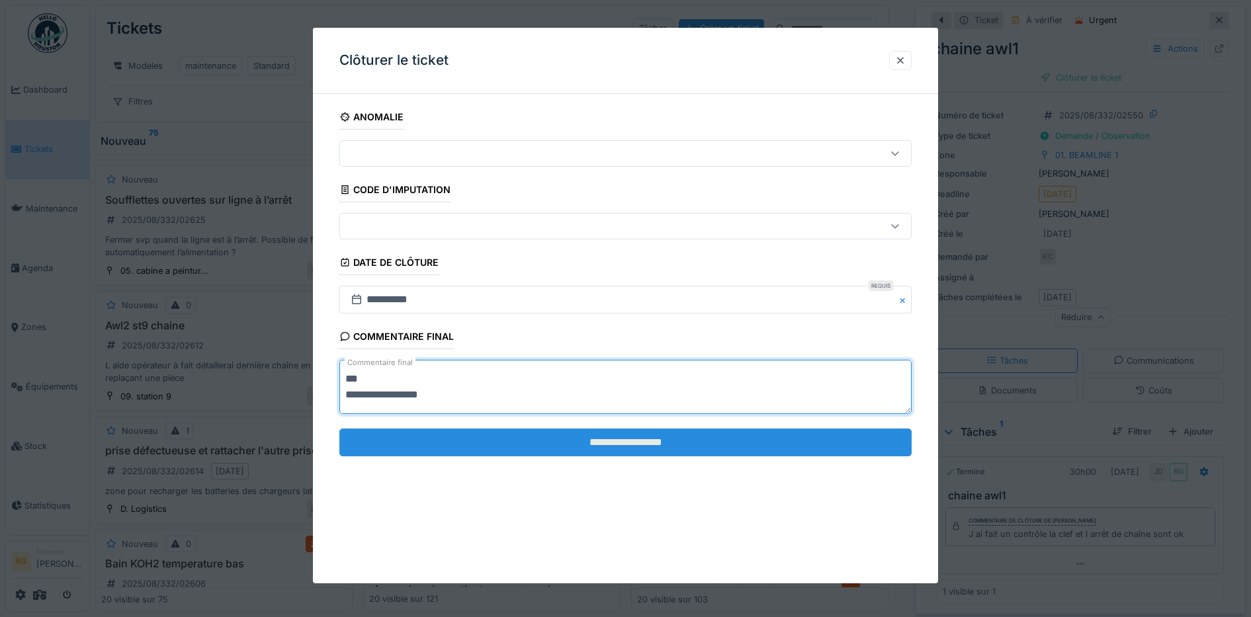
type textarea "**********"
click at [574, 439] on input "**********" at bounding box center [625, 443] width 573 height 28
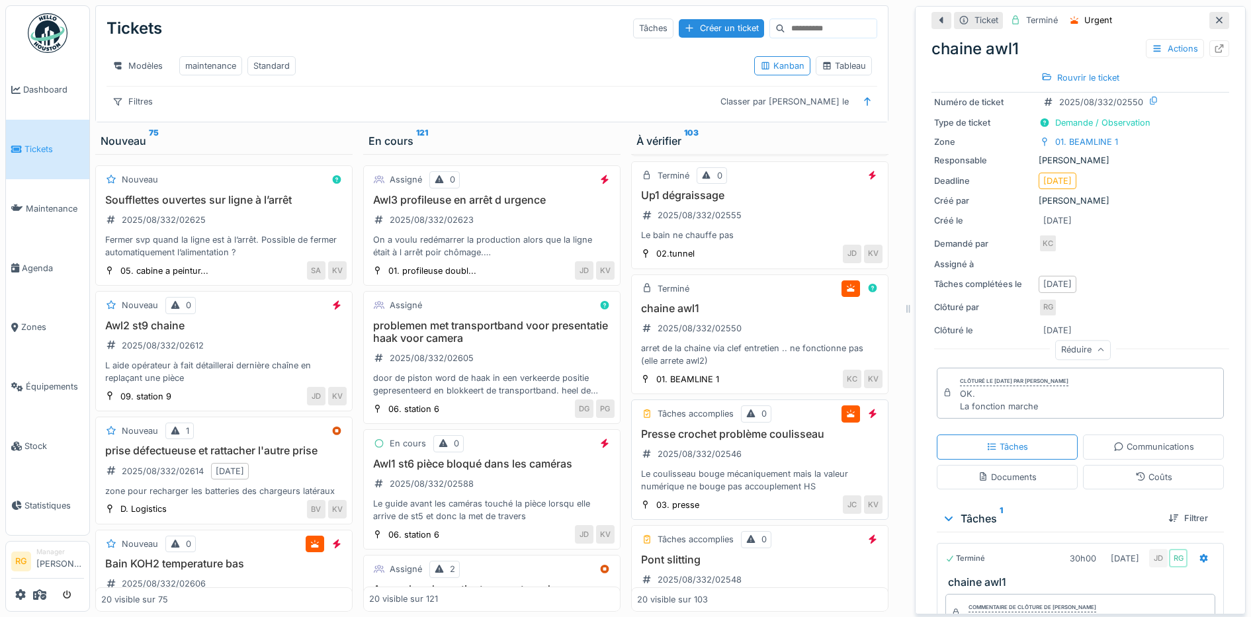
scroll to position [1406, 0]
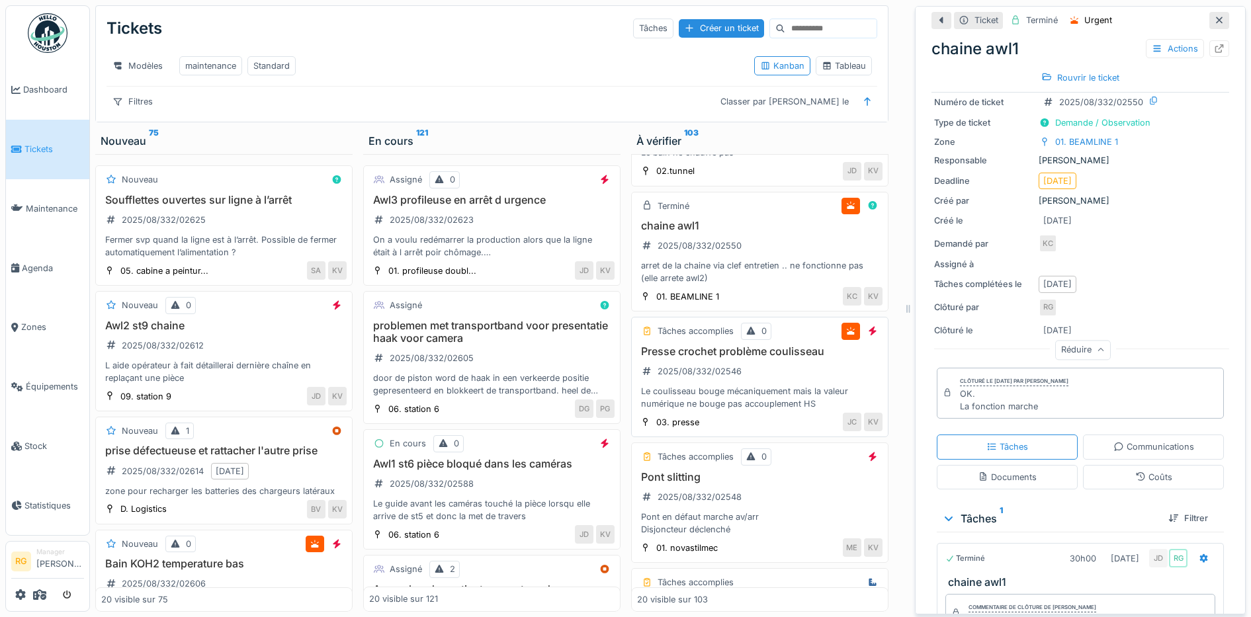
click at [776, 367] on div "Presse crochet problème coulisseau 2025/08/332/02546 Le coulisseau bouge mécani…" at bounding box center [760, 378] width 246 height 66
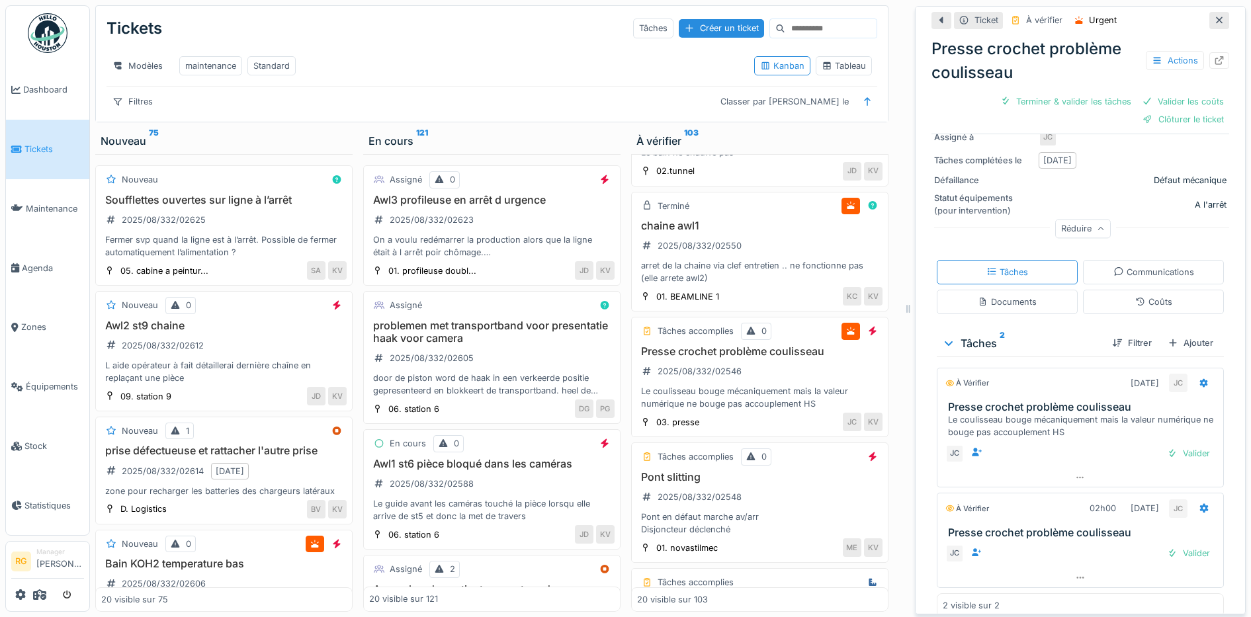
scroll to position [262, 0]
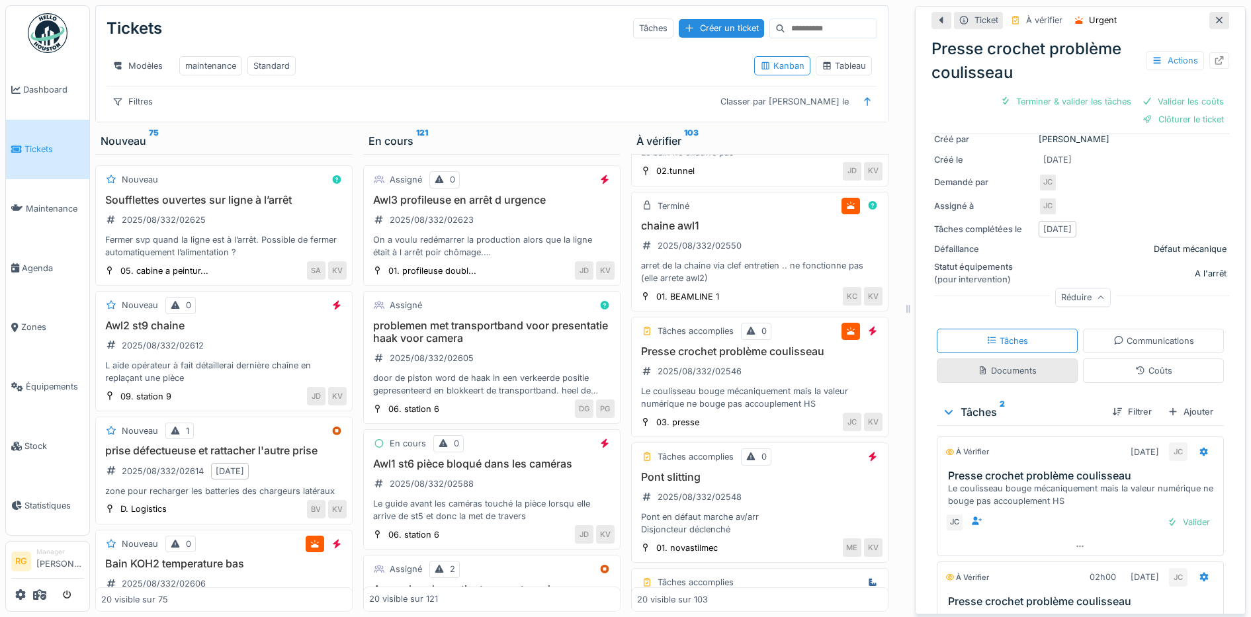
click at [997, 365] on div "Documents" at bounding box center [1007, 371] width 59 height 13
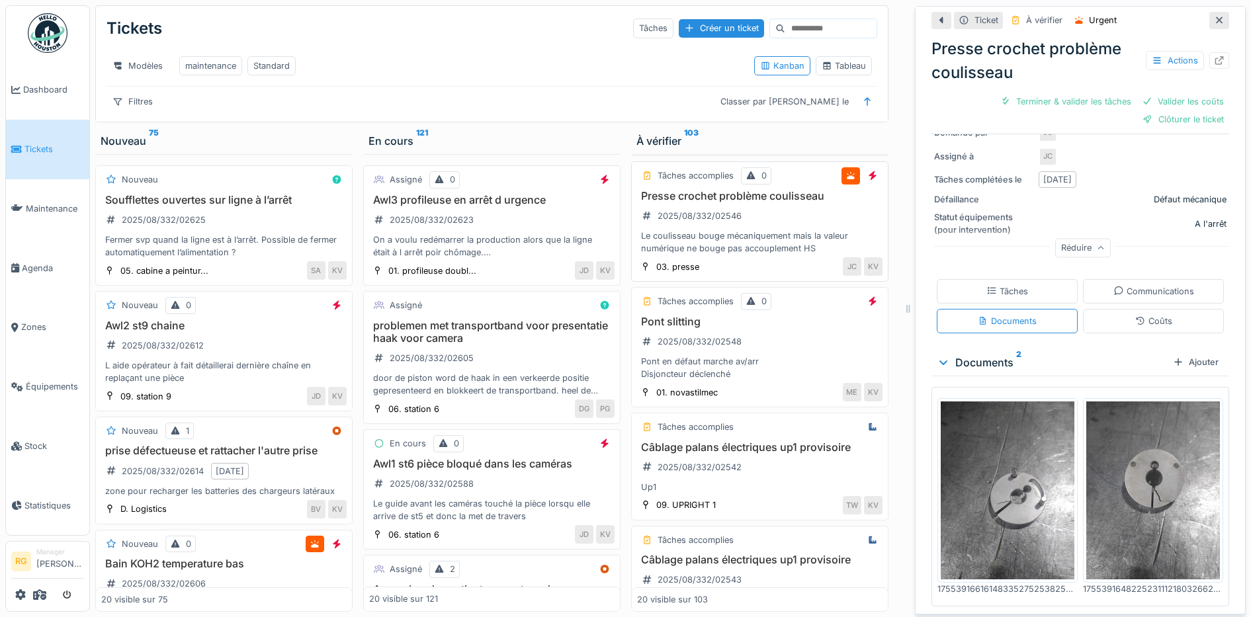
scroll to position [1572, 0]
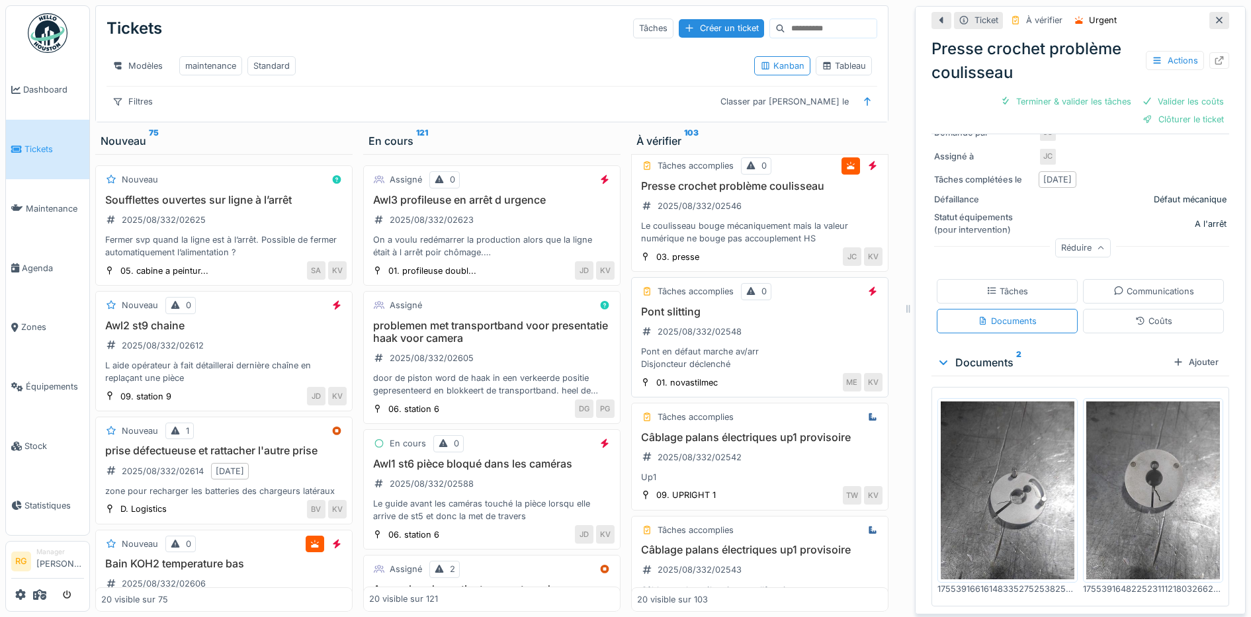
click at [774, 341] on div "Pont slitting 2025/08/332/02548 Pont en défaut marche av/arr Disjoncteur déclen…" at bounding box center [760, 339] width 246 height 66
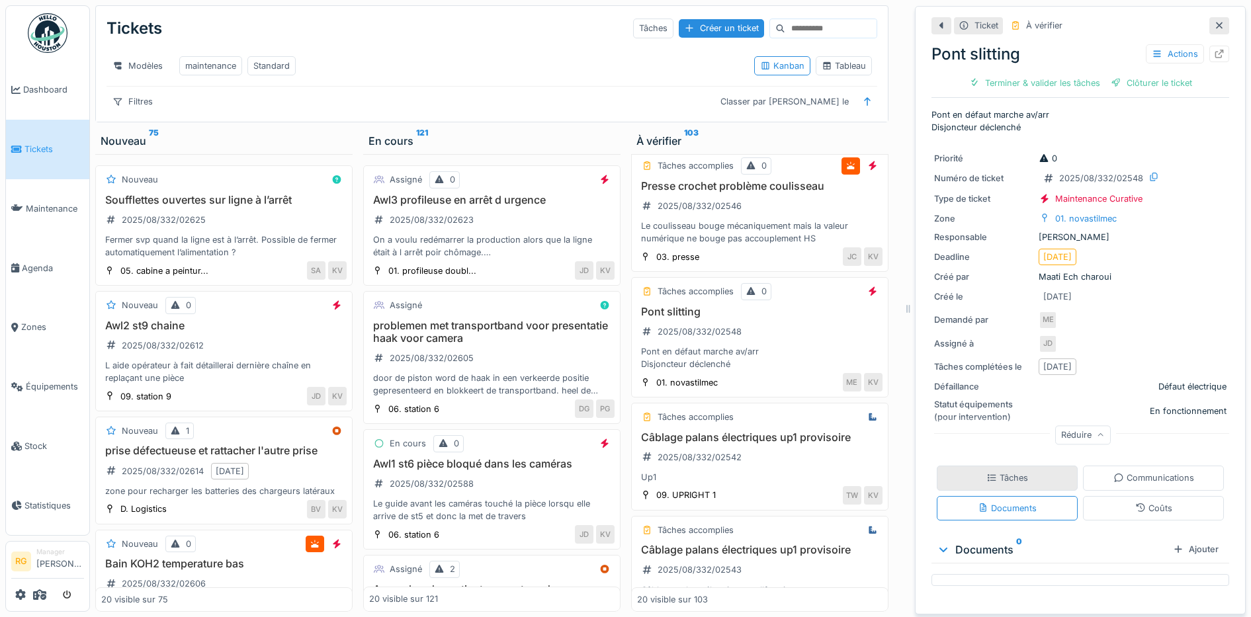
click at [987, 474] on icon at bounding box center [992, 478] width 11 height 9
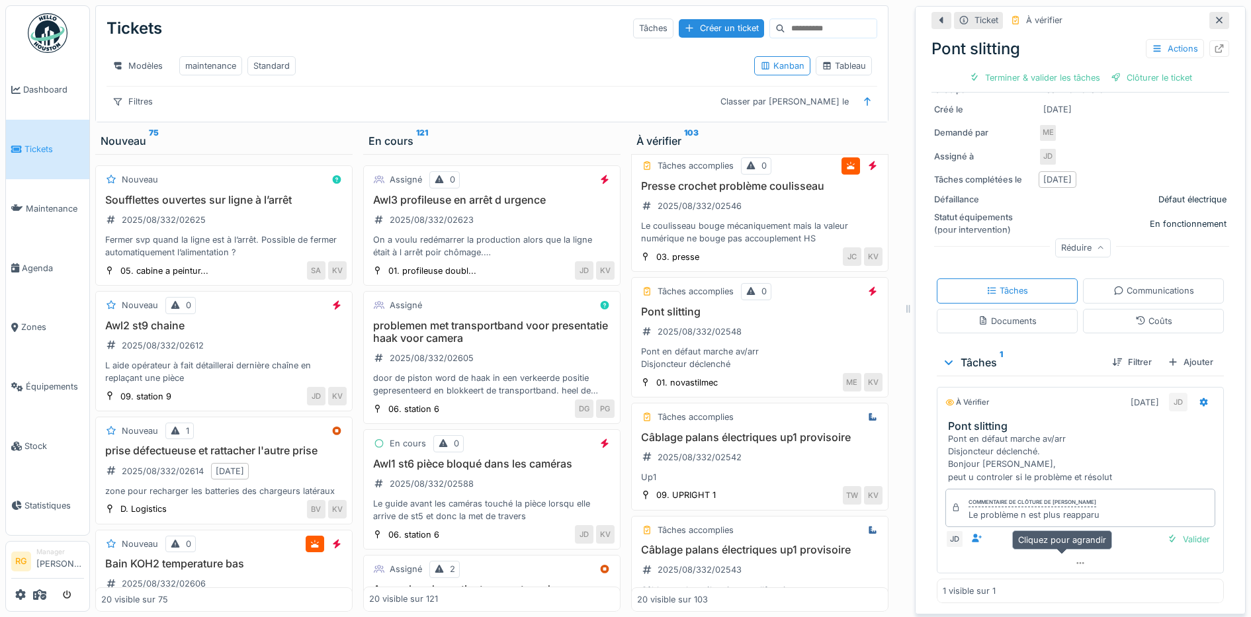
scroll to position [187, 0]
click at [1172, 531] on div "Valider" at bounding box center [1189, 540] width 54 height 18
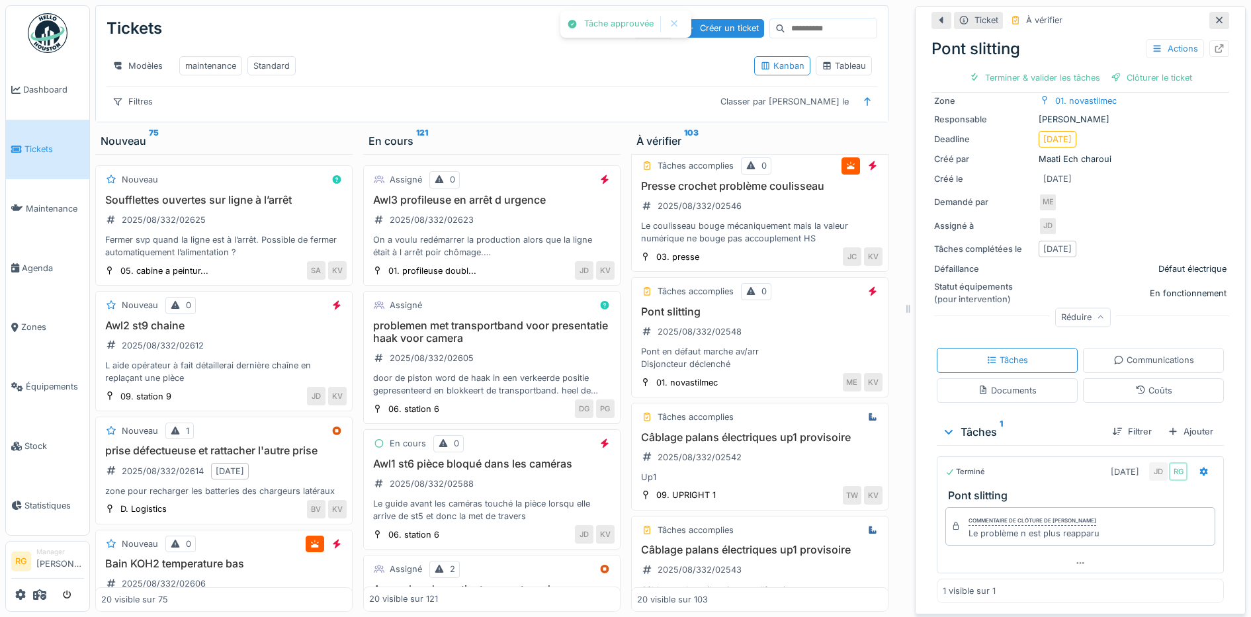
scroll to position [112, 0]
click at [1067, 69] on div "Clôturer le ticket" at bounding box center [1081, 78] width 92 height 18
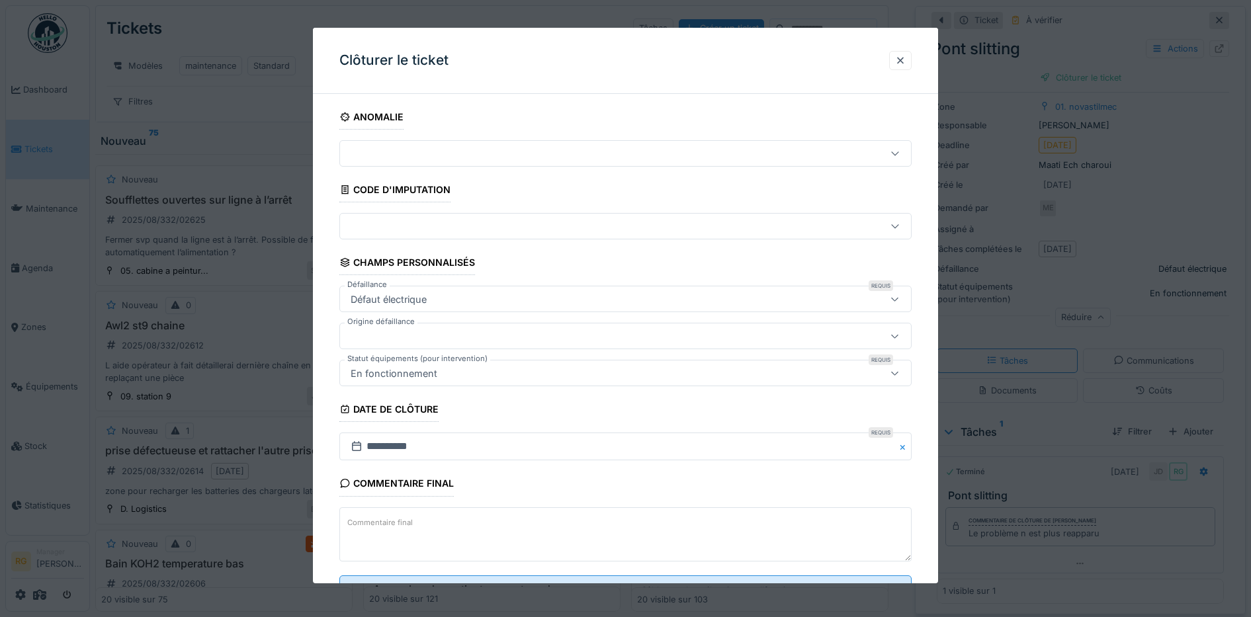
click at [603, 529] on textarea "Commentaire final" at bounding box center [625, 535] width 573 height 54
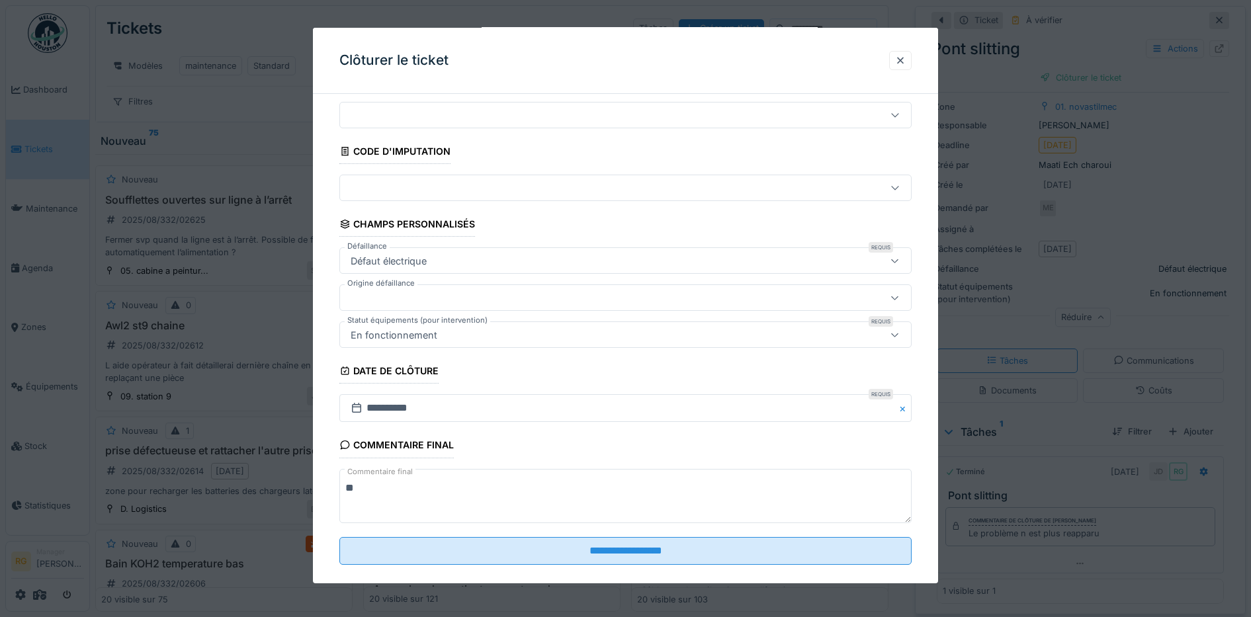
scroll to position [57, 0]
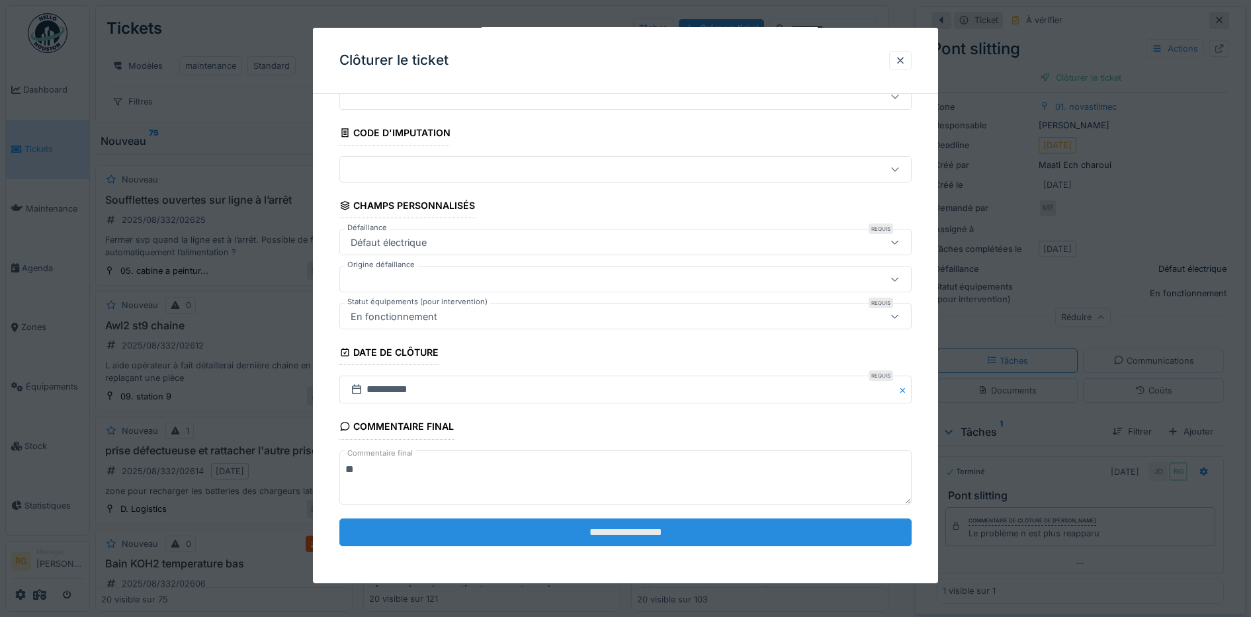
type textarea "**"
click at [624, 531] on input "**********" at bounding box center [625, 533] width 573 height 28
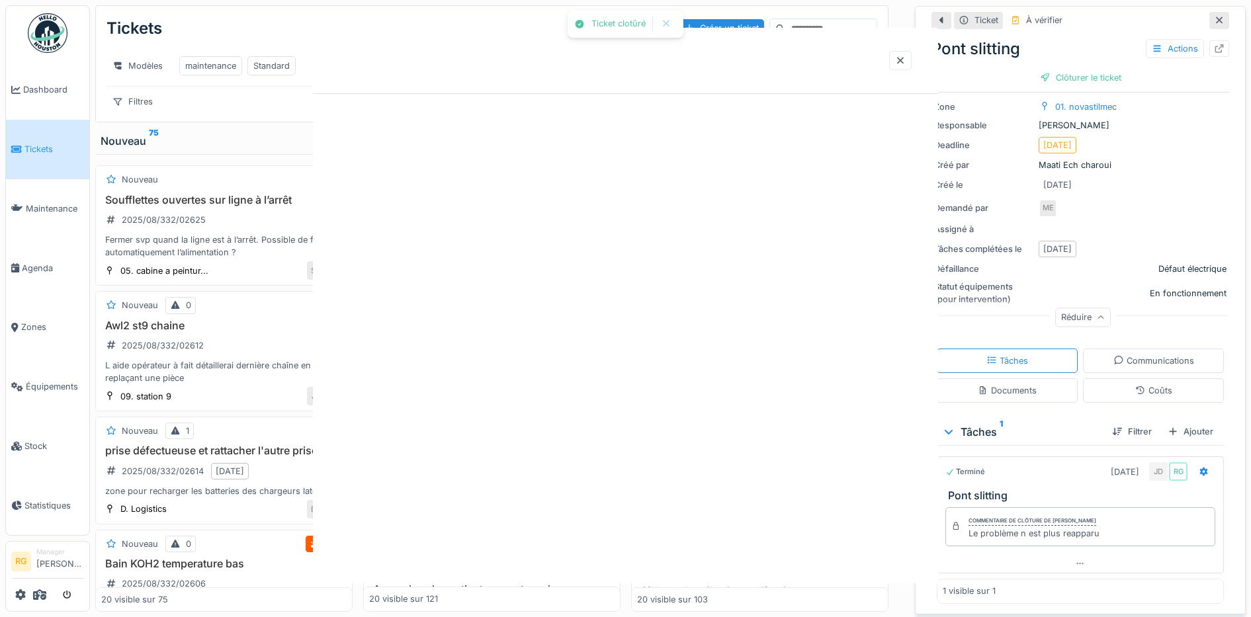
scroll to position [0, 0]
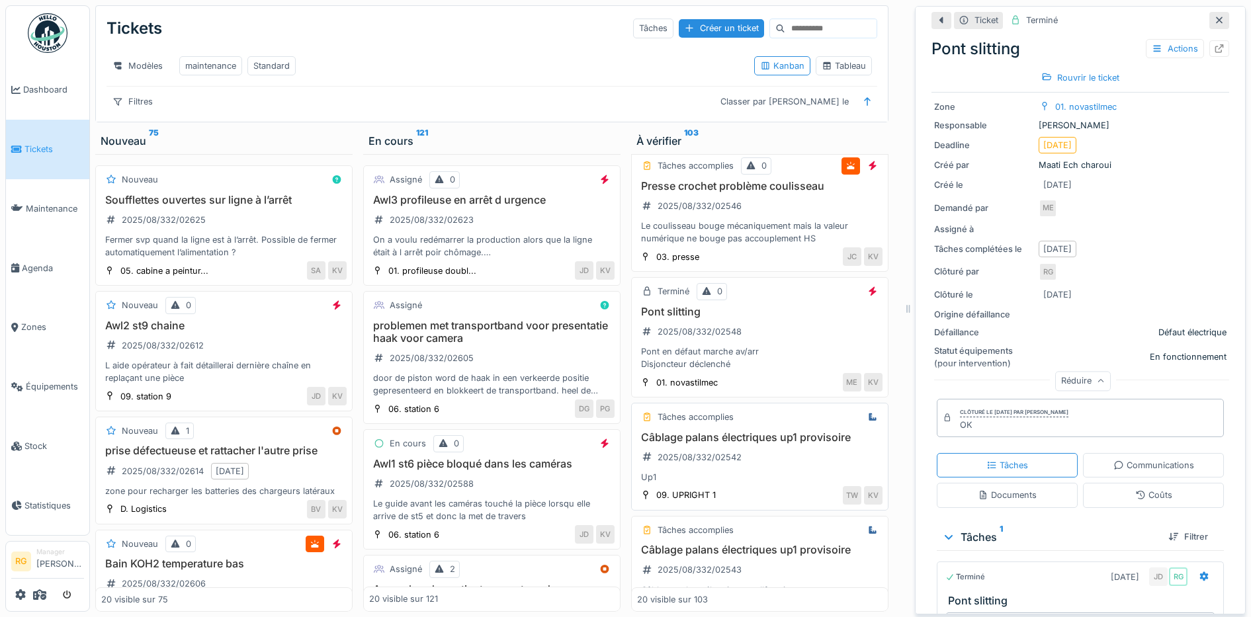
click at [764, 458] on div "Câblage palans électriques up1 provisoire 2025/08/332/02542 Up1" at bounding box center [760, 457] width 246 height 53
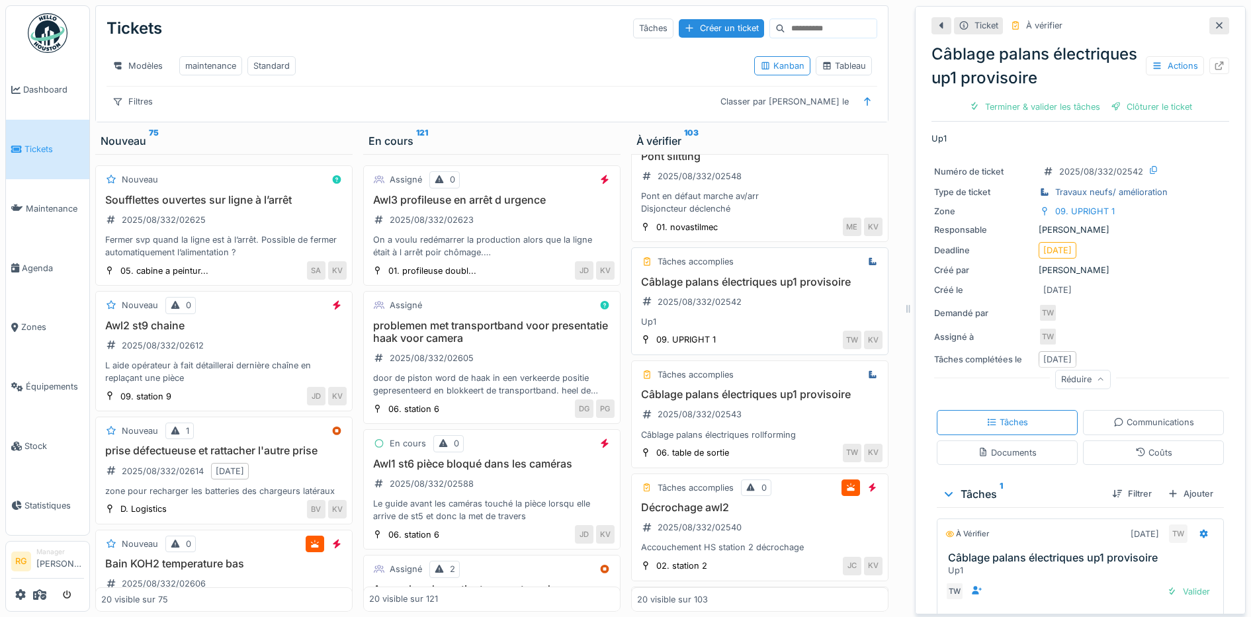
scroll to position [1737, 0]
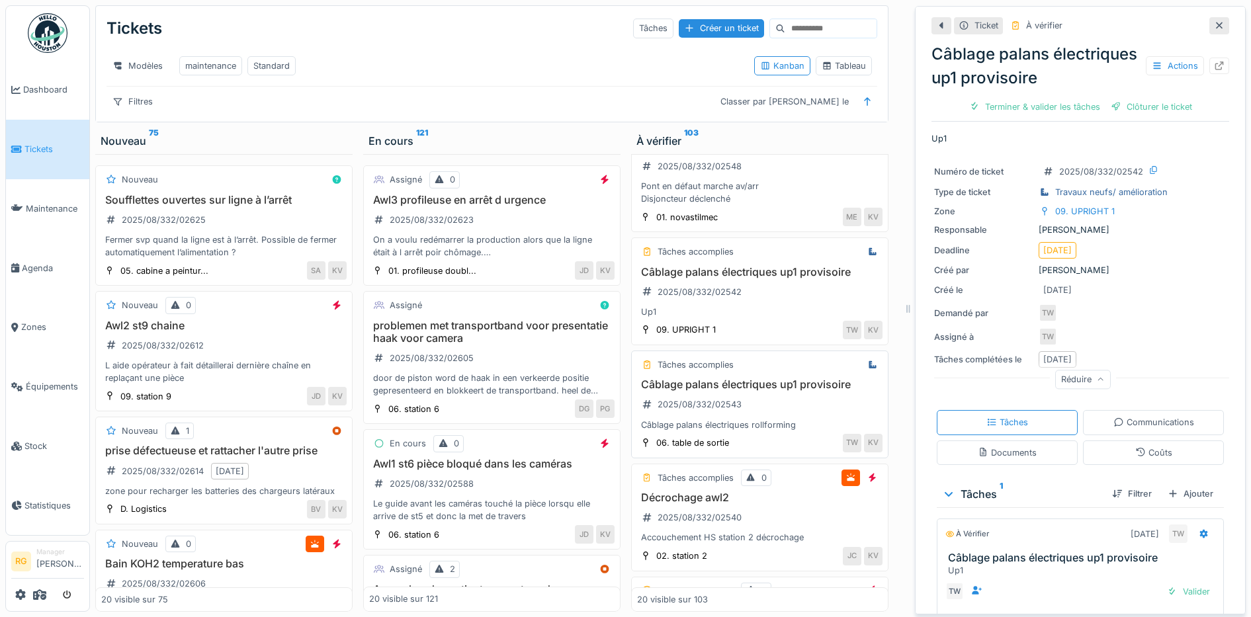
click at [772, 400] on div "Câblage palans électriques up1 provisoire 2025/08/332/02543 Câblage palans élec…" at bounding box center [760, 405] width 246 height 53
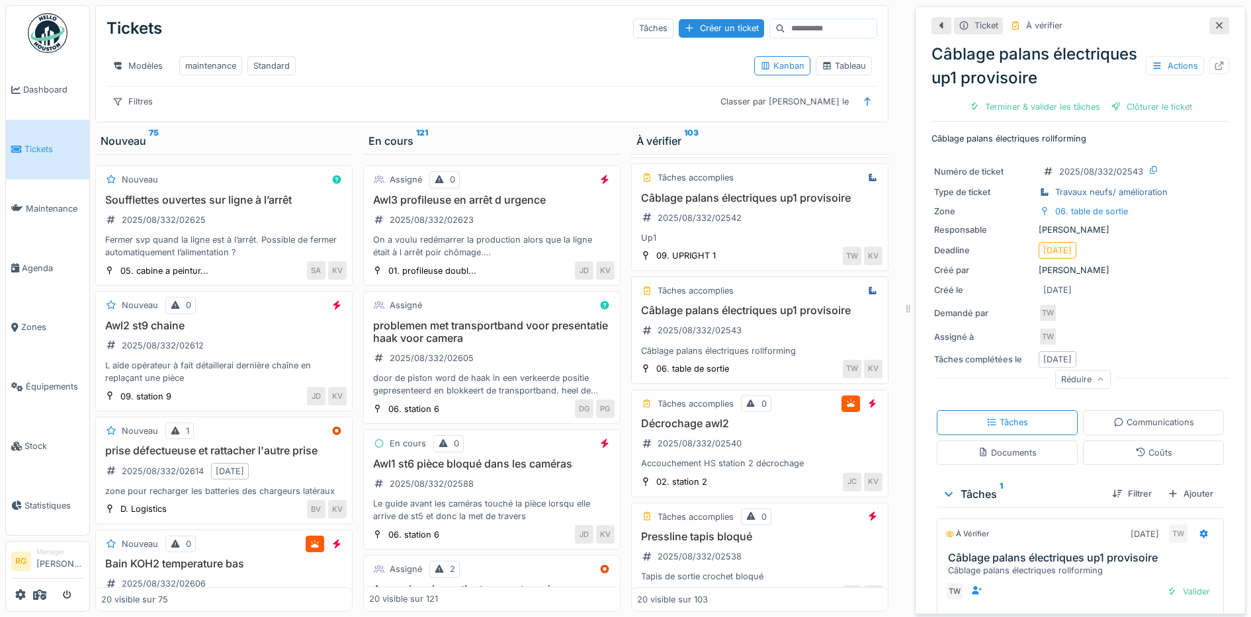
scroll to position [1820, 0]
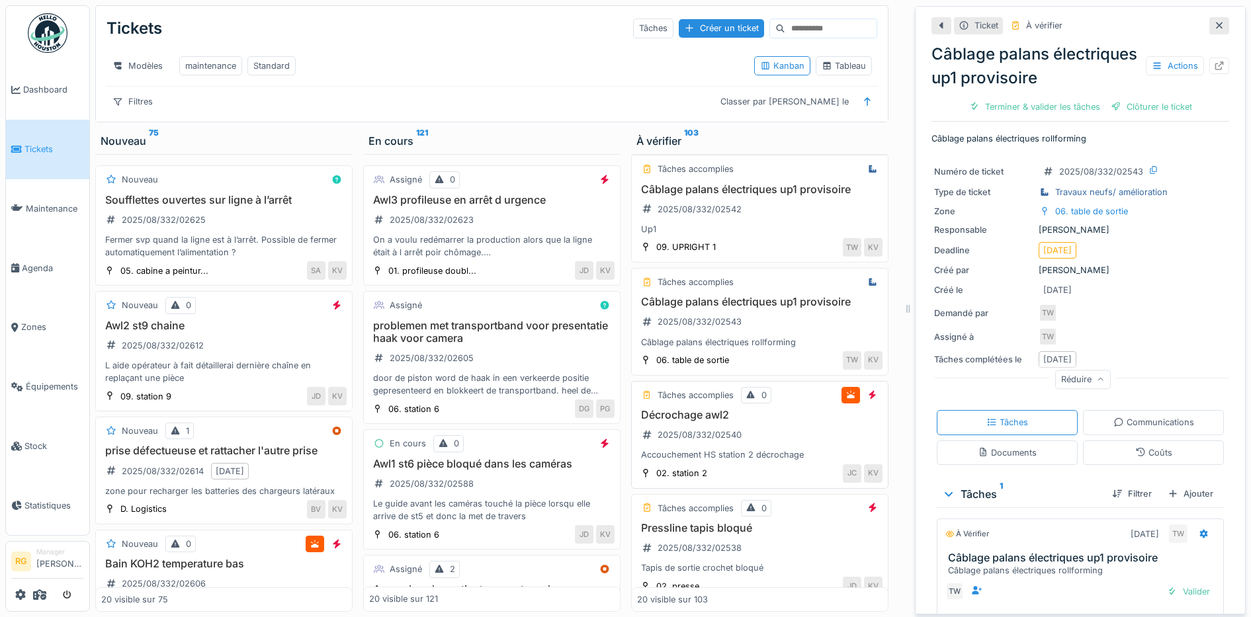
click at [766, 418] on h3 "Décrochage awl2" at bounding box center [760, 415] width 246 height 13
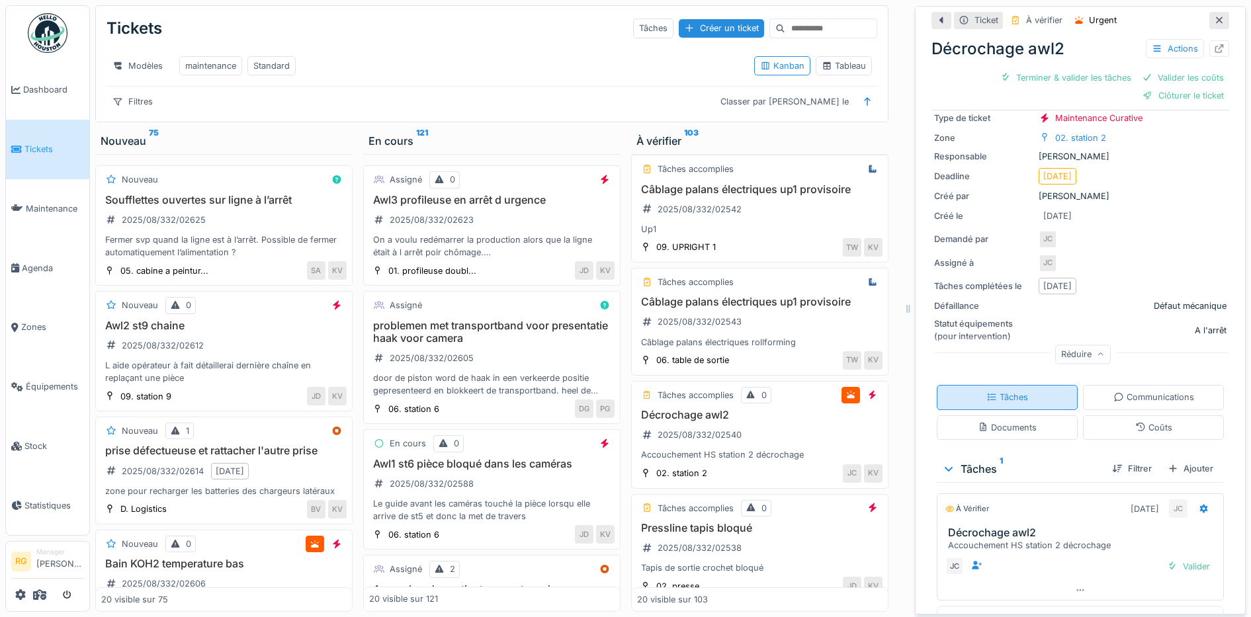
scroll to position [113, 0]
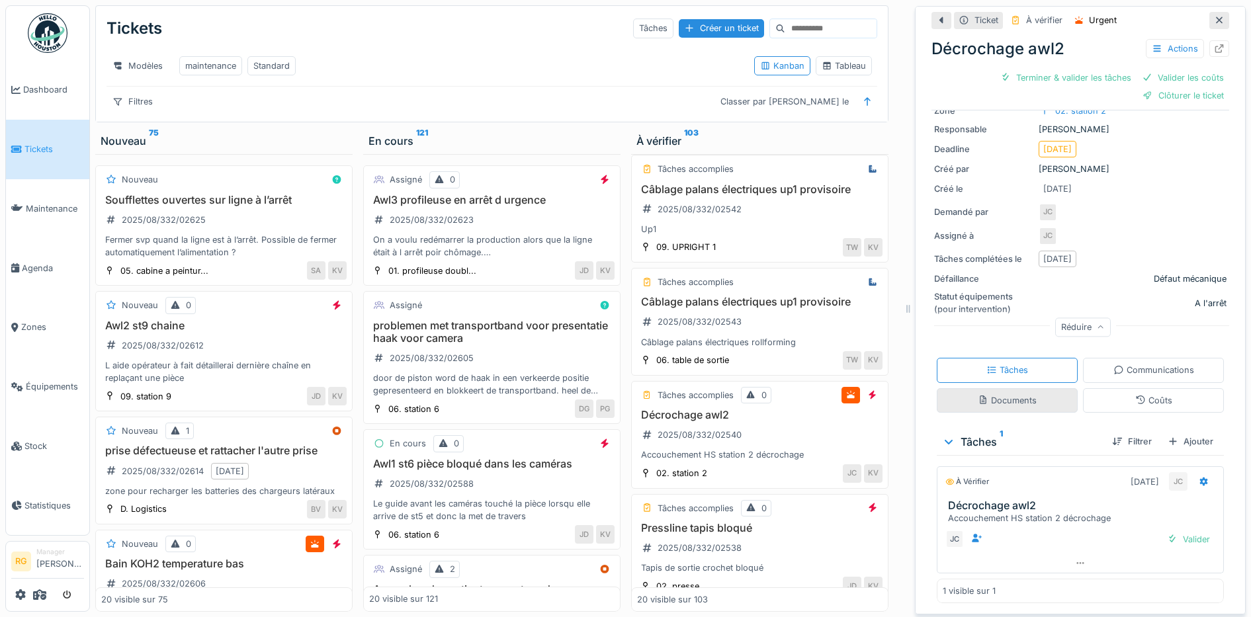
click at [997, 394] on div "Documents" at bounding box center [1007, 400] width 59 height 13
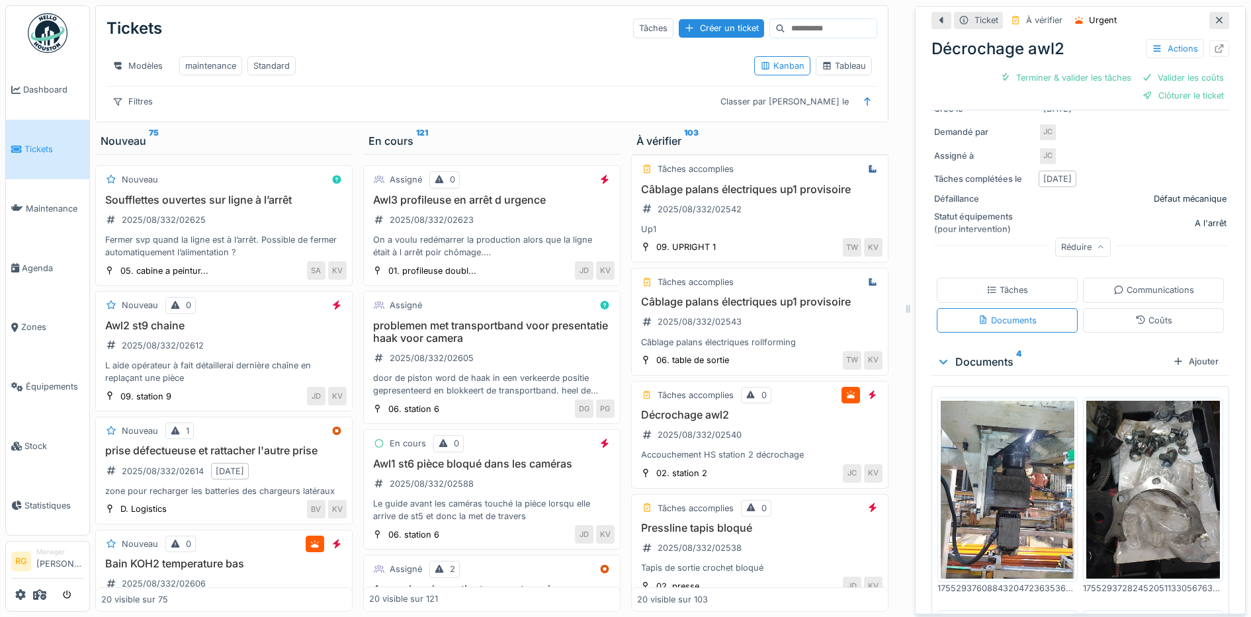
scroll to position [361, 0]
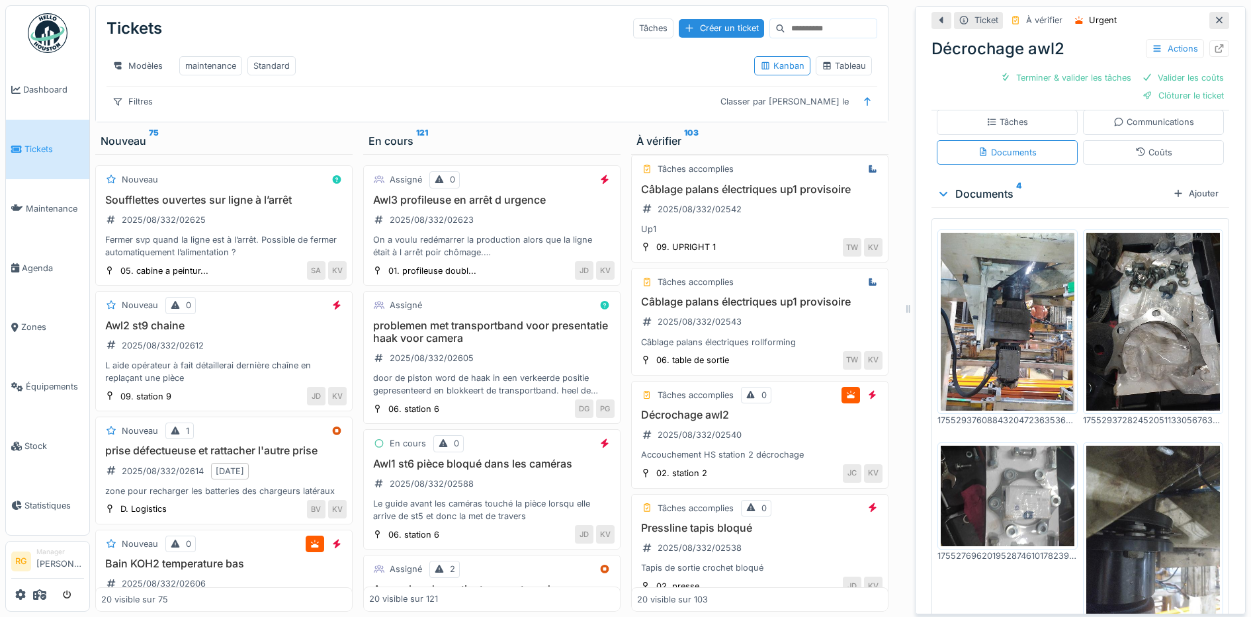
click at [985, 314] on img at bounding box center [1008, 322] width 134 height 178
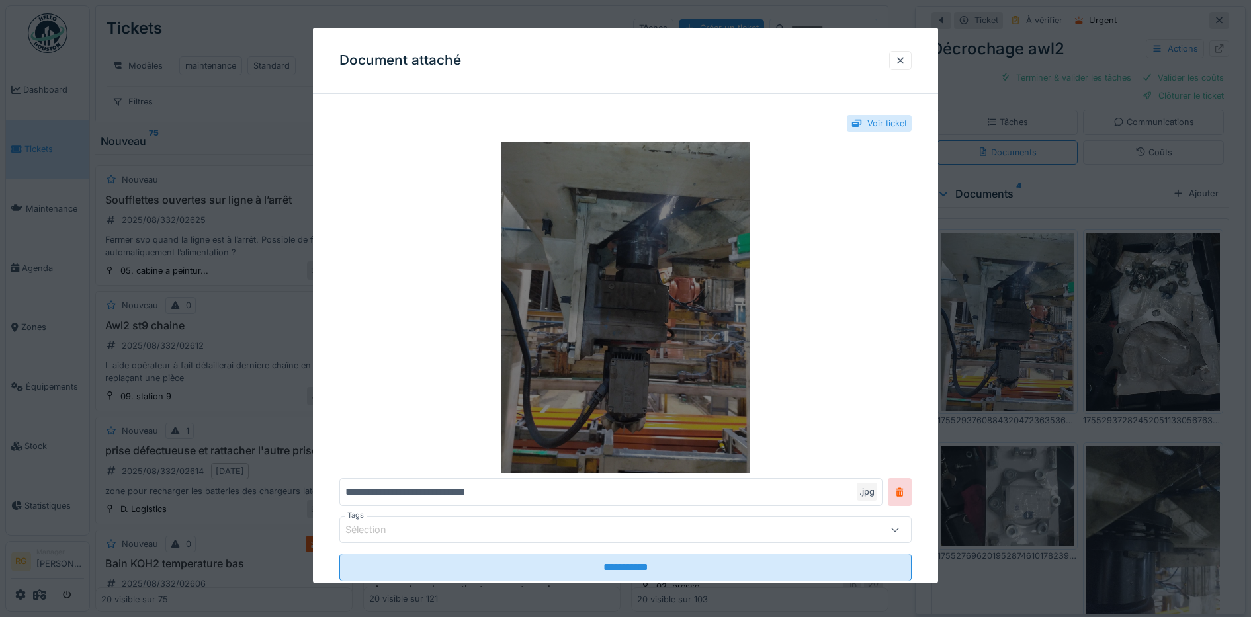
click at [645, 291] on img at bounding box center [625, 307] width 573 height 331
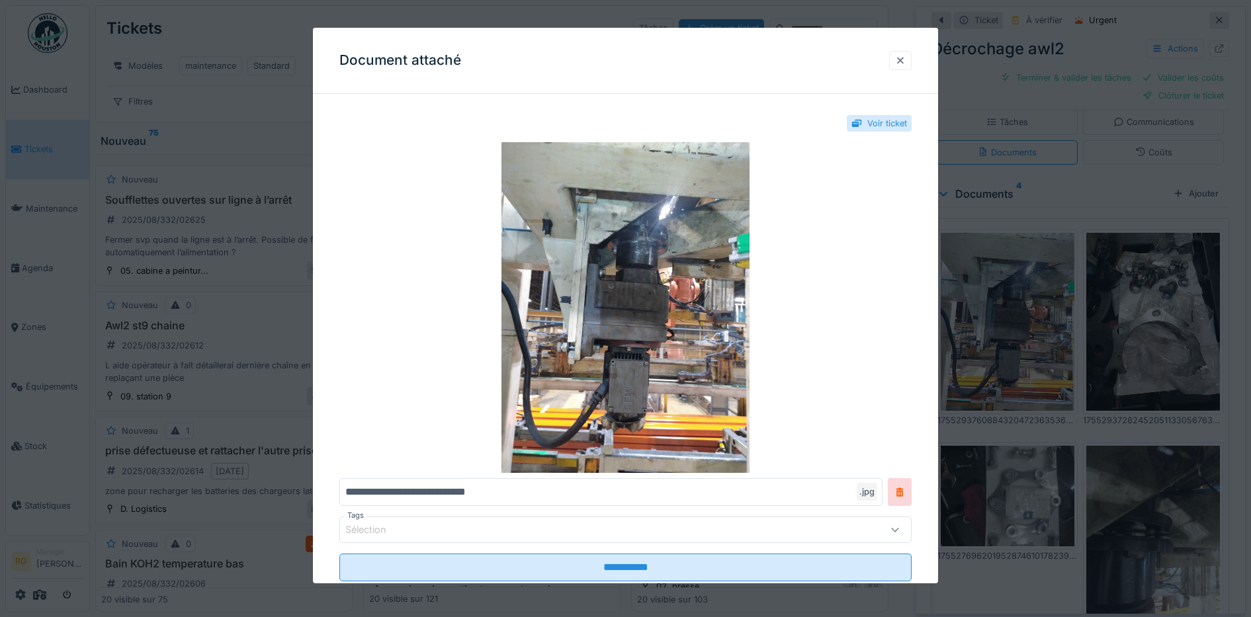
click at [906, 60] on div at bounding box center [900, 60] width 11 height 13
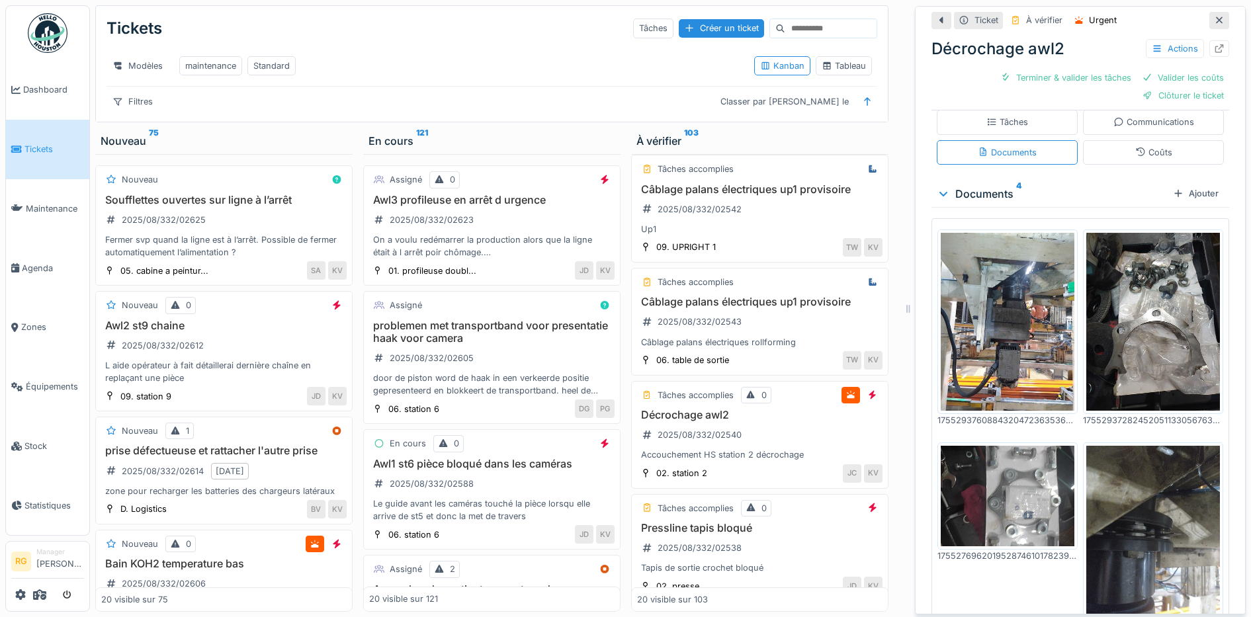
click at [1145, 272] on img at bounding box center [1154, 322] width 134 height 178
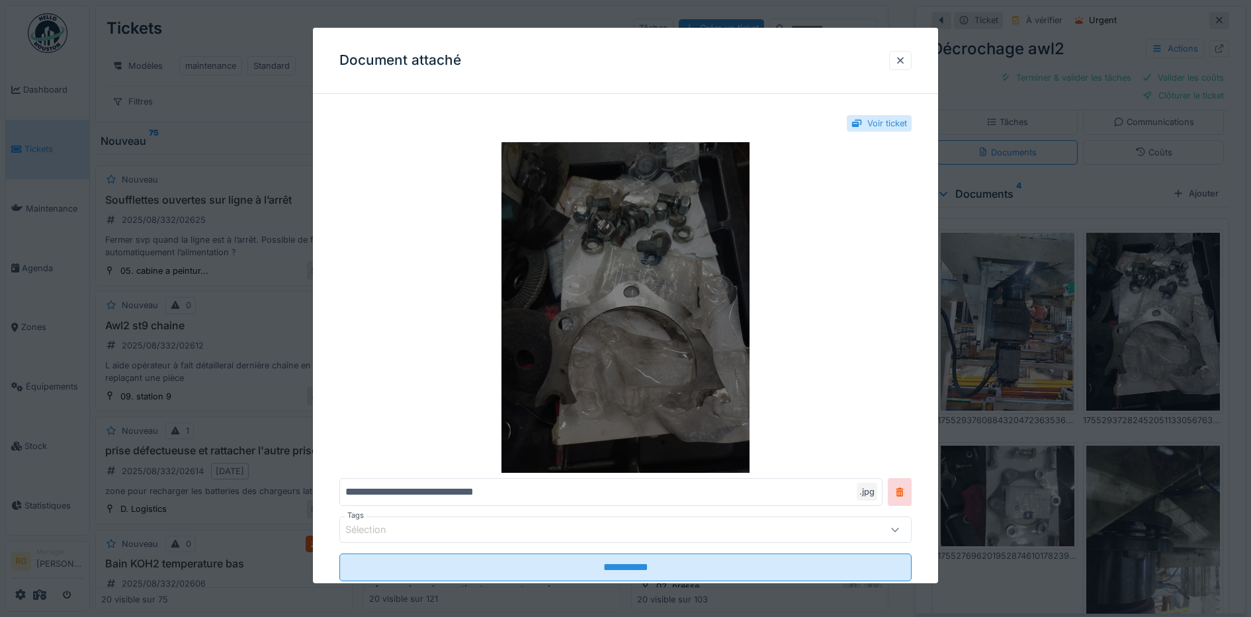
click at [631, 302] on img at bounding box center [625, 307] width 573 height 331
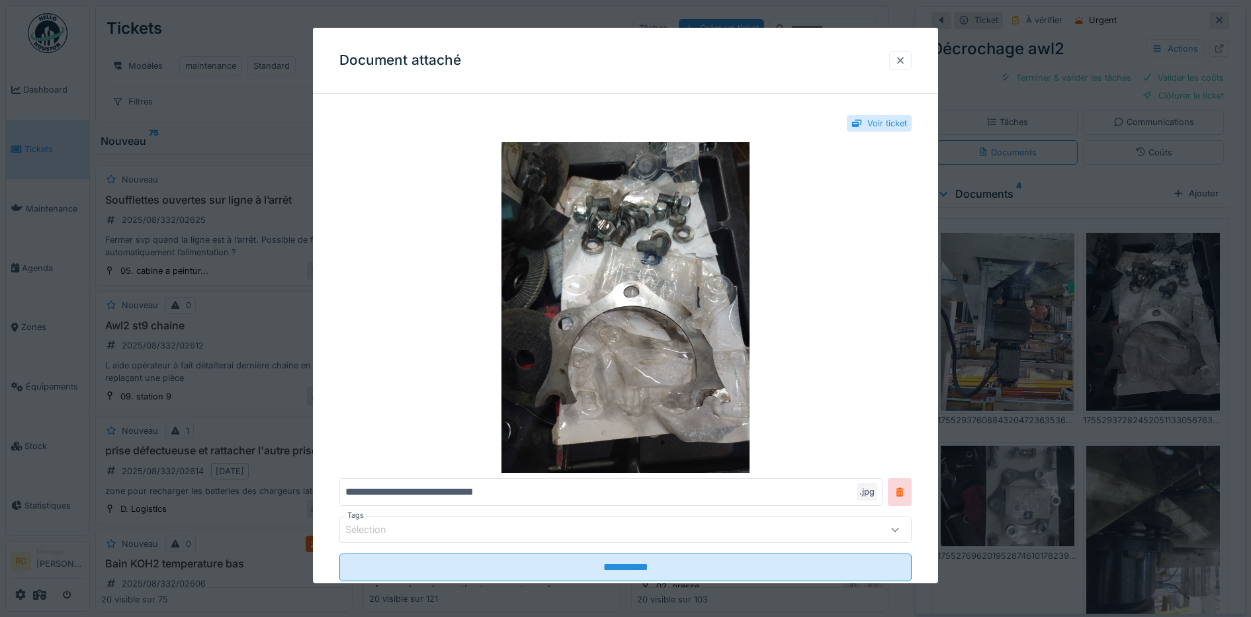
click at [905, 60] on div at bounding box center [900, 60] width 11 height 13
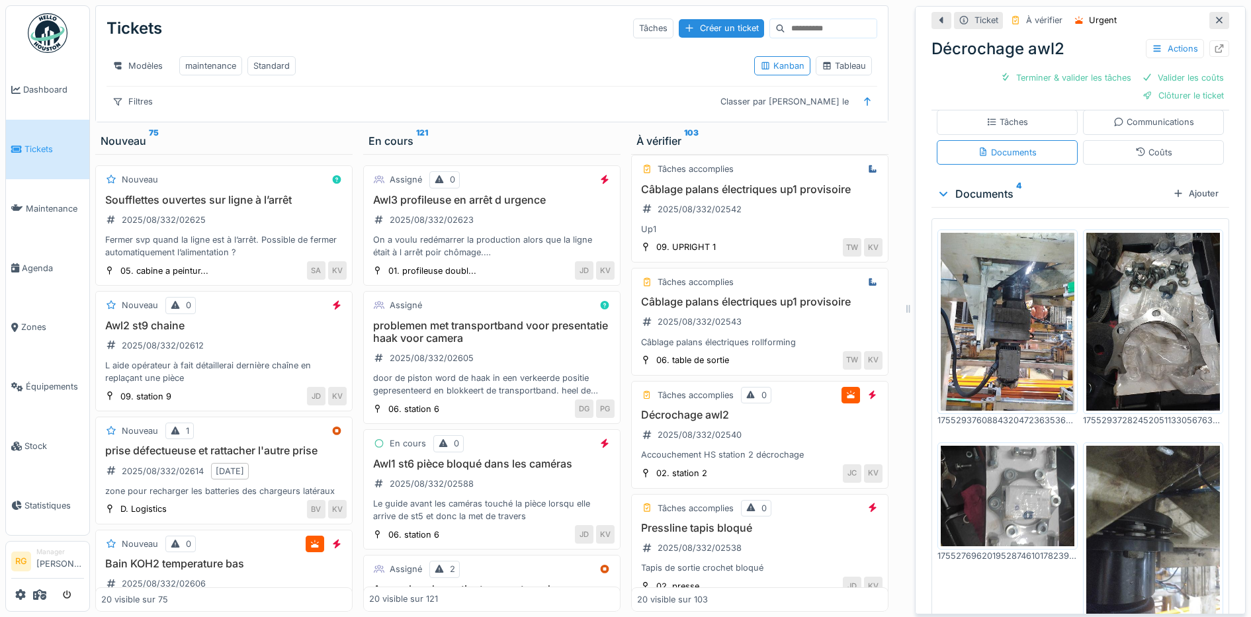
click at [999, 475] on img at bounding box center [1008, 496] width 134 height 101
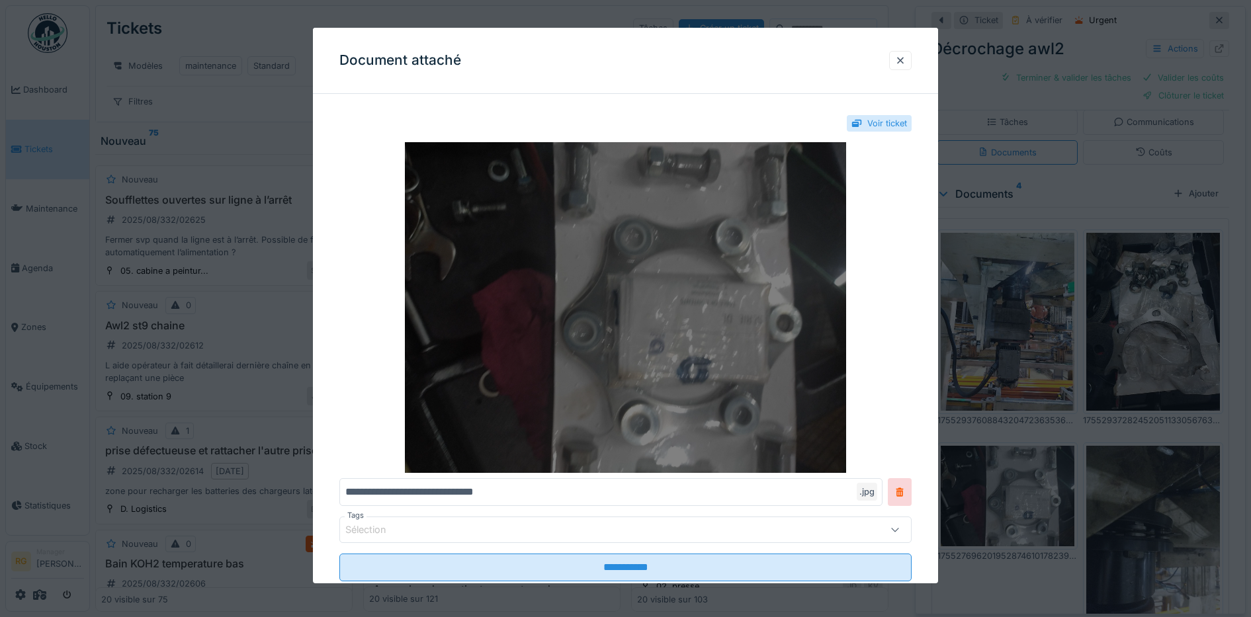
click at [611, 286] on img at bounding box center [625, 307] width 573 height 331
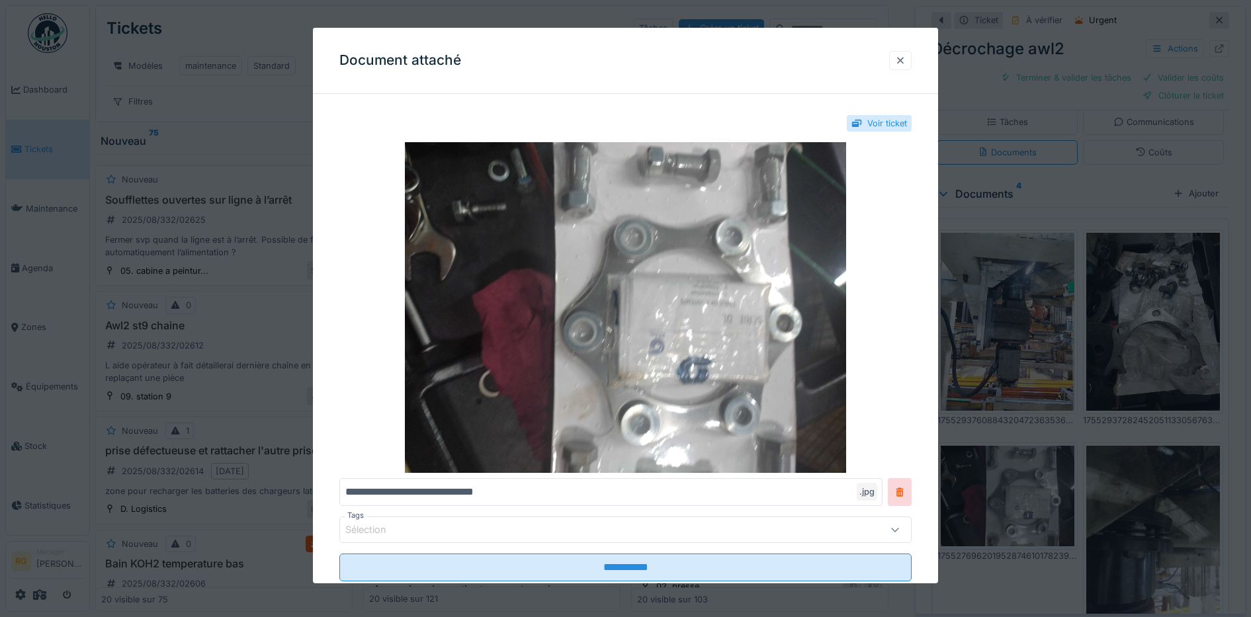
click at [906, 61] on div at bounding box center [900, 60] width 11 height 13
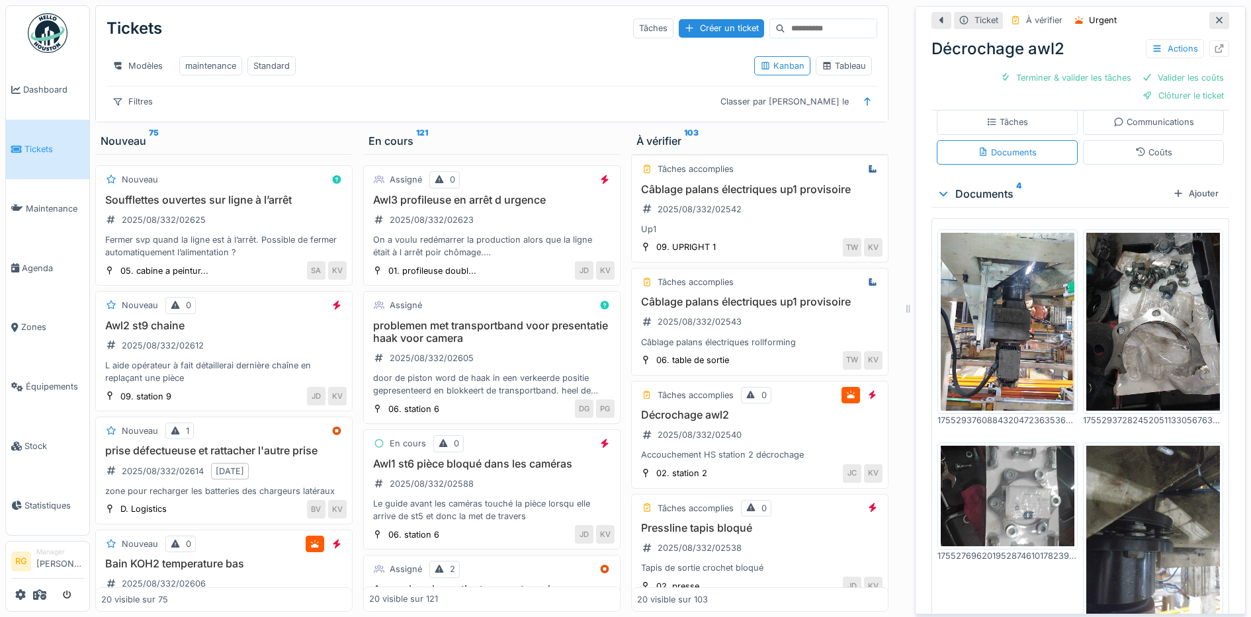
click at [1120, 496] on img at bounding box center [1154, 535] width 134 height 178
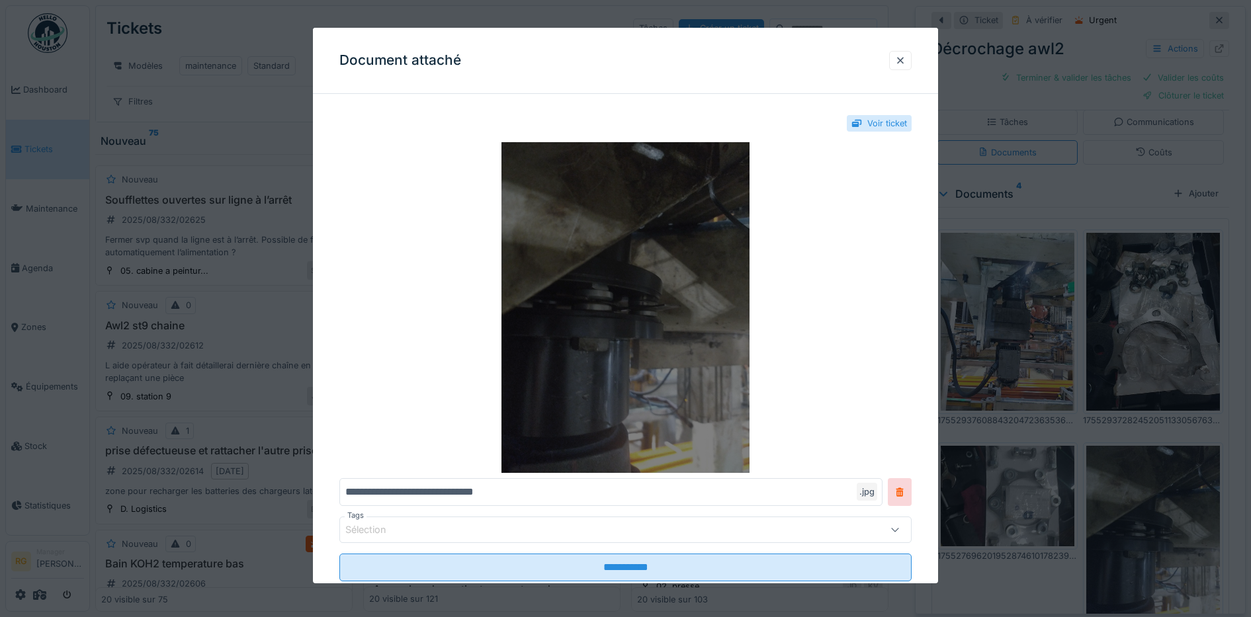
click at [634, 279] on img at bounding box center [625, 307] width 573 height 331
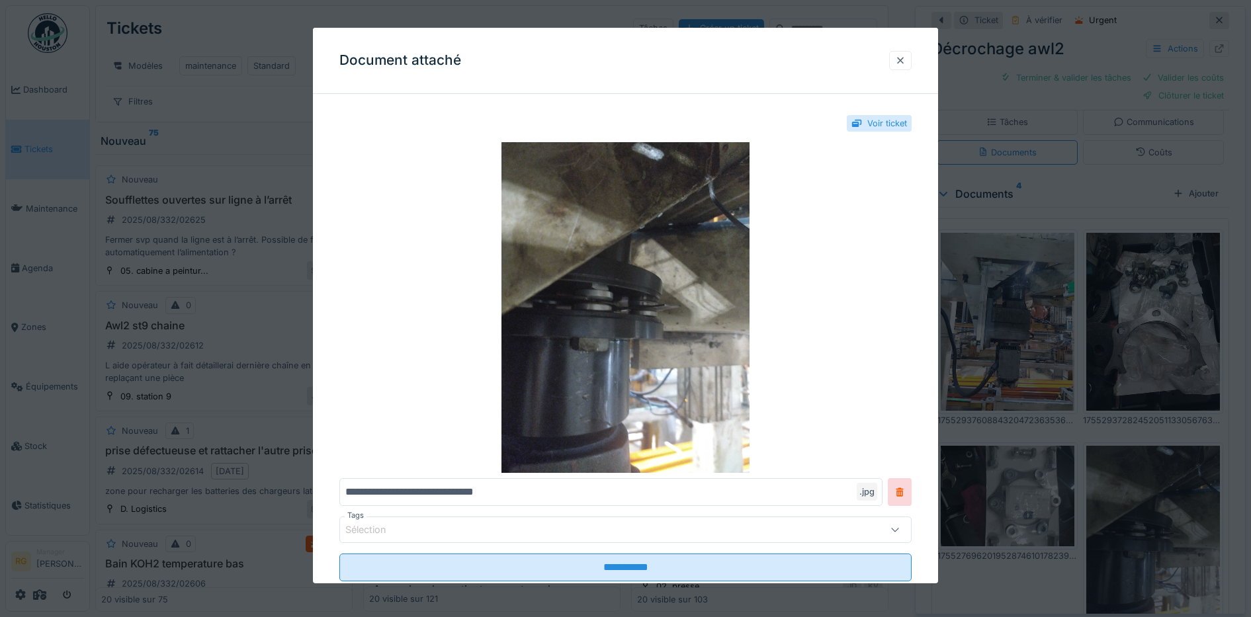
click at [906, 66] on div at bounding box center [900, 60] width 11 height 13
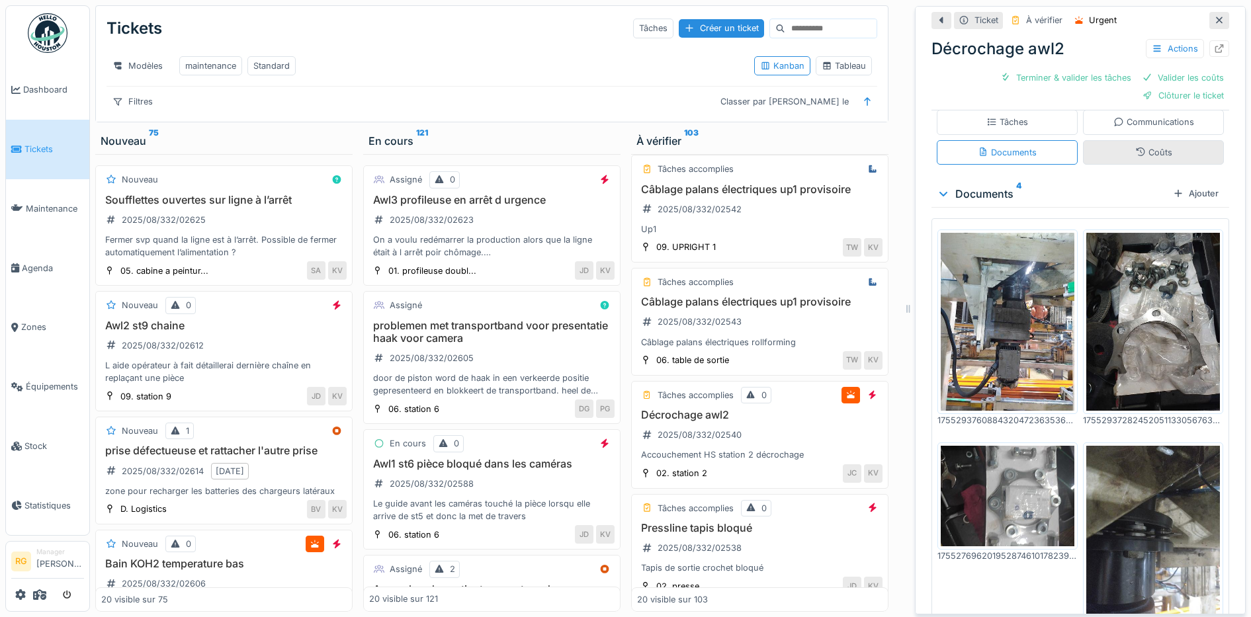
click at [1154, 141] on div "Coûts" at bounding box center [1153, 152] width 141 height 24
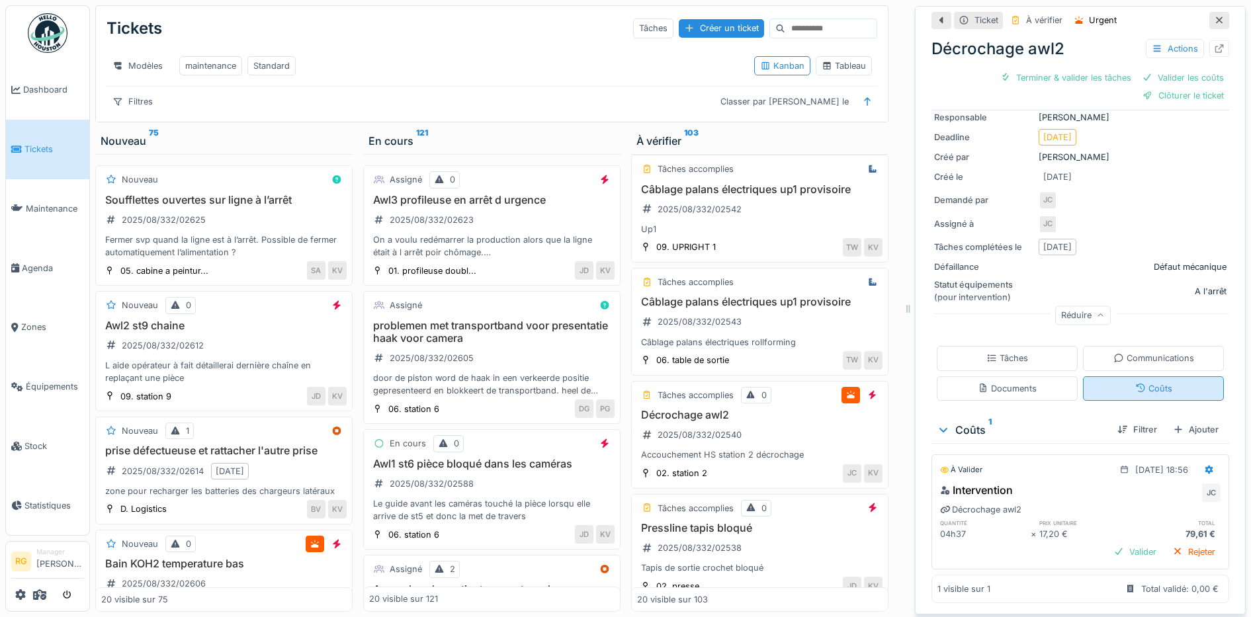
scroll to position [125, 0]
click at [1114, 543] on div "Valider" at bounding box center [1135, 552] width 54 height 18
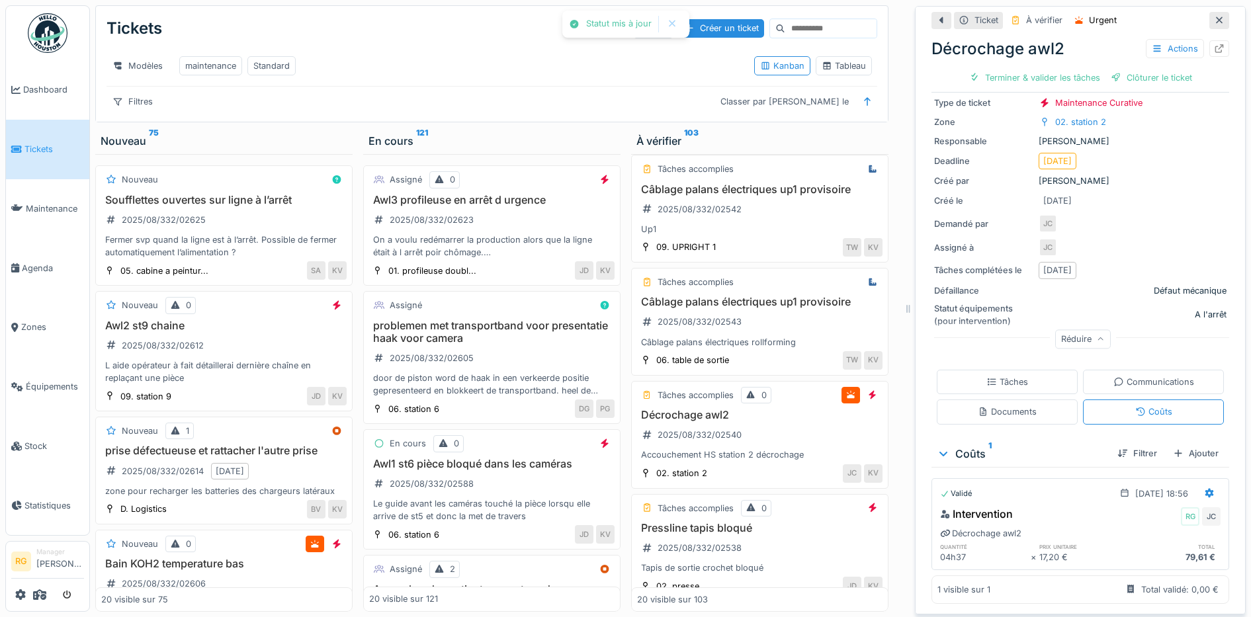
scroll to position [83, 0]
click at [1008, 376] on div "Tâches" at bounding box center [1008, 382] width 42 height 13
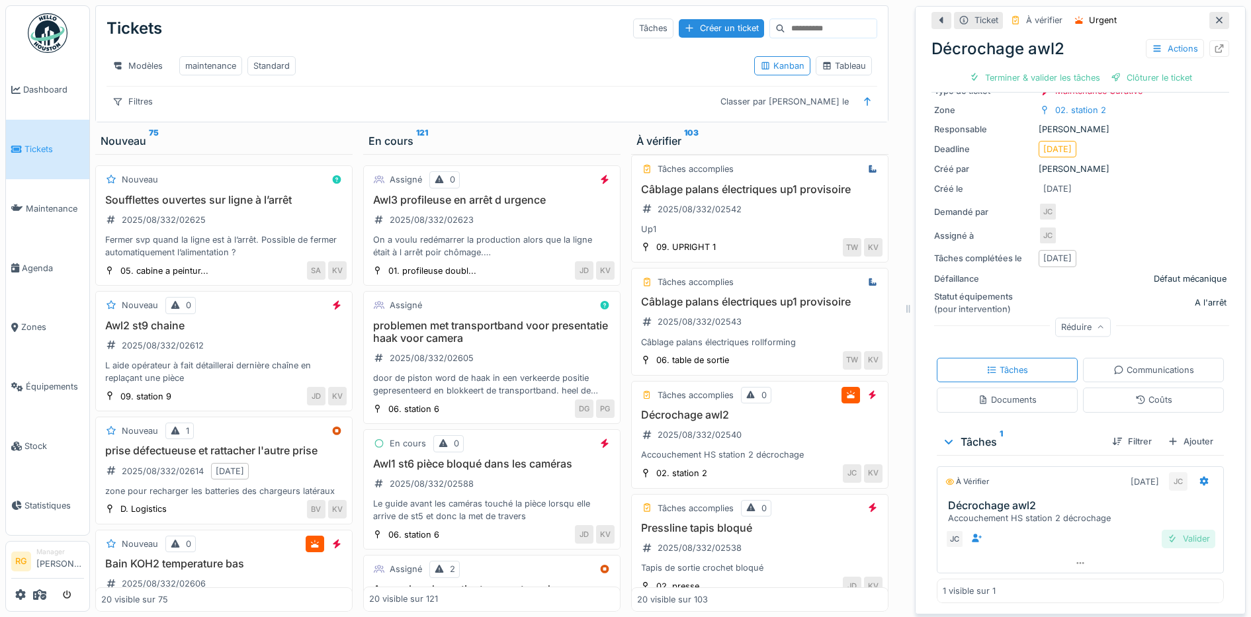
click at [1179, 530] on div "Valider" at bounding box center [1189, 539] width 54 height 18
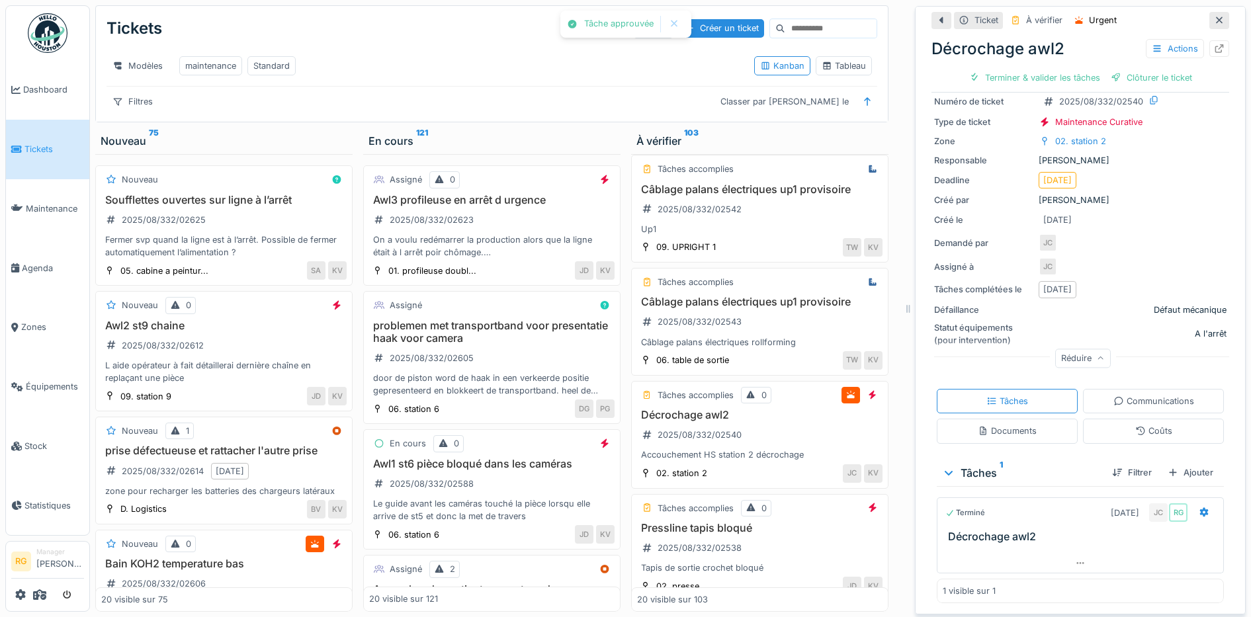
scroll to position [58, 0]
